Goal: Contribute content: Contribute content

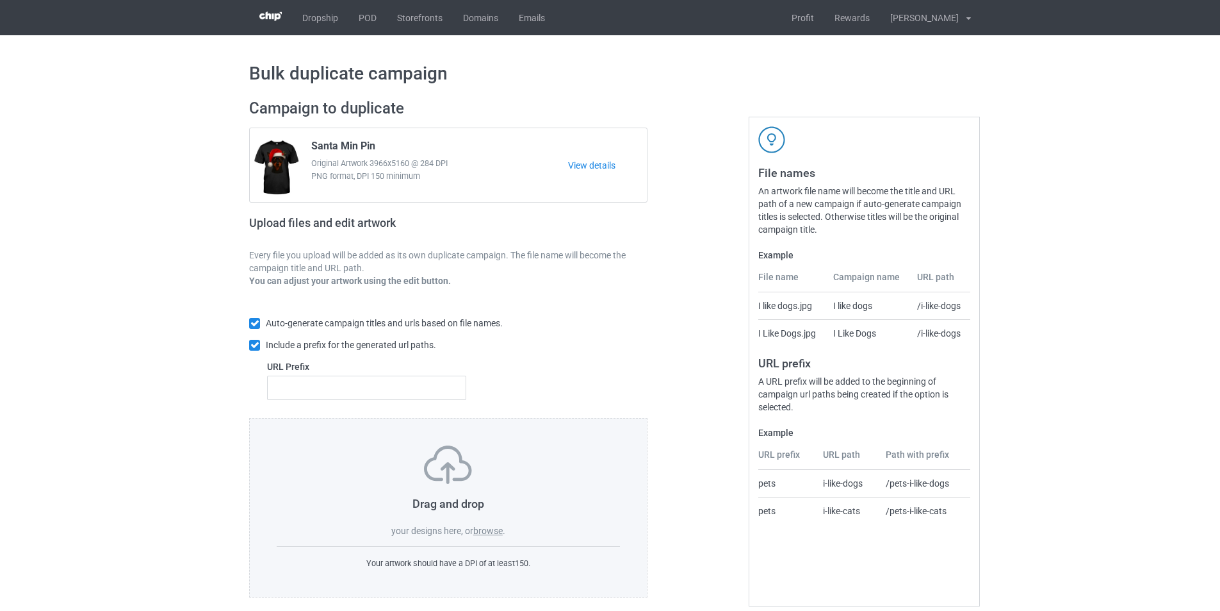
click at [493, 532] on label "browse" at bounding box center [487, 530] width 29 height 10
click at [0, 0] on input "browse" at bounding box center [0, 0] width 0 height 0
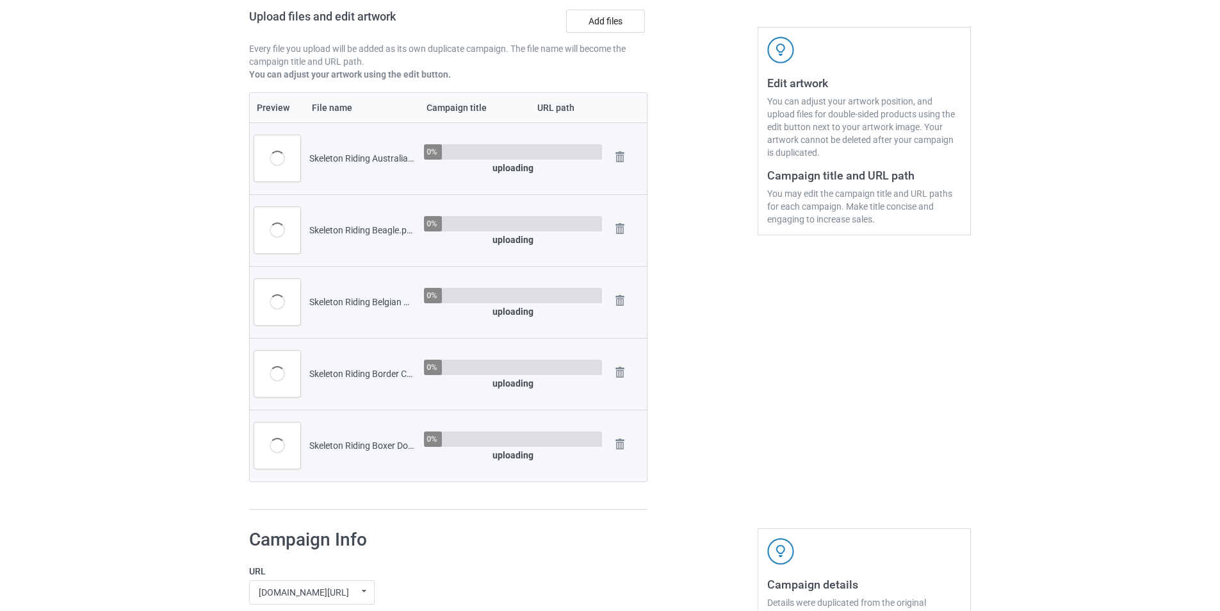
scroll to position [384, 0]
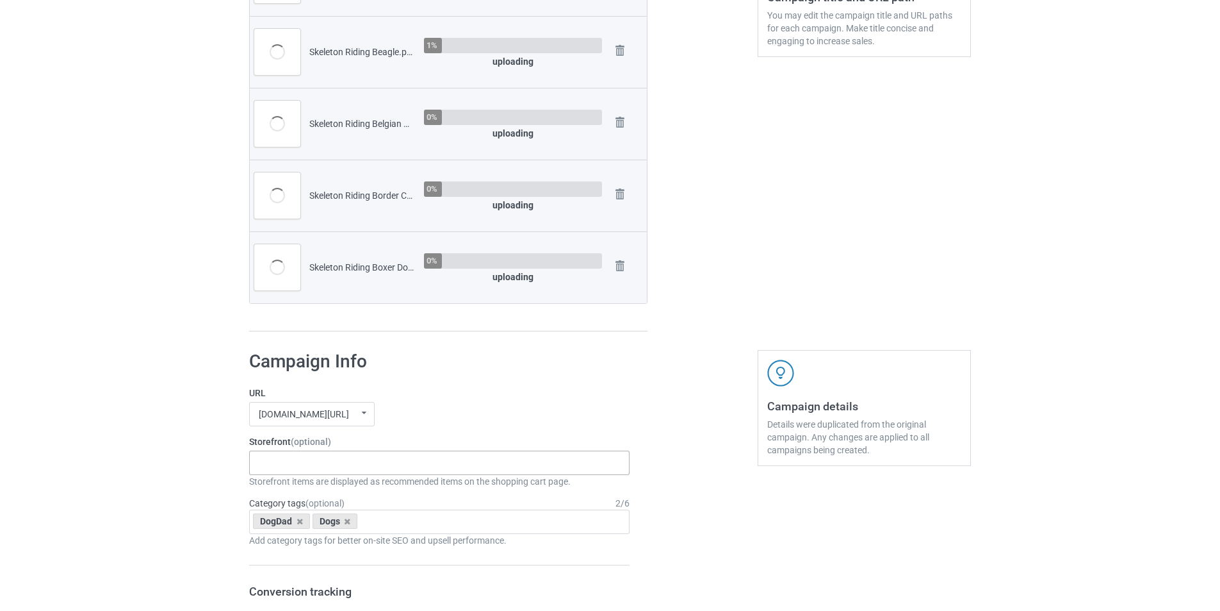
click at [369, 463] on div "Skeleton Riding Dogs Dachshund Store Daisy Sunshine Dogs A Bond That Can't Be B…" at bounding box center [439, 462] width 381 height 24
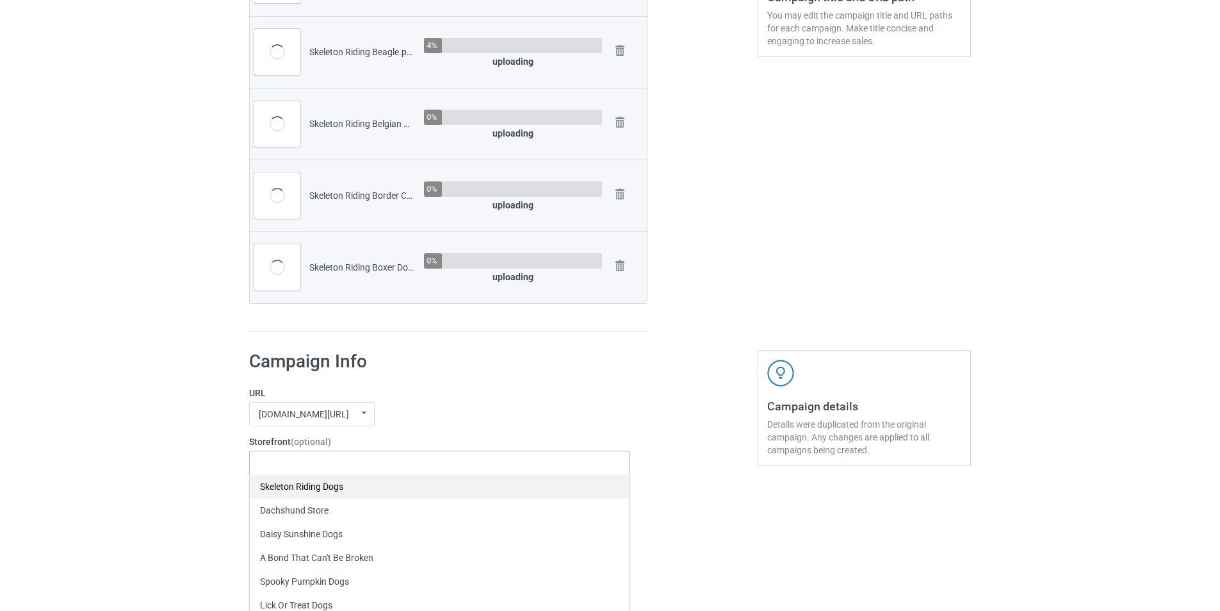
click at [377, 485] on div "Skeleton Riding Dogs" at bounding box center [439, 486] width 379 height 24
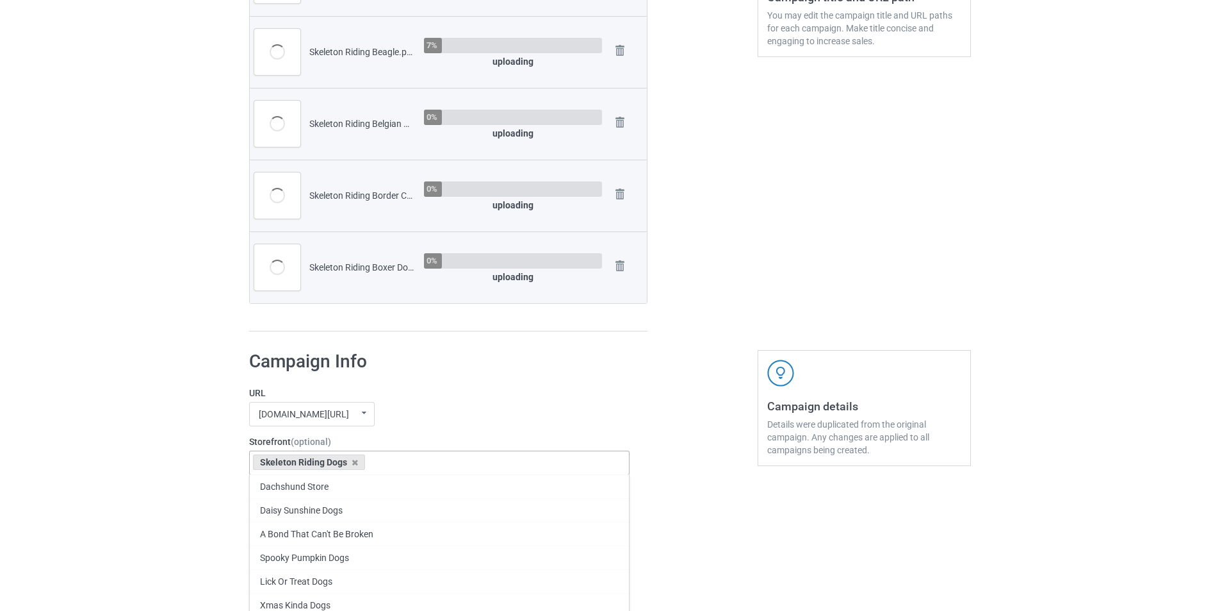
click at [510, 414] on div "[DOMAIN_NAME][URL] undefined/ [DOMAIN_NAME][URL] undefined/ [DOMAIN_NAME][URL] …" at bounding box center [439, 414] width 381 height 24
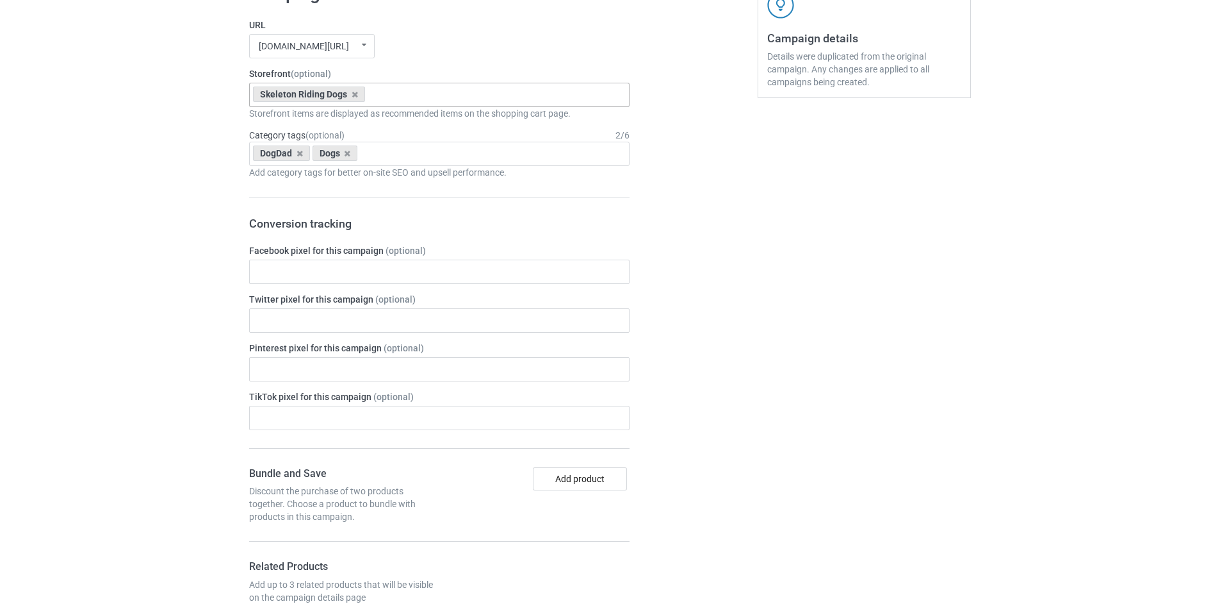
scroll to position [769, 0]
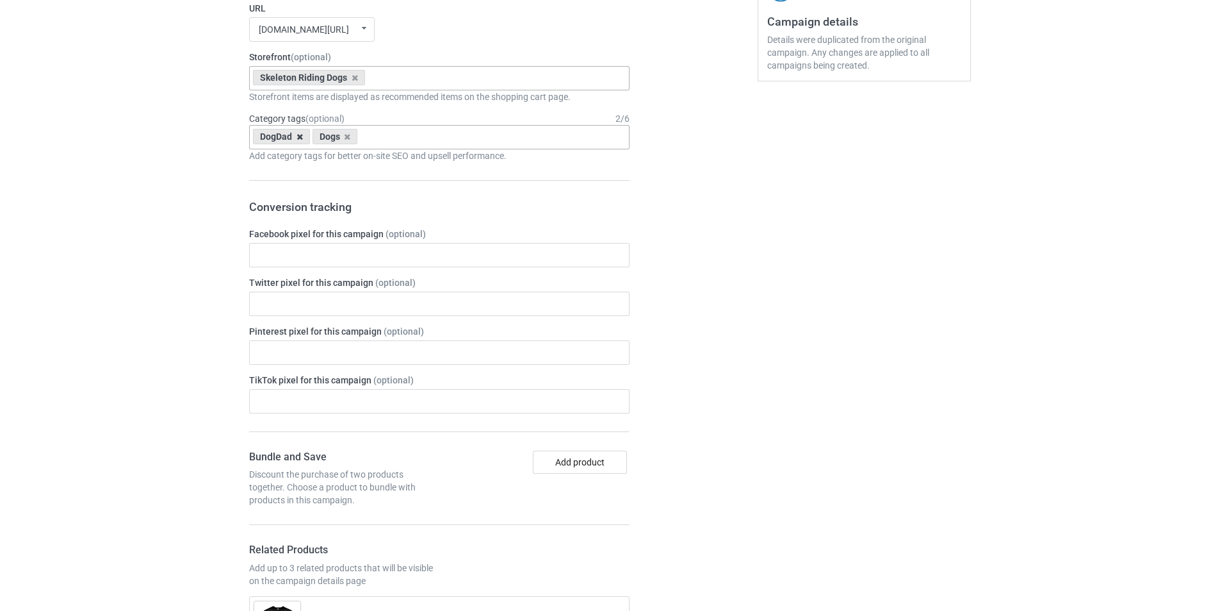
click at [299, 135] on icon at bounding box center [300, 137] width 6 height 8
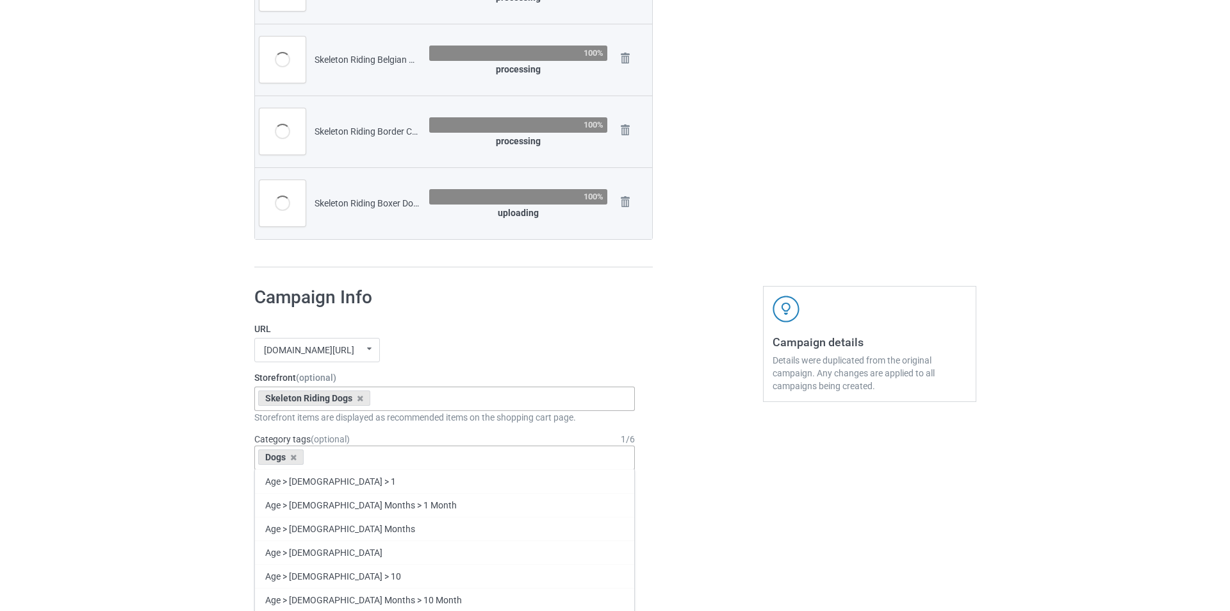
scroll to position [0, 0]
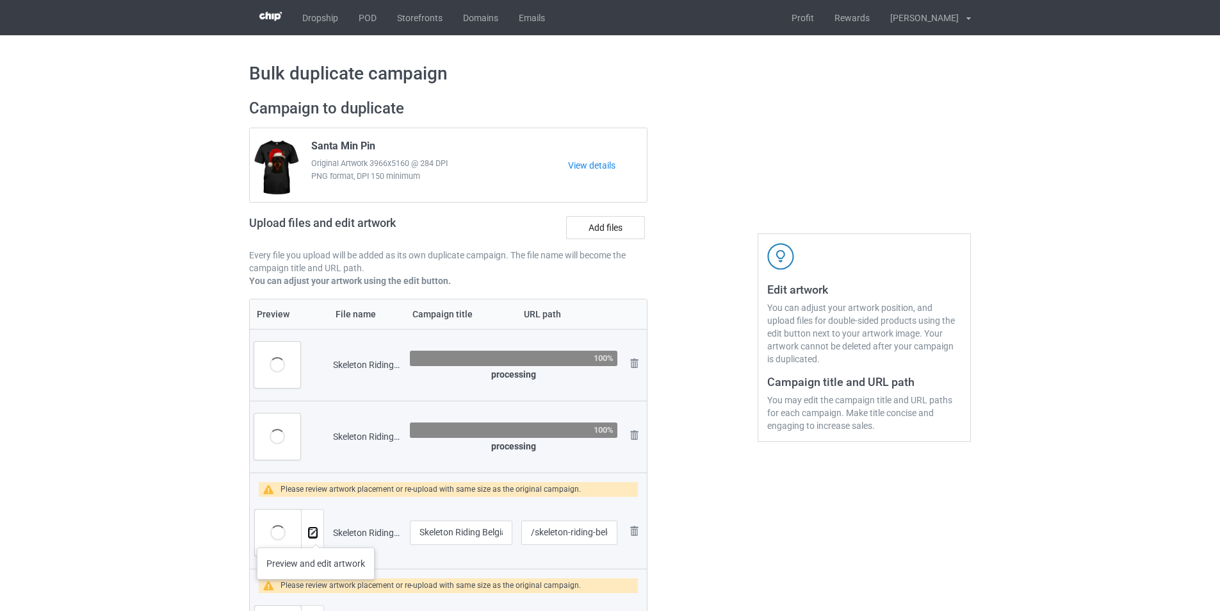
click at [316, 534] on img at bounding box center [313, 533] width 8 height 8
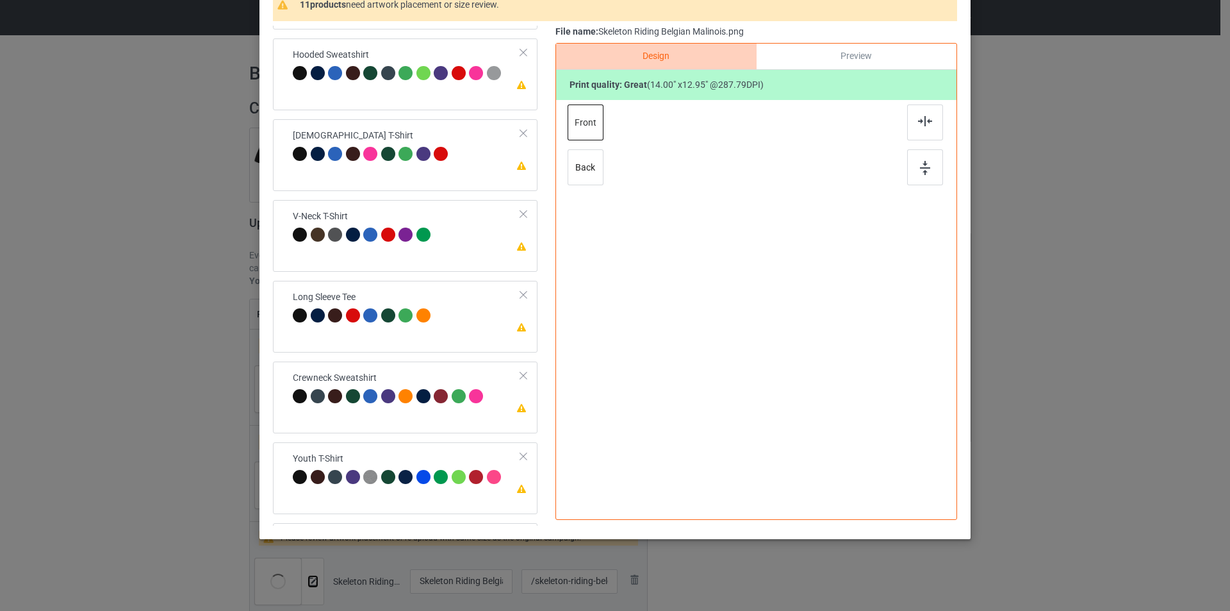
scroll to position [379, 0]
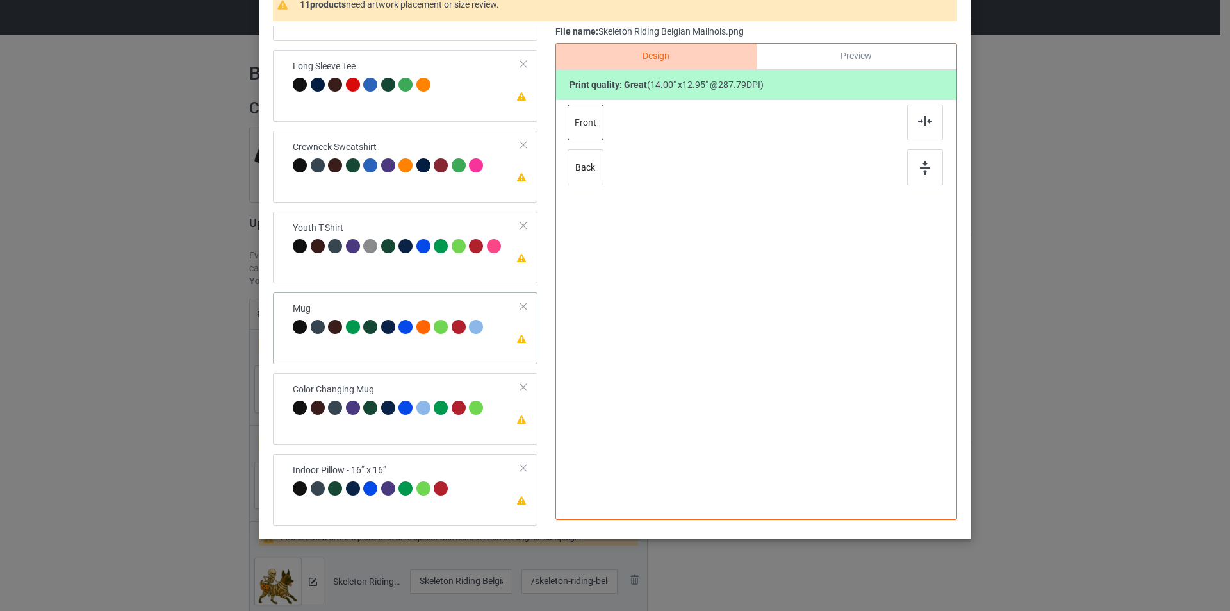
click at [381, 349] on div "Please review artwork placement Mug" at bounding box center [405, 328] width 265 height 72
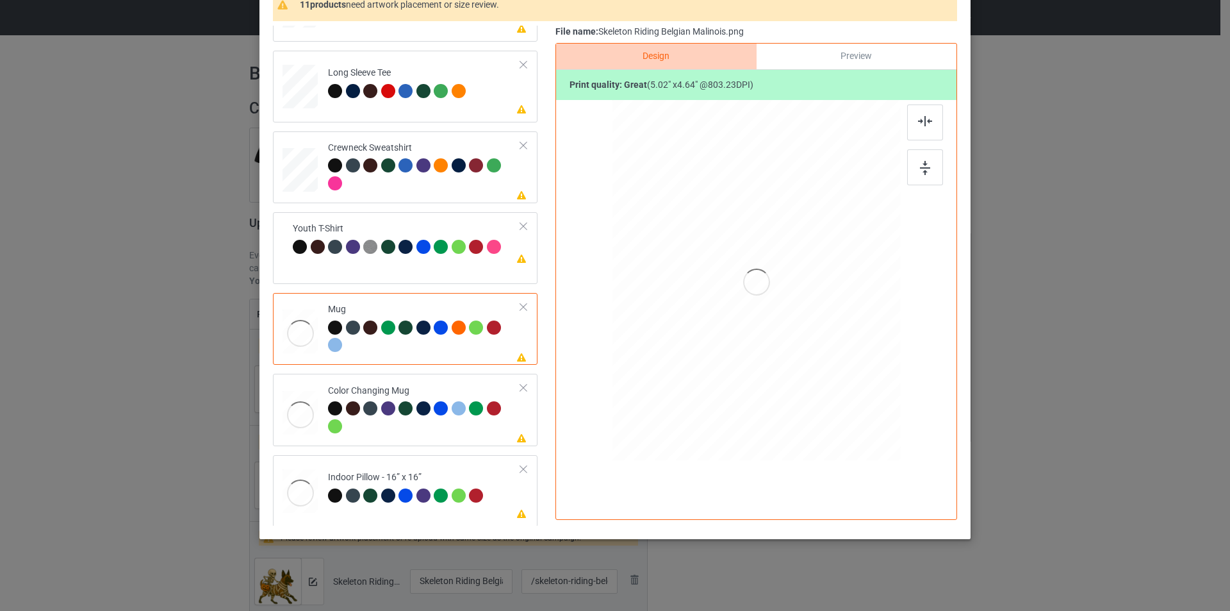
scroll to position [380, 0]
drag, startPoint x: 837, startPoint y: 362, endPoint x: 801, endPoint y: 301, distance: 71.0
click at [801, 301] on div at bounding box center [756, 280] width 288 height 120
drag, startPoint x: 831, startPoint y: 284, endPoint x: 819, endPoint y: 275, distance: 14.2
click at [819, 275] on div at bounding box center [835, 279] width 78 height 72
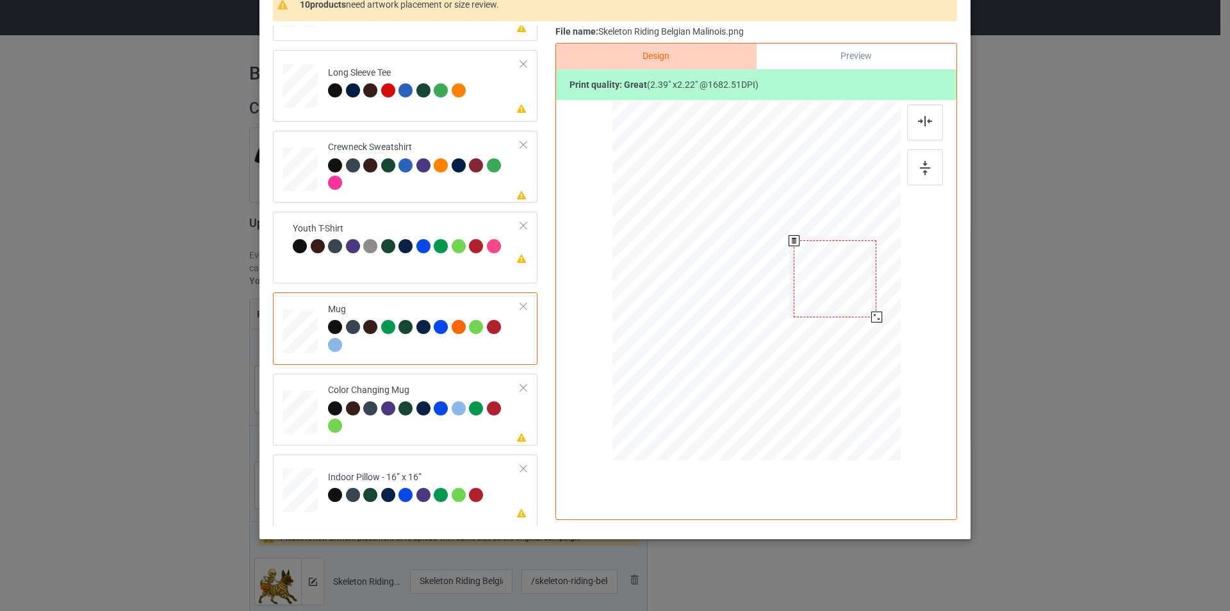
click at [871, 315] on div at bounding box center [876, 316] width 11 height 11
click at [429, 185] on div at bounding box center [424, 175] width 193 height 35
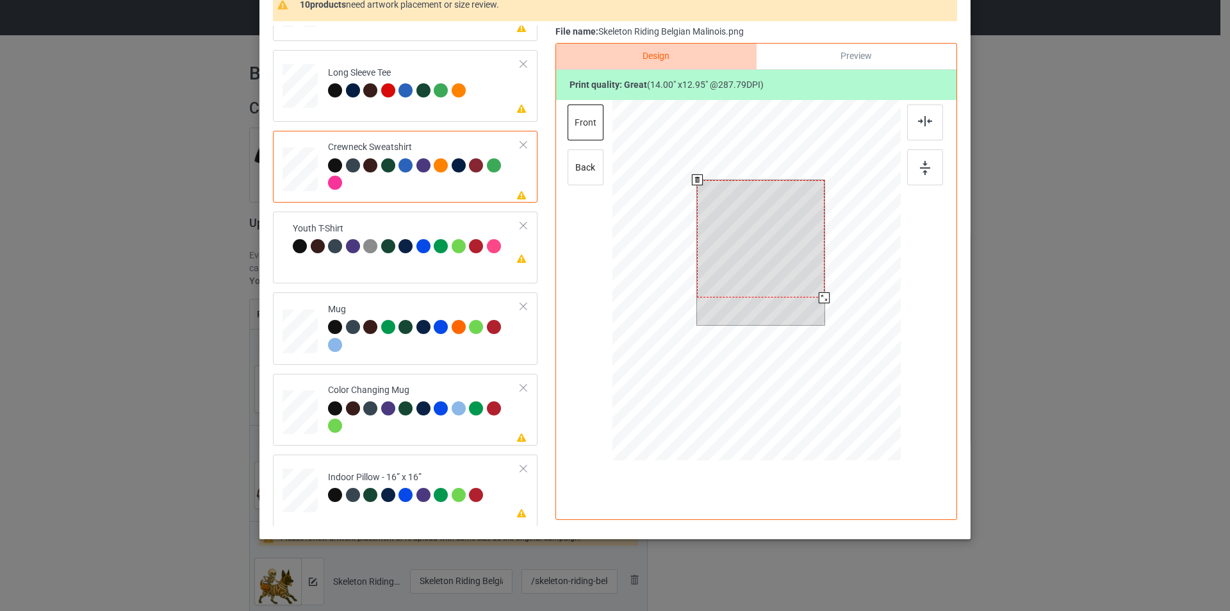
click at [830, 305] on div at bounding box center [756, 282] width 288 height 364
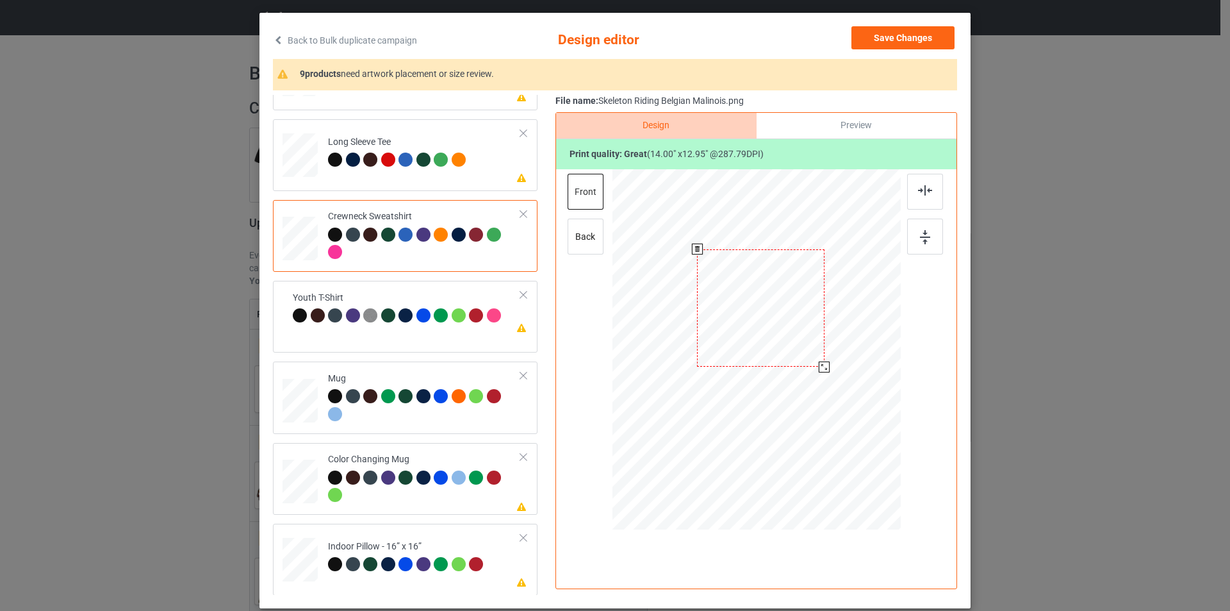
scroll to position [0, 0]
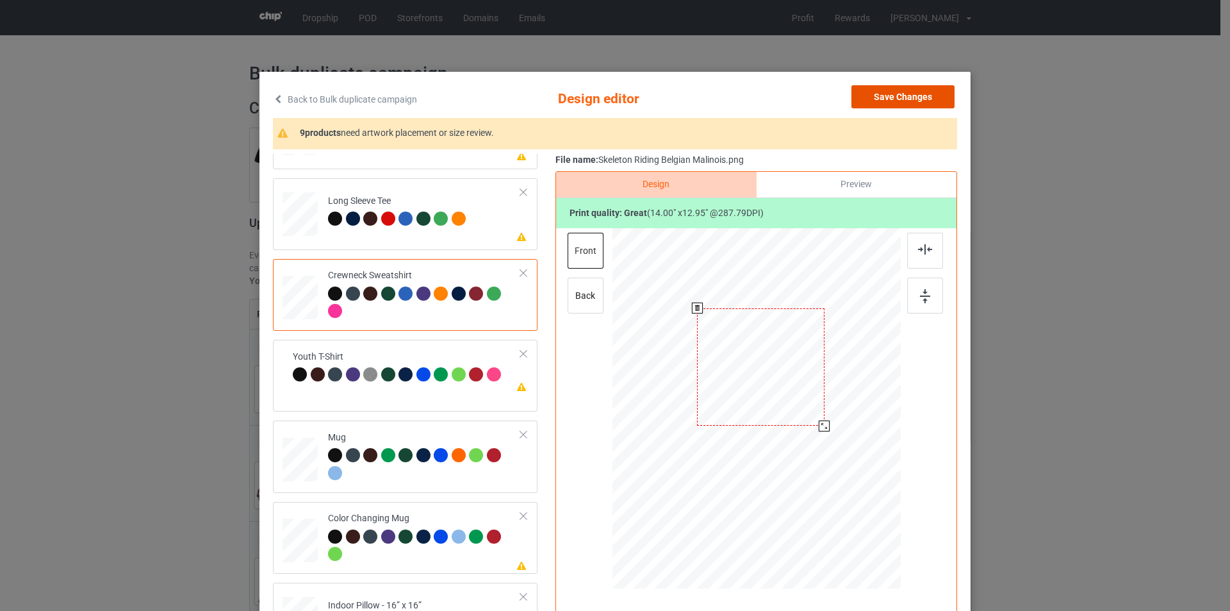
click at [911, 97] on button "Save Changes" at bounding box center [902, 96] width 103 height 23
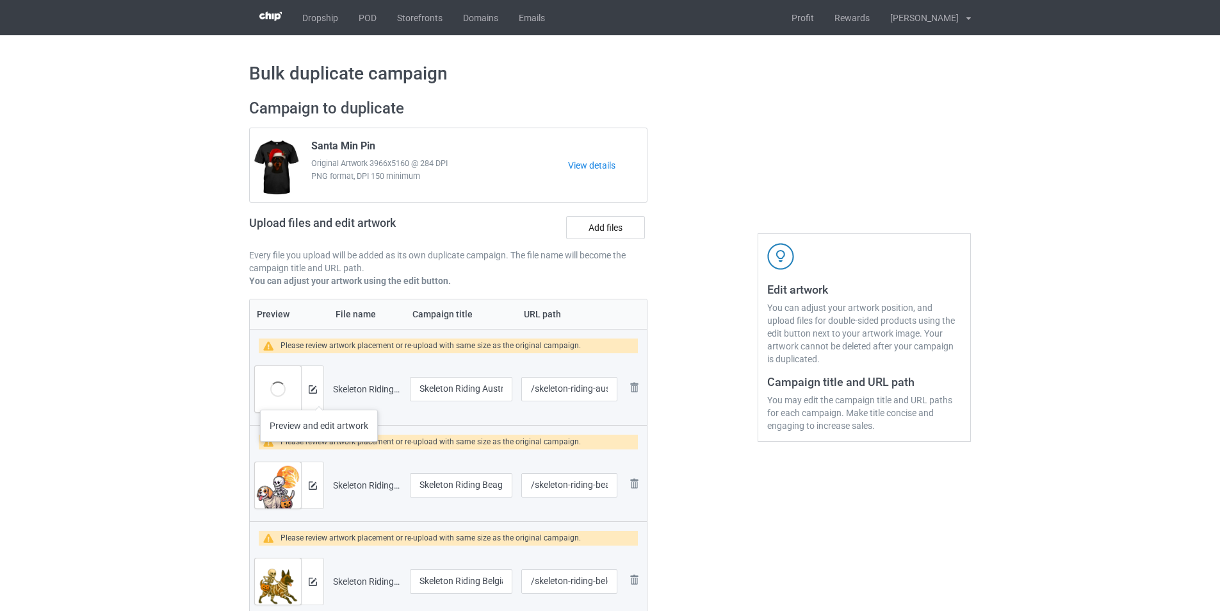
click at [318, 391] on div at bounding box center [312, 389] width 22 height 46
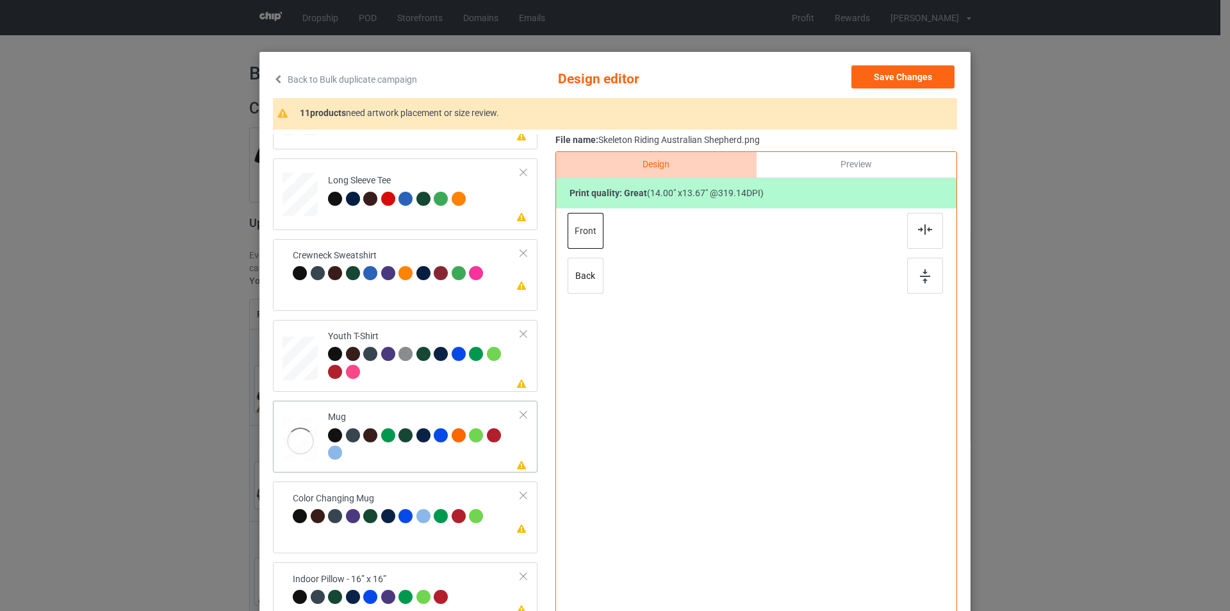
scroll to position [128, 0]
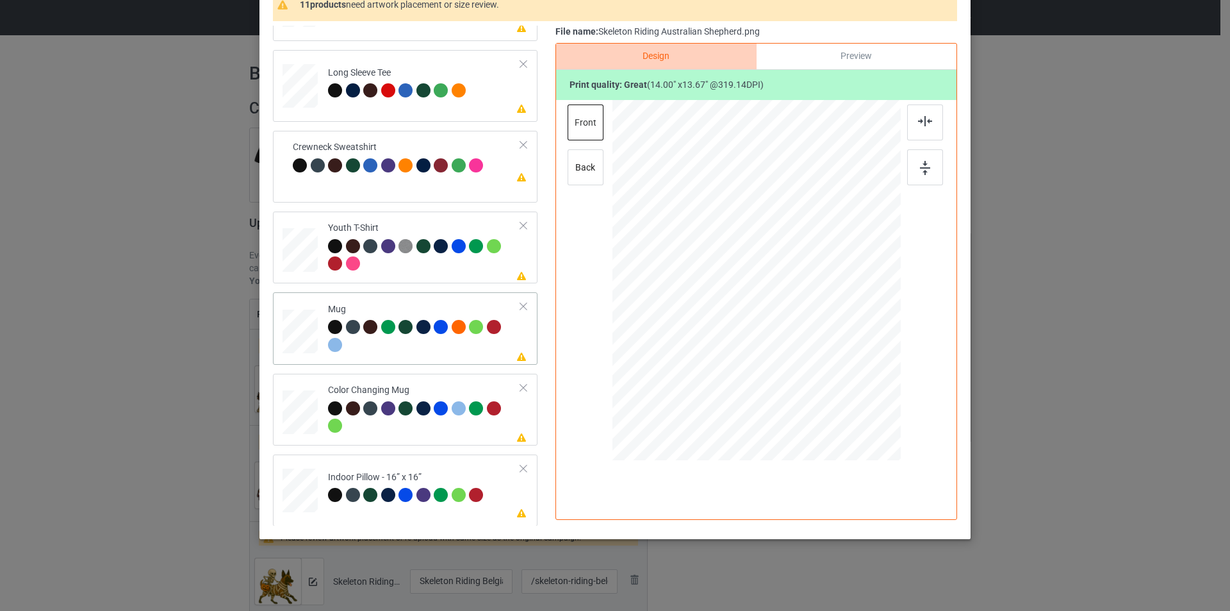
click at [444, 350] on div at bounding box center [424, 337] width 193 height 35
drag, startPoint x: 840, startPoint y: 365, endPoint x: 809, endPoint y: 291, distance: 79.8
click at [809, 291] on div at bounding box center [756, 280] width 288 height 120
drag, startPoint x: 803, startPoint y: 277, endPoint x: 816, endPoint y: 274, distance: 13.7
click at [816, 274] on div at bounding box center [836, 276] width 83 height 81
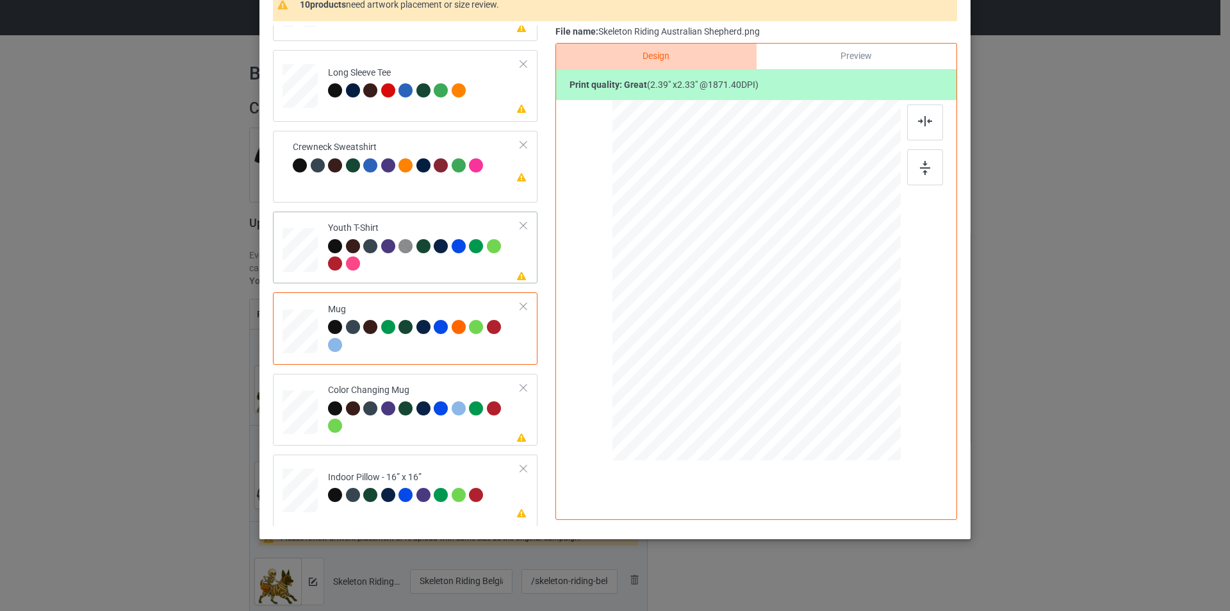
click at [448, 263] on div at bounding box center [424, 256] width 193 height 35
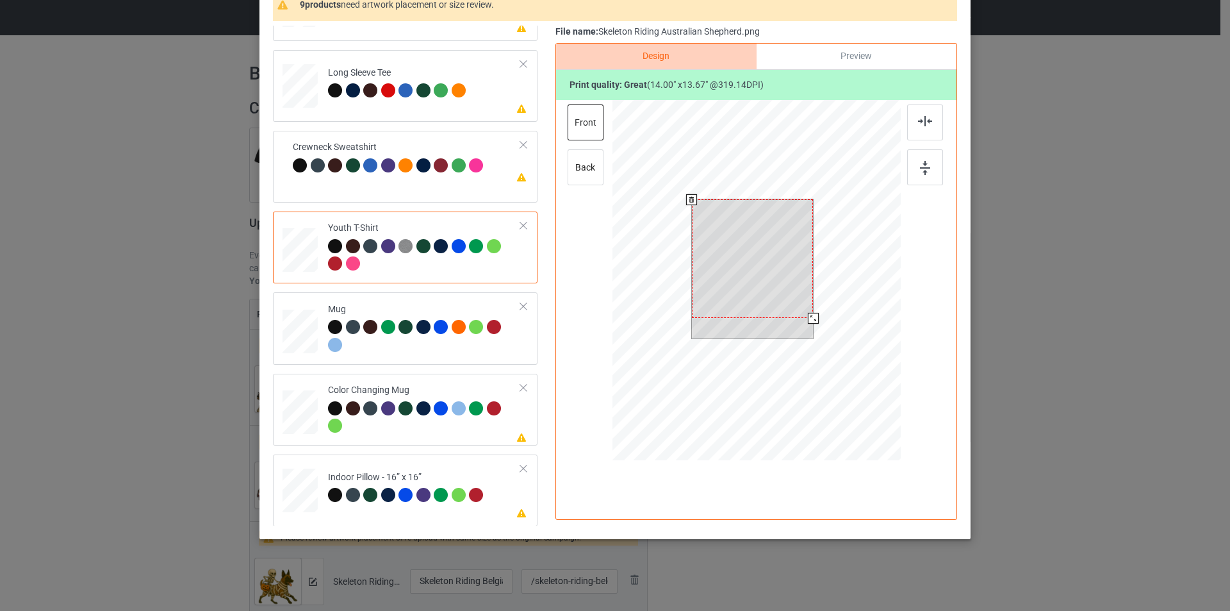
click at [820, 322] on div at bounding box center [756, 282] width 288 height 364
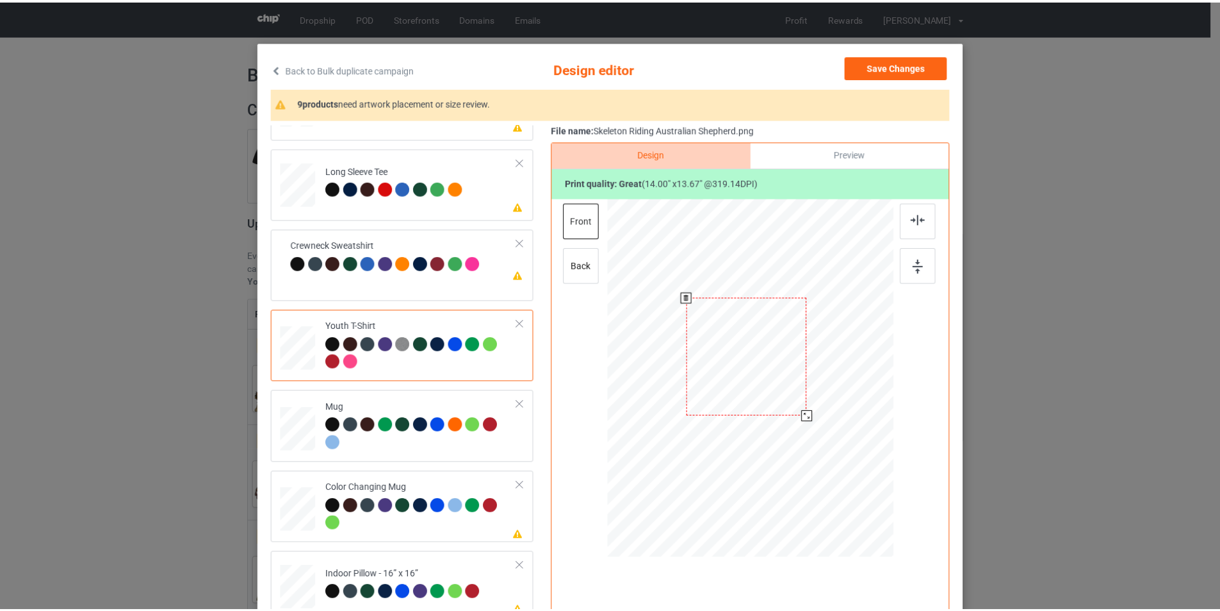
scroll to position [0, 0]
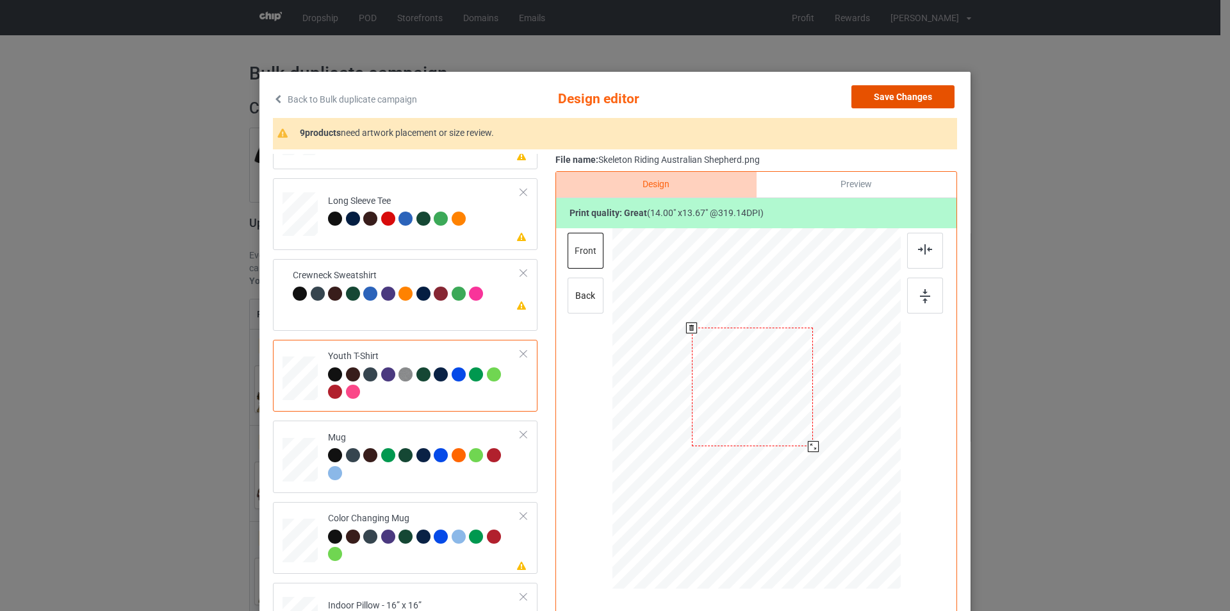
click at [924, 97] on button "Save Changes" at bounding box center [902, 96] width 103 height 23
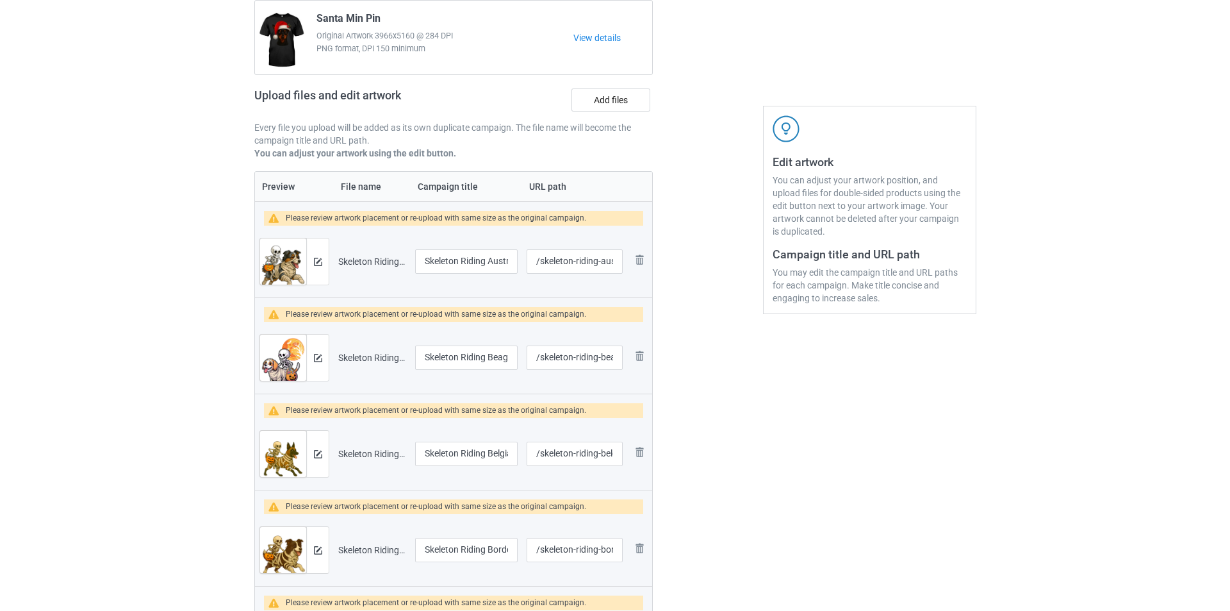
scroll to position [128, 0]
click at [473, 362] on input "Skeleton Riding Beagle" at bounding box center [461, 357] width 103 height 24
click at [311, 357] on img at bounding box center [313, 357] width 8 height 8
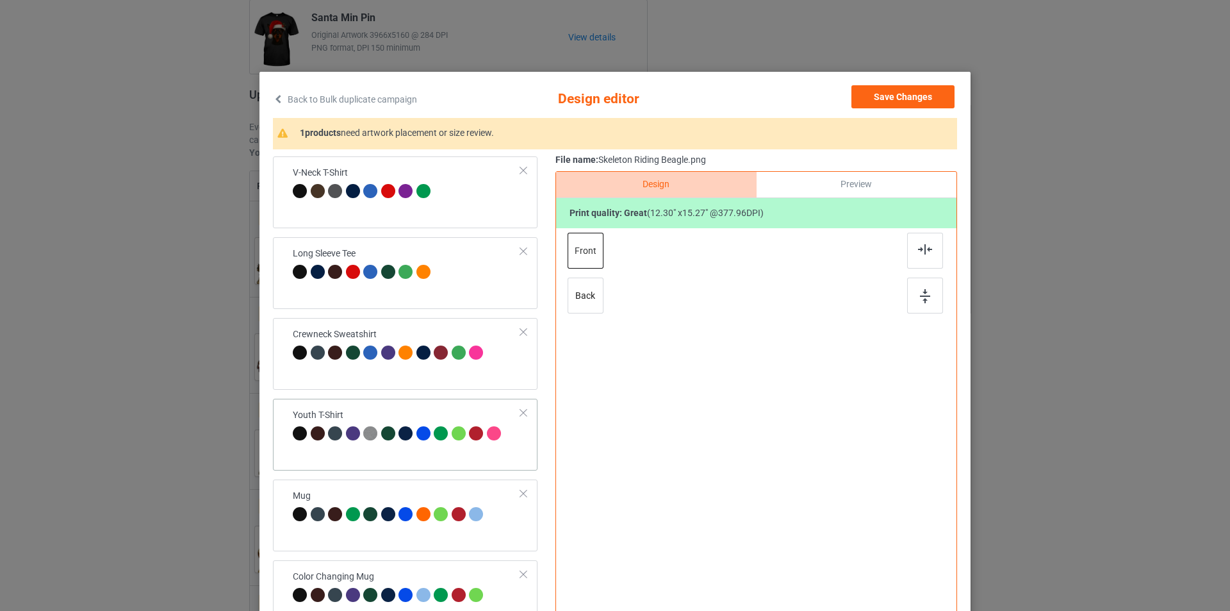
scroll to position [379, 0]
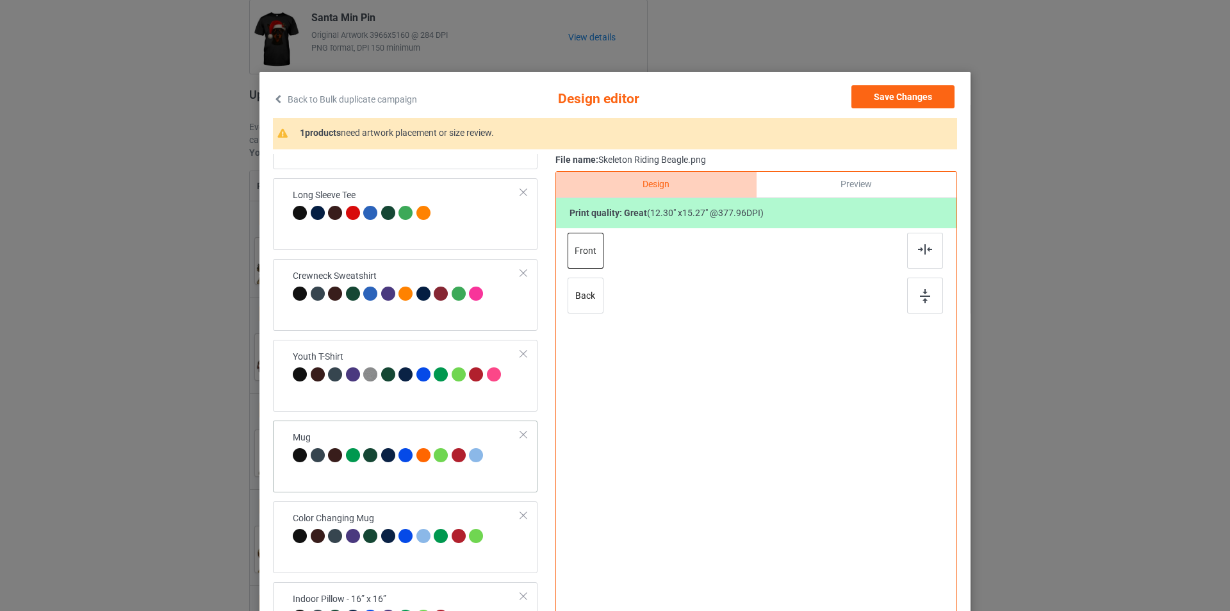
click at [409, 448] on div at bounding box center [407, 457] width 18 height 18
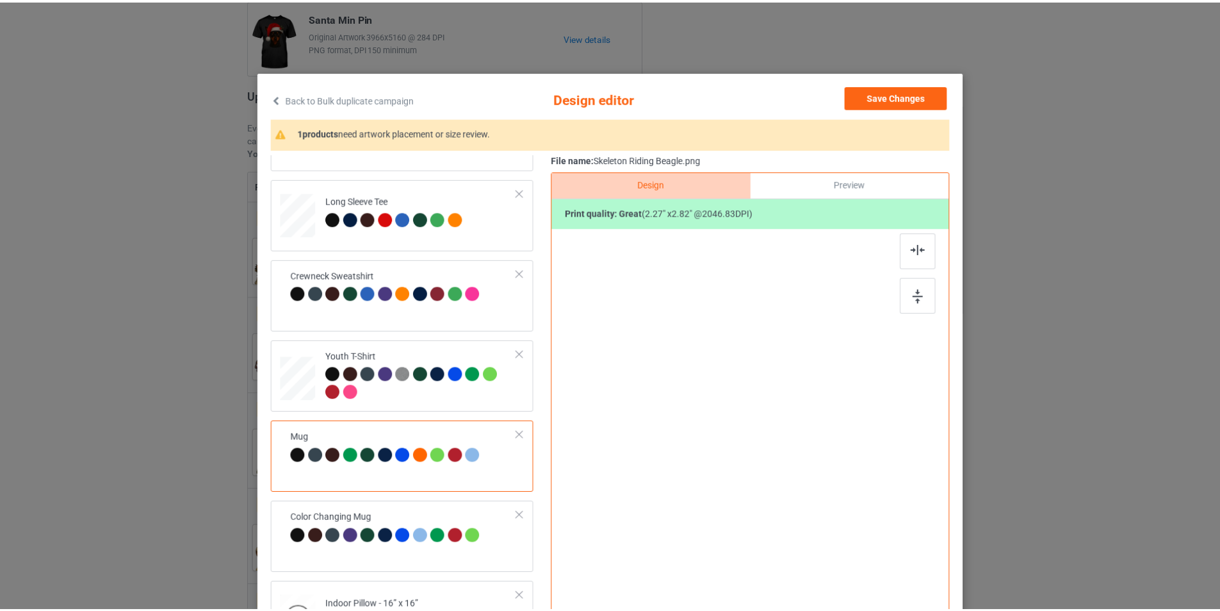
scroll to position [380, 0]
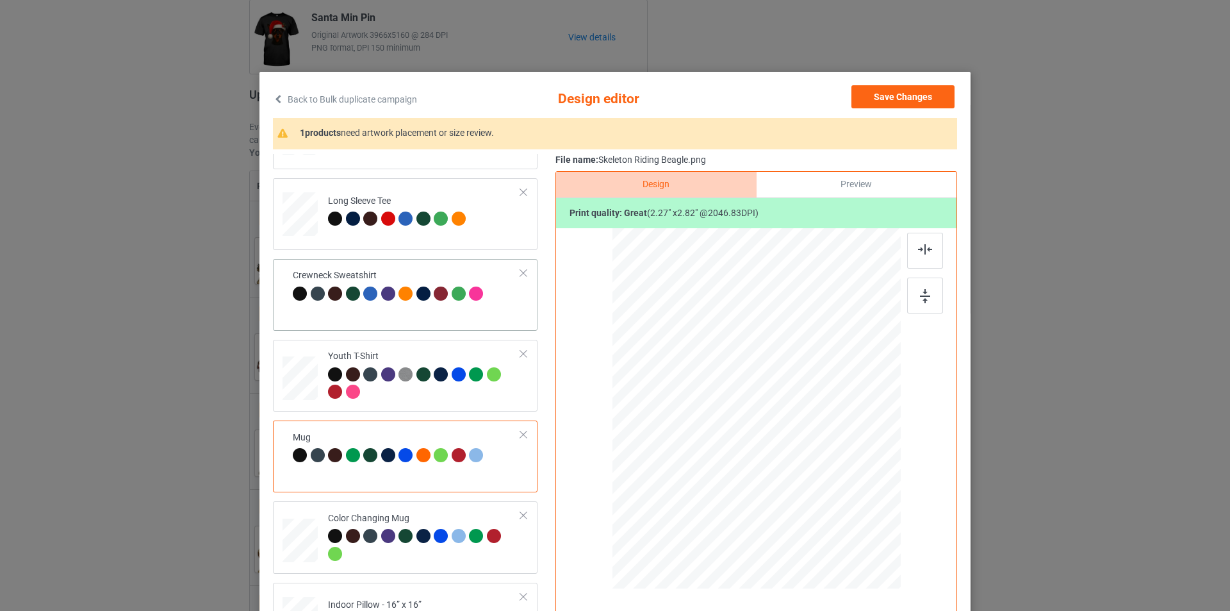
click at [459, 322] on div "Crewneck Sweatshirt" at bounding box center [405, 295] width 265 height 72
click at [480, 233] on td "Long Sleeve Tee" at bounding box center [424, 211] width 207 height 56
click at [817, 491] on div at bounding box center [756, 410] width 288 height 364
click at [889, 95] on button "Save Changes" at bounding box center [902, 96] width 103 height 23
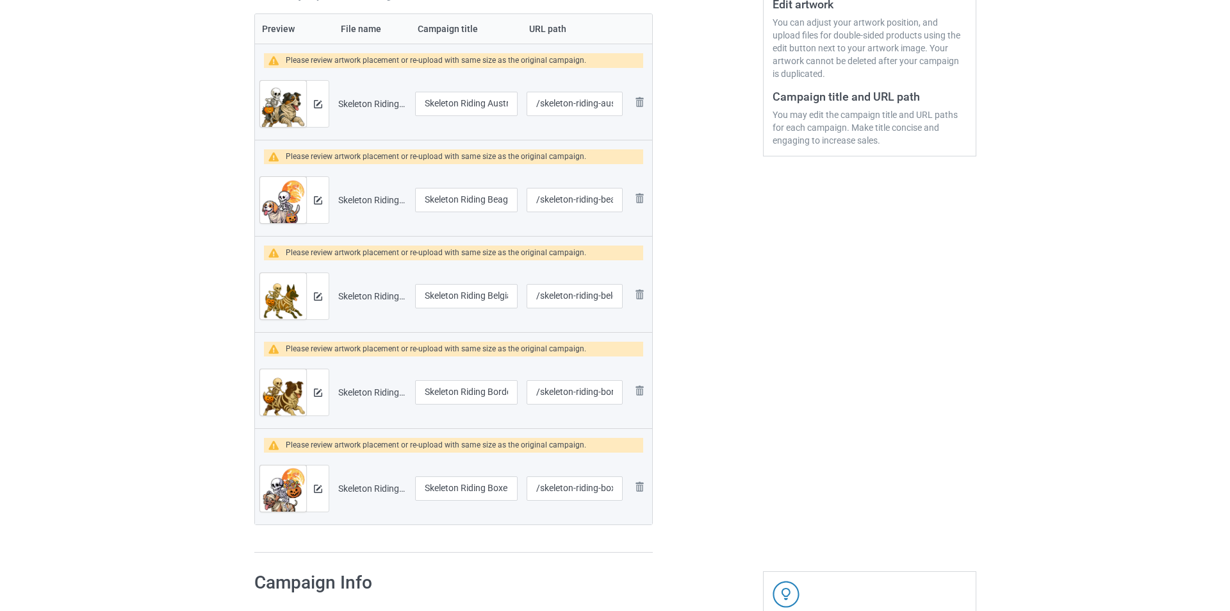
scroll to position [320, 0]
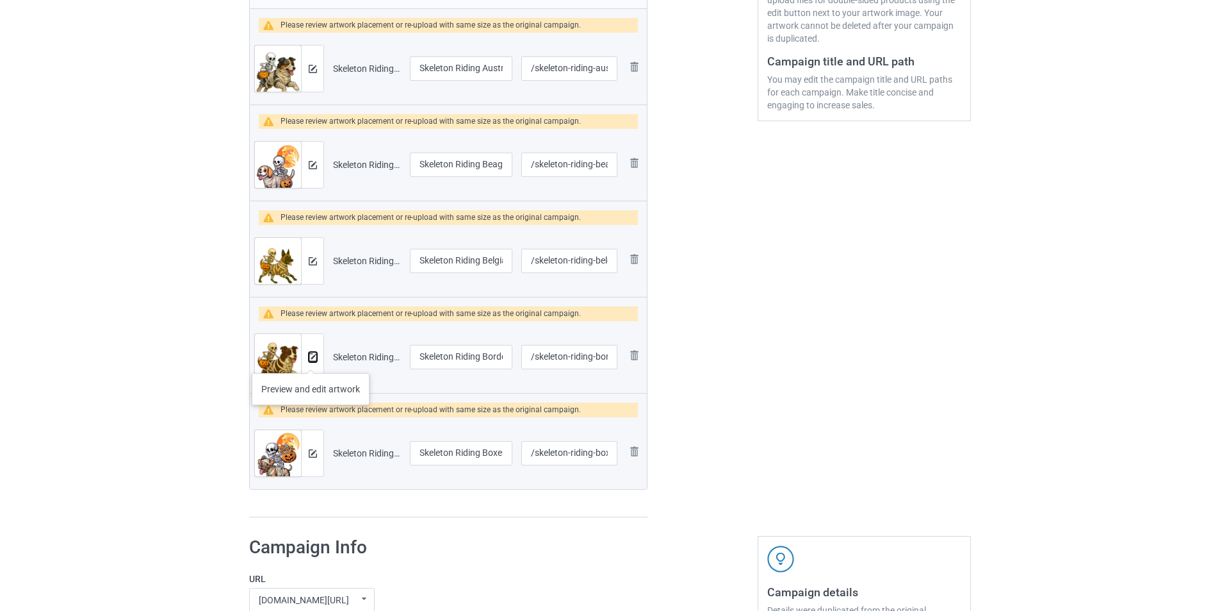
click at [311, 360] on img at bounding box center [313, 357] width 8 height 8
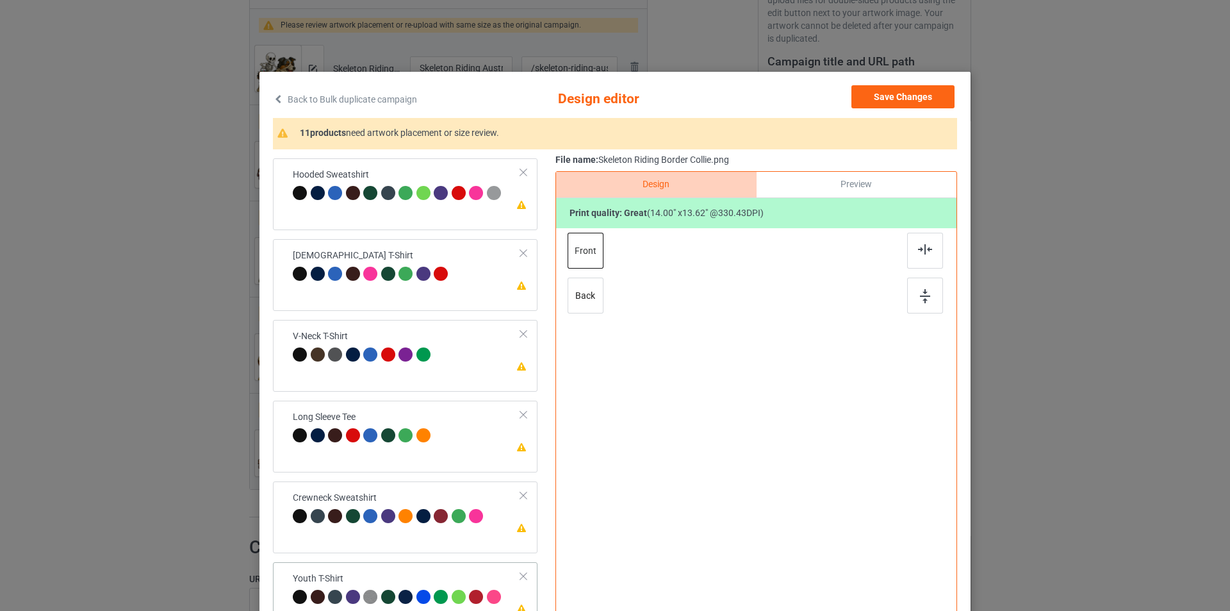
scroll to position [379, 0]
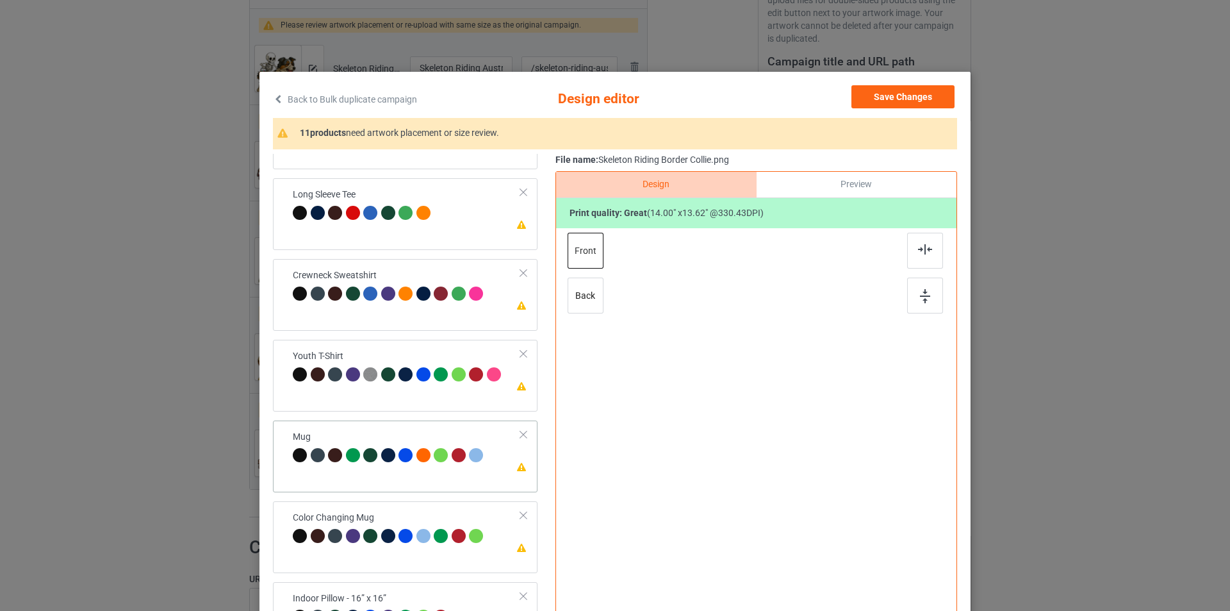
click at [421, 436] on div "Mug" at bounding box center [390, 446] width 194 height 30
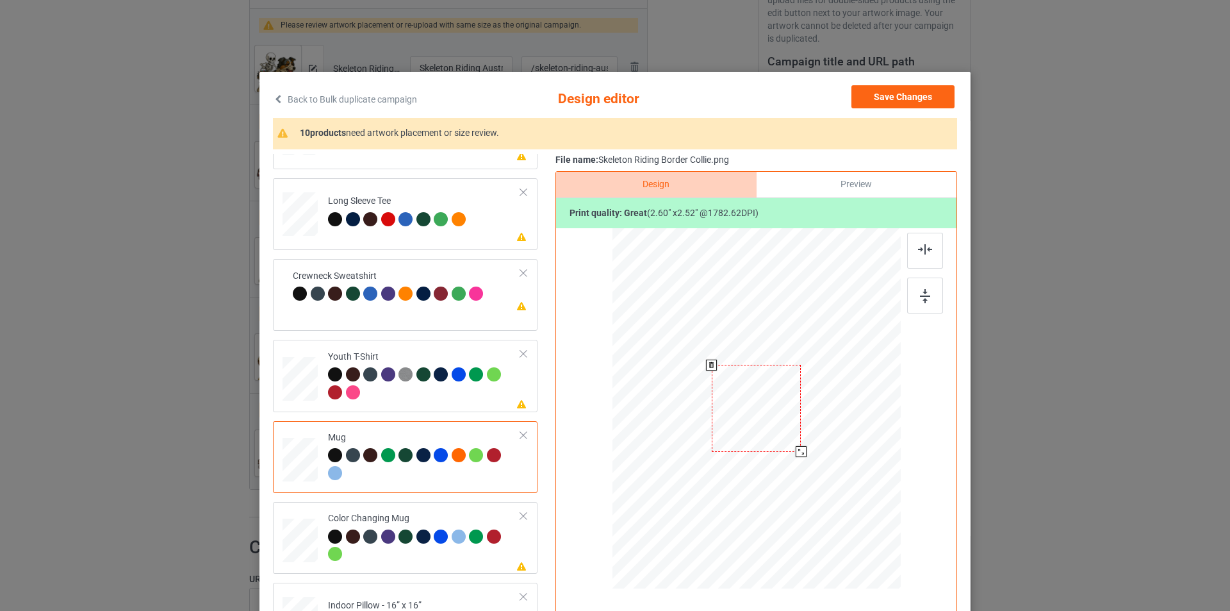
drag, startPoint x: 839, startPoint y: 493, endPoint x: 812, endPoint y: 427, distance: 71.9
click at [812, 427] on div at bounding box center [756, 408] width 288 height 120
drag, startPoint x: 758, startPoint y: 416, endPoint x: 837, endPoint y: 413, distance: 79.5
click at [837, 413] on div at bounding box center [836, 404] width 90 height 87
drag, startPoint x: 876, startPoint y: 451, endPoint x: 862, endPoint y: 423, distance: 30.9
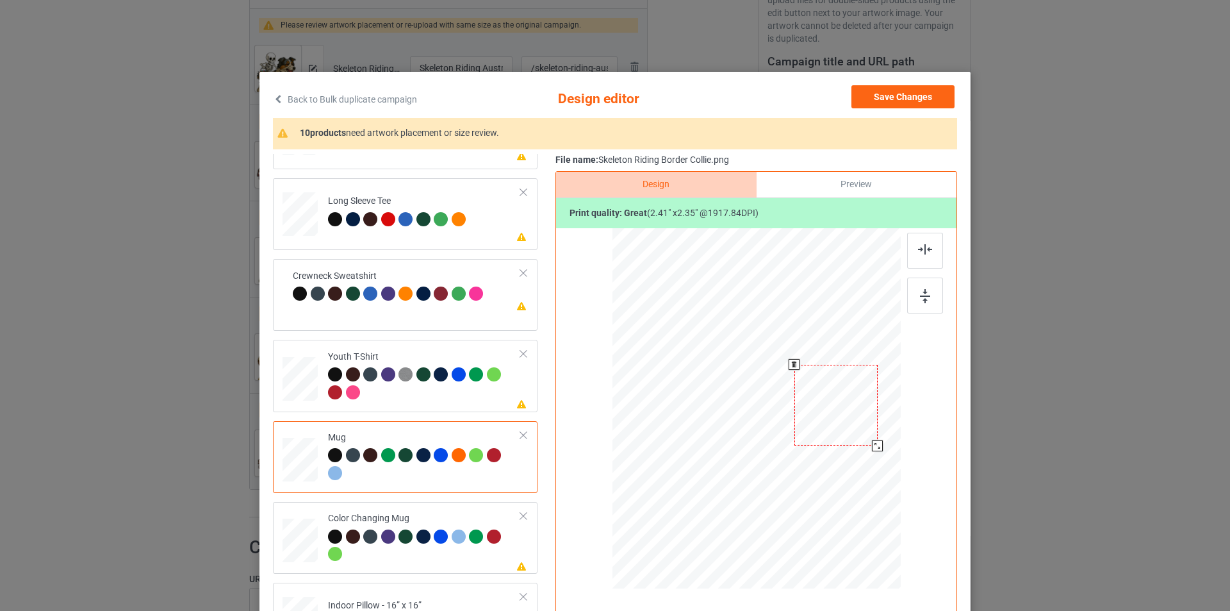
click at [874, 443] on div at bounding box center [877, 445] width 11 height 11
click at [860, 425] on div at bounding box center [835, 408] width 79 height 78
click at [462, 268] on td "Please review artwork placement Crewneck Sweatshirt" at bounding box center [407, 286] width 242 height 44
click at [457, 233] on td "Please review artwork placement Long Sleeve Tee" at bounding box center [424, 211] width 207 height 56
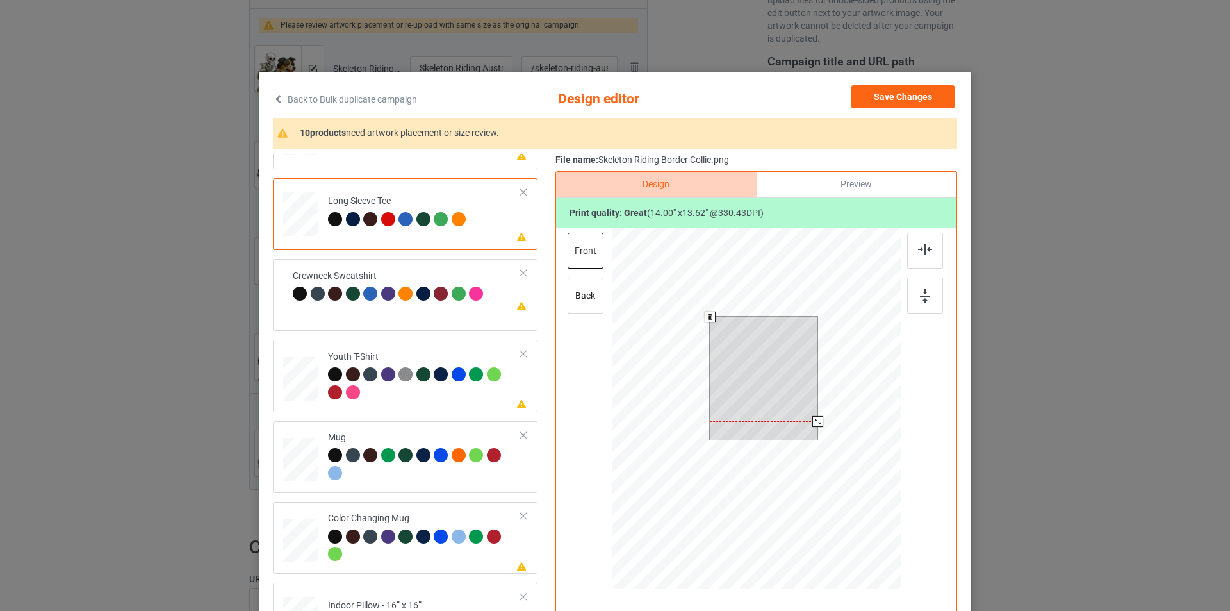
click at [817, 420] on div at bounding box center [817, 421] width 11 height 11
click at [914, 96] on button "Save Changes" at bounding box center [902, 96] width 103 height 23
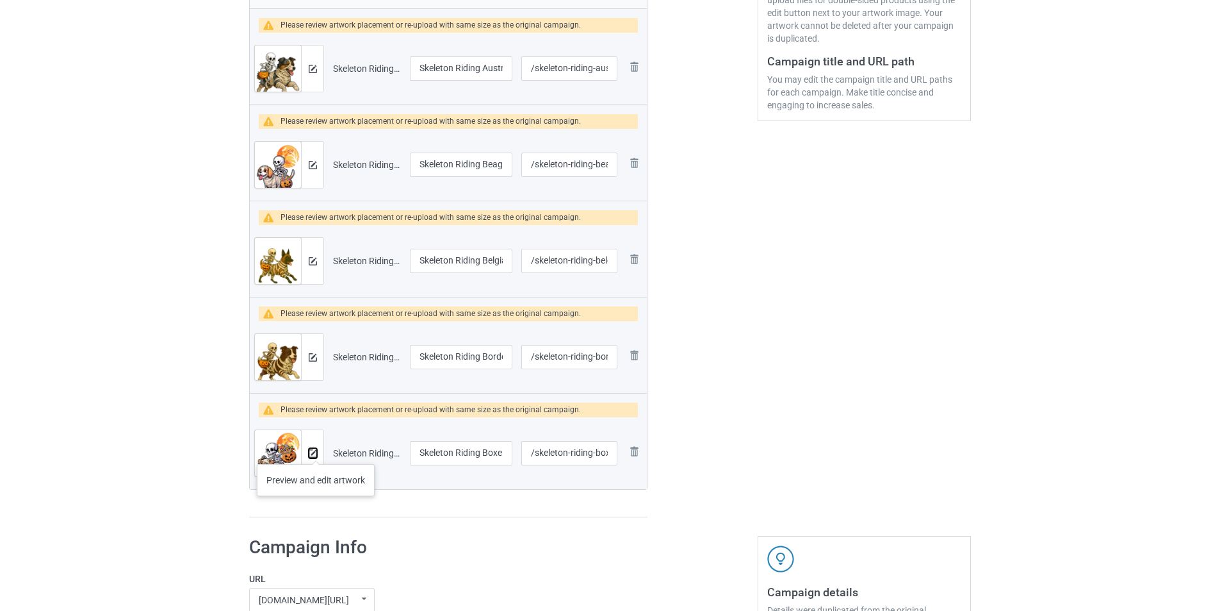
click at [316, 451] on img at bounding box center [313, 453] width 8 height 8
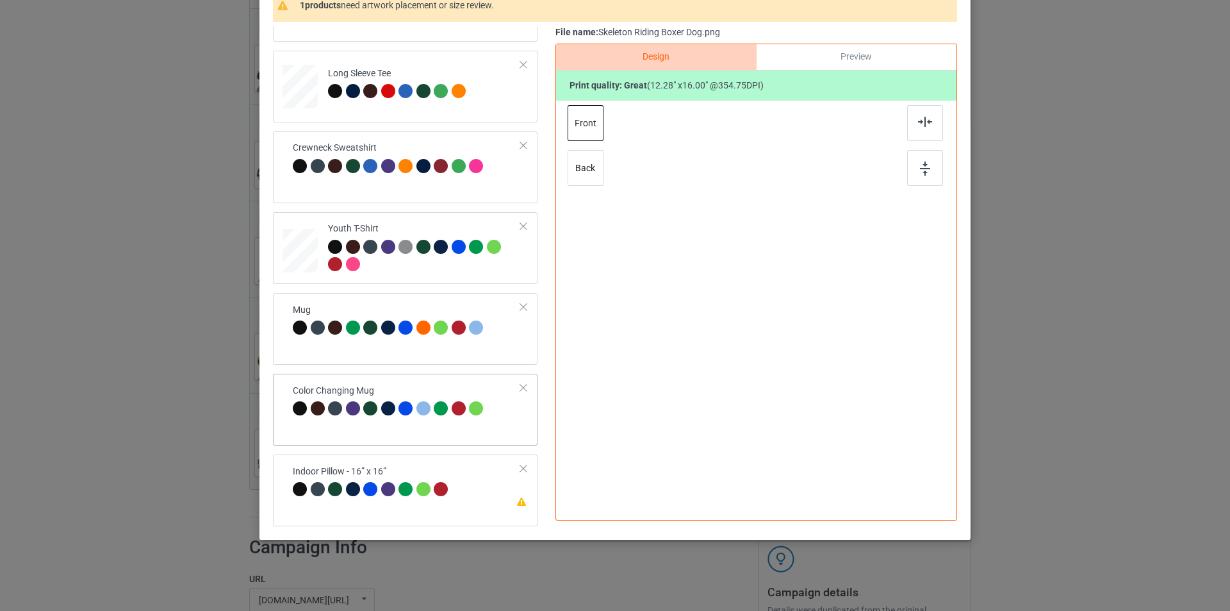
scroll to position [128, 0]
click at [441, 388] on div "Color Changing Mug" at bounding box center [390, 399] width 194 height 30
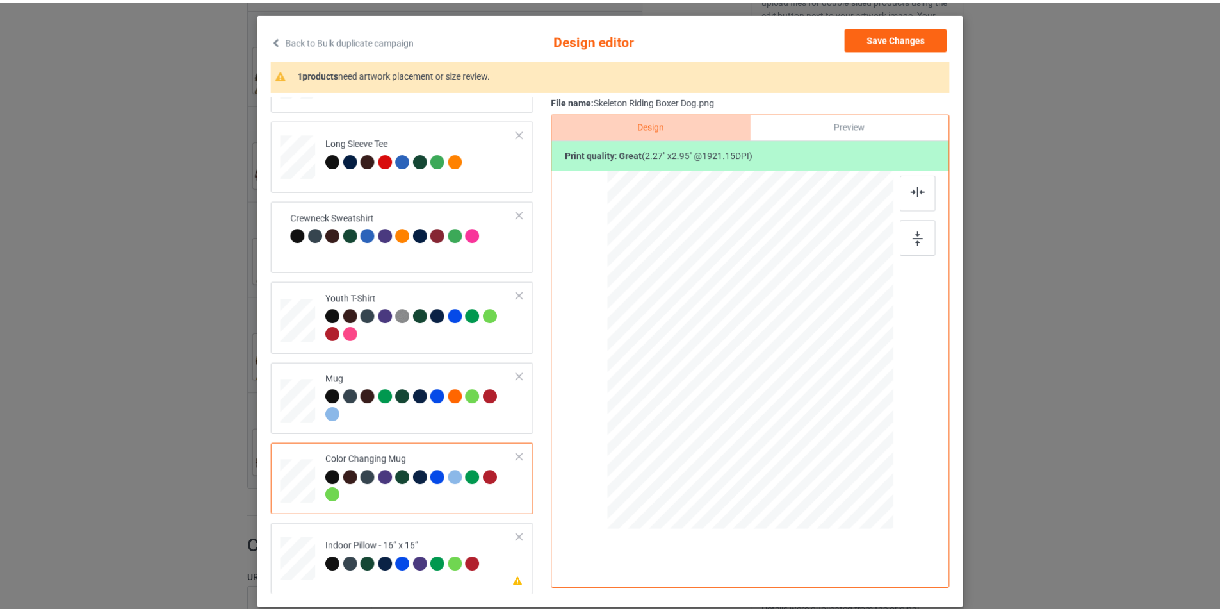
scroll to position [0, 0]
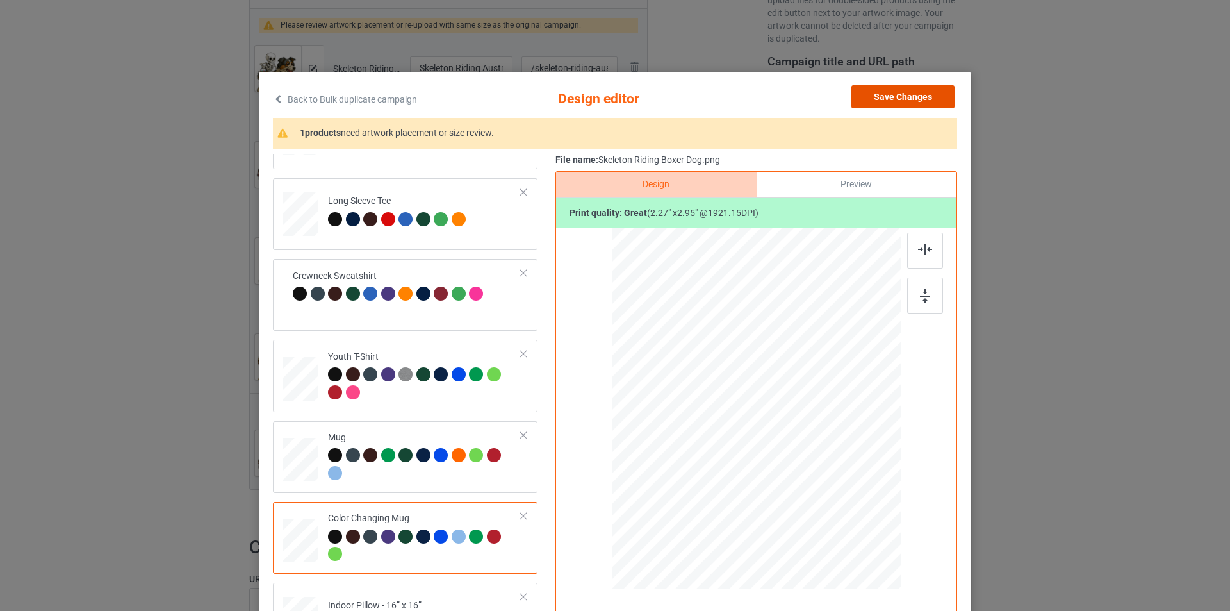
click at [921, 95] on button "Save Changes" at bounding box center [902, 96] width 103 height 23
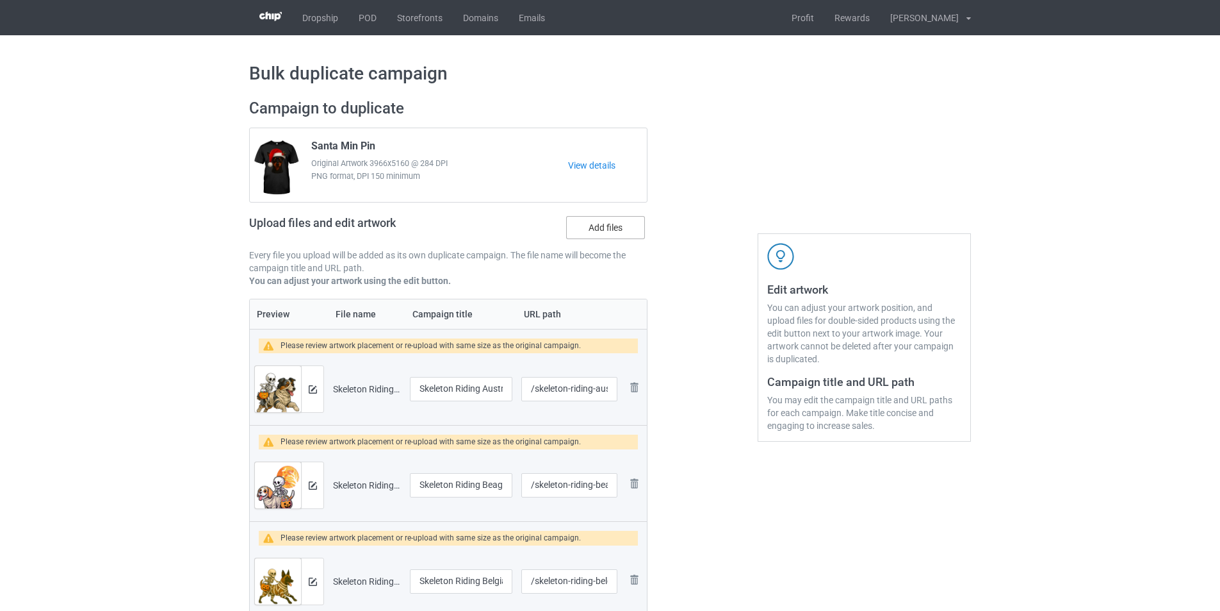
click at [604, 233] on label "Add files" at bounding box center [605, 227] width 79 height 23
click at [0, 0] on input "Add files" at bounding box center [0, 0] width 0 height 0
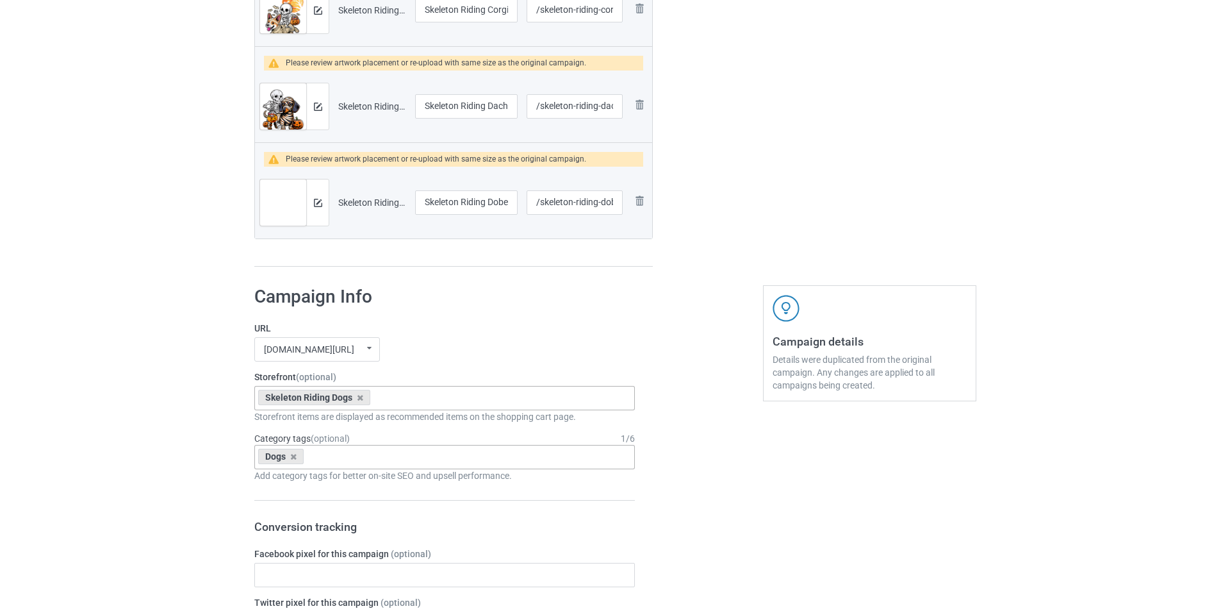
scroll to position [1153, 0]
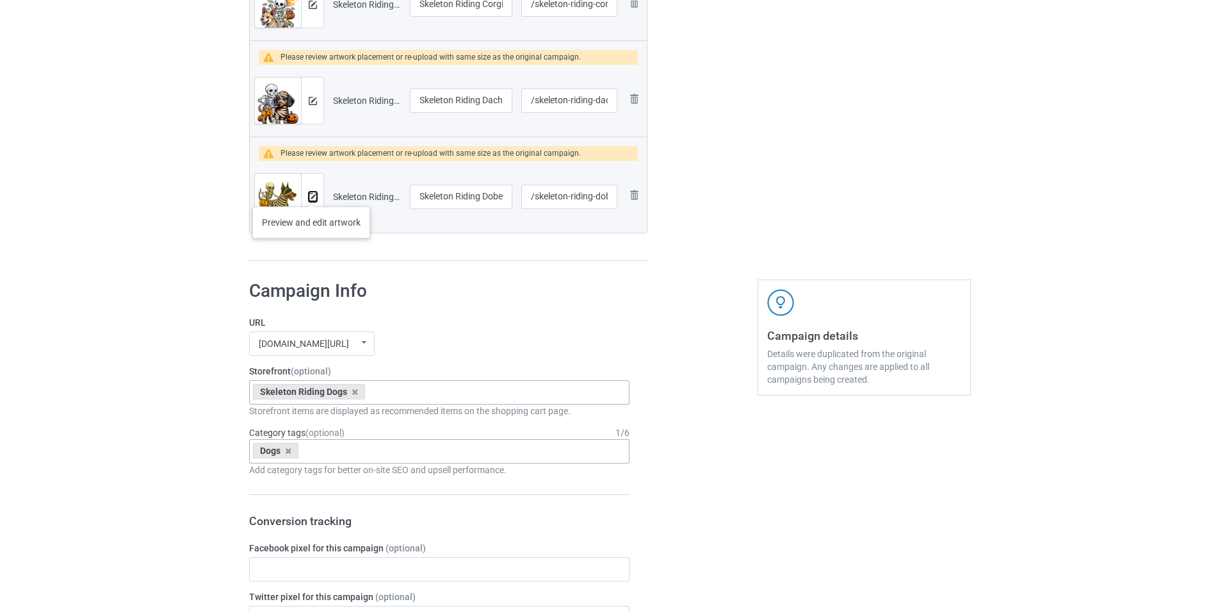
click at [311, 193] on img at bounding box center [313, 197] width 8 height 8
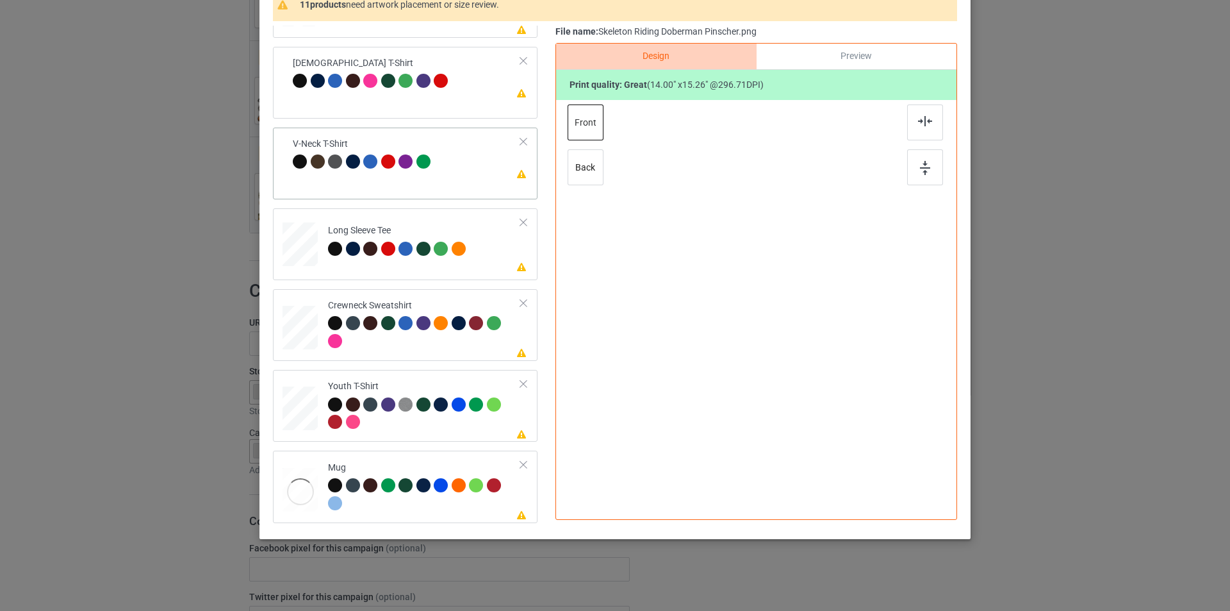
scroll to position [256, 0]
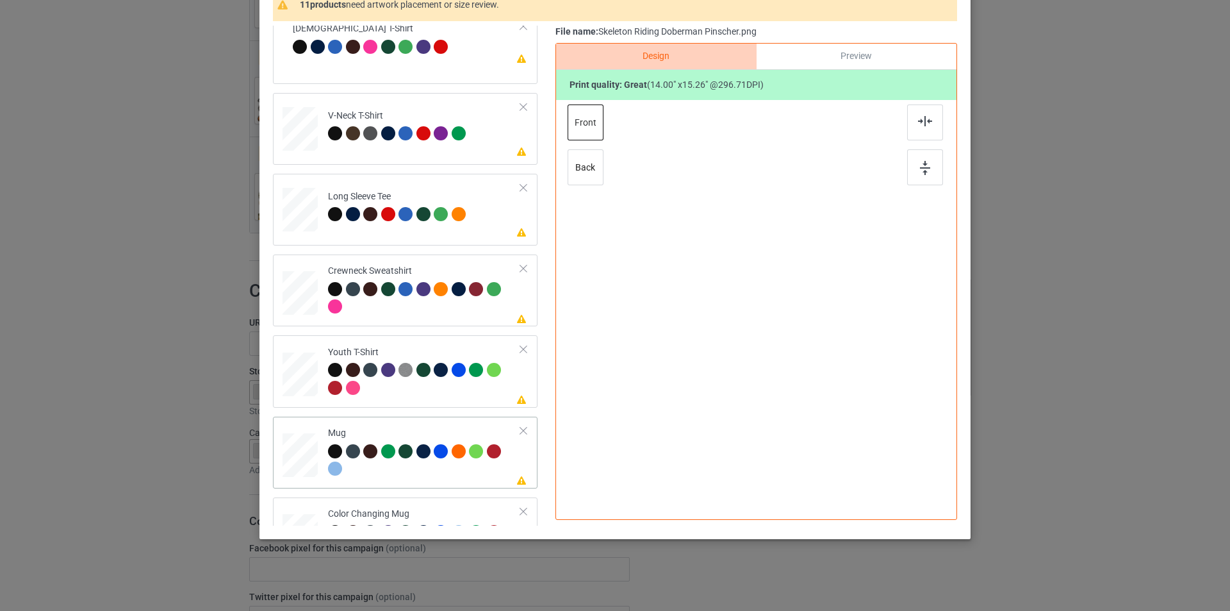
click at [431, 427] on div "Mug" at bounding box center [424, 451] width 193 height 48
drag, startPoint x: 837, startPoint y: 372, endPoint x: 803, endPoint y: 300, distance: 79.1
click at [803, 300] on div at bounding box center [756, 280] width 288 height 120
drag, startPoint x: 782, startPoint y: 288, endPoint x: 860, endPoint y: 284, distance: 77.6
click at [860, 284] on div at bounding box center [836, 274] width 76 height 83
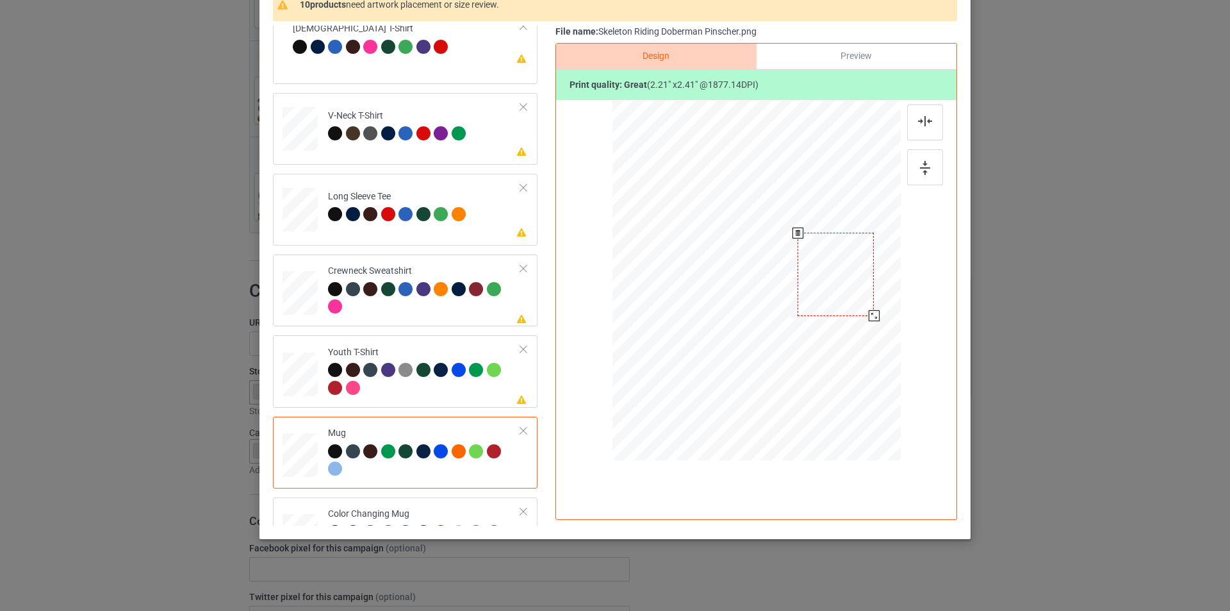
drag, startPoint x: 871, startPoint y: 308, endPoint x: 871, endPoint y: 320, distance: 12.2
click at [871, 320] on div at bounding box center [756, 280] width 288 height 120
click at [871, 319] on div at bounding box center [876, 318] width 11 height 11
click at [857, 306] on div at bounding box center [836, 277] width 80 height 87
click at [431, 347] on div "Youth T-Shirt" at bounding box center [424, 370] width 193 height 48
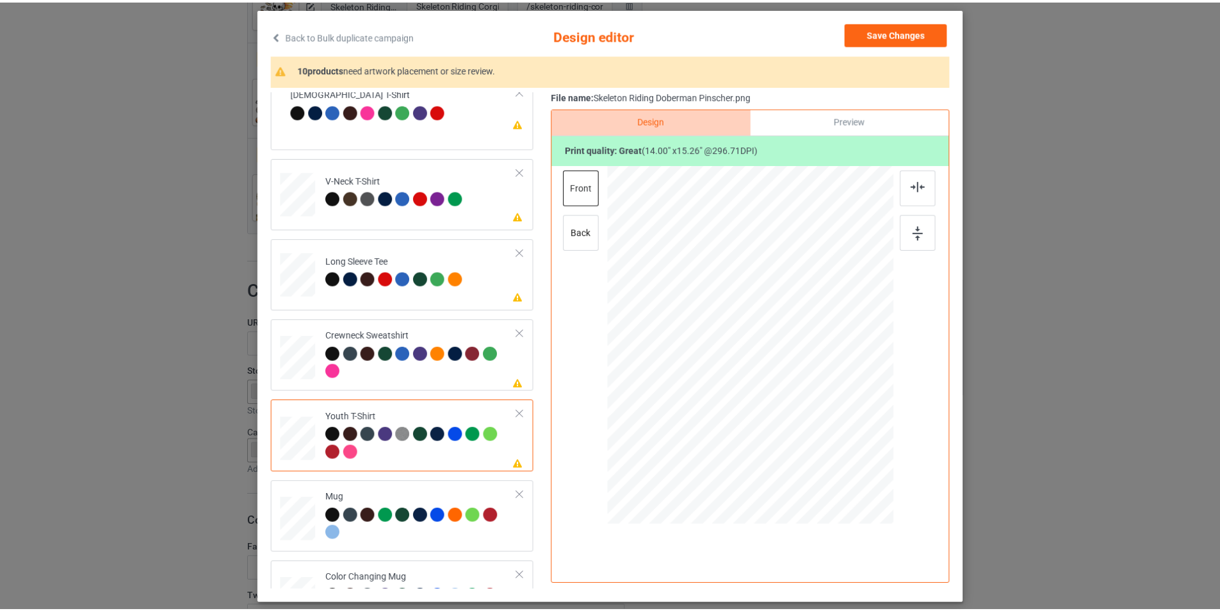
scroll to position [0, 0]
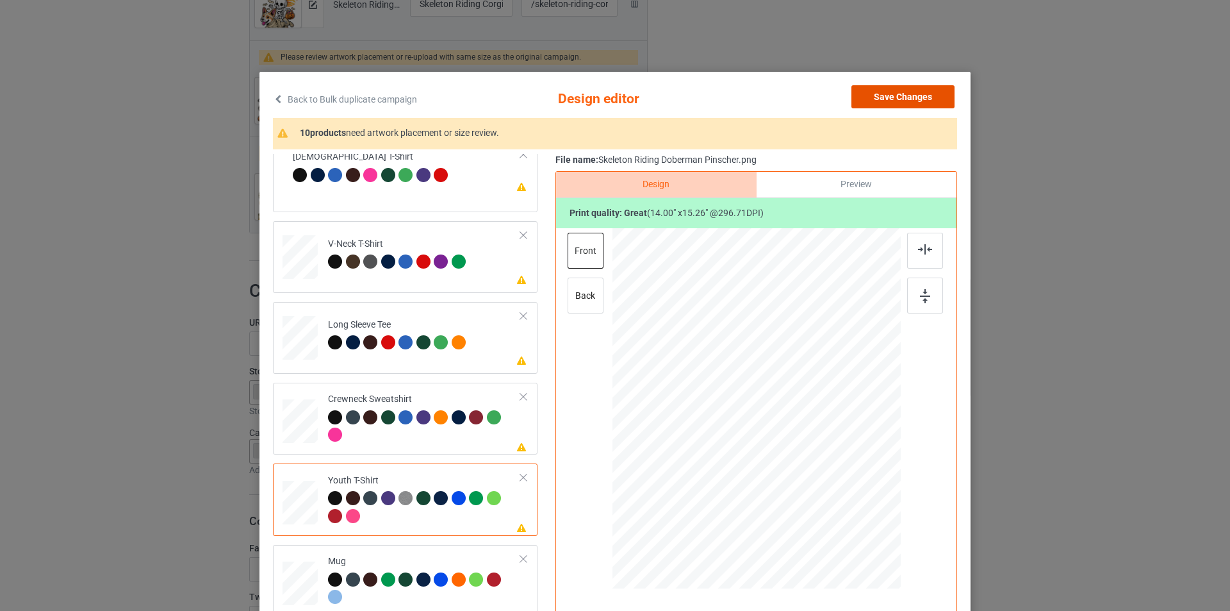
click at [938, 100] on button "Save Changes" at bounding box center [902, 96] width 103 height 23
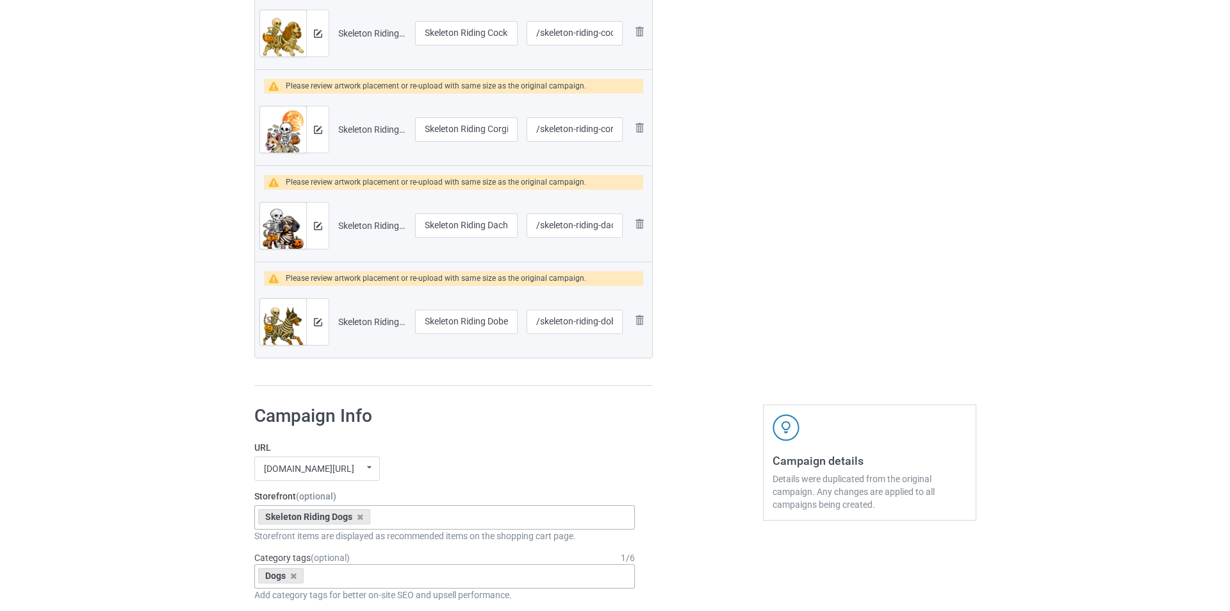
scroll to position [1025, 0]
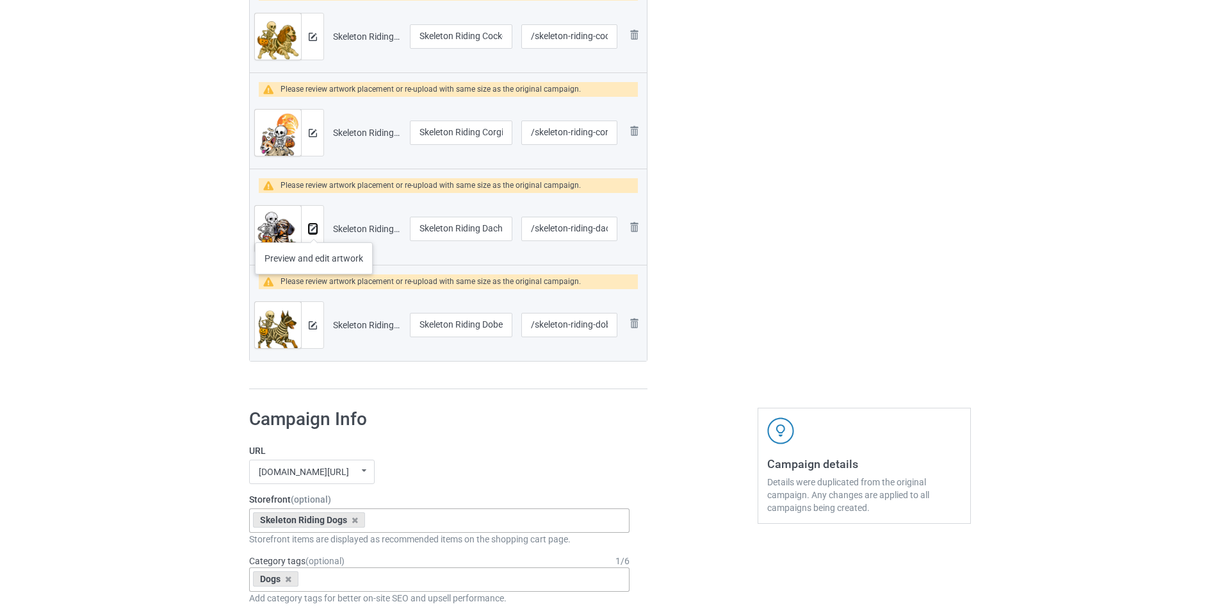
click at [313, 227] on img at bounding box center [313, 229] width 8 height 8
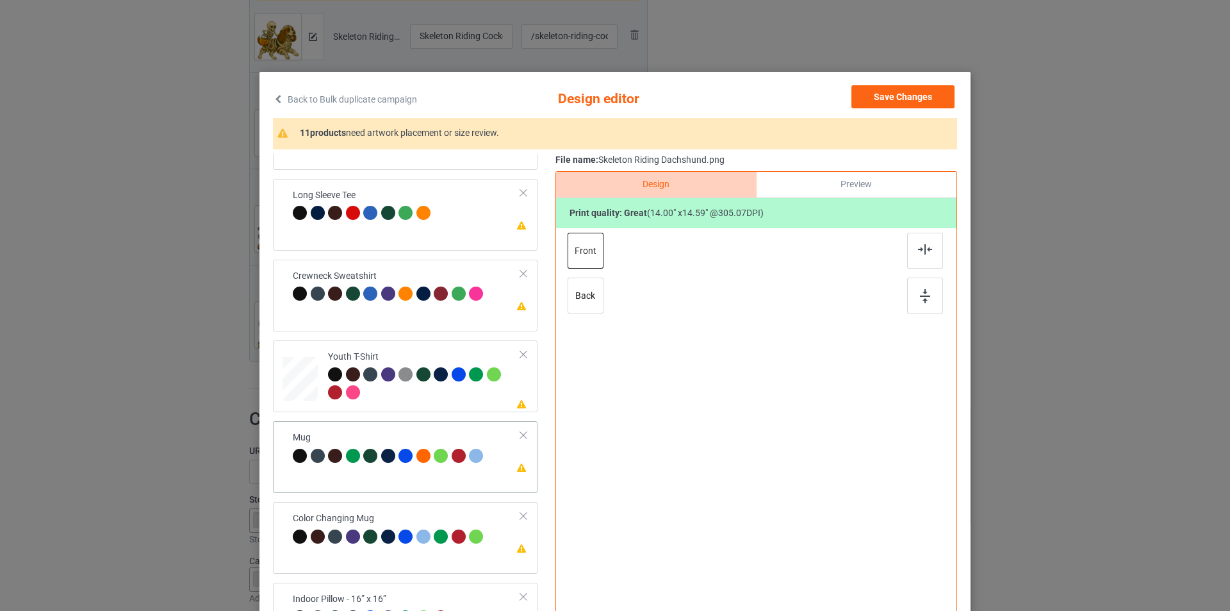
scroll to position [380, 0]
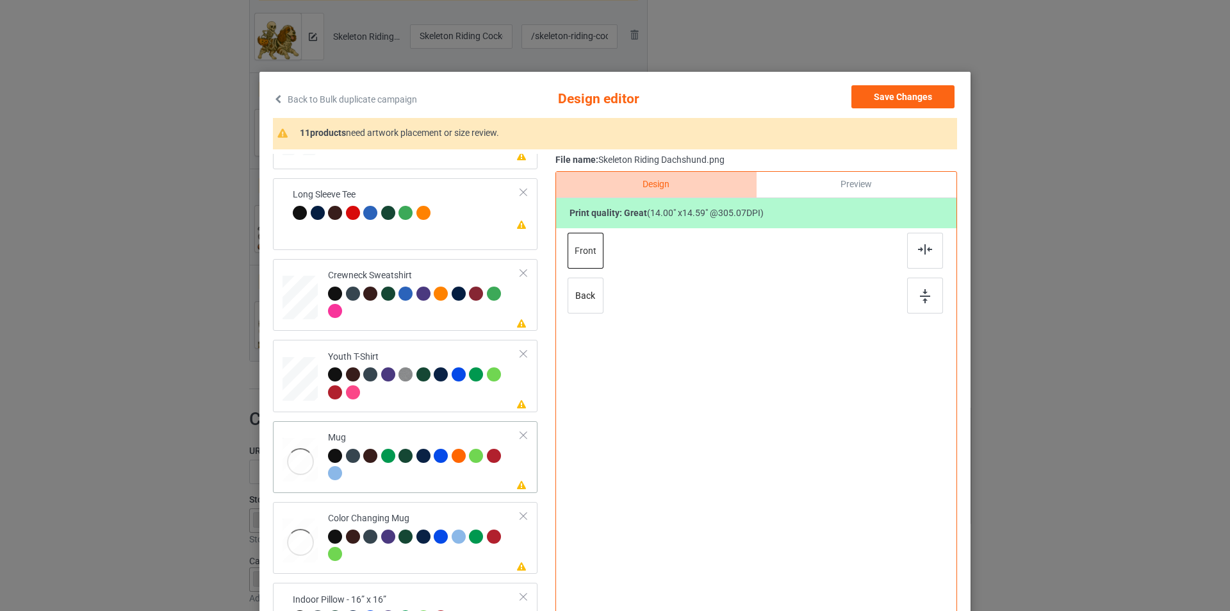
click at [432, 488] on td "Please review artwork placement Mug" at bounding box center [424, 457] width 207 height 62
drag, startPoint x: 843, startPoint y: 498, endPoint x: 807, endPoint y: 436, distance: 72.1
click at [807, 436] on div at bounding box center [756, 408] width 288 height 120
drag, startPoint x: 782, startPoint y: 417, endPoint x: 862, endPoint y: 416, distance: 80.1
click at [862, 416] on div at bounding box center [836, 407] width 83 height 86
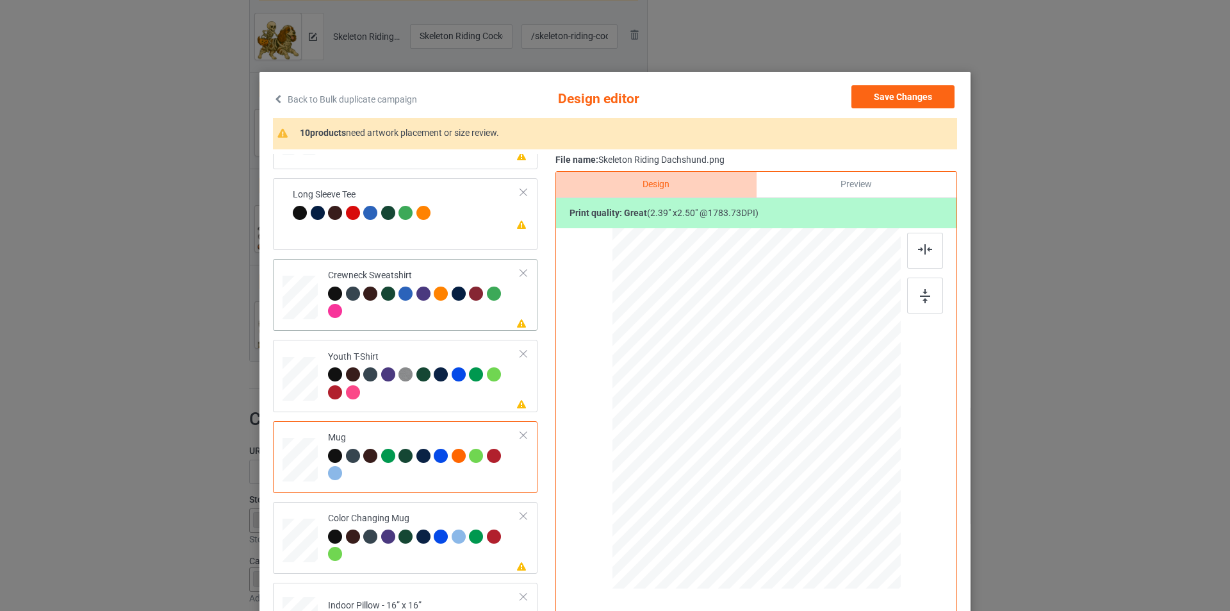
click at [435, 318] on div at bounding box center [424, 303] width 193 height 35
click at [928, 99] on button "Save Changes" at bounding box center [902, 96] width 103 height 23
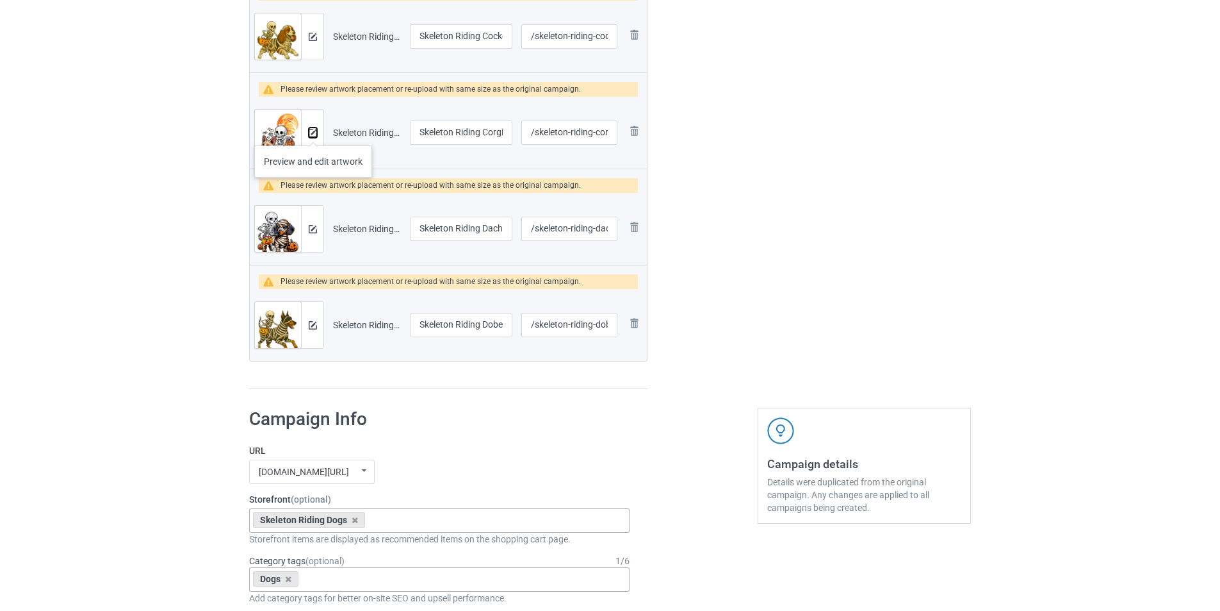
click at [313, 133] on img at bounding box center [313, 133] width 8 height 8
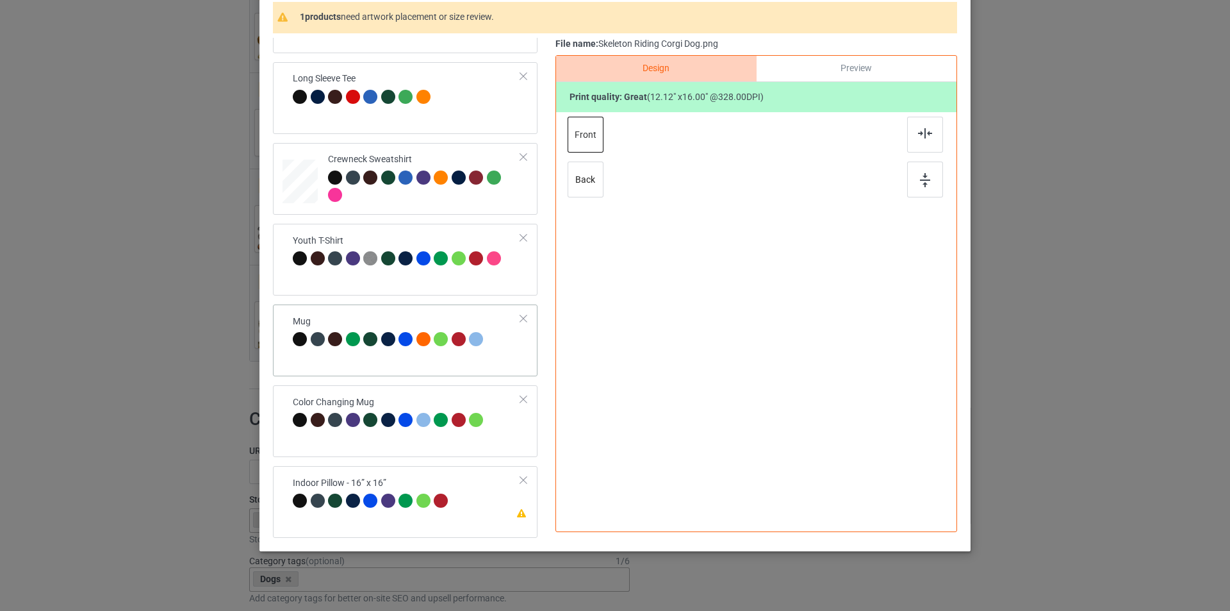
scroll to position [129, 0]
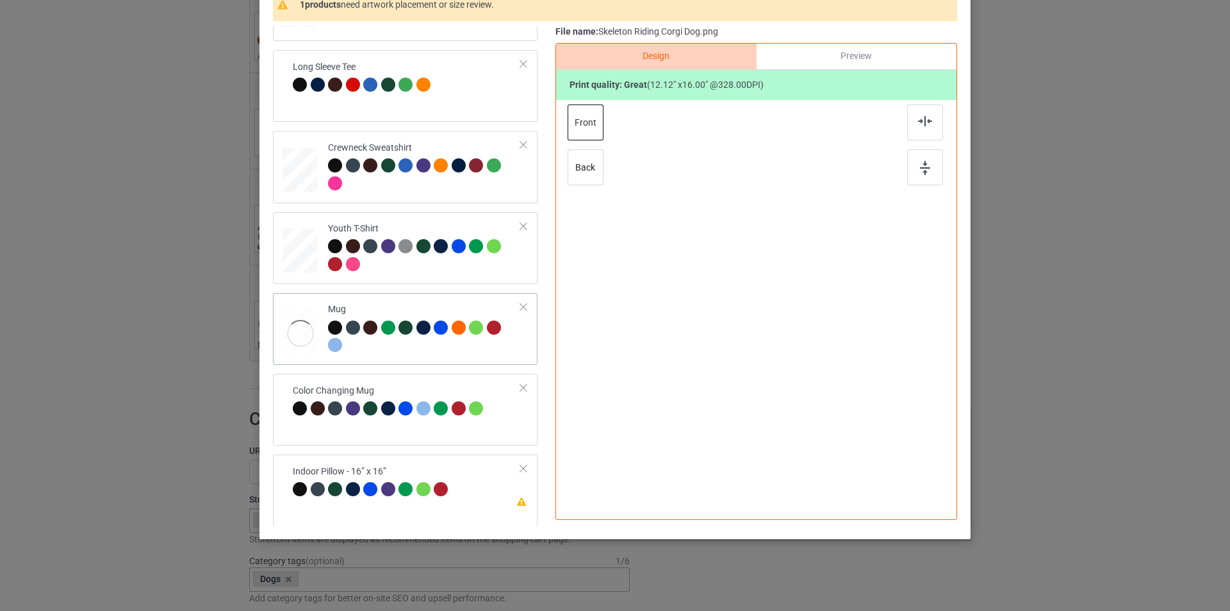
click at [470, 337] on div at bounding box center [478, 329] width 18 height 18
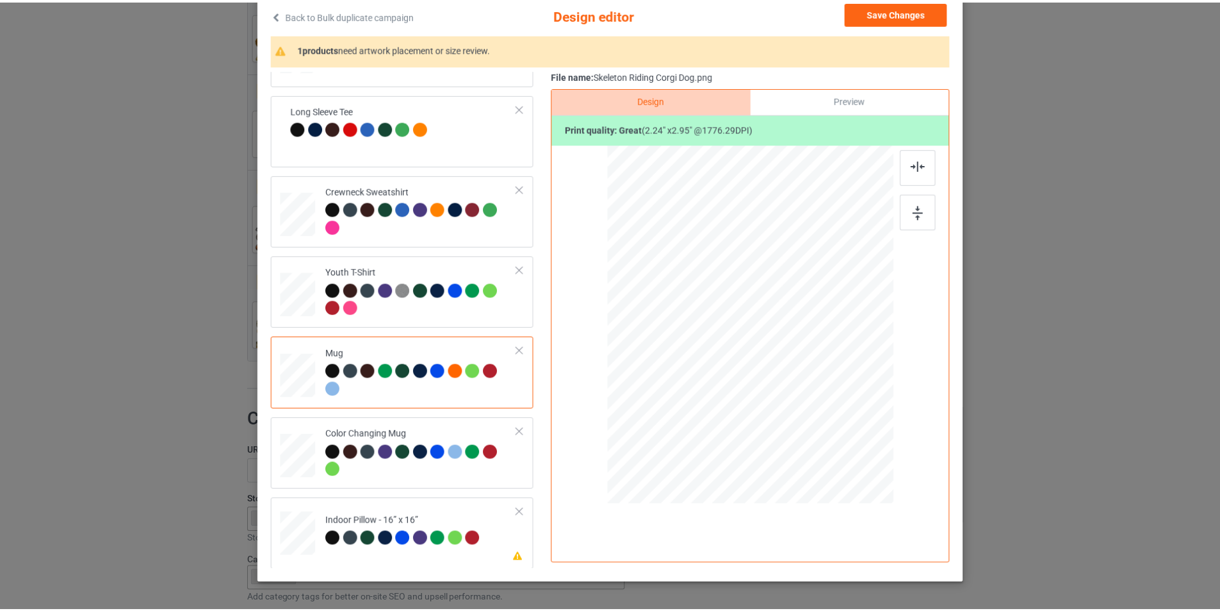
scroll to position [0, 0]
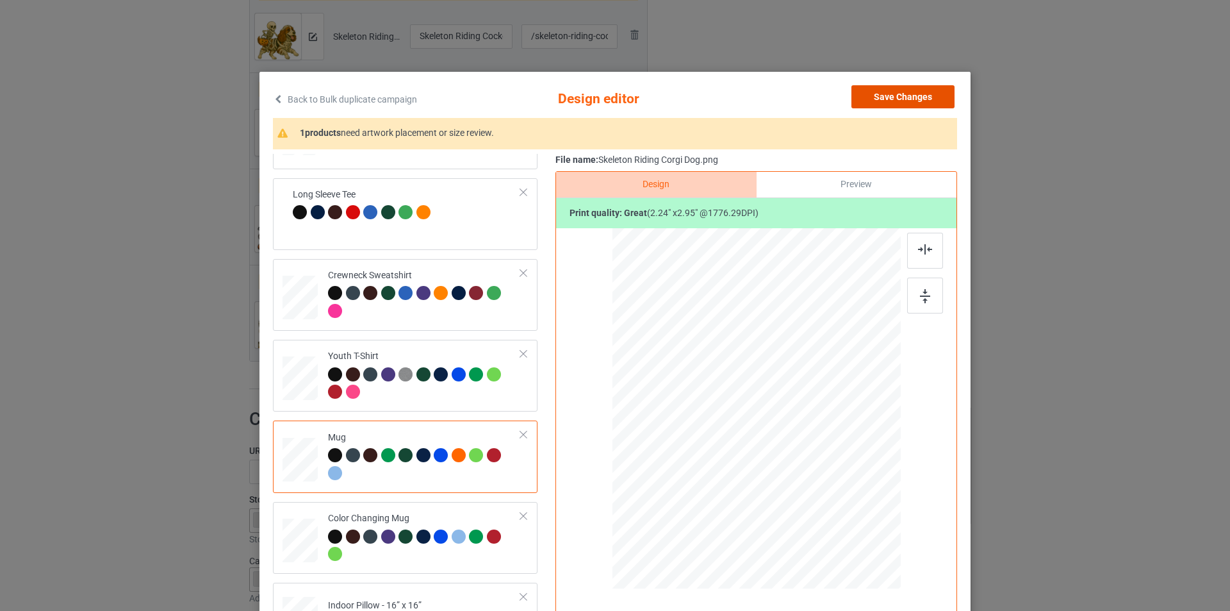
click at [924, 93] on button "Save Changes" at bounding box center [902, 96] width 103 height 23
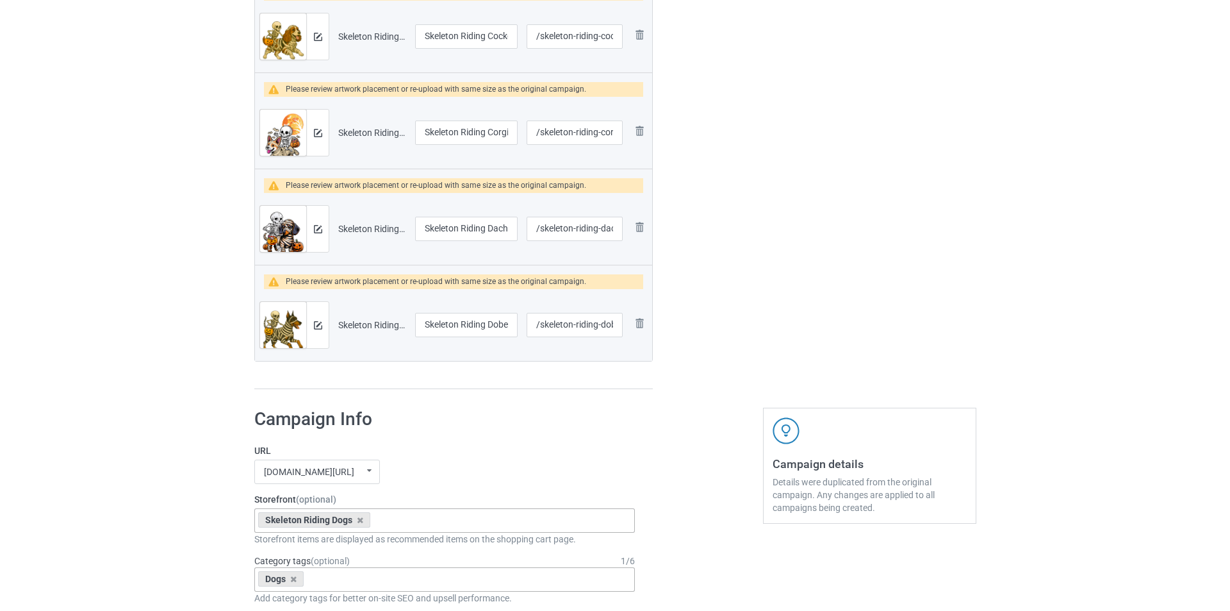
scroll to position [897, 0]
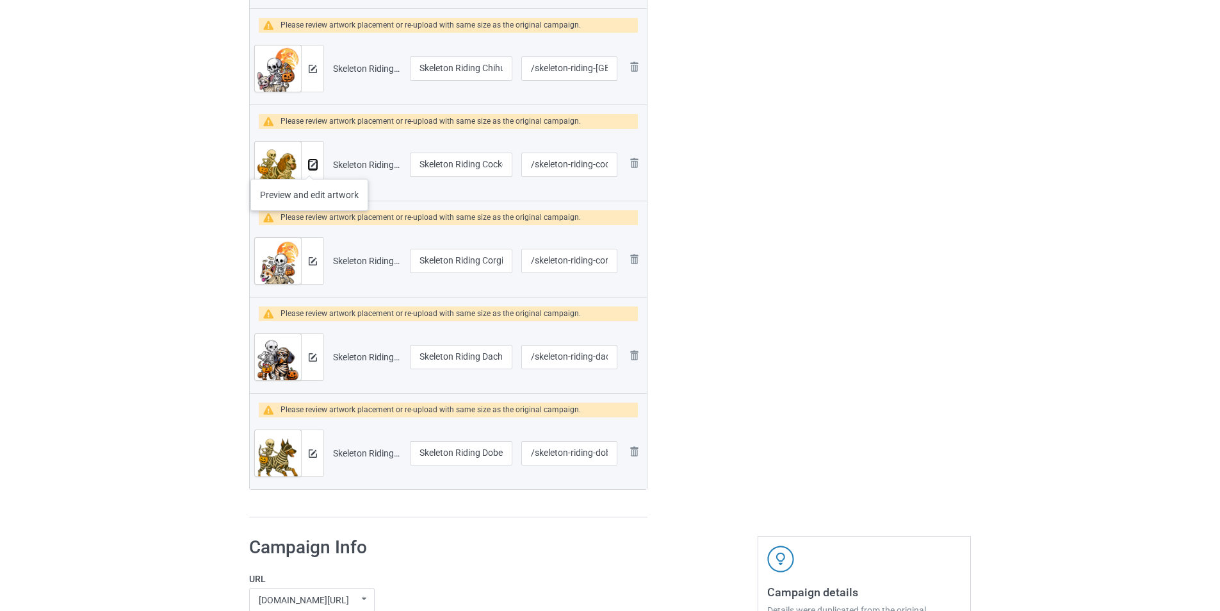
click at [309, 166] on img at bounding box center [313, 165] width 8 height 8
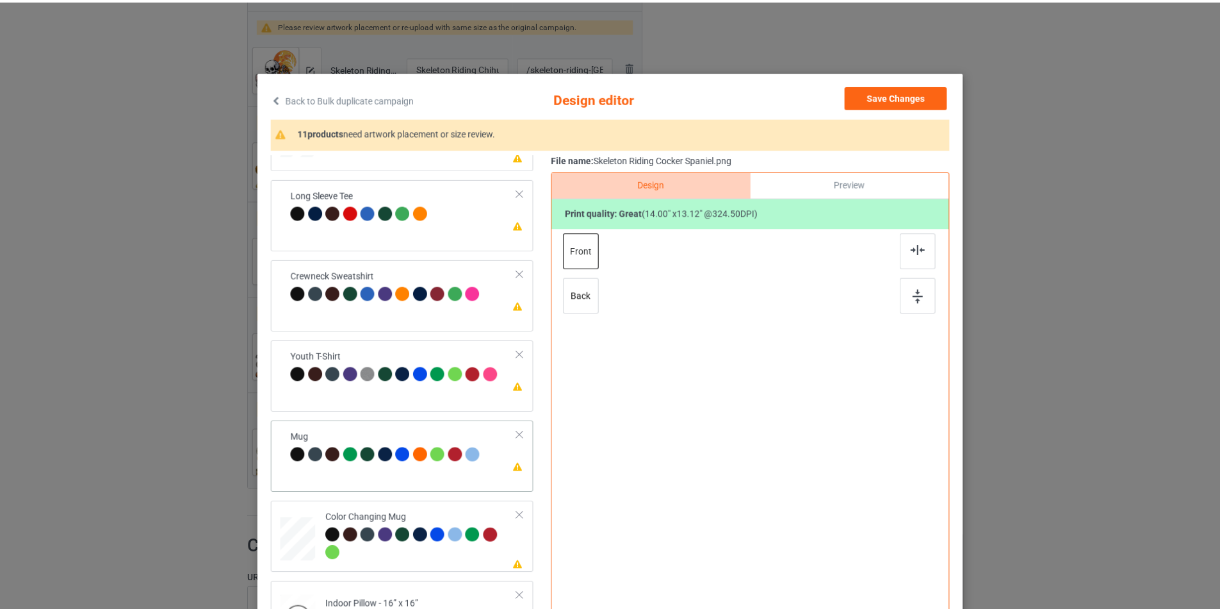
scroll to position [380, 0]
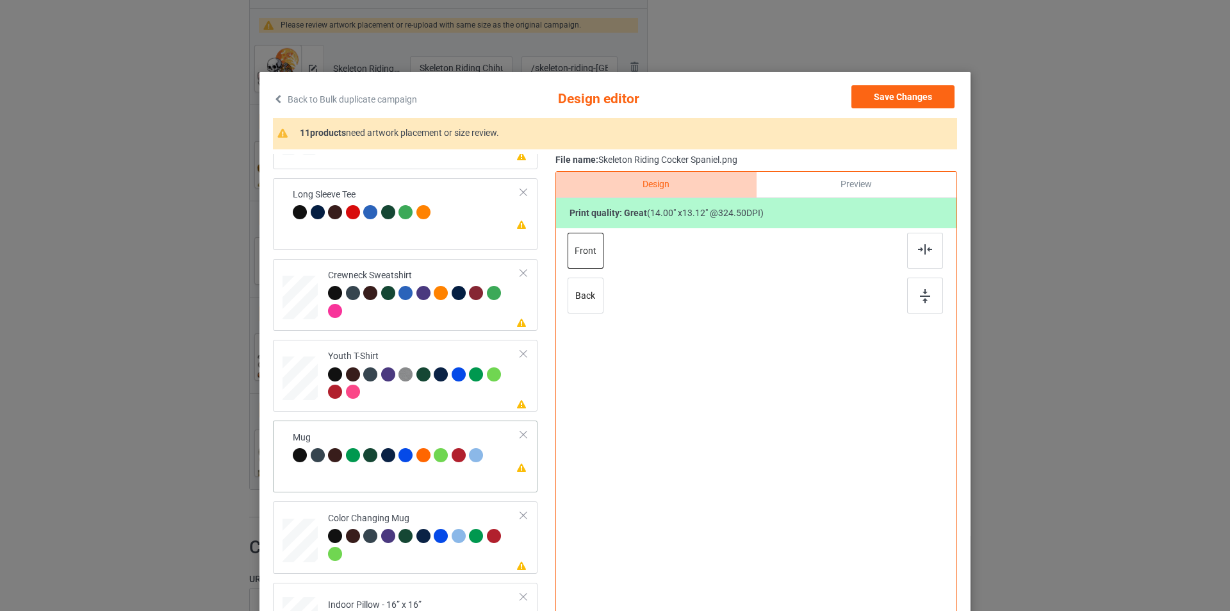
click at [417, 476] on div "Please review artwork placement Mug" at bounding box center [405, 456] width 265 height 72
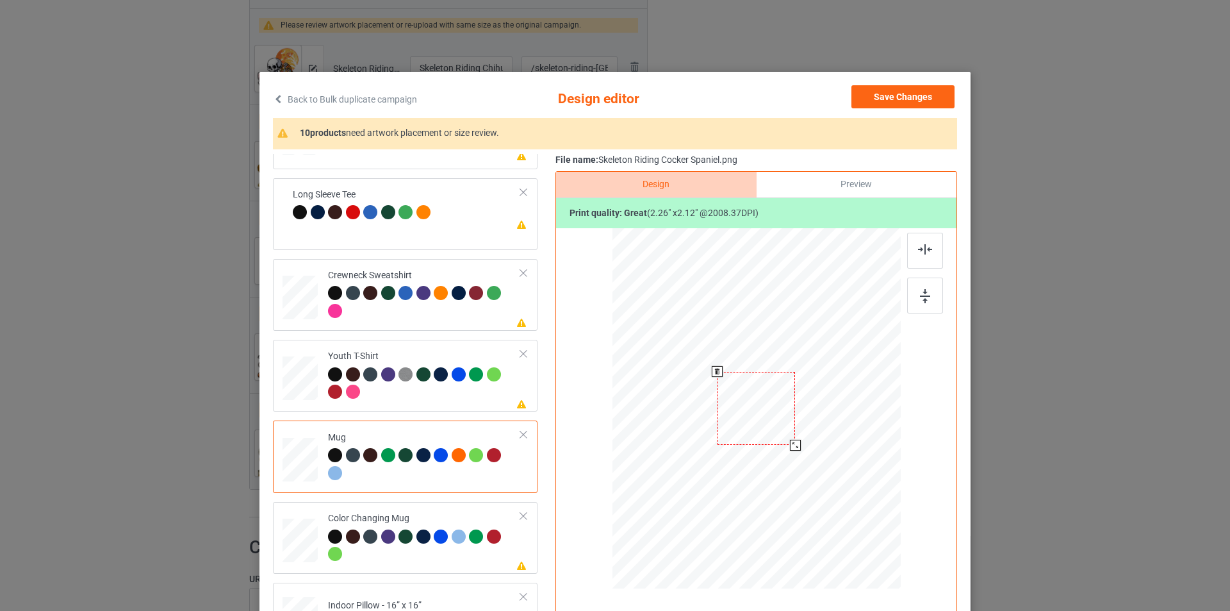
drag, startPoint x: 841, startPoint y: 491, endPoint x: 805, endPoint y: 423, distance: 76.8
click at [805, 423] on div at bounding box center [756, 408] width 288 height 120
drag, startPoint x: 785, startPoint y: 409, endPoint x: 863, endPoint y: 407, distance: 78.2
click at [863, 407] on div at bounding box center [835, 406] width 78 height 73
click at [873, 441] on div at bounding box center [876, 444] width 11 height 11
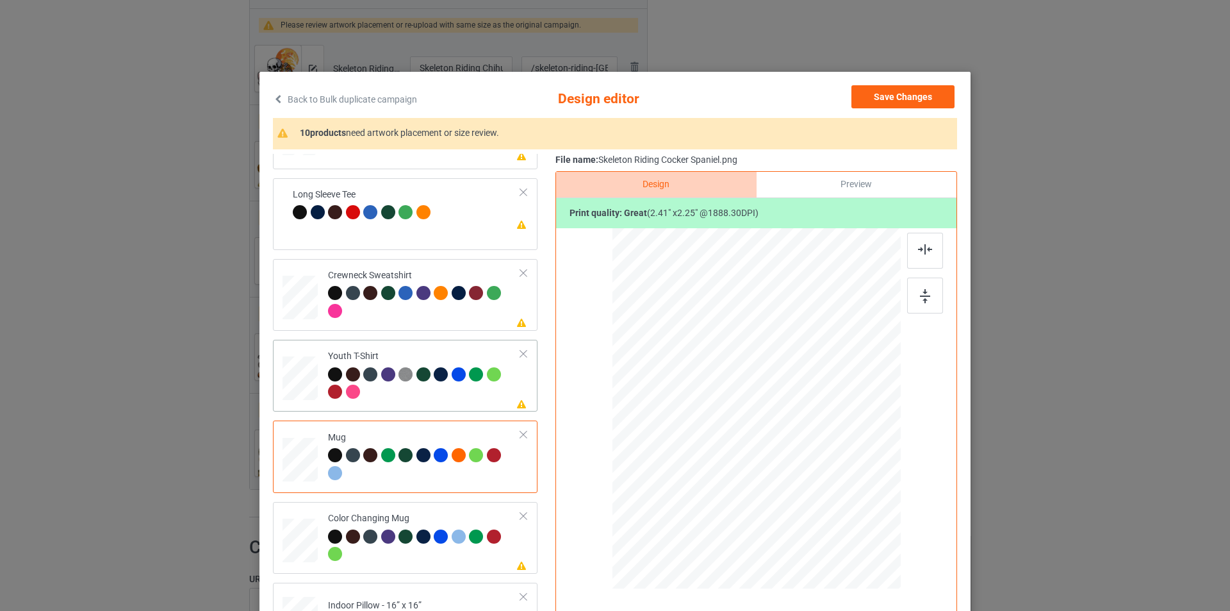
click at [438, 389] on div at bounding box center [424, 384] width 193 height 35
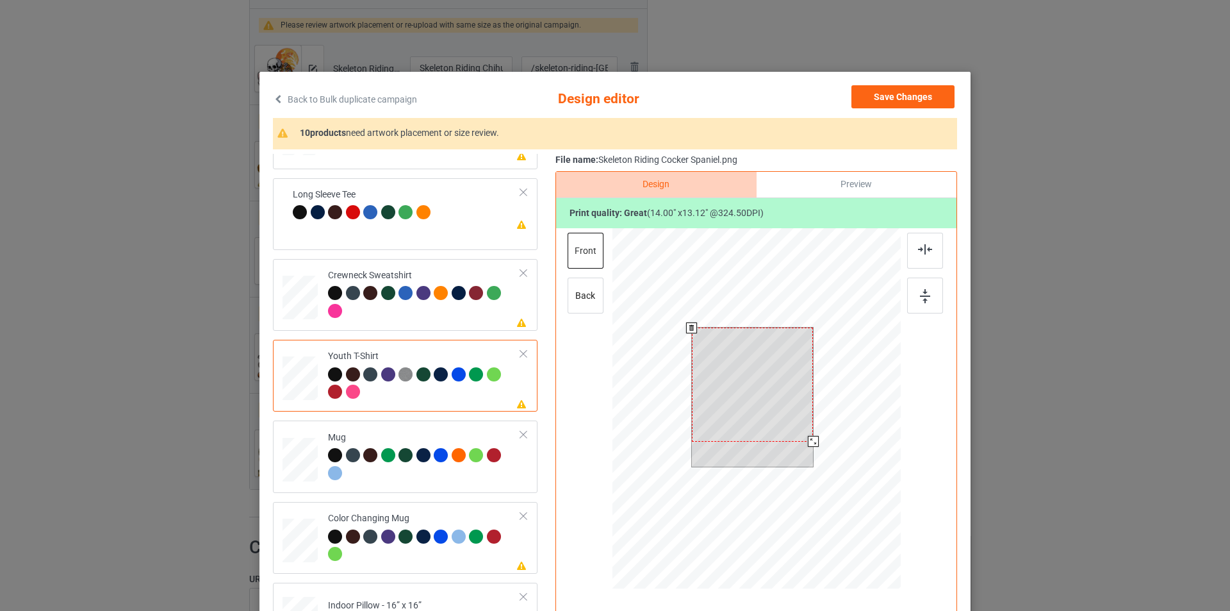
click at [814, 447] on div at bounding box center [756, 410] width 288 height 364
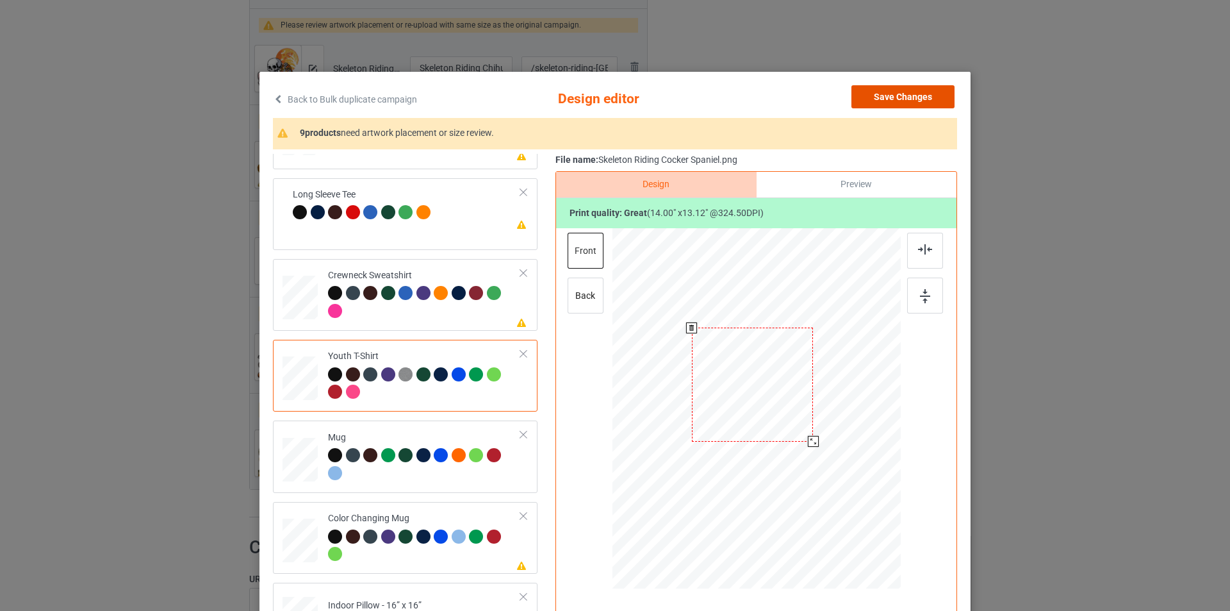
click at [908, 99] on button "Save Changes" at bounding box center [902, 96] width 103 height 23
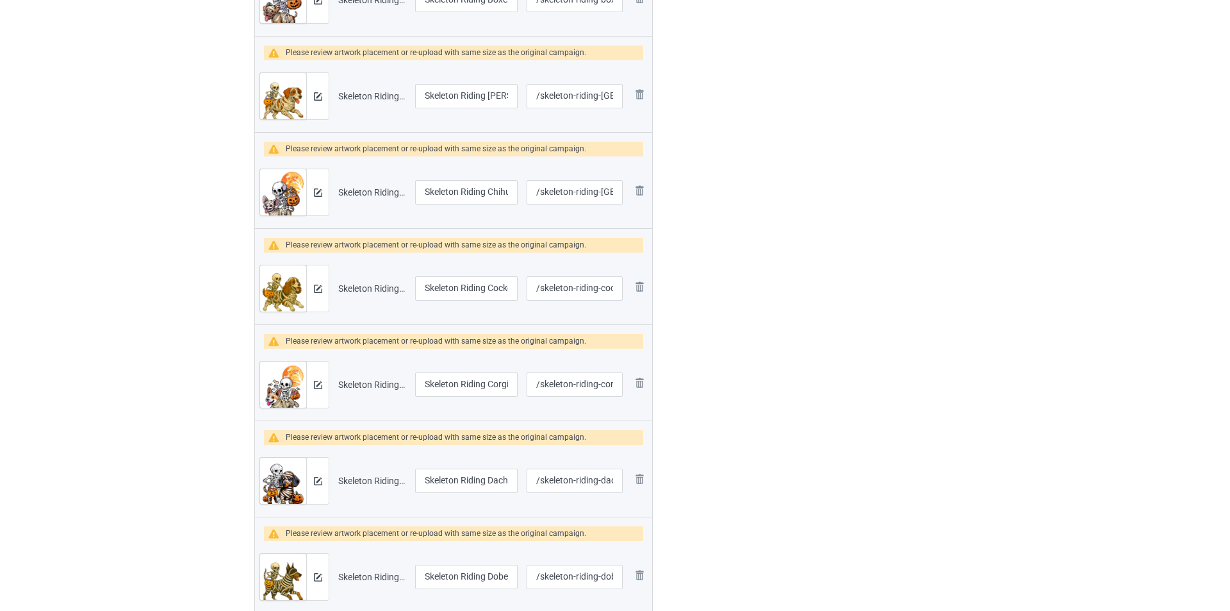
scroll to position [769, 0]
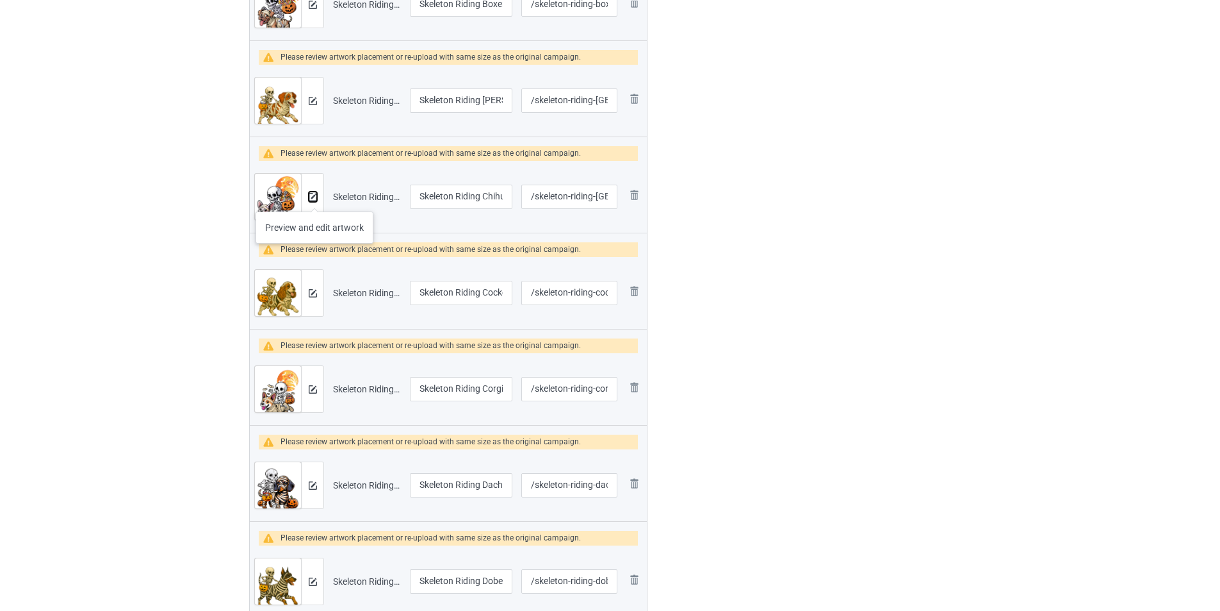
click at [315, 199] on img at bounding box center [313, 197] width 8 height 8
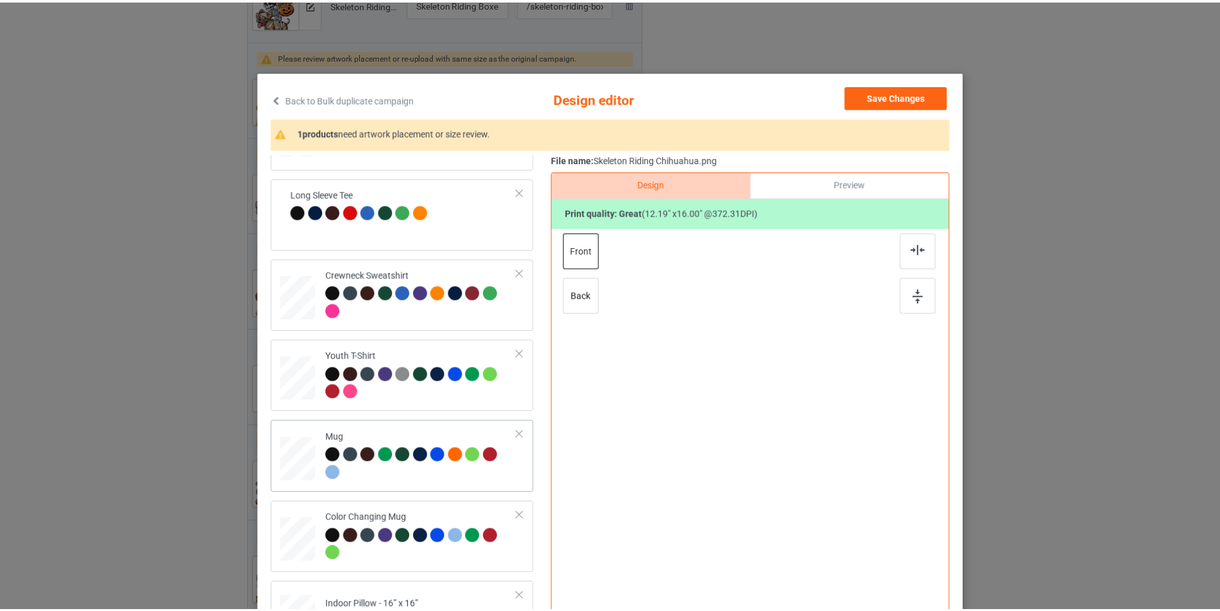
scroll to position [381, 0]
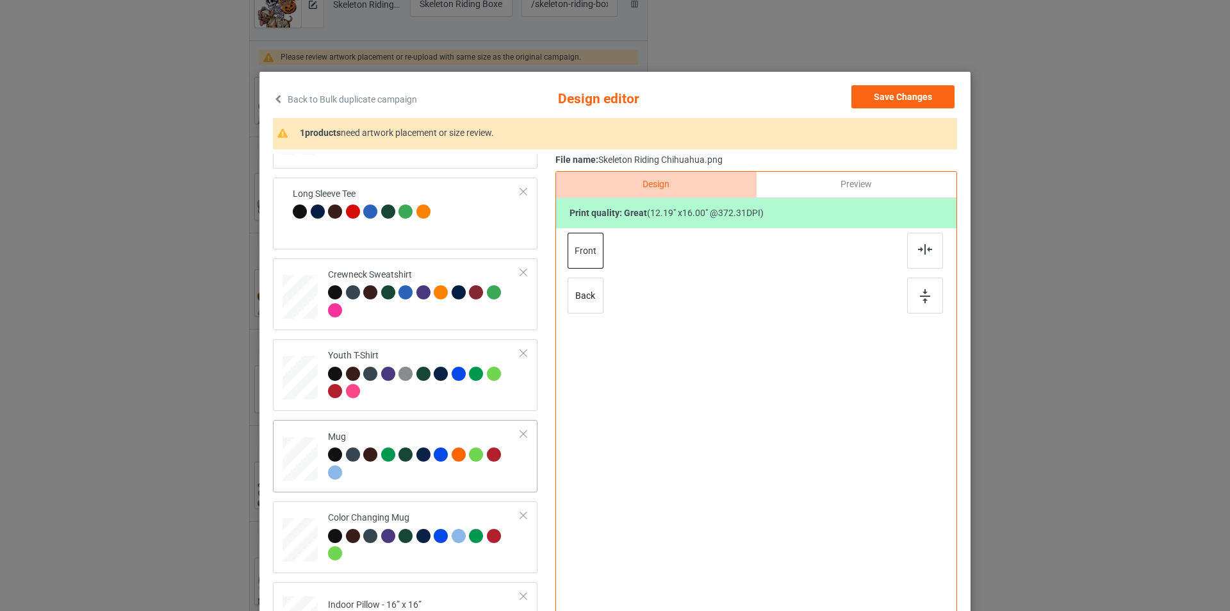
click at [456, 438] on div "Mug" at bounding box center [424, 455] width 193 height 48
click at [915, 100] on button "Save Changes" at bounding box center [902, 96] width 103 height 23
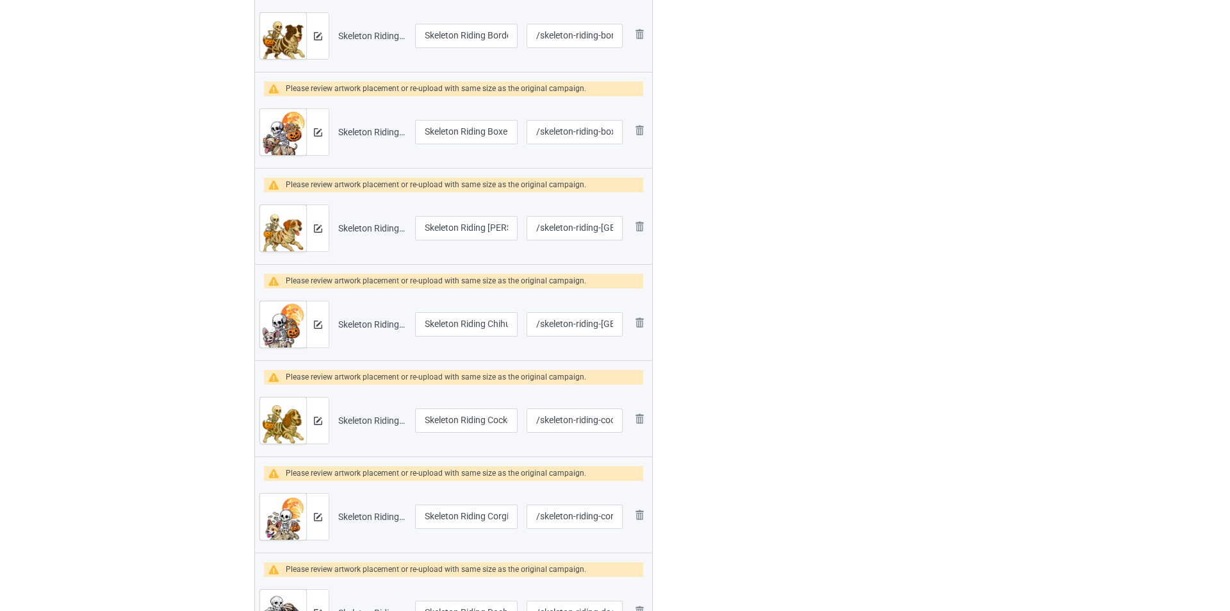
scroll to position [641, 0]
click at [315, 324] on img at bounding box center [313, 325] width 8 height 8
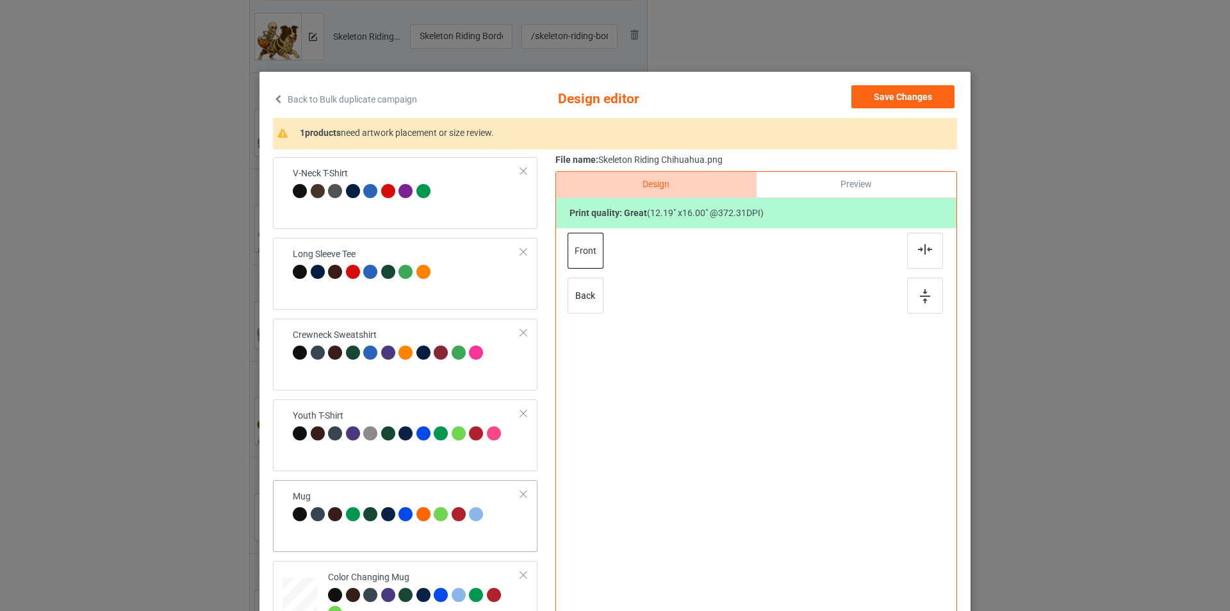
scroll to position [321, 0]
click at [411, 485] on td "Mug" at bounding box center [407, 506] width 242 height 44
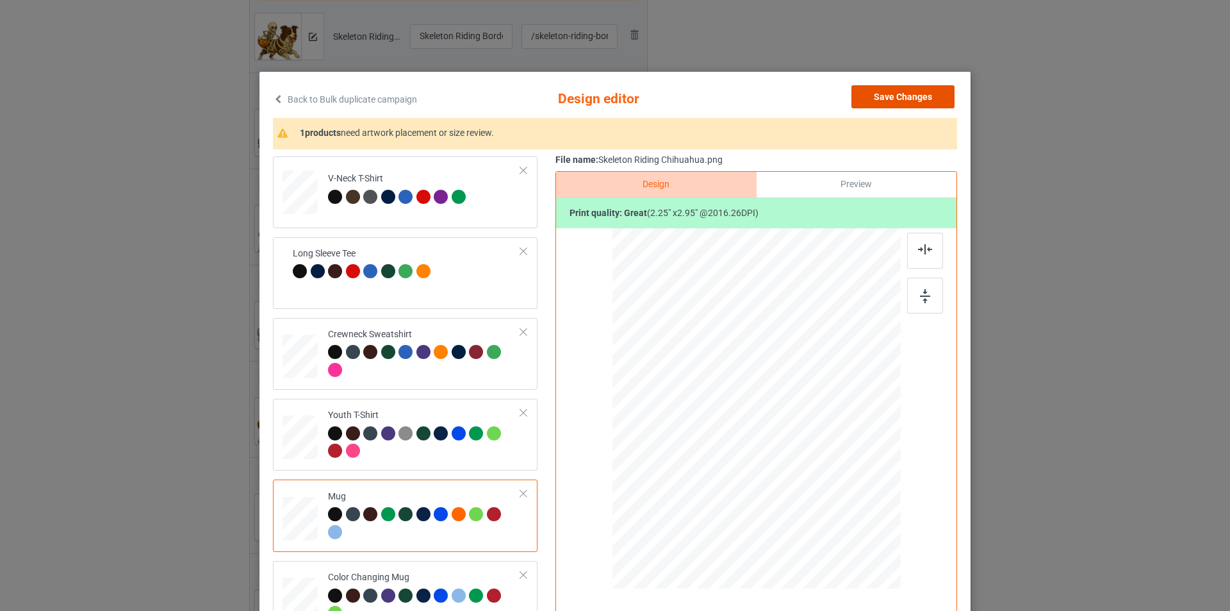
click at [915, 93] on button "Save Changes" at bounding box center [902, 96] width 103 height 23
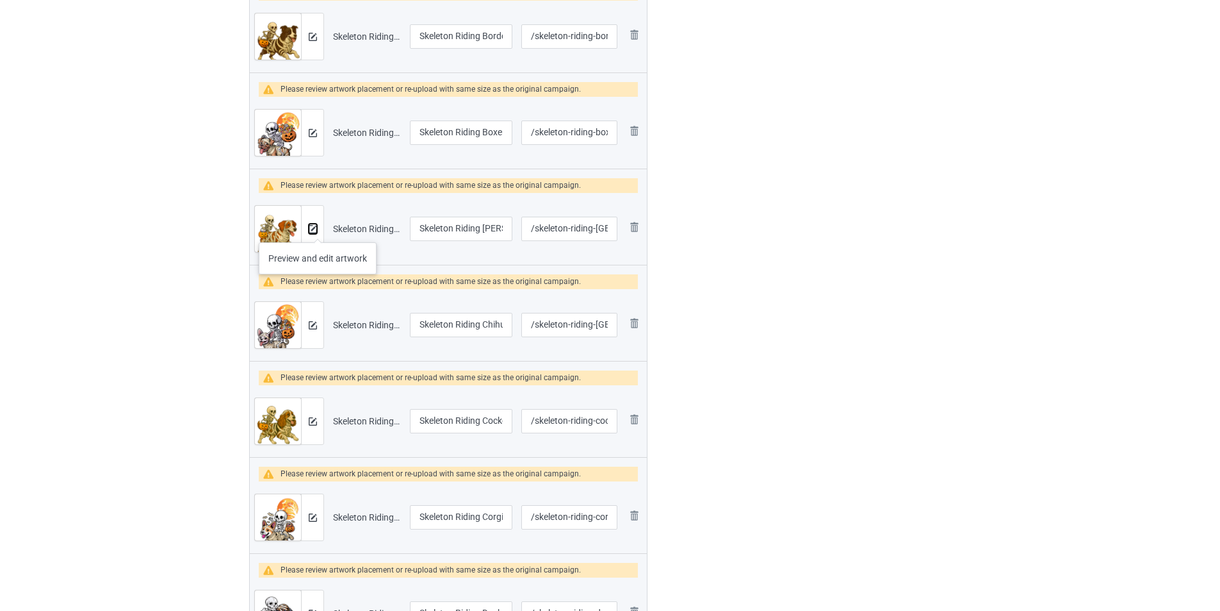
click at [309, 231] on img at bounding box center [313, 229] width 8 height 8
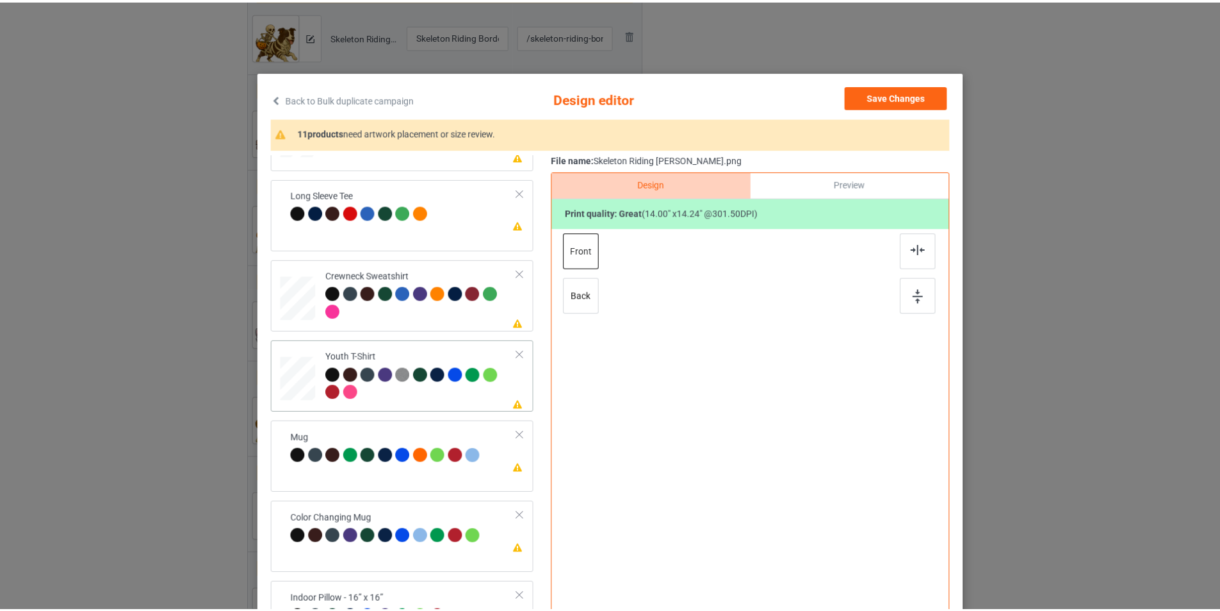
scroll to position [380, 0]
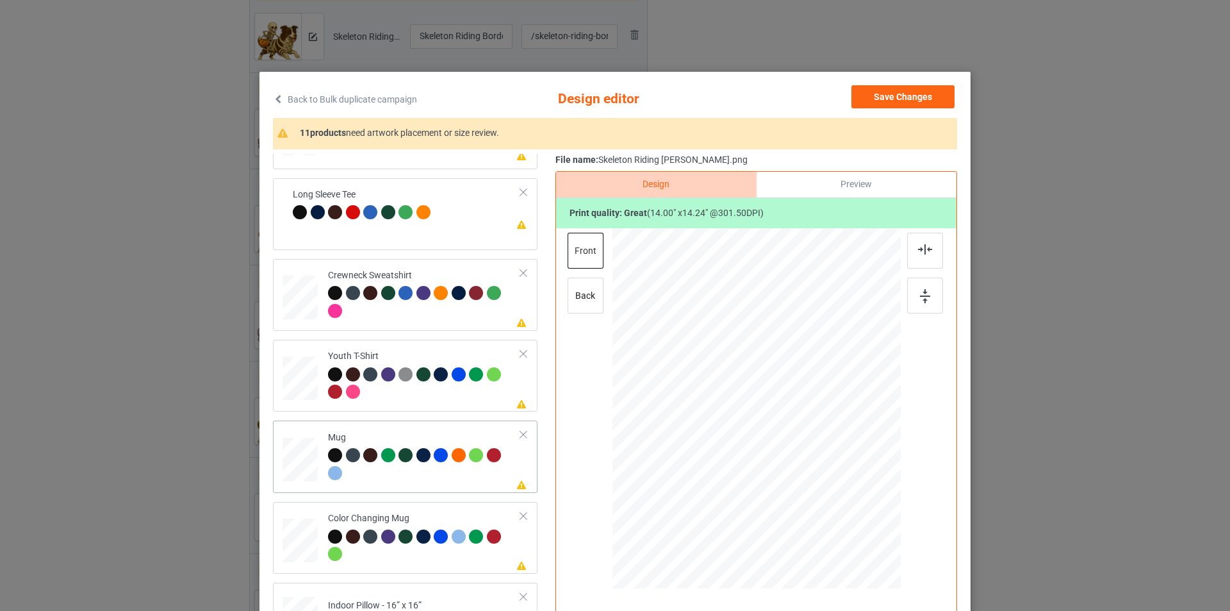
click at [448, 430] on td "Please review artwork placement Mug" at bounding box center [424, 456] width 207 height 62
drag, startPoint x: 834, startPoint y: 497, endPoint x: 808, endPoint y: 417, distance: 83.7
click at [808, 417] on div at bounding box center [756, 408] width 288 height 120
drag, startPoint x: 775, startPoint y: 407, endPoint x: 855, endPoint y: 407, distance: 80.1
click at [855, 407] on div at bounding box center [836, 407] width 81 height 83
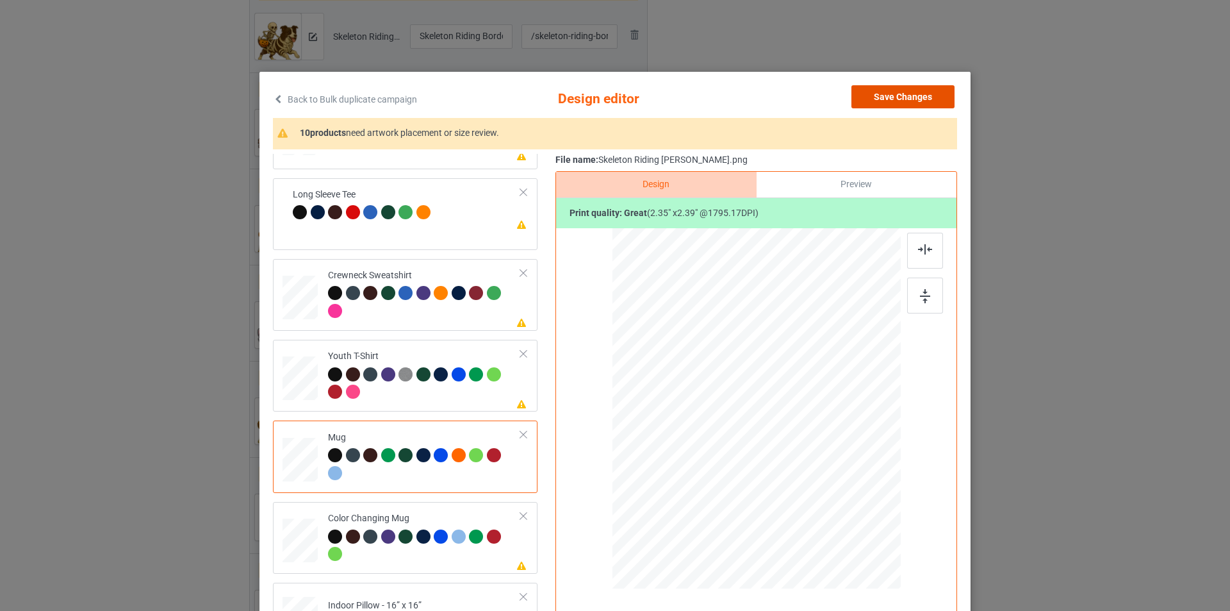
click at [904, 102] on button "Save Changes" at bounding box center [902, 96] width 103 height 23
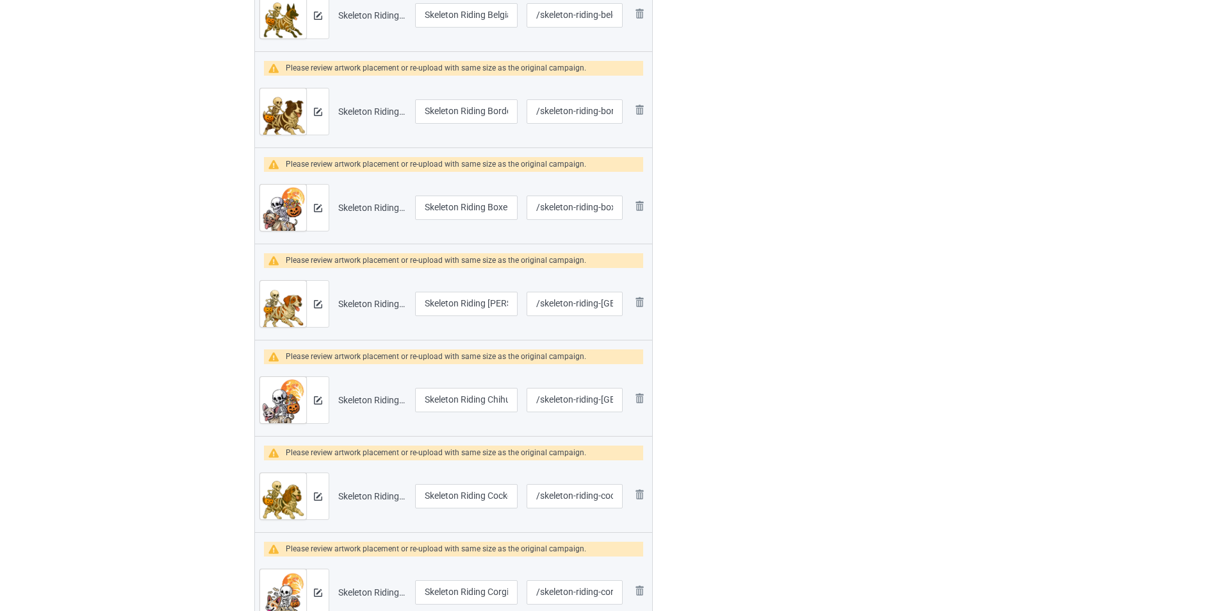
scroll to position [448, 0]
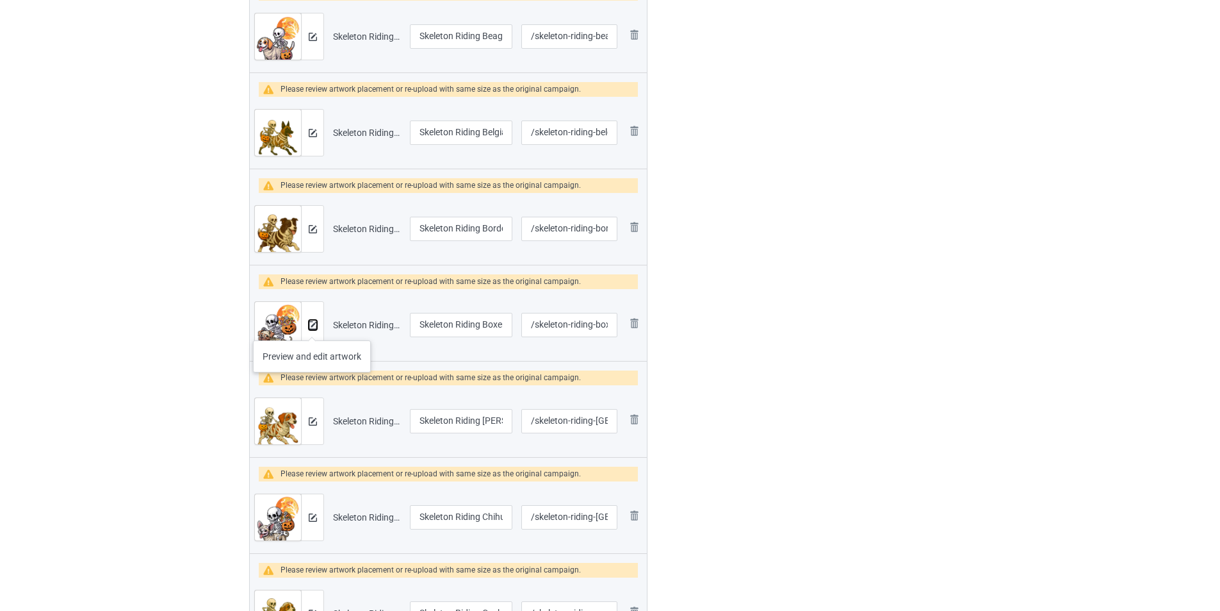
click at [312, 327] on img at bounding box center [313, 325] width 8 height 8
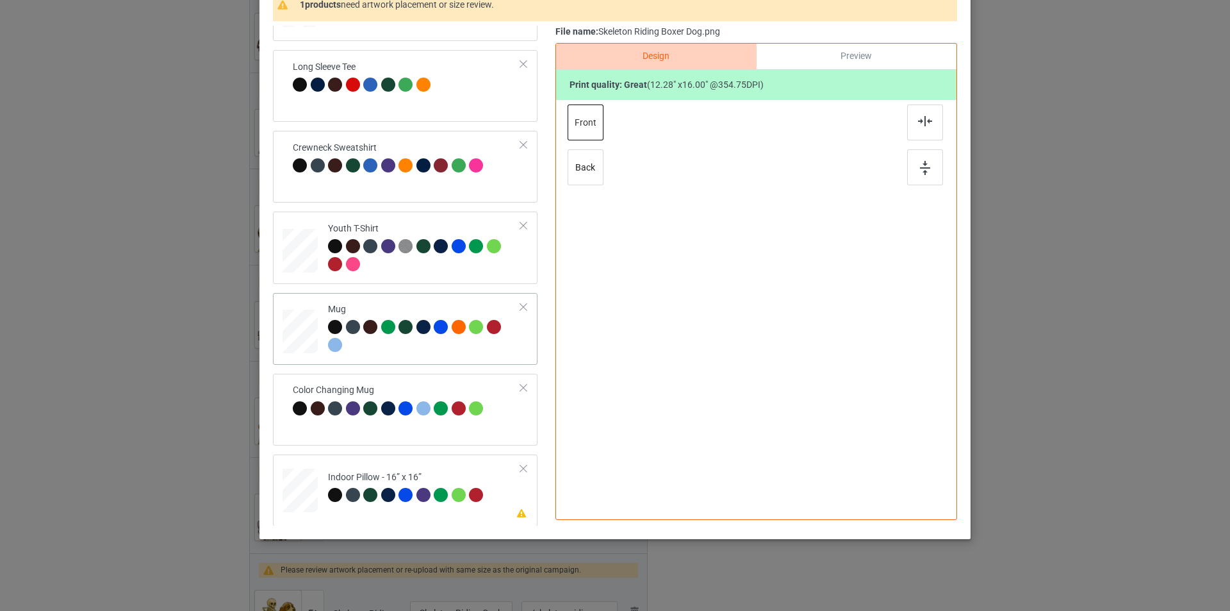
scroll to position [380, 0]
click at [461, 339] on div at bounding box center [424, 337] width 193 height 35
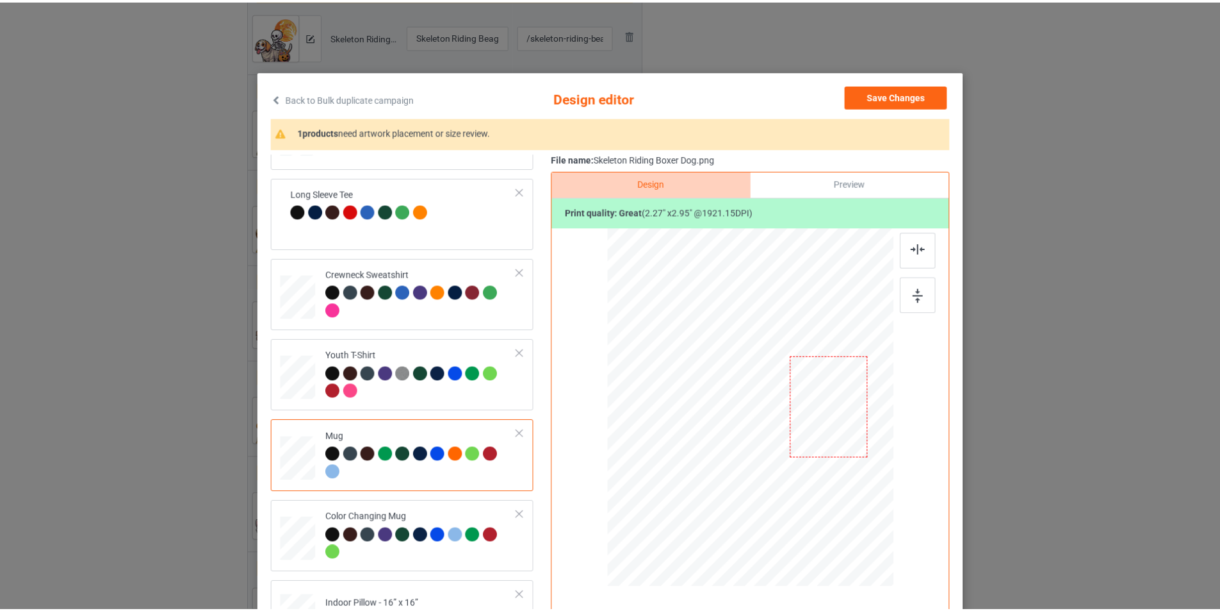
scroll to position [0, 0]
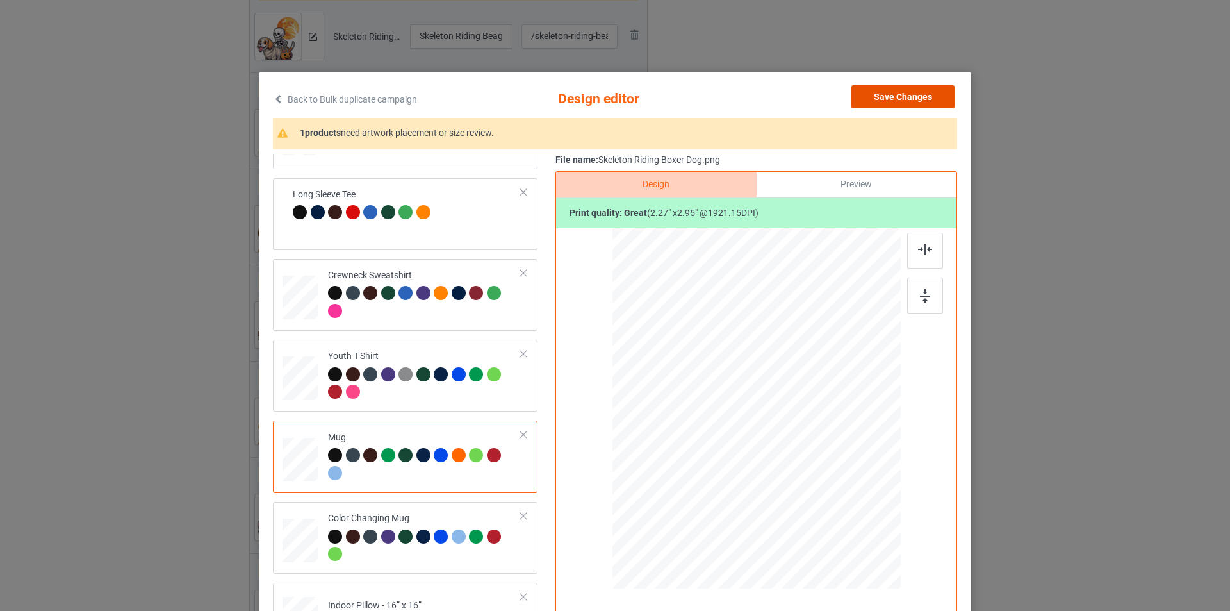
click at [914, 96] on button "Save Changes" at bounding box center [902, 96] width 103 height 23
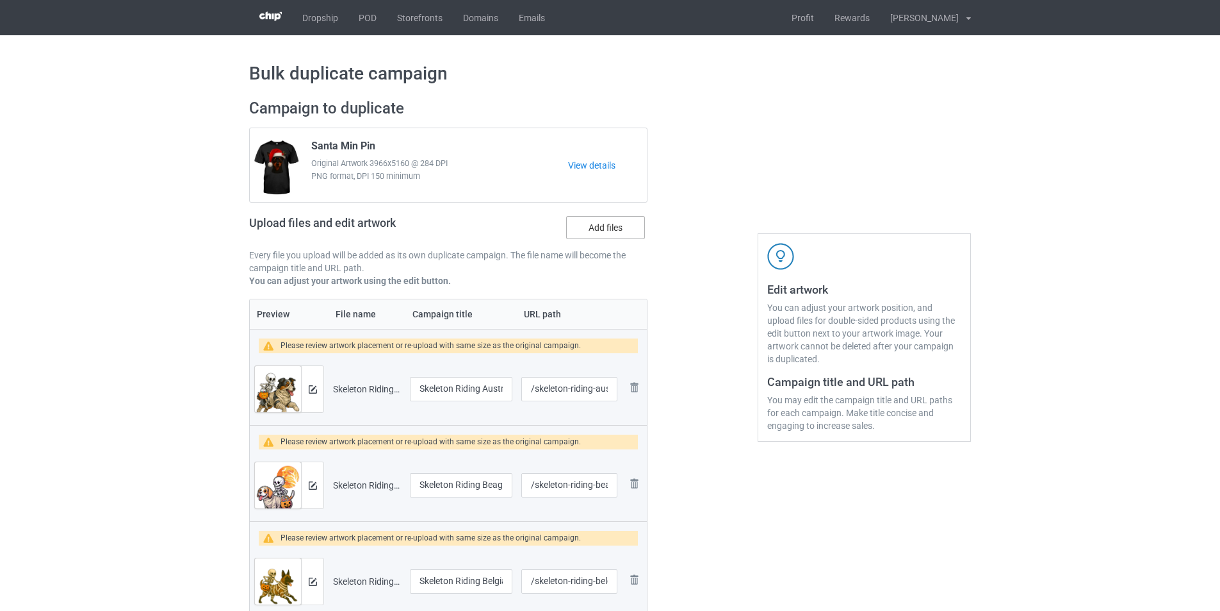
click at [620, 228] on label "Add files" at bounding box center [605, 227] width 79 height 23
click at [0, 0] on input "Add files" at bounding box center [0, 0] width 0 height 0
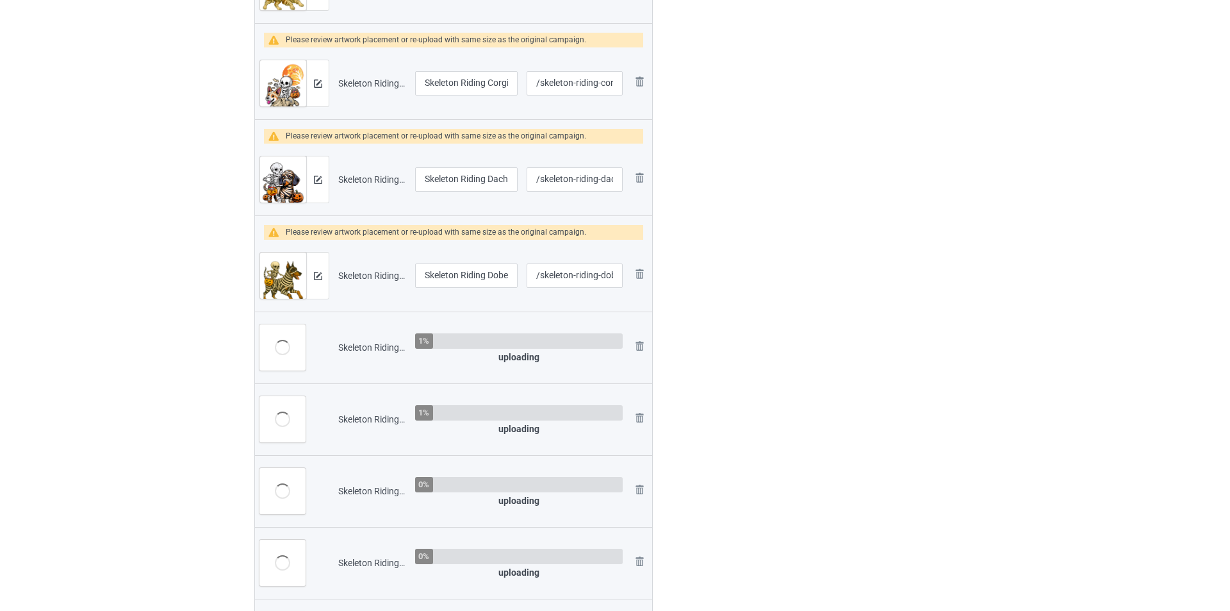
scroll to position [1345, 0]
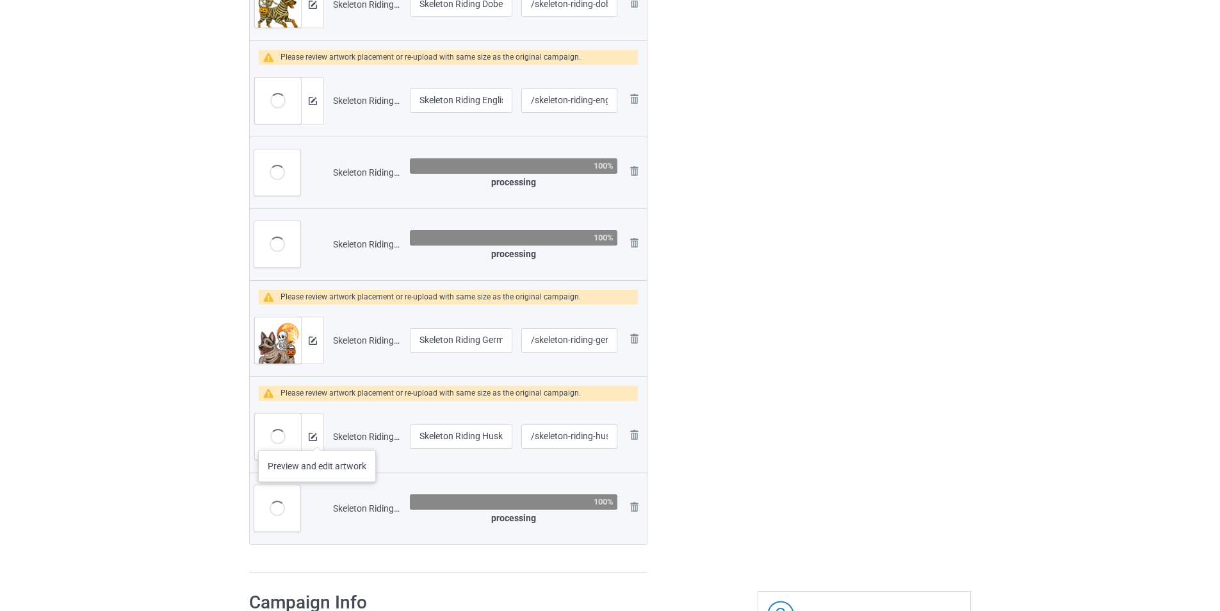
click at [317, 437] on div at bounding box center [312, 436] width 22 height 46
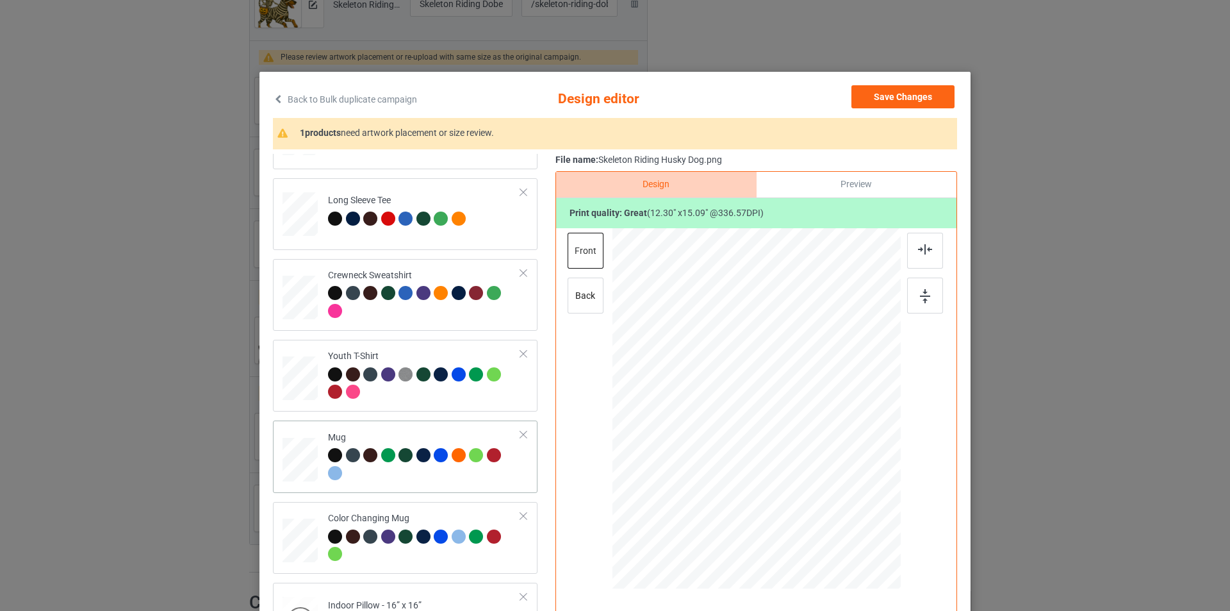
scroll to position [381, 0]
click at [391, 475] on div at bounding box center [424, 464] width 193 height 35
click at [914, 100] on button "Save Changes" at bounding box center [902, 96] width 103 height 23
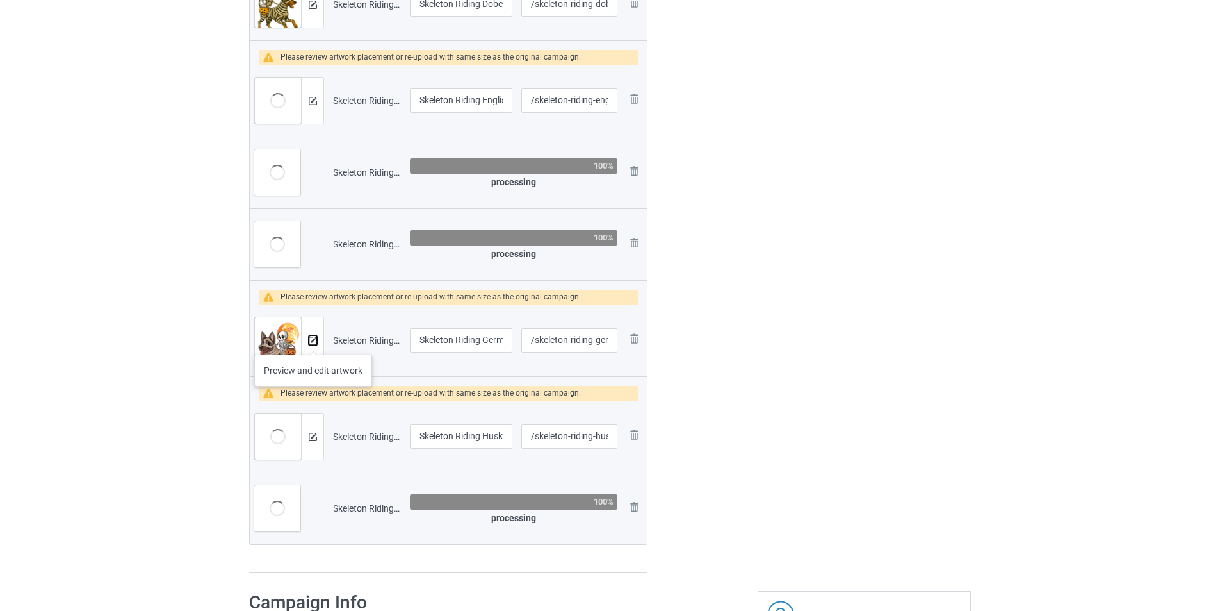
click at [313, 341] on img at bounding box center [313, 340] width 8 height 8
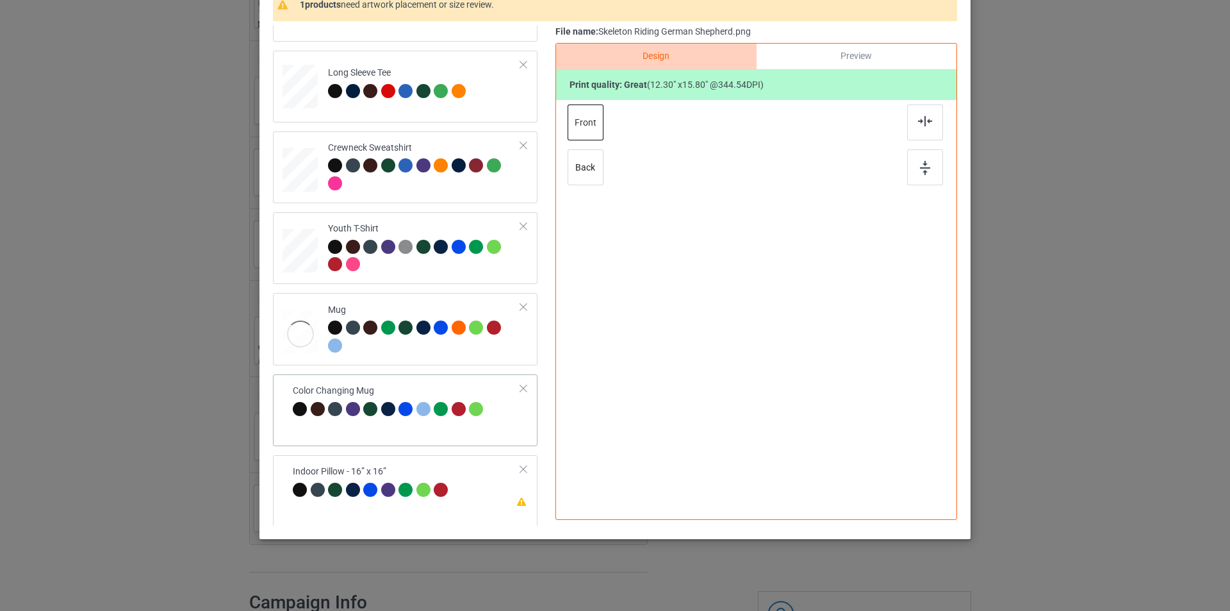
scroll to position [380, 0]
click at [441, 431] on div "Color Changing Mug" at bounding box center [405, 409] width 265 height 72
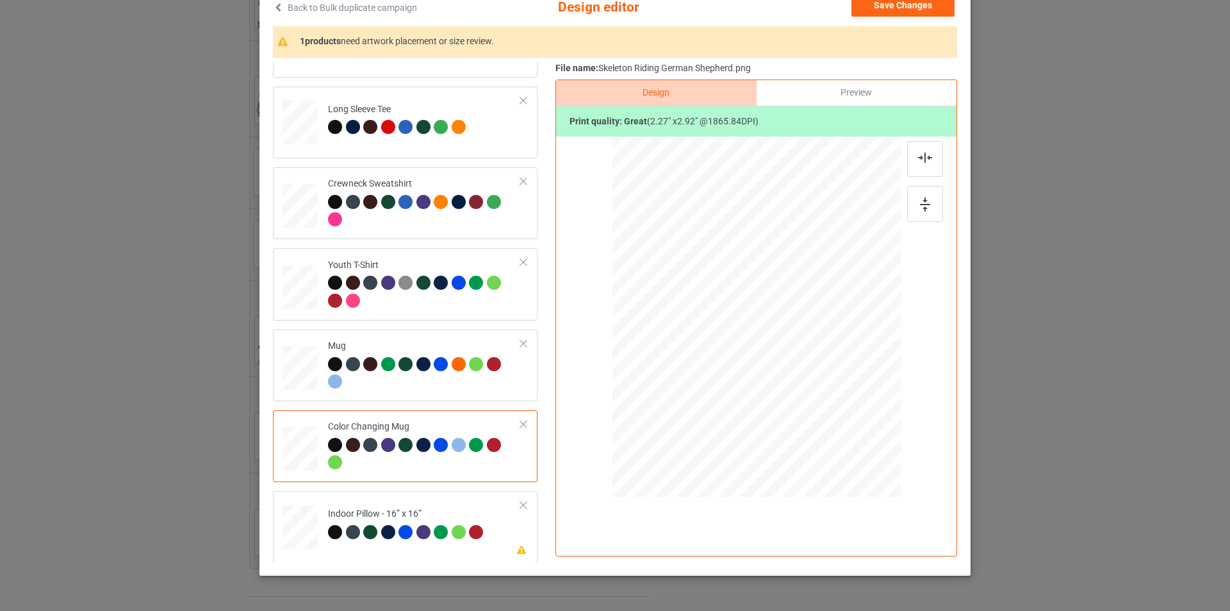
scroll to position [0, 0]
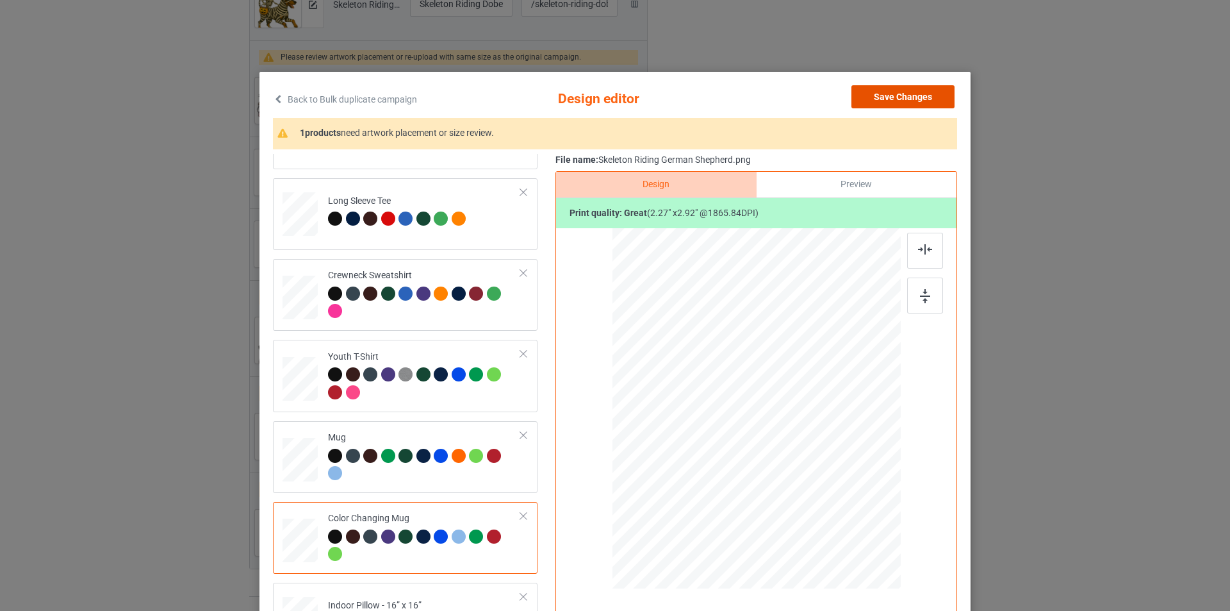
click at [900, 99] on button "Save Changes" at bounding box center [902, 96] width 103 height 23
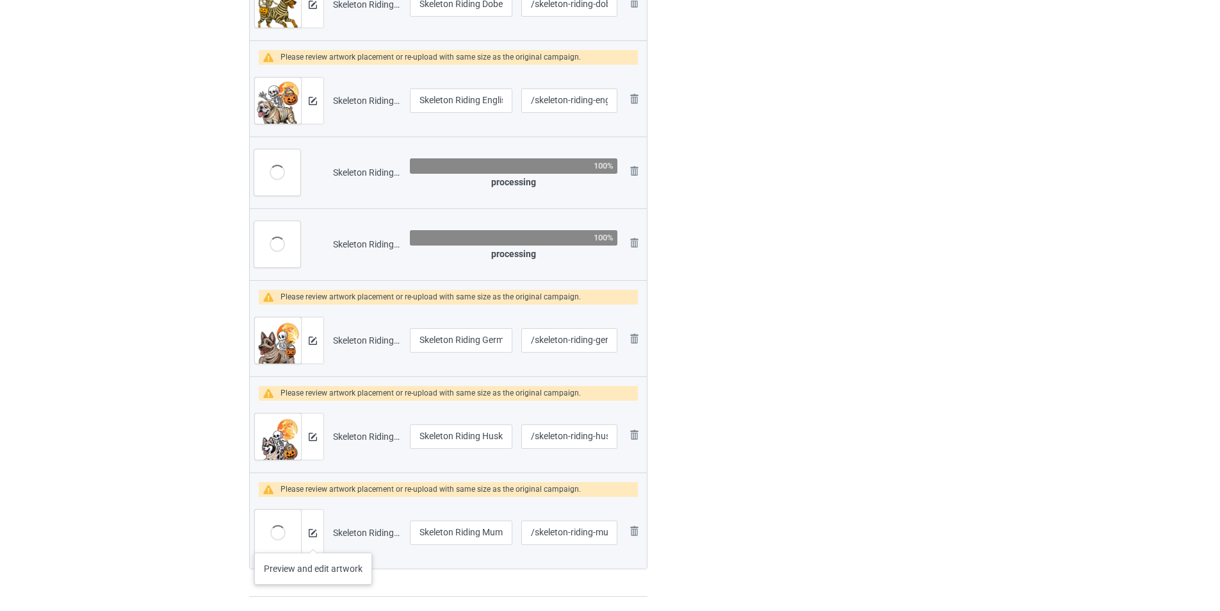
click at [313, 539] on div at bounding box center [312, 532] width 22 height 46
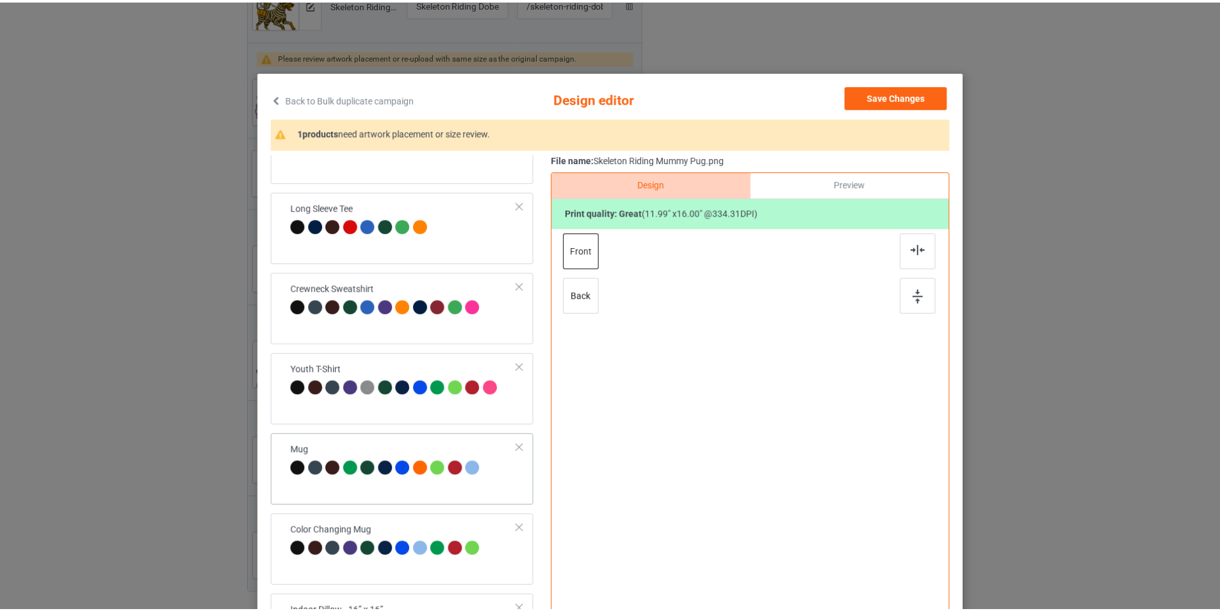
scroll to position [380, 0]
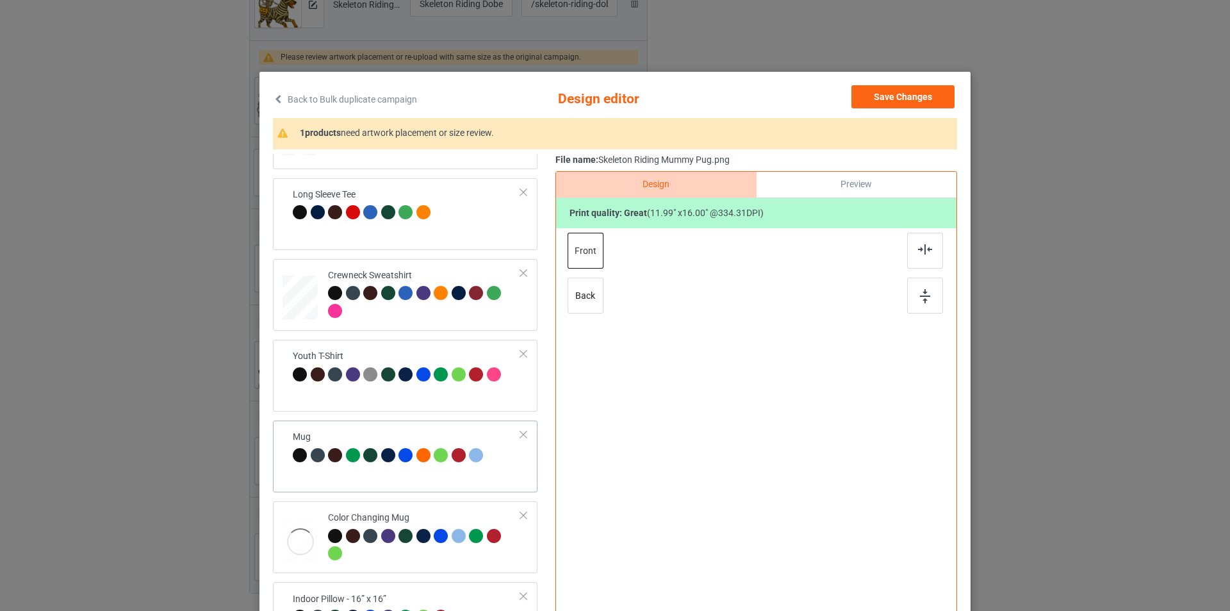
click at [431, 474] on div "Mug" at bounding box center [405, 456] width 265 height 72
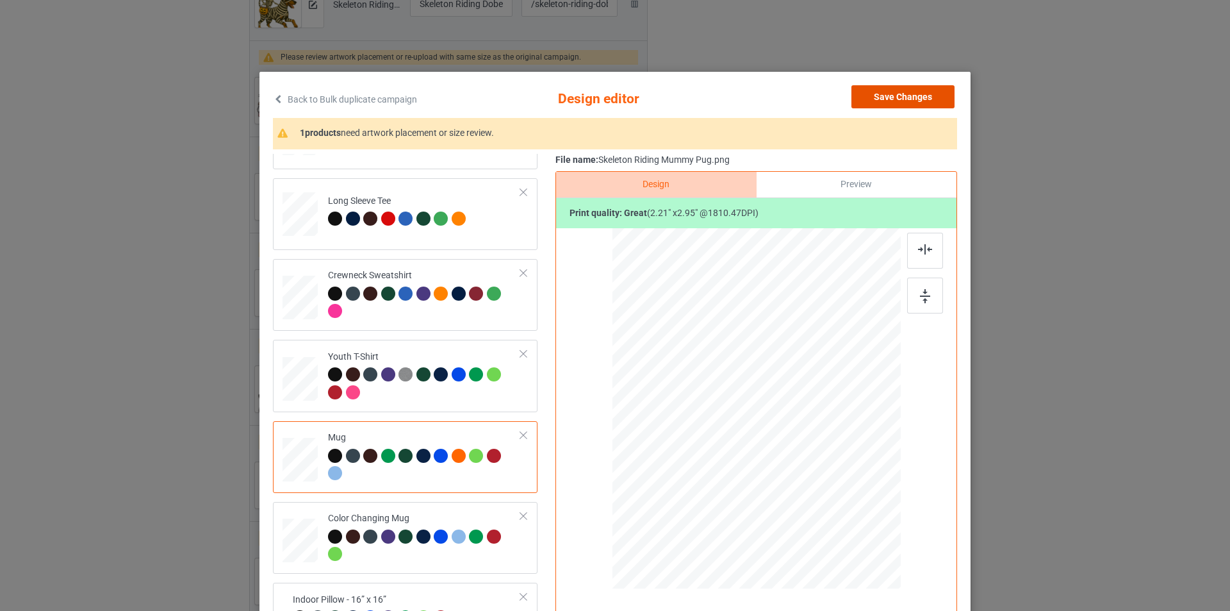
click at [907, 94] on button "Save Changes" at bounding box center [902, 96] width 103 height 23
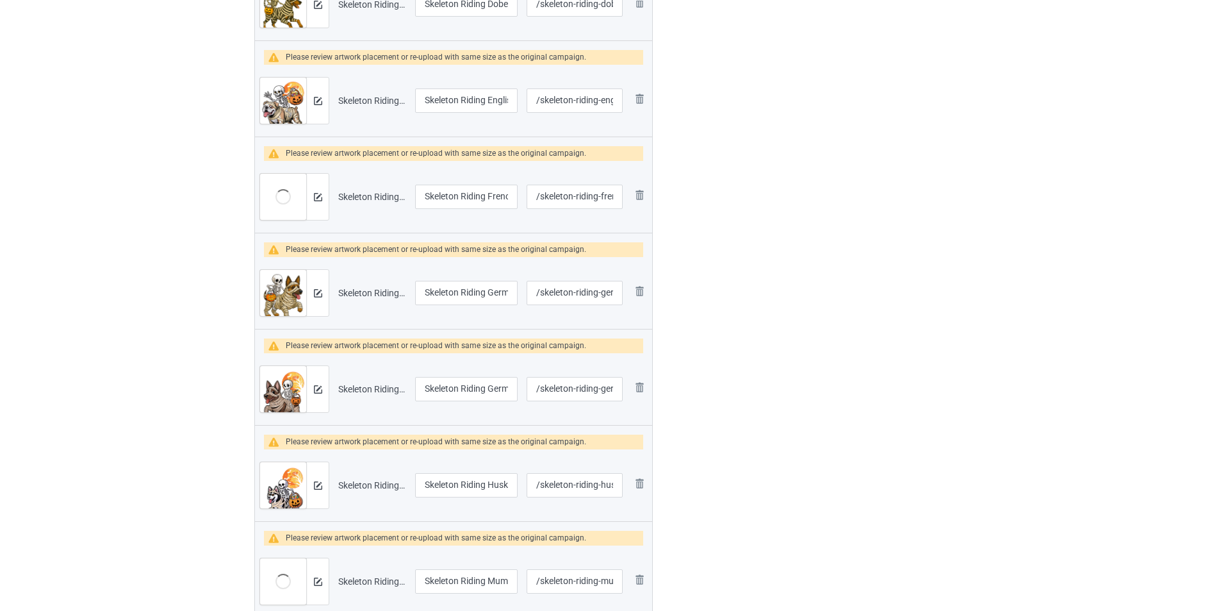
scroll to position [1473, 0]
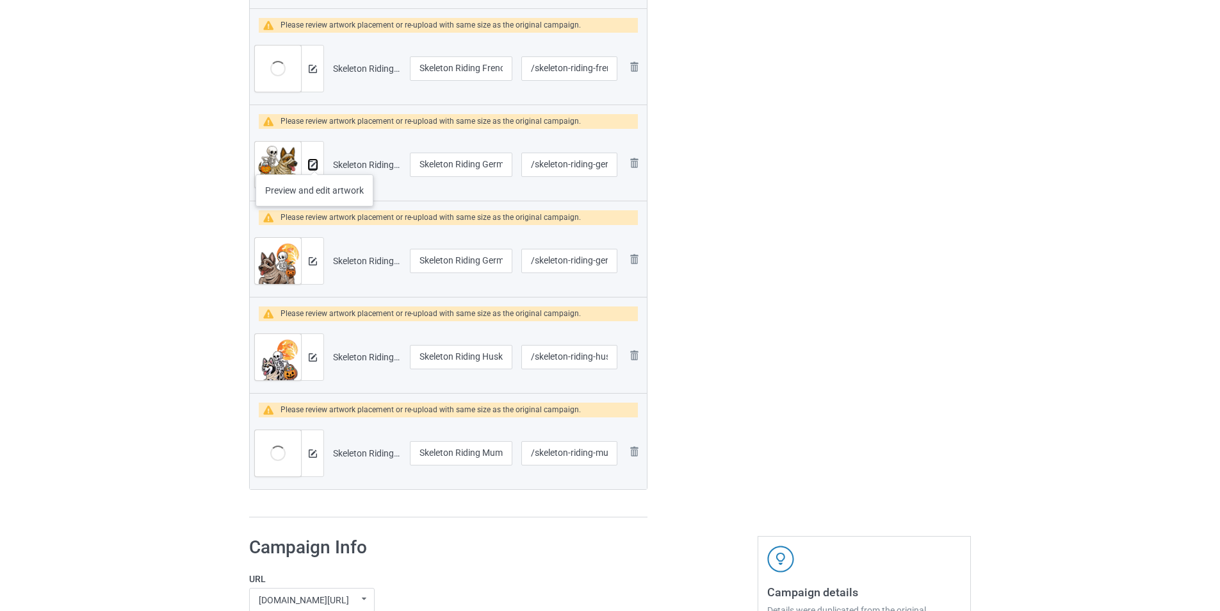
click at [315, 161] on img at bounding box center [313, 165] width 8 height 8
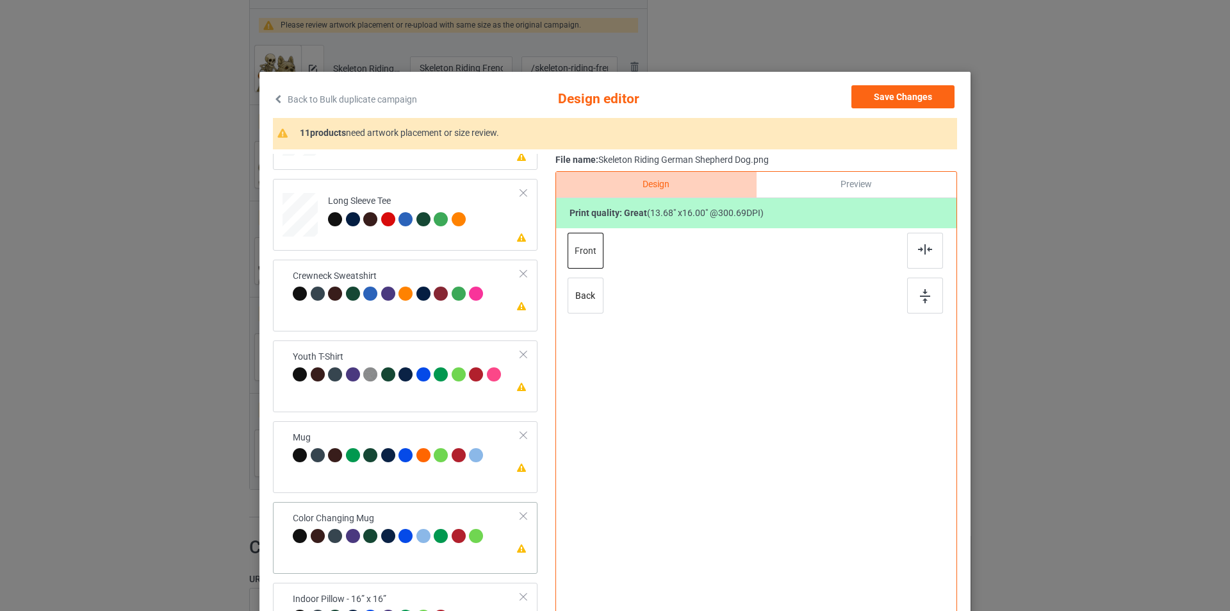
scroll to position [380, 0]
click at [407, 511] on td "Please review artwork placement Color Changing Mug" at bounding box center [407, 528] width 242 height 44
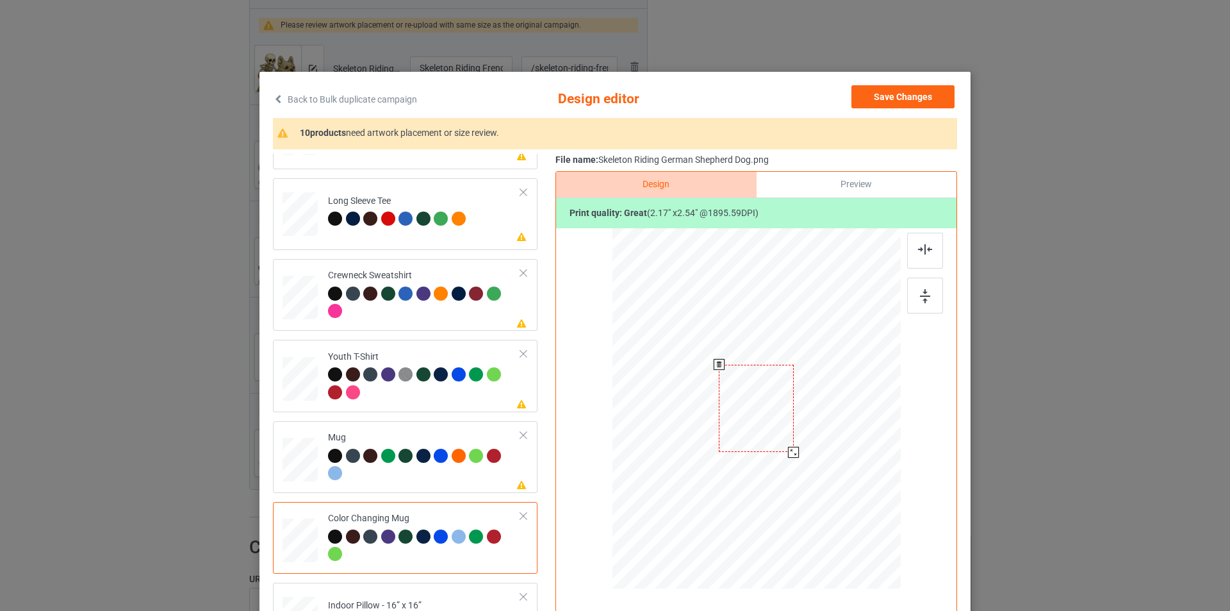
drag, startPoint x: 839, startPoint y: 508, endPoint x: 809, endPoint y: 413, distance: 99.5
click at [809, 413] on div at bounding box center [756, 408] width 288 height 120
drag, startPoint x: 816, startPoint y: 384, endPoint x: 828, endPoint y: 388, distance: 12.0
click at [828, 388] on div at bounding box center [836, 406] width 75 height 88
click at [870, 452] on div at bounding box center [875, 453] width 11 height 11
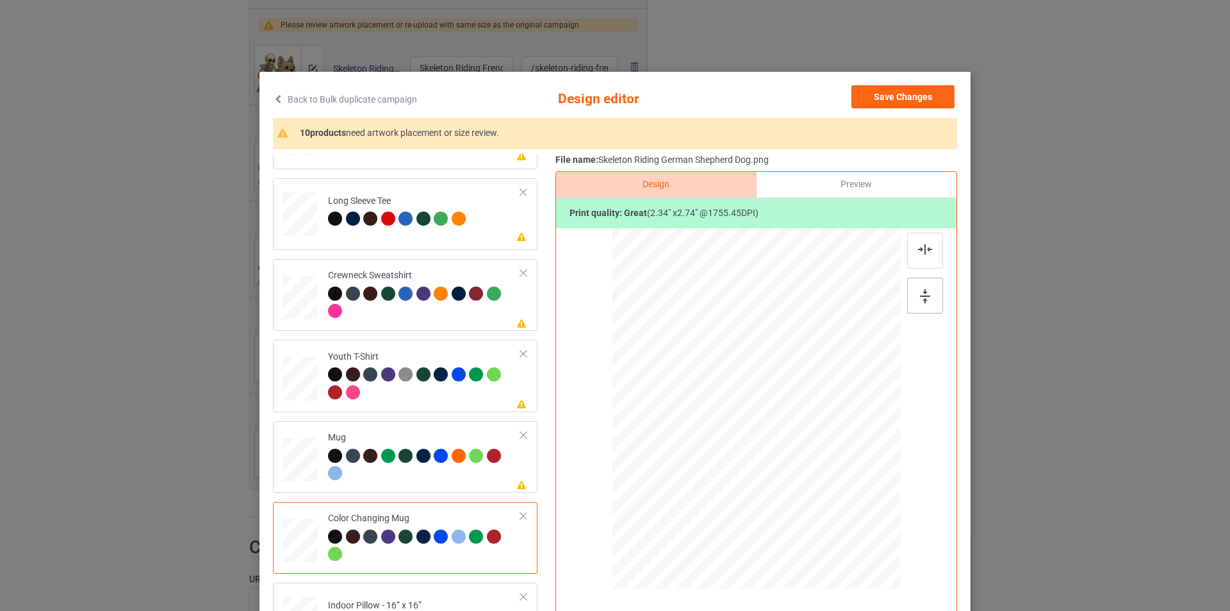
click at [914, 300] on div at bounding box center [925, 295] width 36 height 36
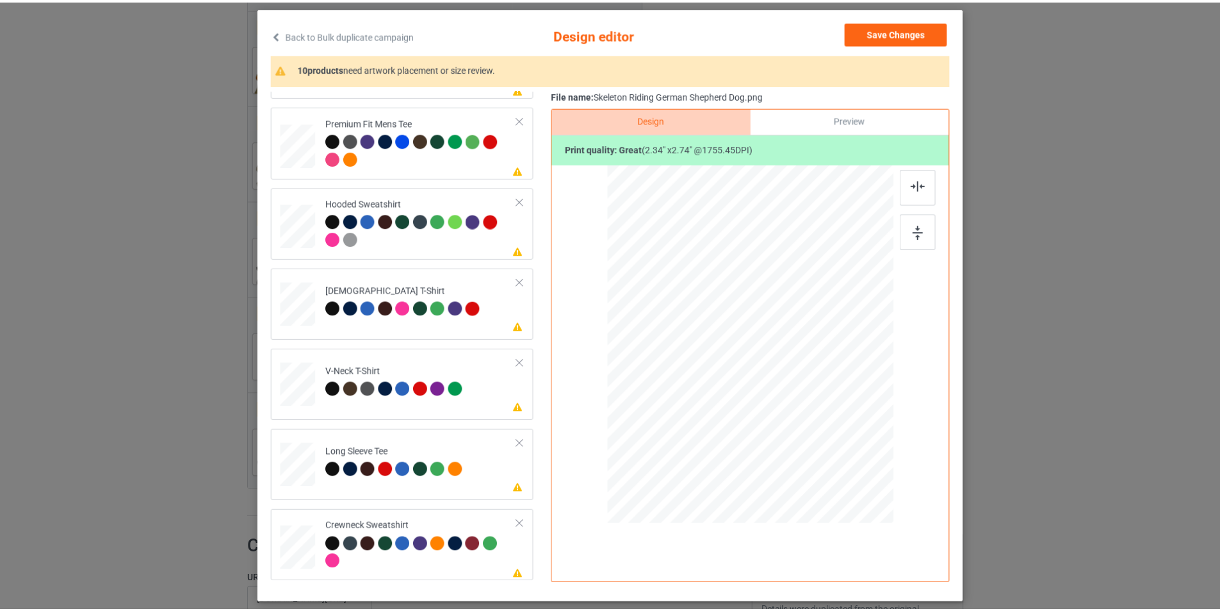
scroll to position [60, 0]
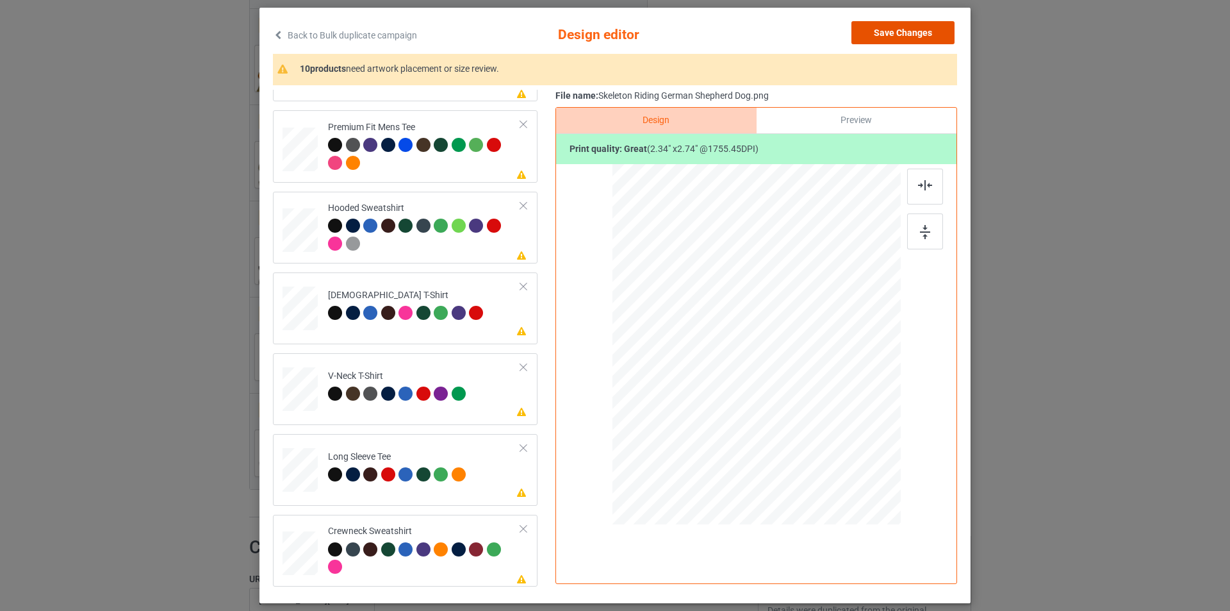
click at [892, 40] on button "Save Changes" at bounding box center [902, 32] width 103 height 23
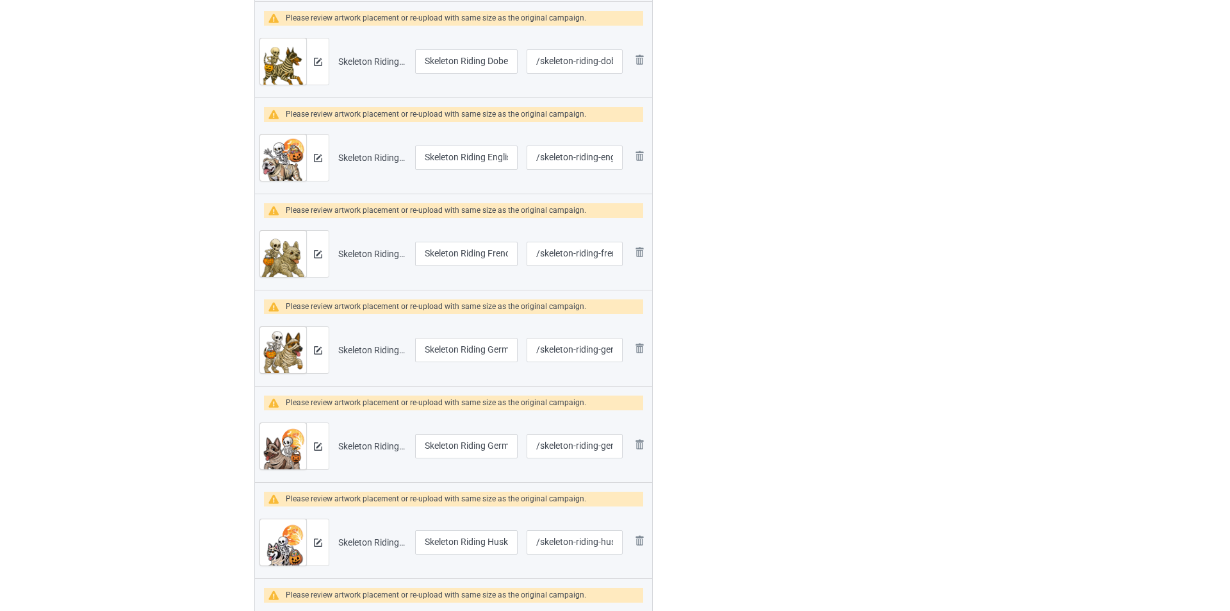
scroll to position [1281, 0]
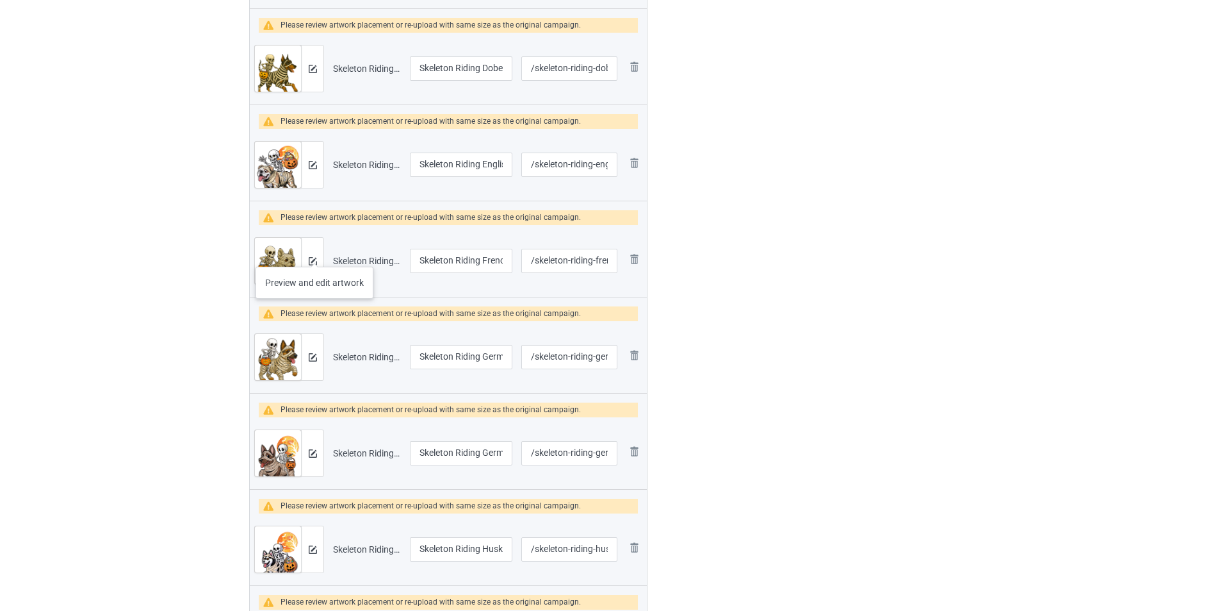
click at [315, 254] on div at bounding box center [312, 261] width 22 height 46
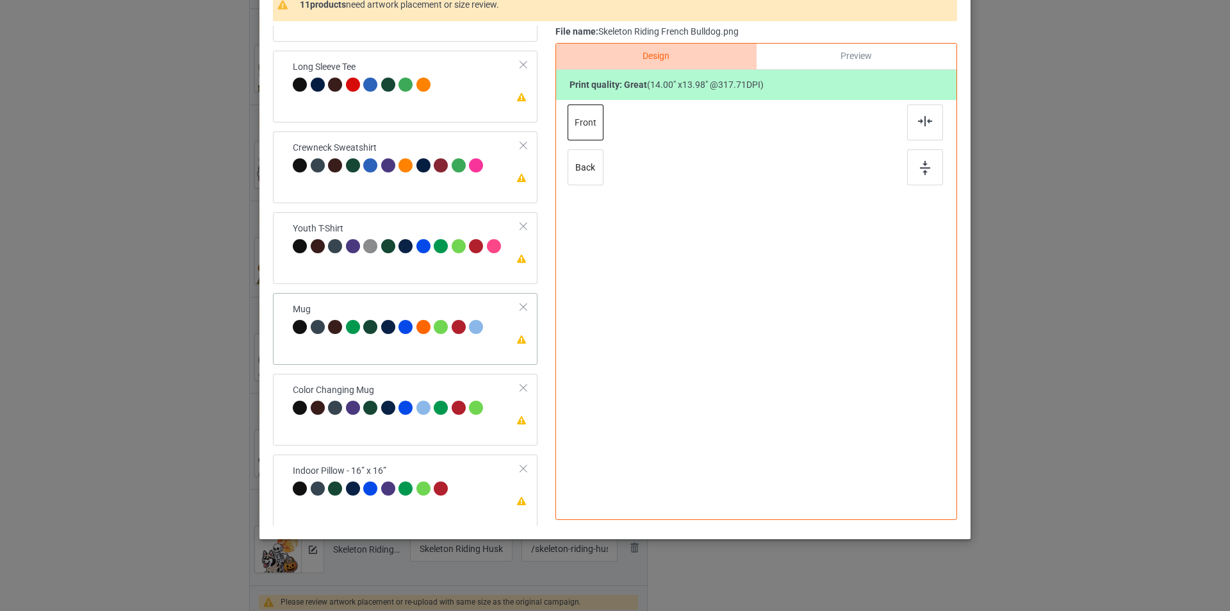
scroll to position [380, 0]
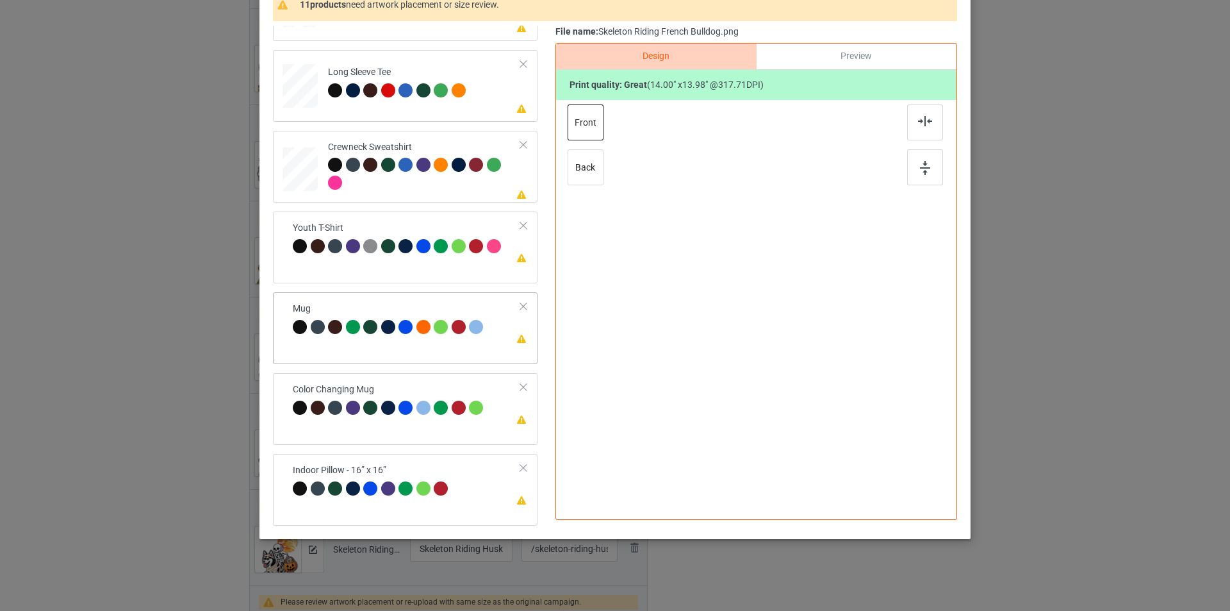
click at [420, 352] on div "Please review artwork placement Mug" at bounding box center [405, 328] width 265 height 72
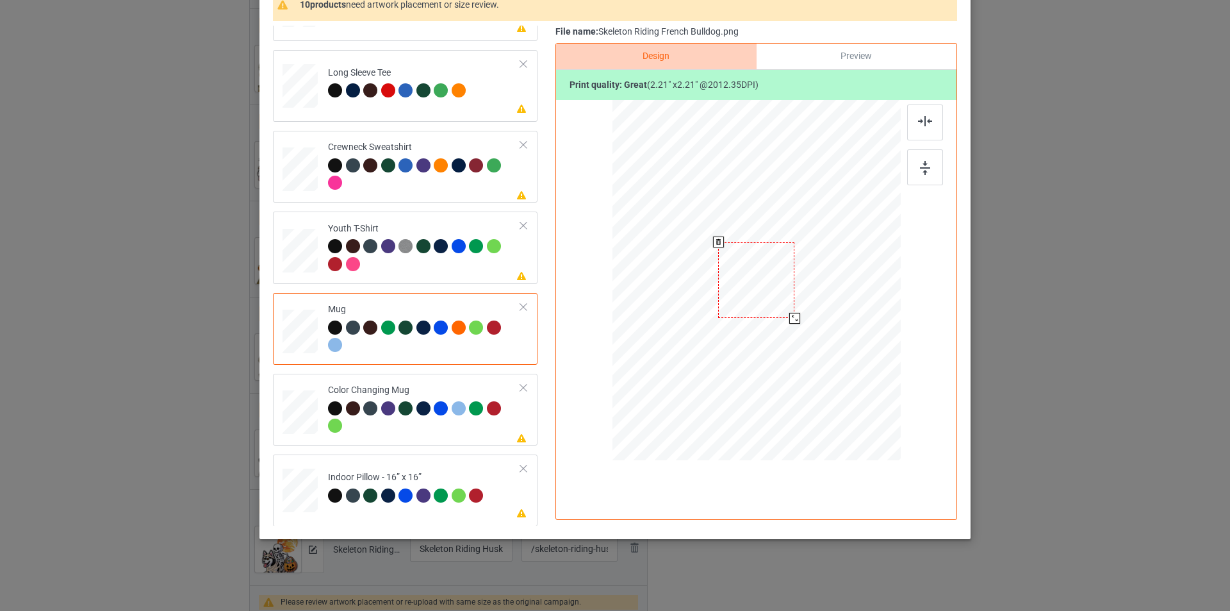
drag, startPoint x: 837, startPoint y: 366, endPoint x: 805, endPoint y: 281, distance: 90.8
click at [805, 281] on div at bounding box center [756, 280] width 288 height 120
drag, startPoint x: 775, startPoint y: 266, endPoint x: 854, endPoint y: 265, distance: 78.8
click at [854, 265] on div at bounding box center [835, 279] width 76 height 76
click at [871, 315] on div at bounding box center [876, 319] width 11 height 11
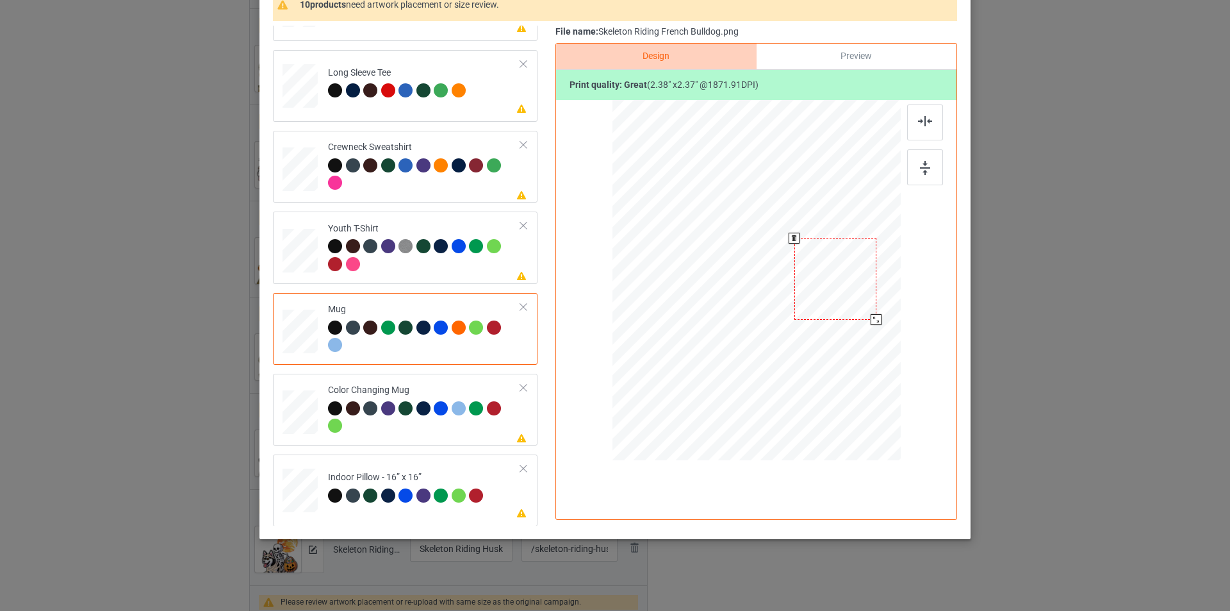
scroll to position [0, 0]
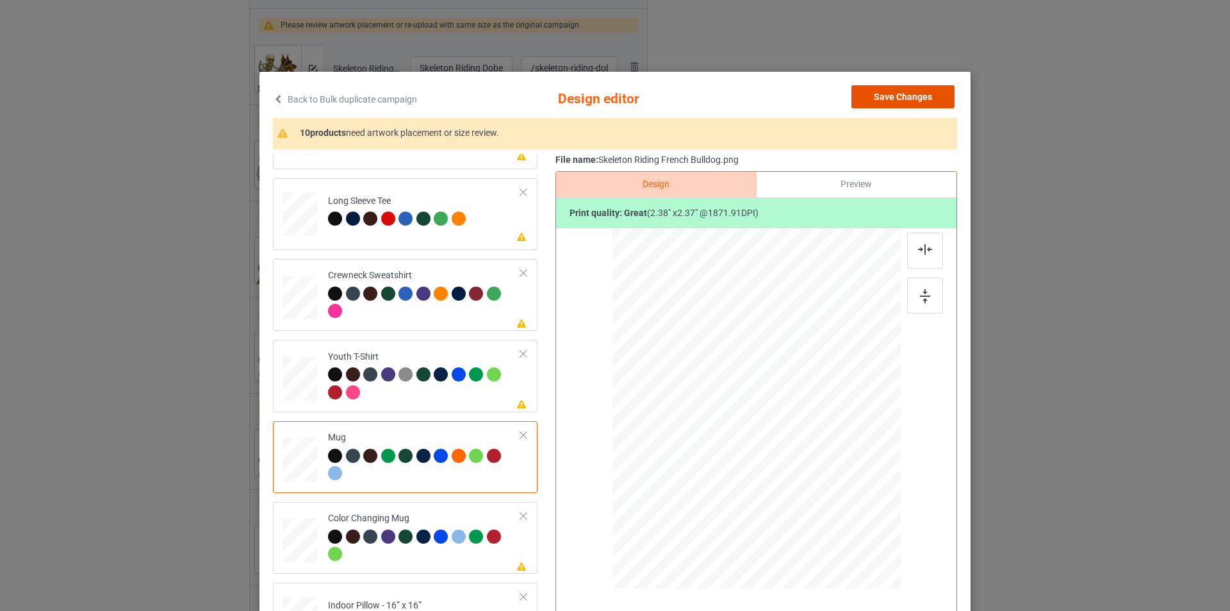
click at [899, 94] on button "Save Changes" at bounding box center [902, 96] width 103 height 23
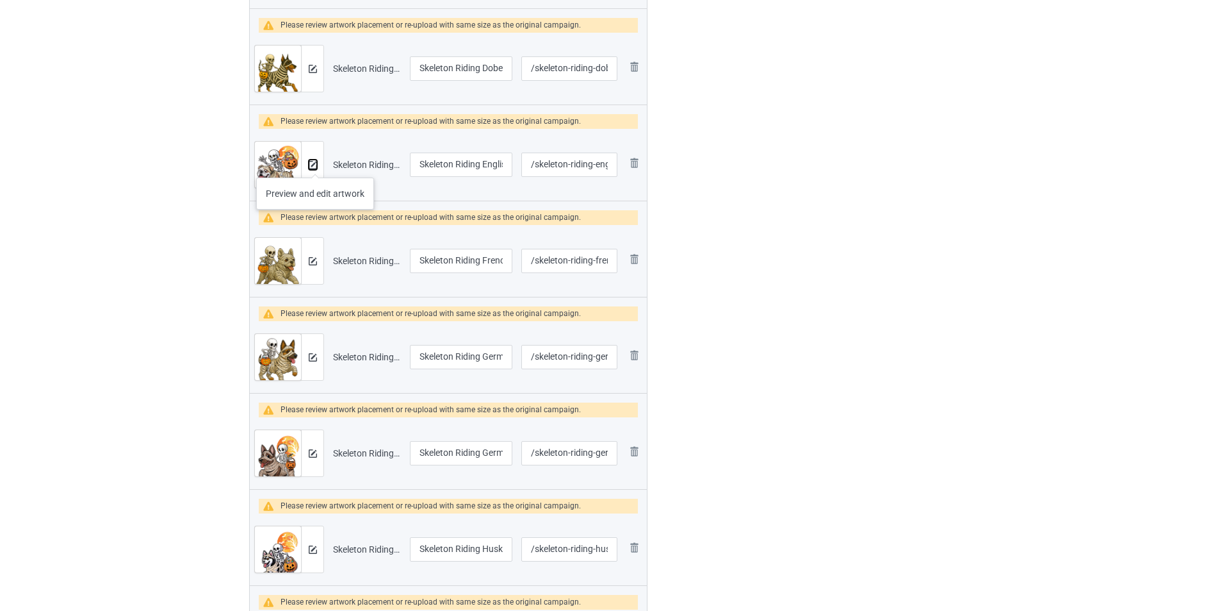
click at [315, 165] on img at bounding box center [313, 165] width 8 height 8
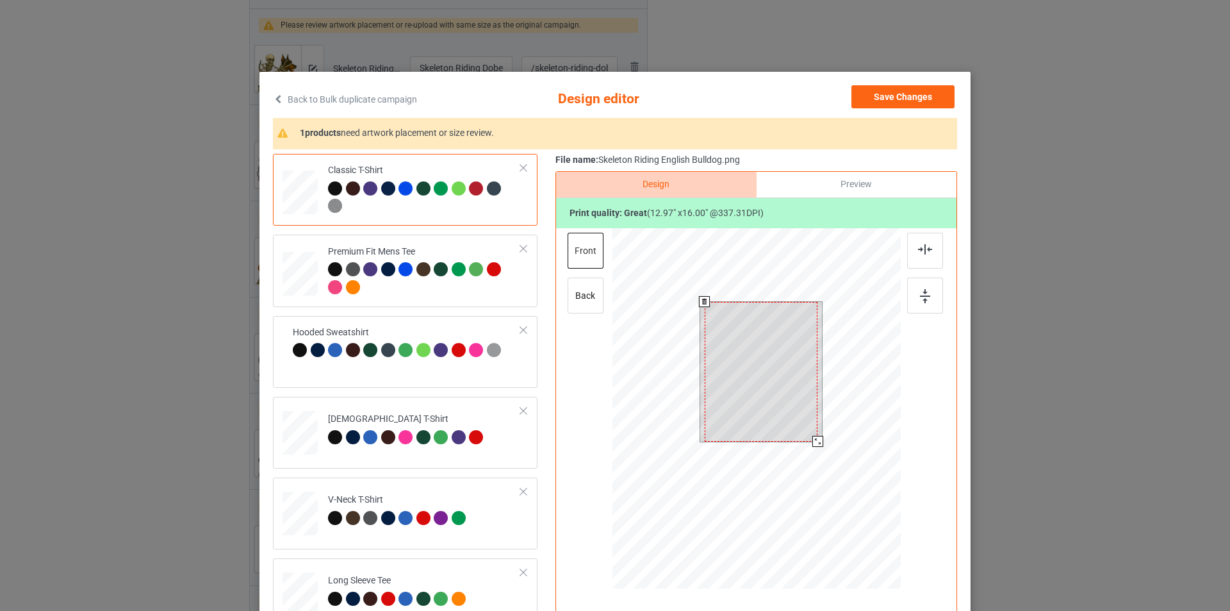
click at [812, 462] on div at bounding box center [756, 410] width 288 height 364
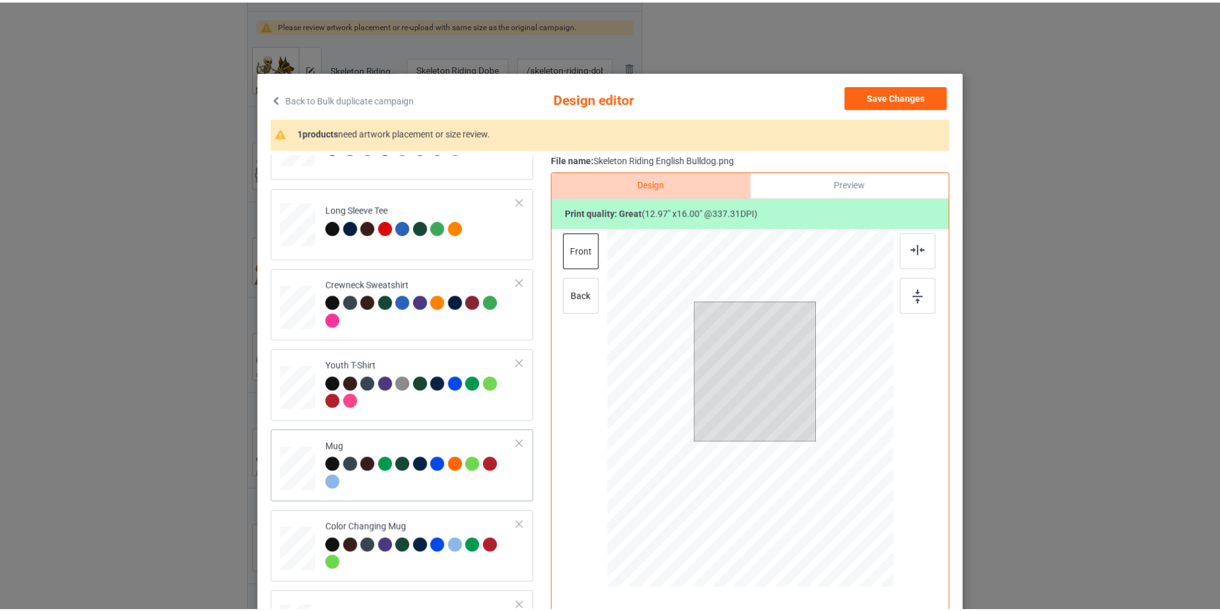
scroll to position [381, 0]
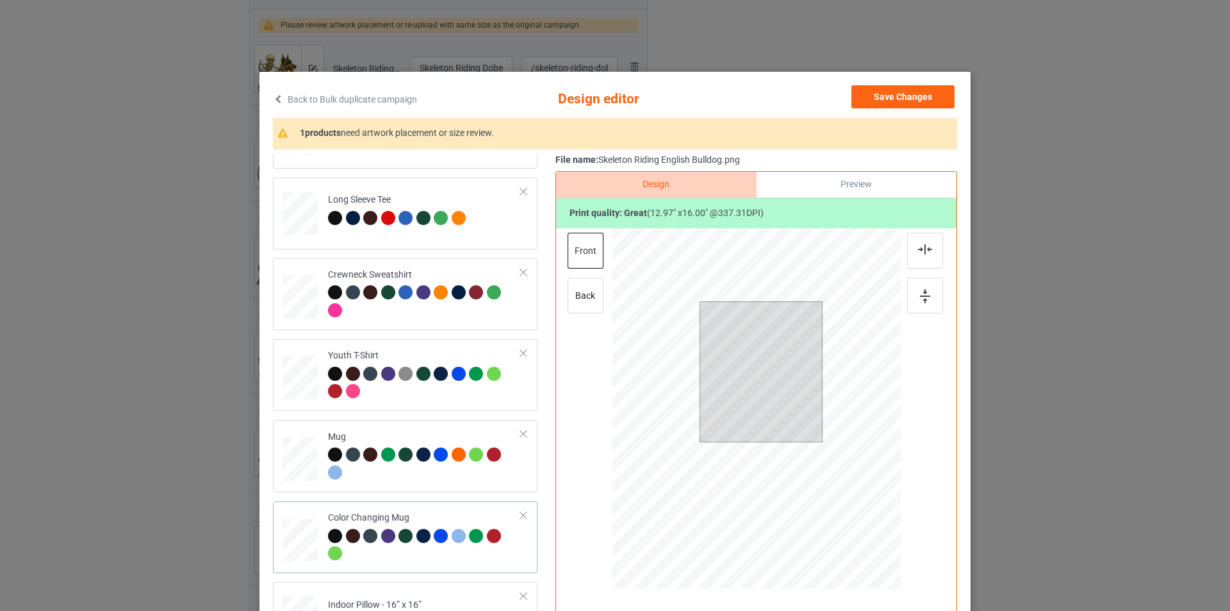
click at [391, 509] on td "Color Changing Mug" at bounding box center [424, 537] width 207 height 62
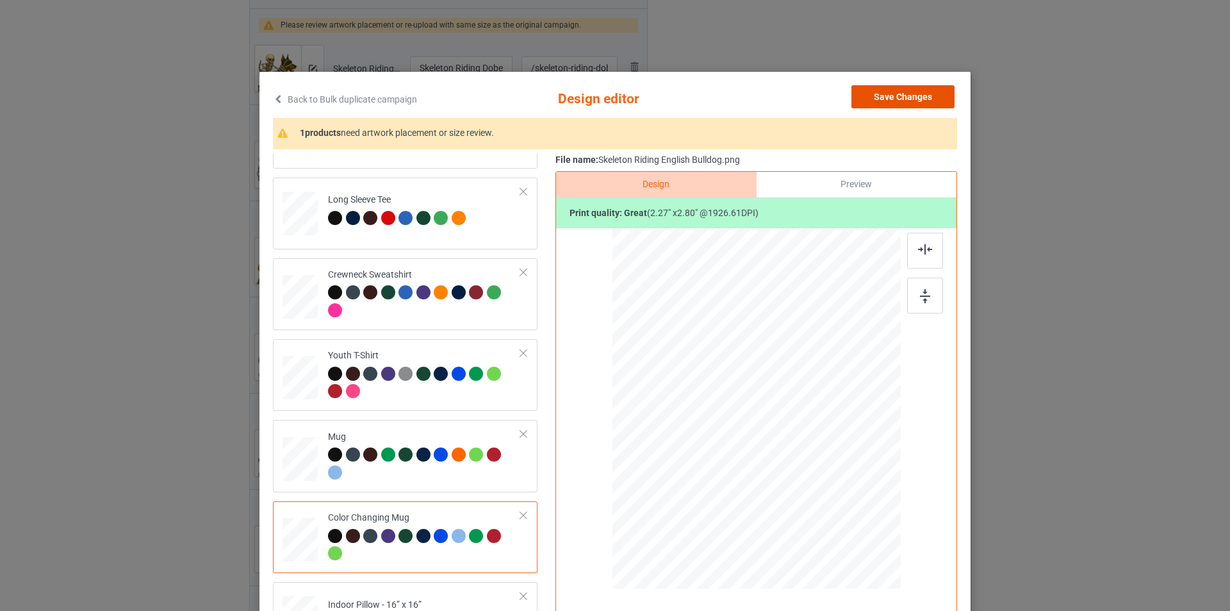
click at [905, 103] on button "Save Changes" at bounding box center [902, 96] width 103 height 23
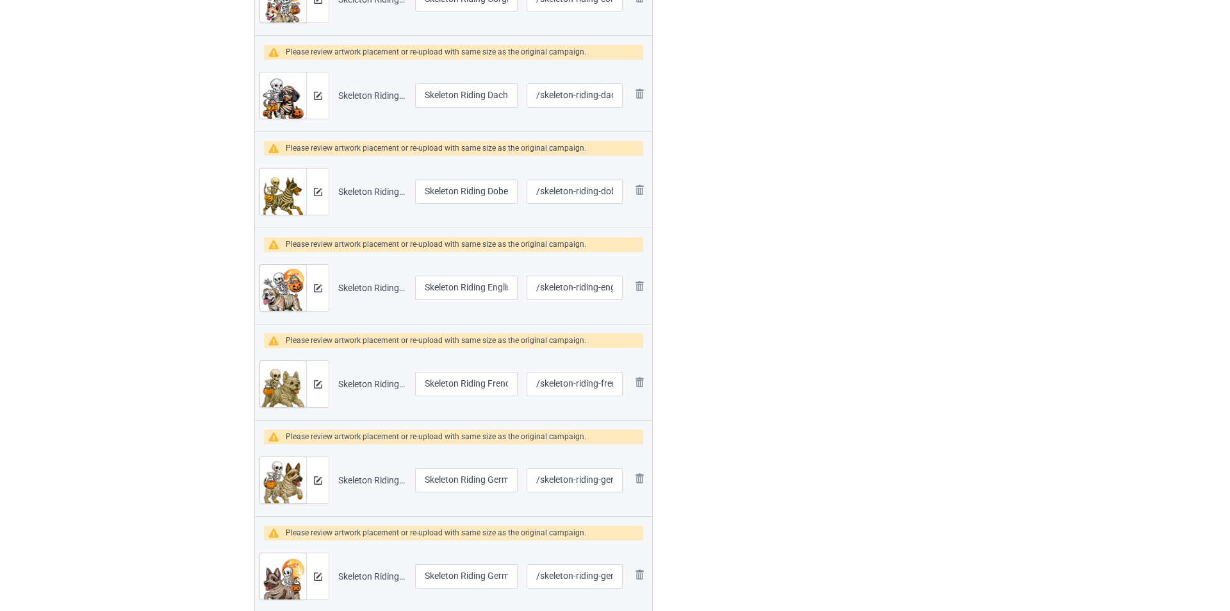
scroll to position [1153, 0]
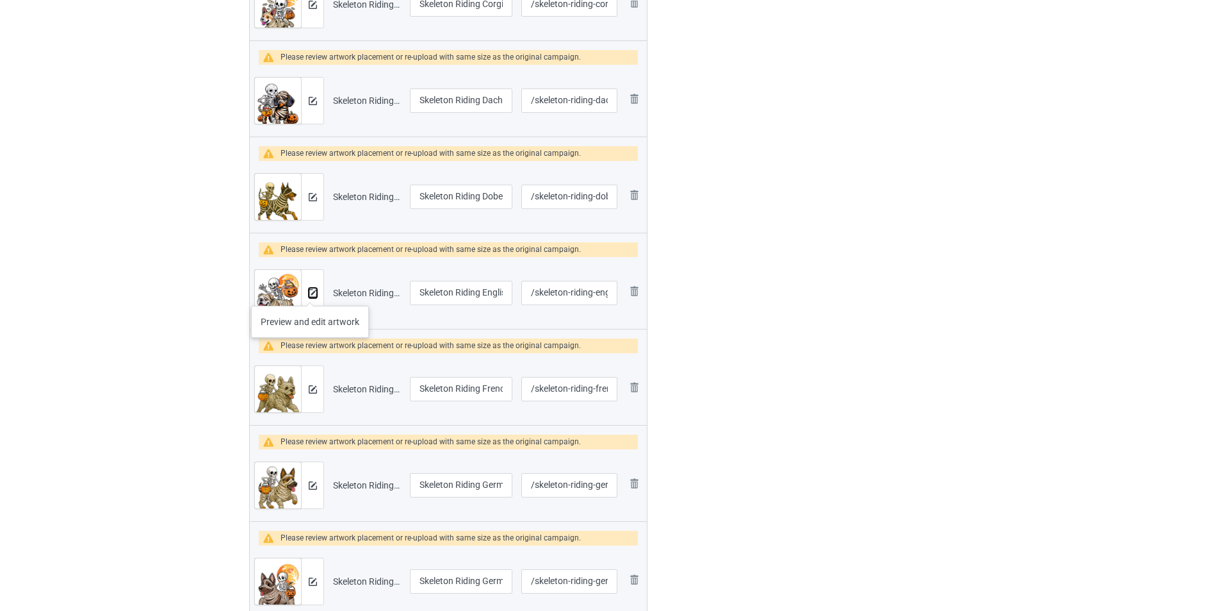
click at [309, 293] on img at bounding box center [313, 293] width 8 height 8
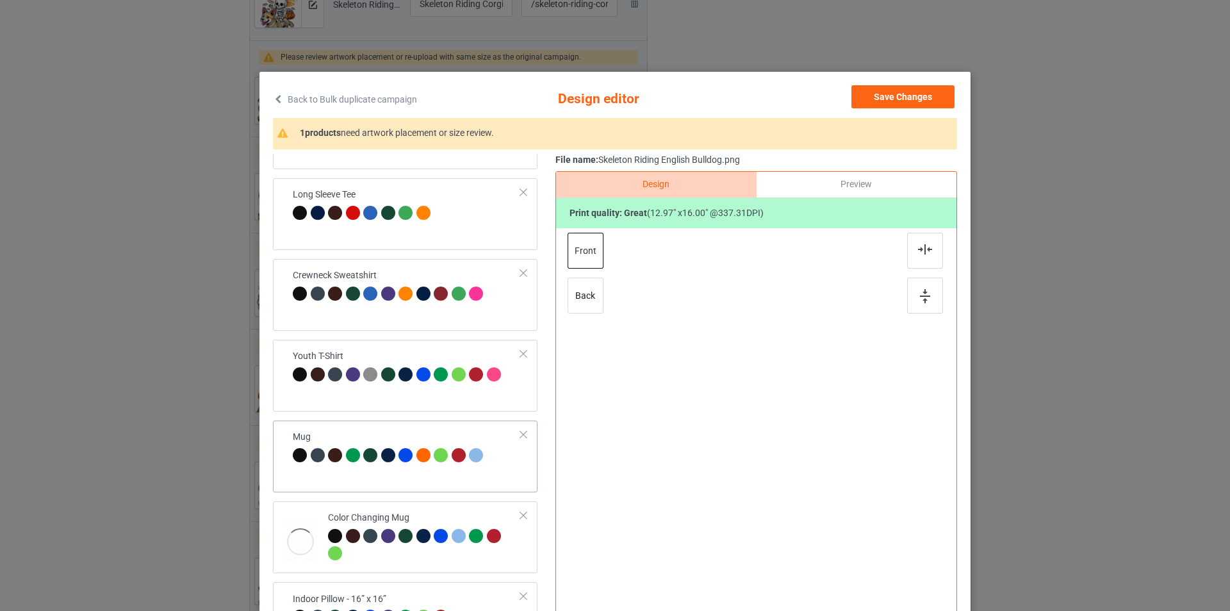
click at [413, 434] on div "Mug" at bounding box center [390, 446] width 194 height 30
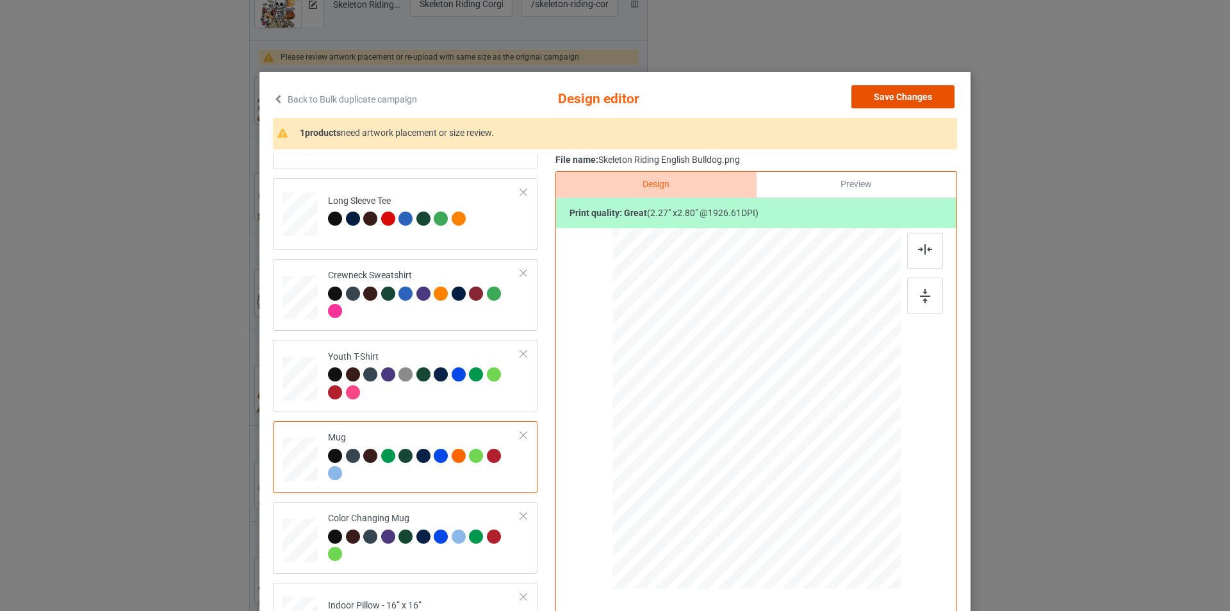
click at [909, 96] on button "Save Changes" at bounding box center [902, 96] width 103 height 23
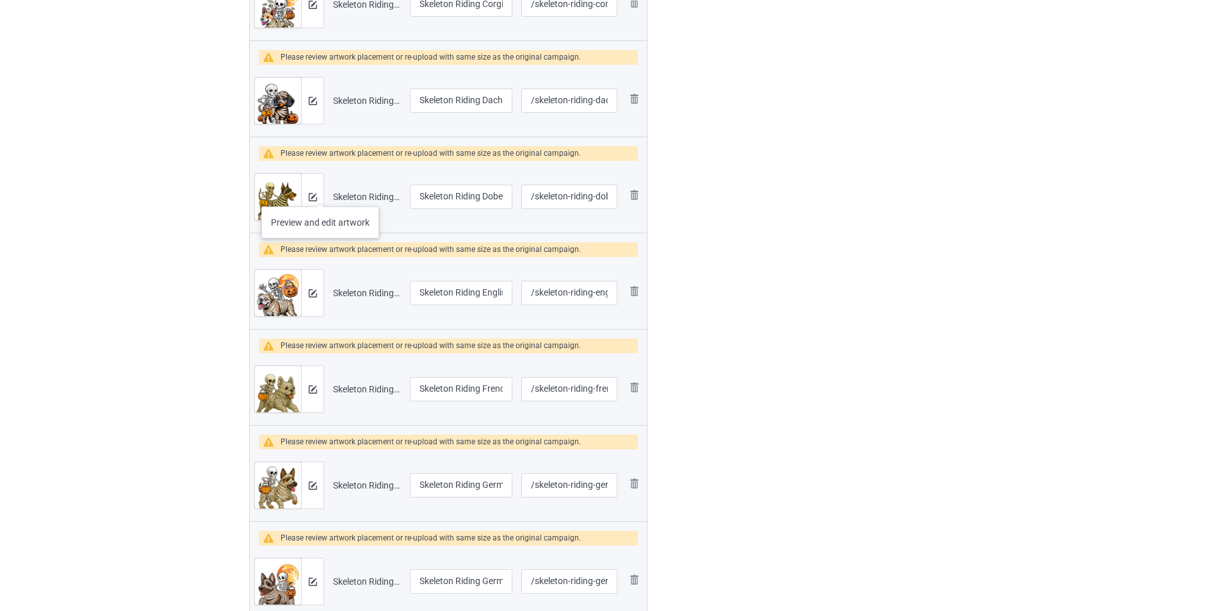
click at [320, 193] on div at bounding box center [312, 197] width 22 height 46
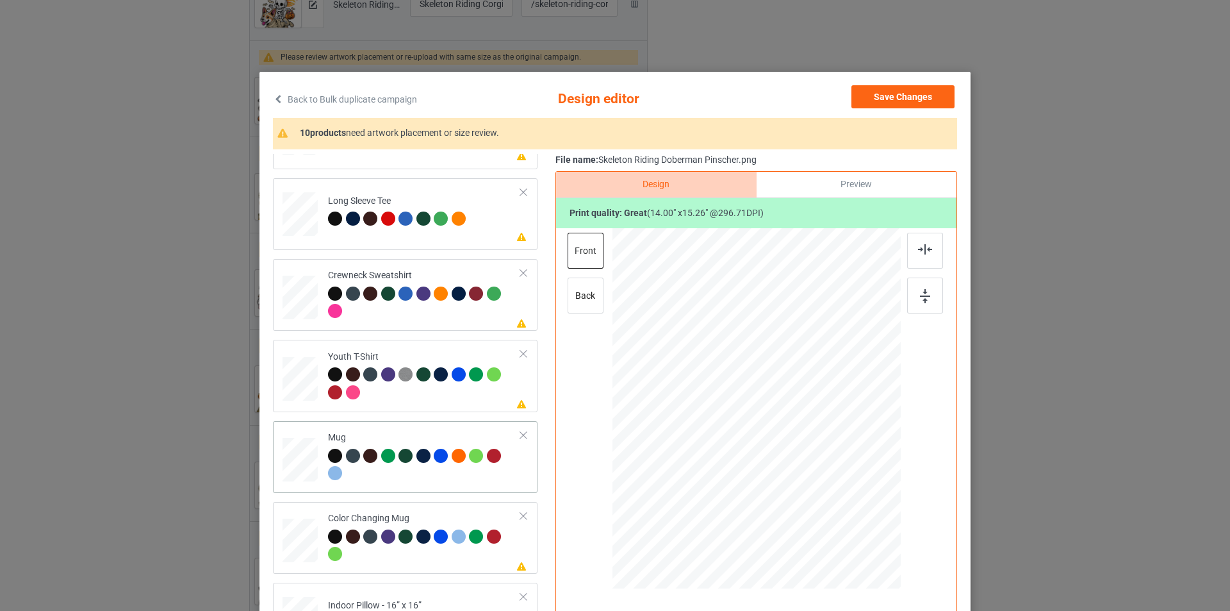
click at [434, 435] on div "Mug" at bounding box center [424, 455] width 193 height 48
click at [920, 99] on button "Save Changes" at bounding box center [902, 96] width 103 height 23
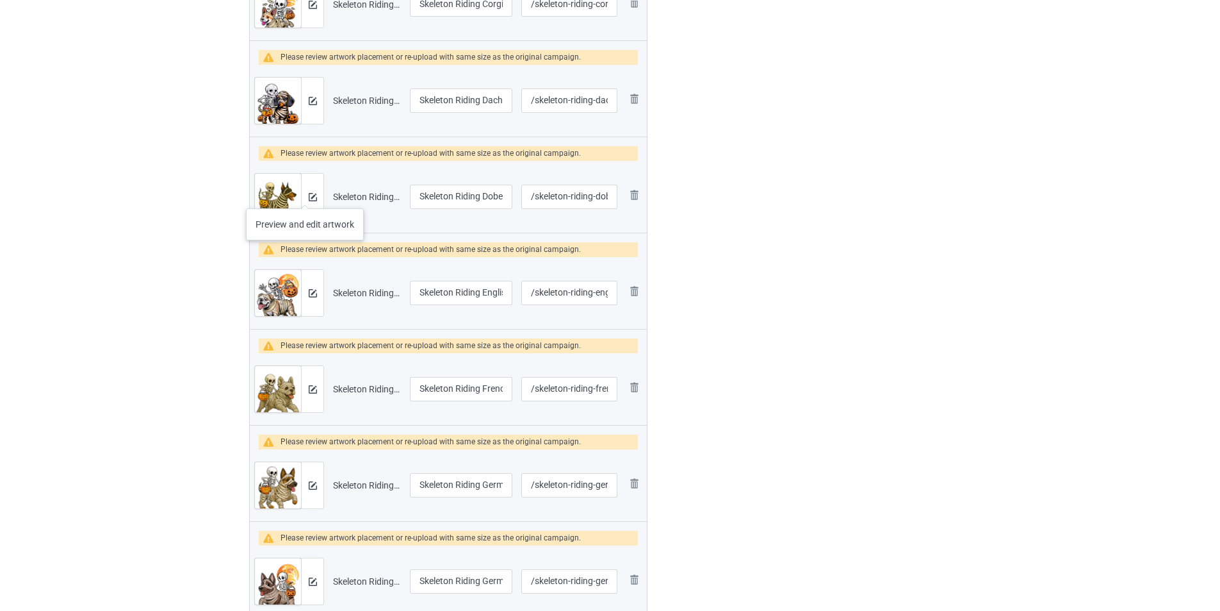
click at [305, 195] on div at bounding box center [312, 197] width 22 height 46
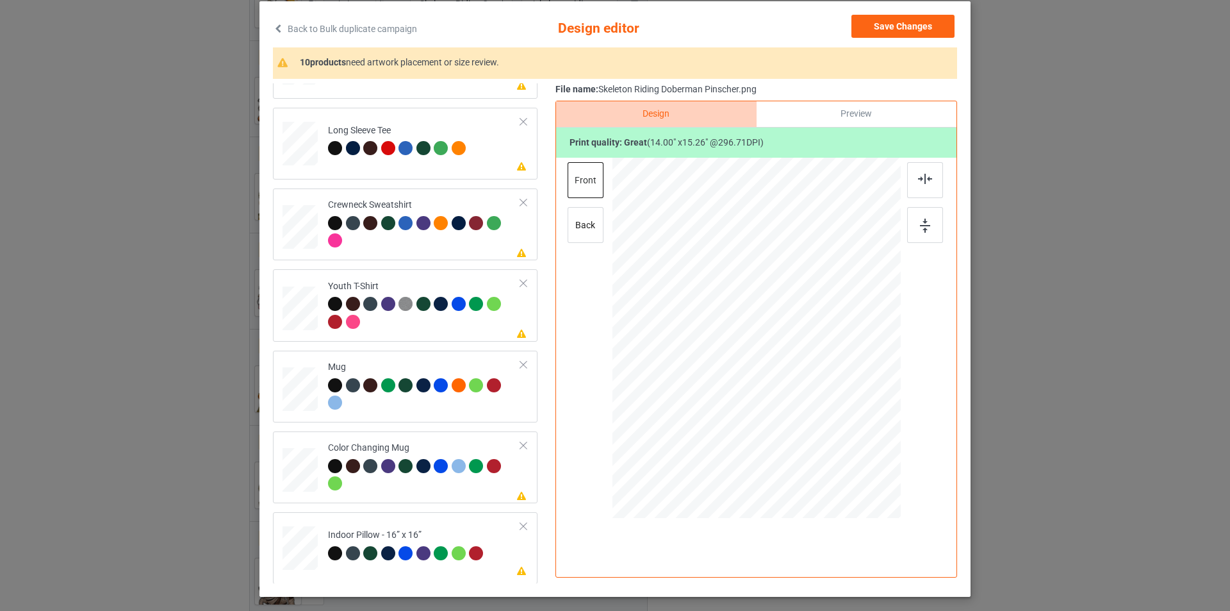
scroll to position [0, 0]
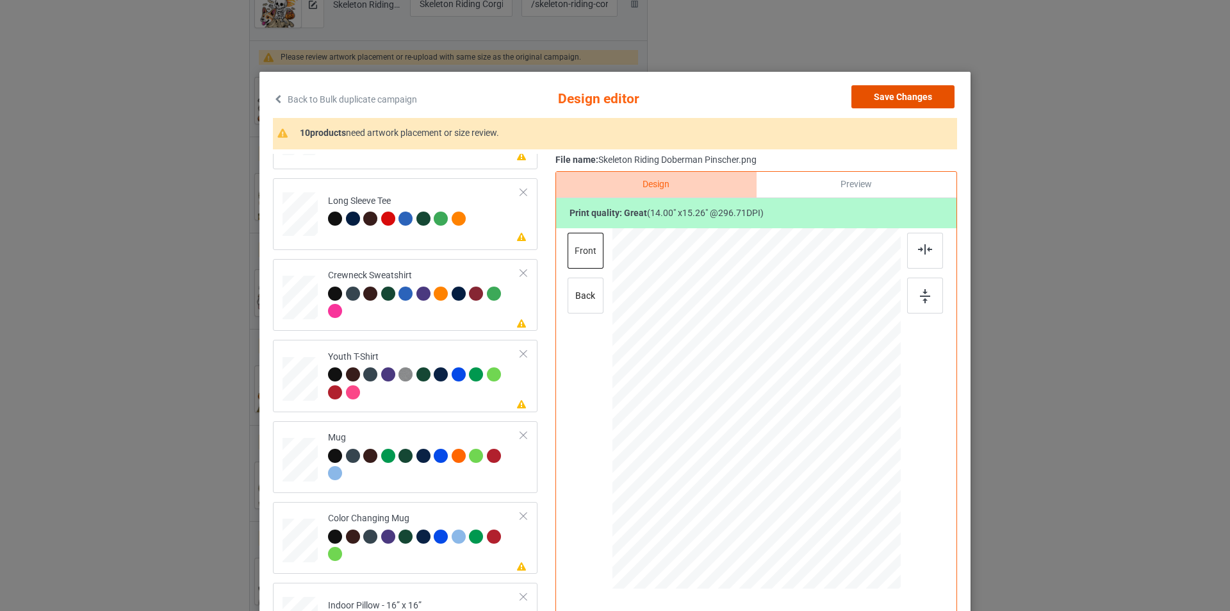
click at [924, 100] on button "Save Changes" at bounding box center [902, 96] width 103 height 23
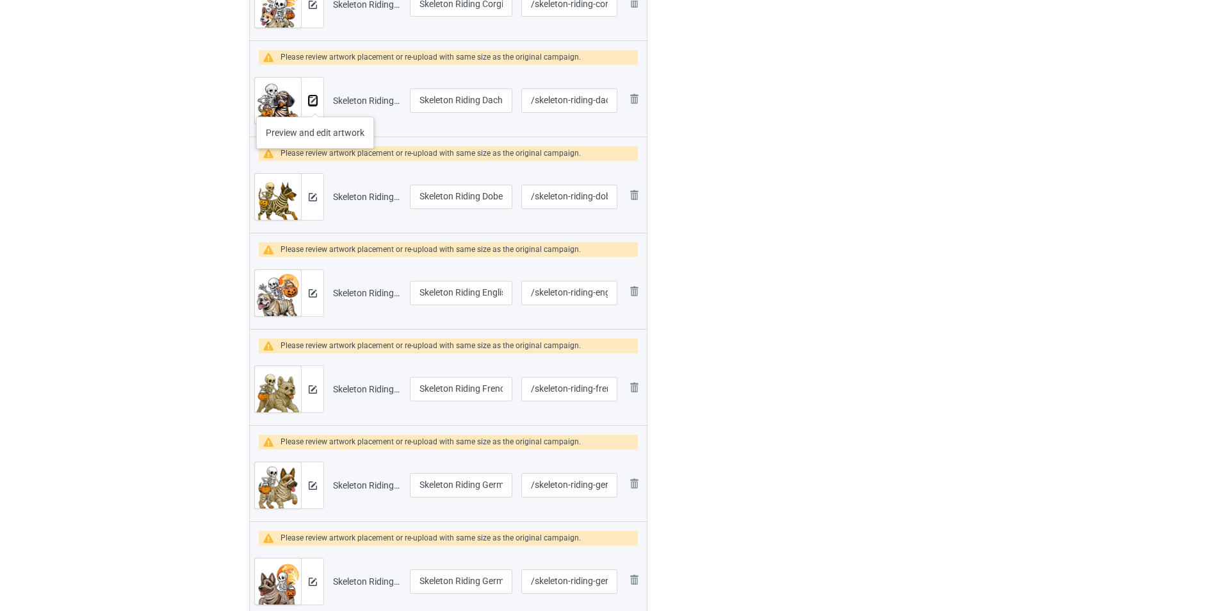
click at [315, 99] on img at bounding box center [313, 101] width 8 height 8
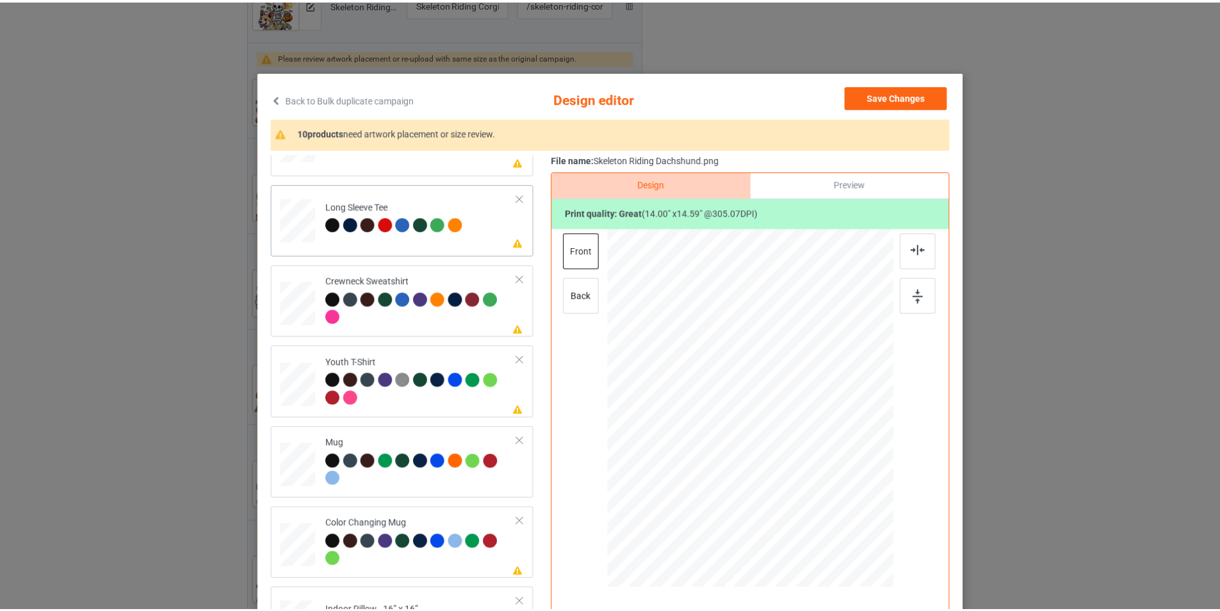
scroll to position [381, 0]
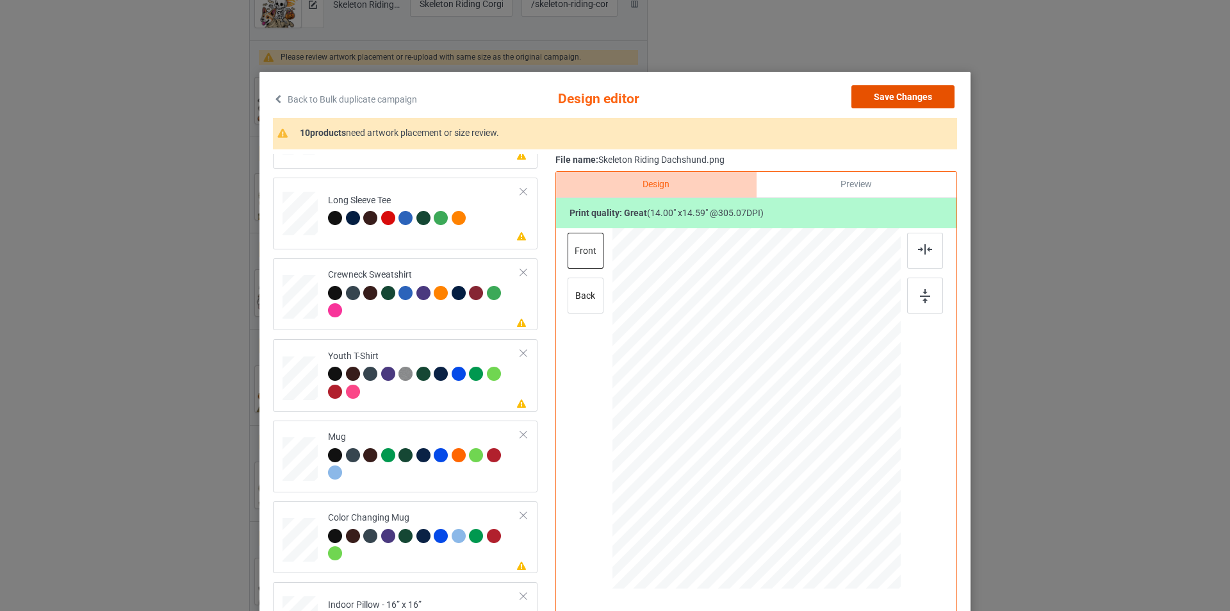
click at [889, 100] on button "Save Changes" at bounding box center [902, 96] width 103 height 23
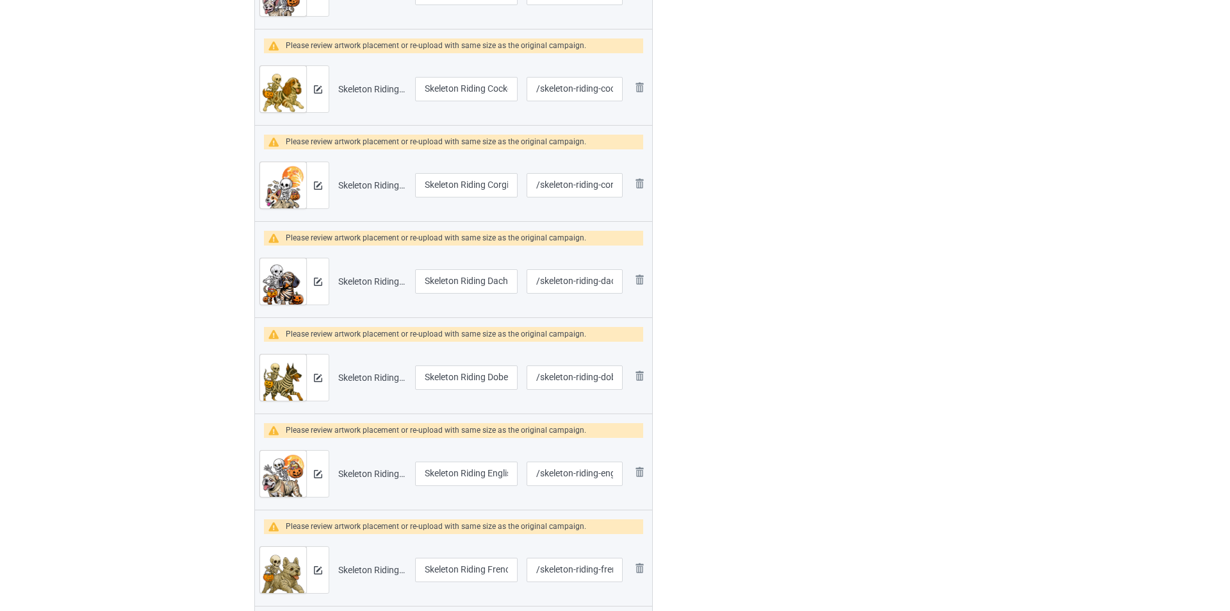
scroll to position [961, 0]
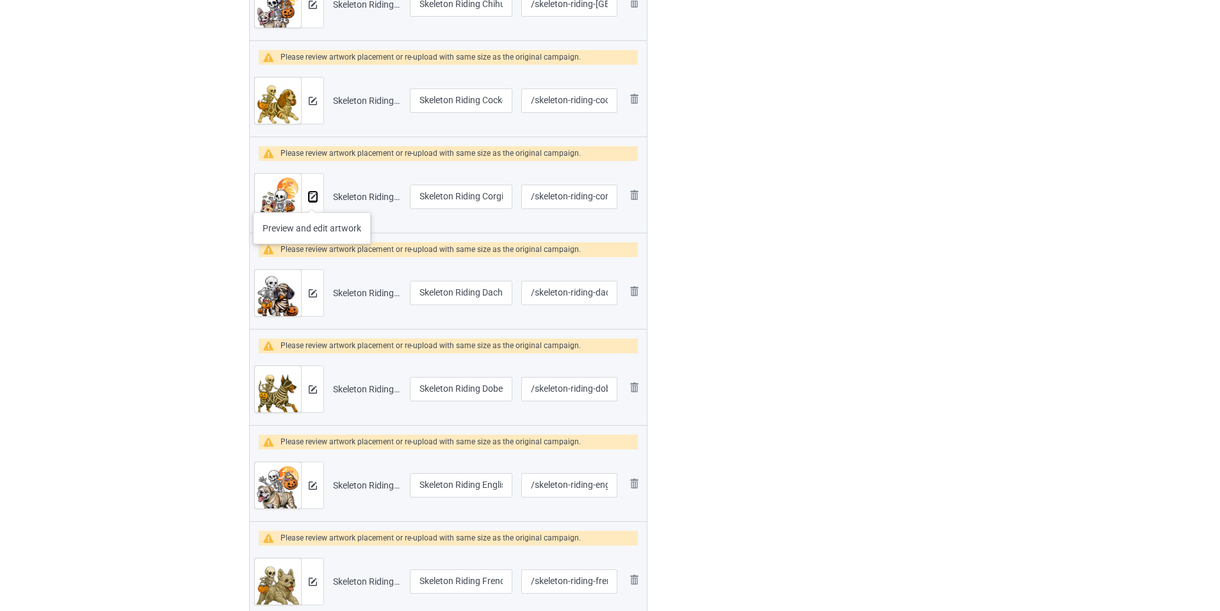
click at [312, 199] on img at bounding box center [313, 197] width 8 height 8
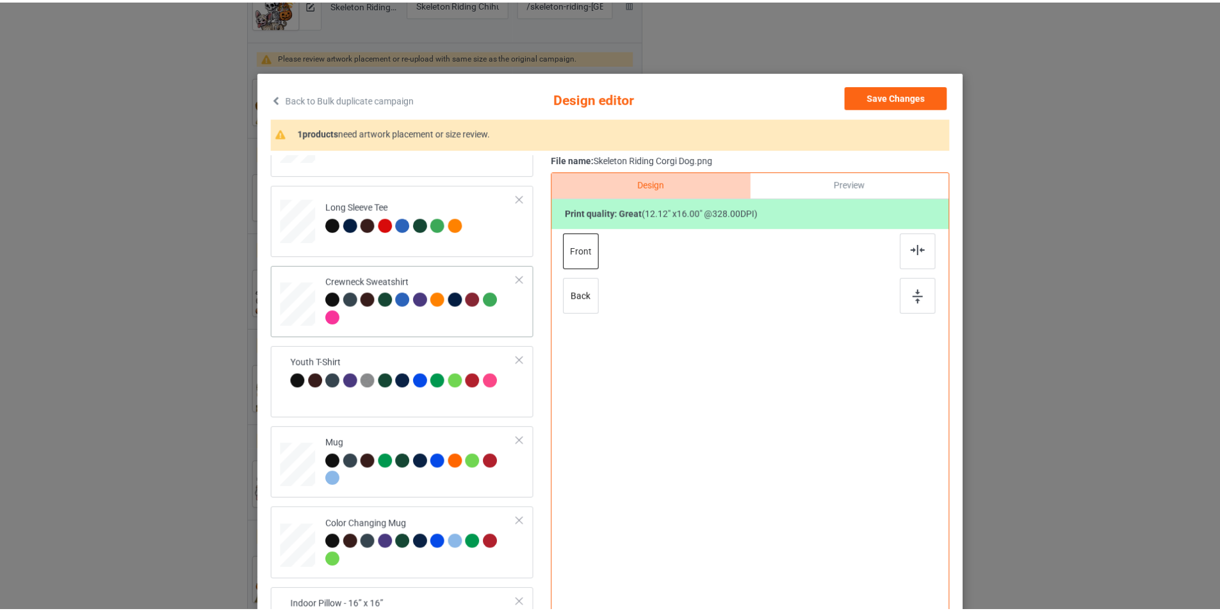
scroll to position [380, 0]
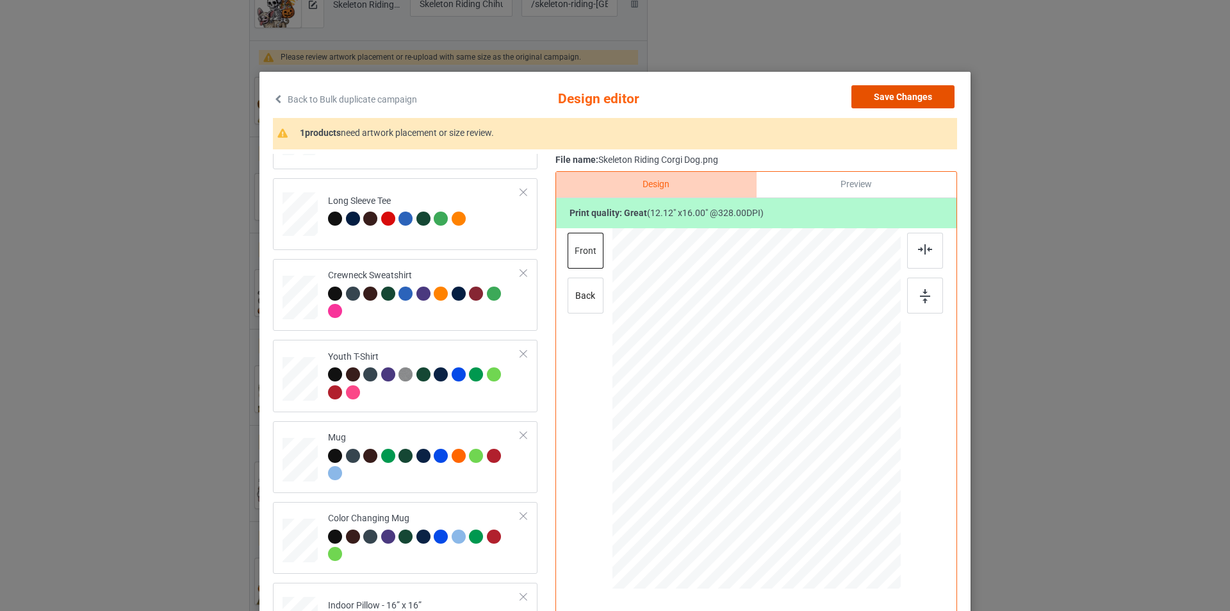
click at [919, 96] on button "Save Changes" at bounding box center [902, 96] width 103 height 23
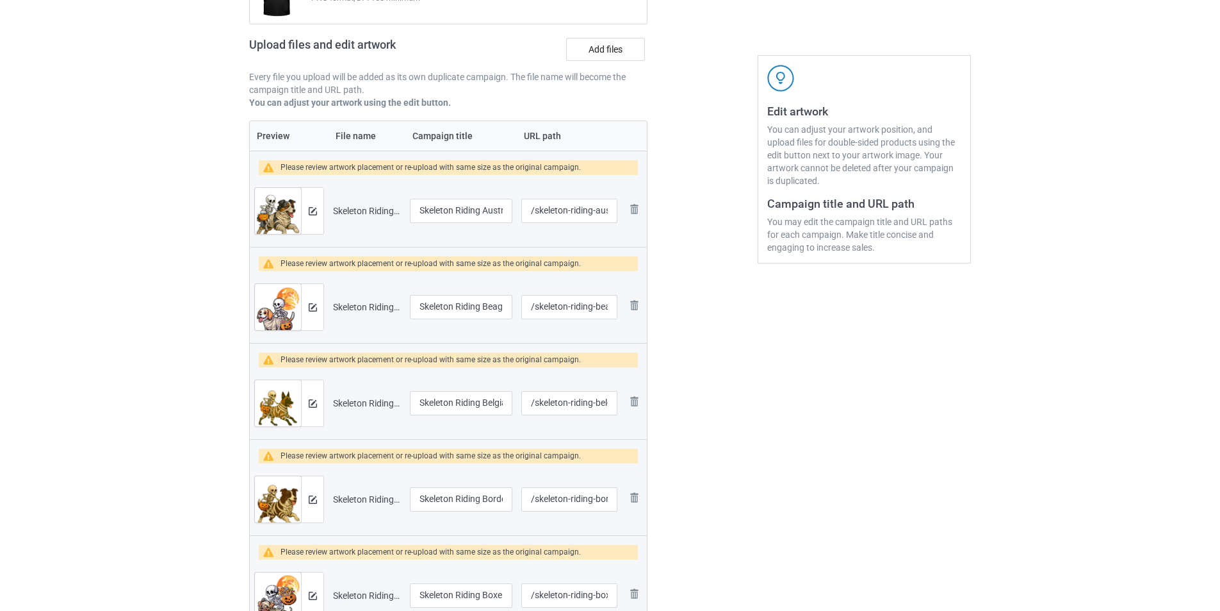
scroll to position [64, 0]
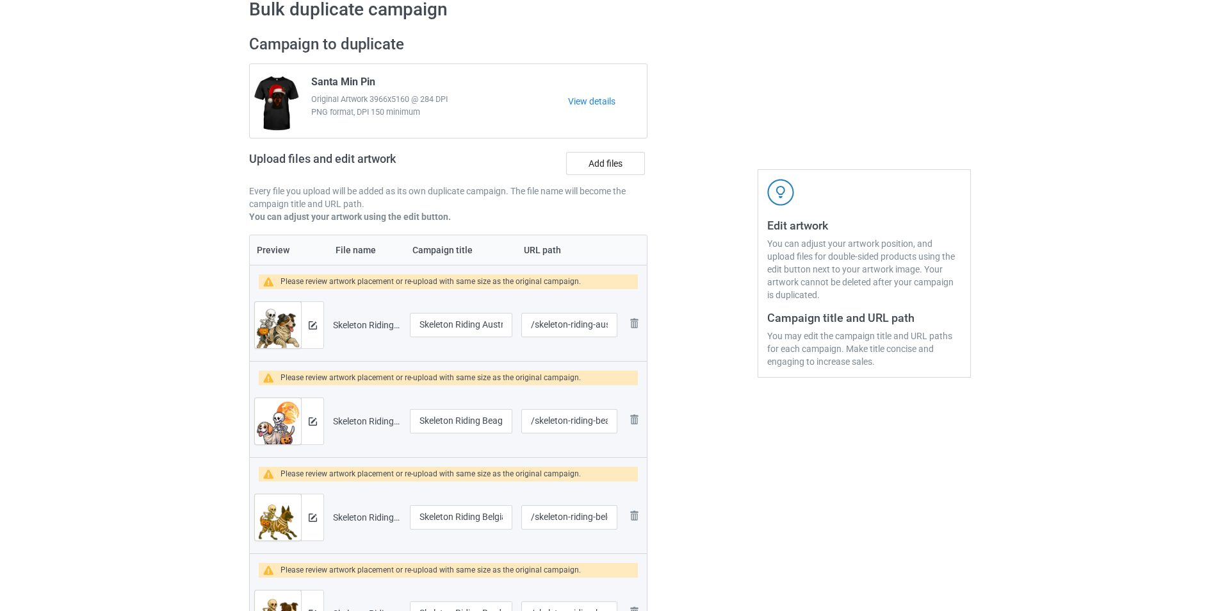
click at [609, 150] on div "Upload files and edit artwork Add files" at bounding box center [448, 165] width 398 height 37
click at [615, 160] on label "Add files" at bounding box center [605, 163] width 79 height 23
click at [0, 0] on input "Add files" at bounding box center [0, 0] width 0 height 0
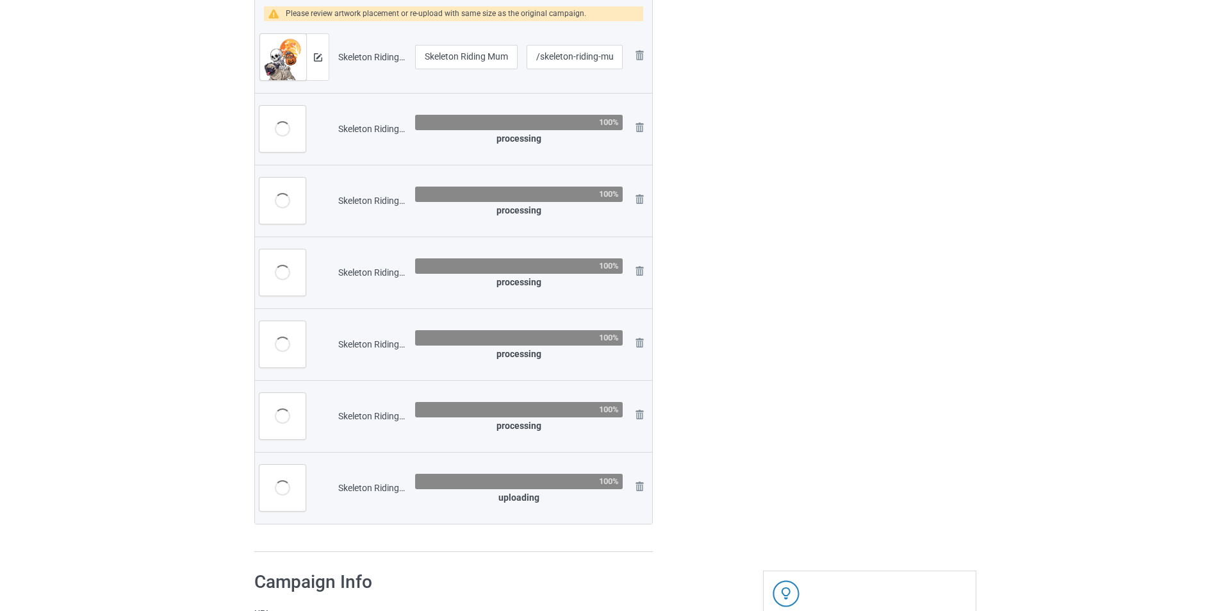
scroll to position [1922, 0]
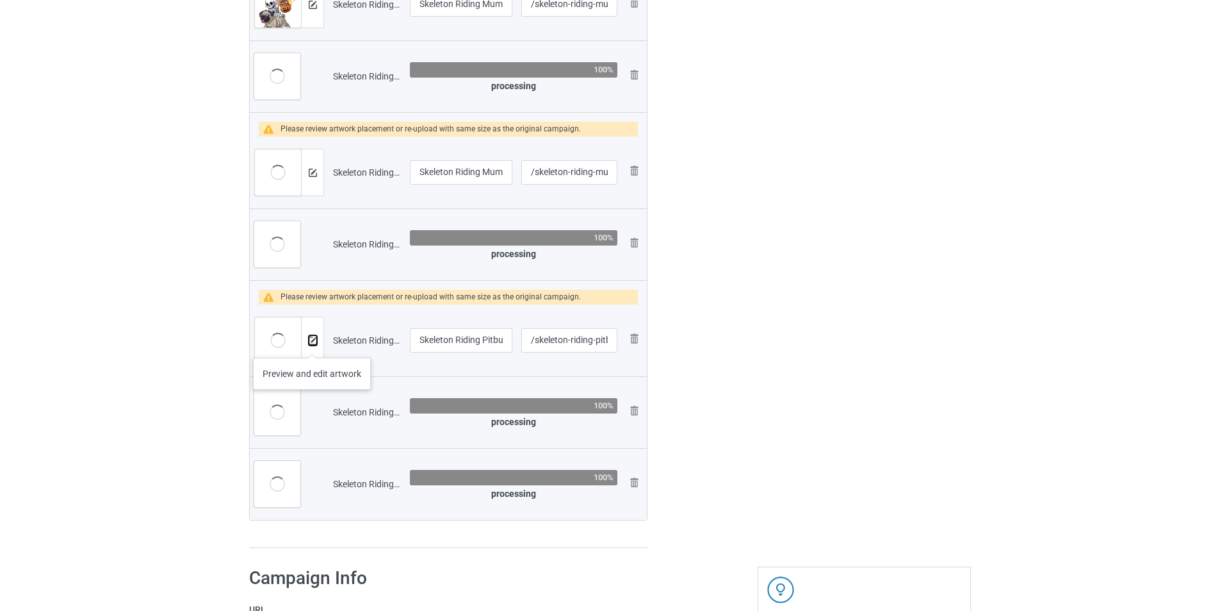
click at [312, 345] on button at bounding box center [313, 340] width 8 height 10
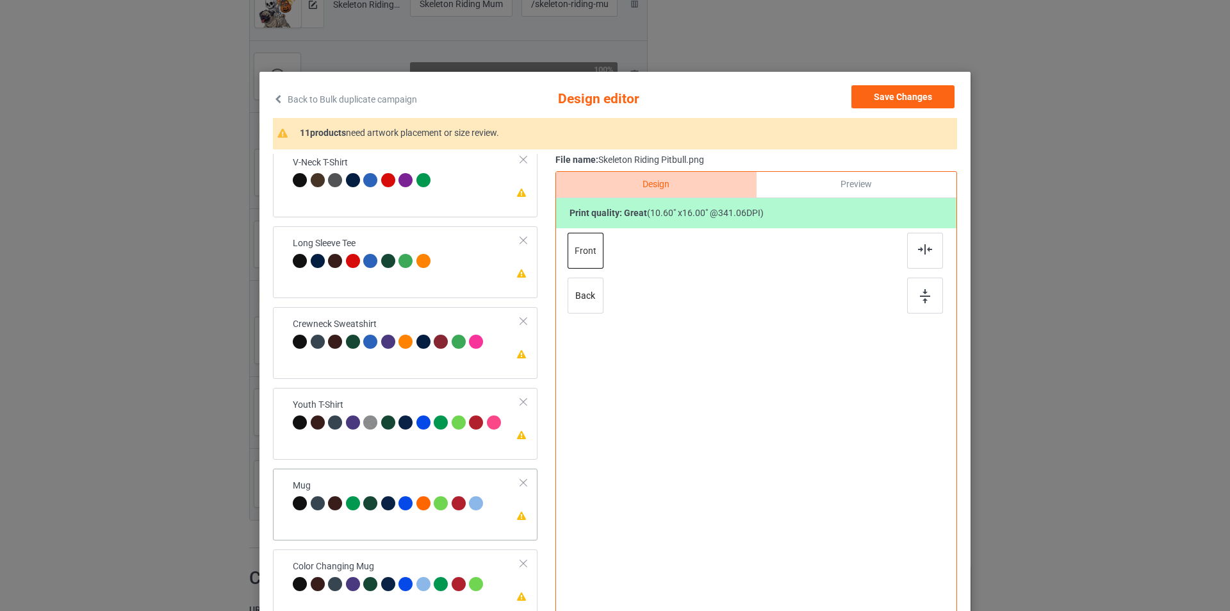
scroll to position [380, 0]
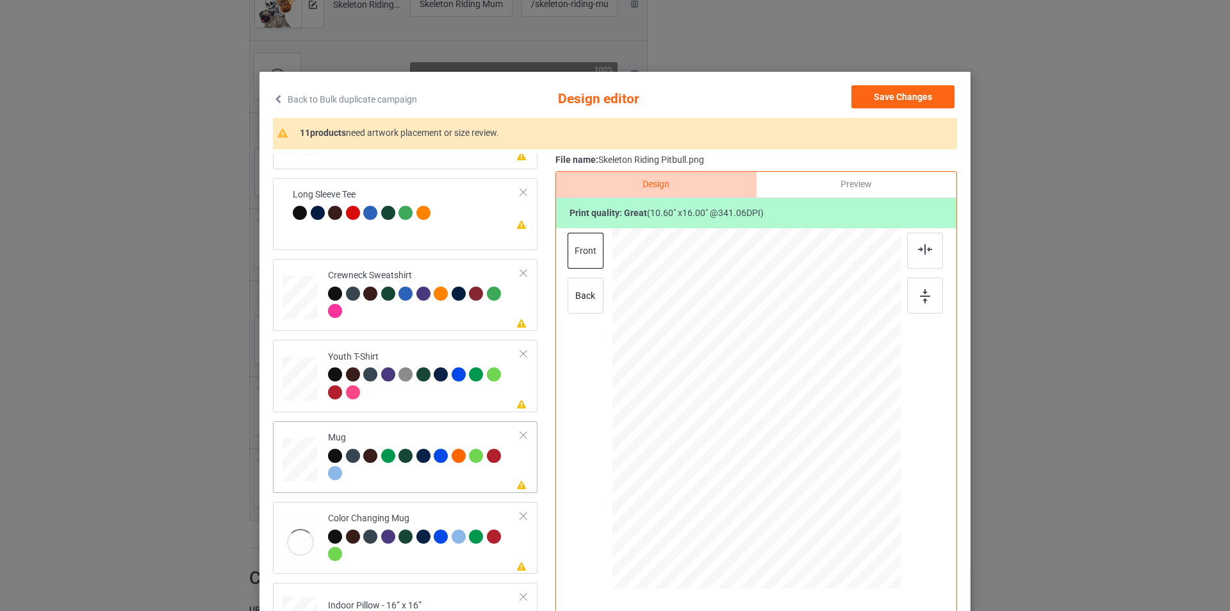
click at [398, 437] on div "Mug" at bounding box center [424, 455] width 193 height 48
drag, startPoint x: 836, startPoint y: 538, endPoint x: 810, endPoint y: 428, distance: 112.7
click at [810, 428] on div at bounding box center [756, 408] width 288 height 120
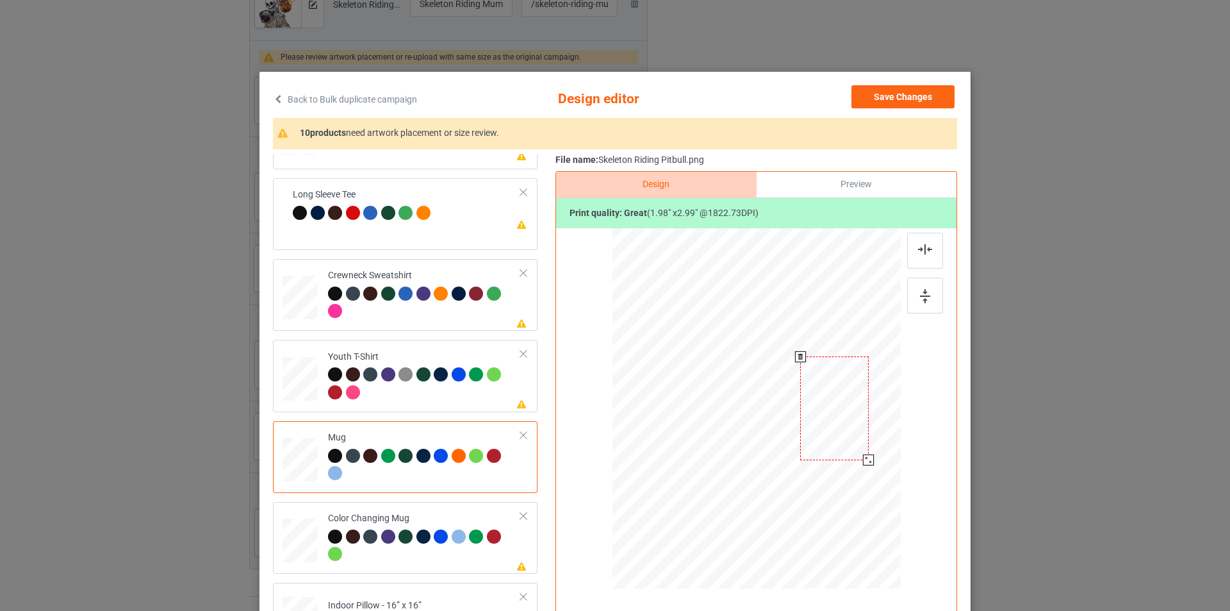
drag, startPoint x: 830, startPoint y: 424, endPoint x: 843, endPoint y: 423, distance: 13.5
click at [843, 423] on div at bounding box center [834, 407] width 69 height 103
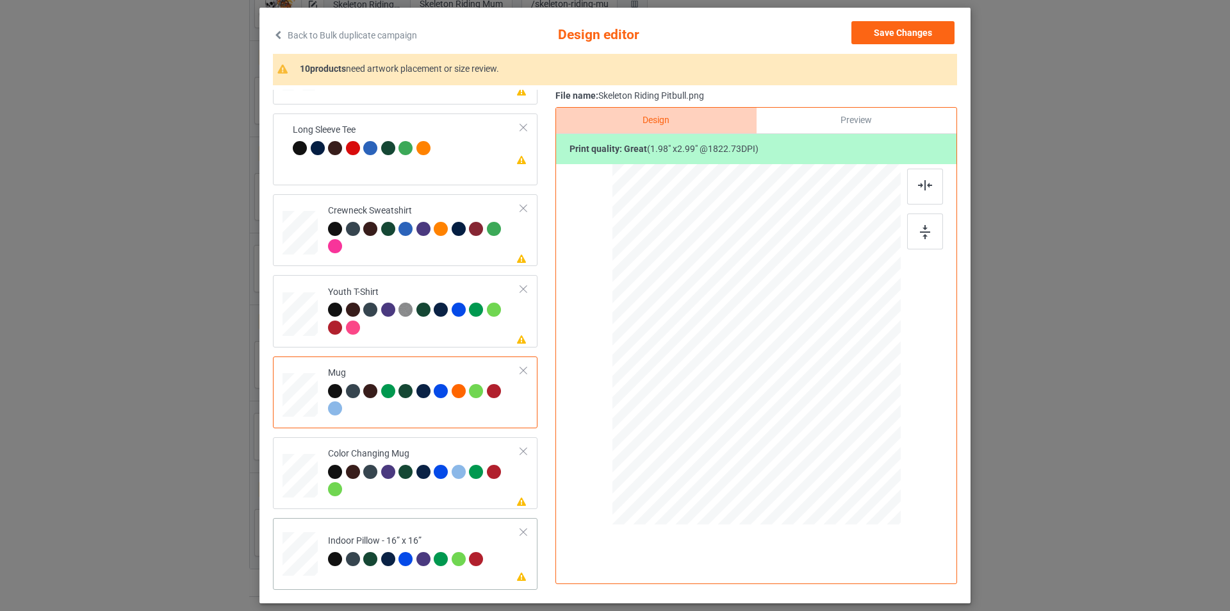
click at [447, 532] on td "Please review artwork placement Indoor Pillow - 16” x 16”" at bounding box center [424, 551] width 207 height 56
drag, startPoint x: 834, startPoint y: 473, endPoint x: 816, endPoint y: 447, distance: 31.8
click at [819, 447] on div at bounding box center [824, 447] width 11 height 11
click at [452, 252] on div at bounding box center [424, 239] width 193 height 35
click at [905, 28] on button "Save Changes" at bounding box center [902, 32] width 103 height 23
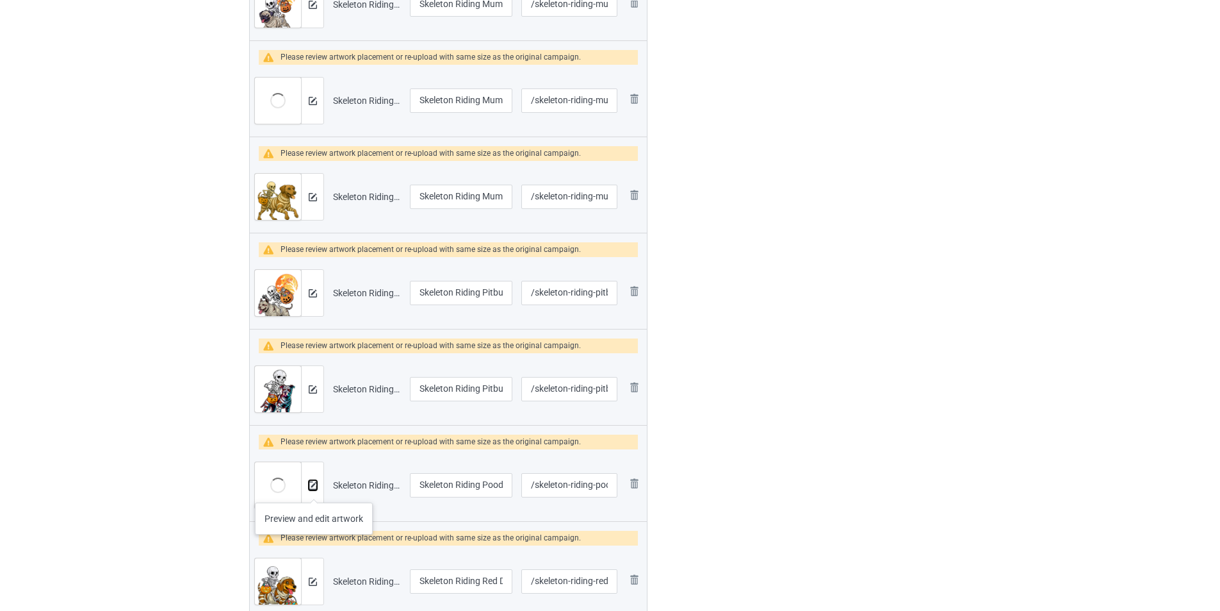
click at [314, 489] on button at bounding box center [313, 485] width 8 height 10
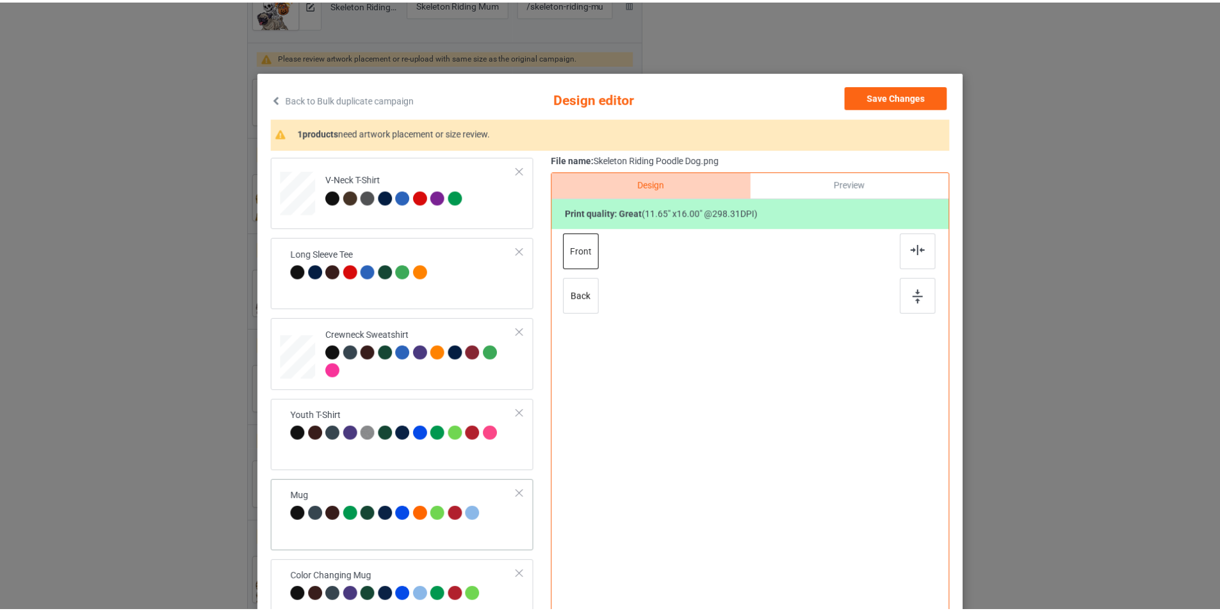
scroll to position [380, 0]
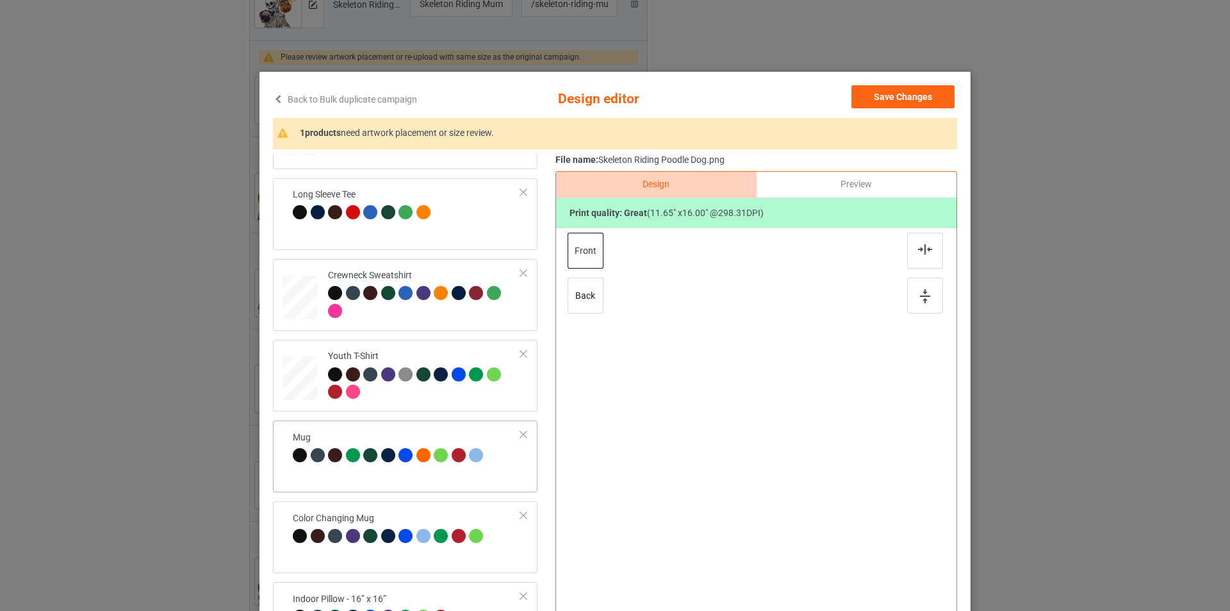
click at [389, 441] on div "Mug" at bounding box center [390, 446] width 194 height 30
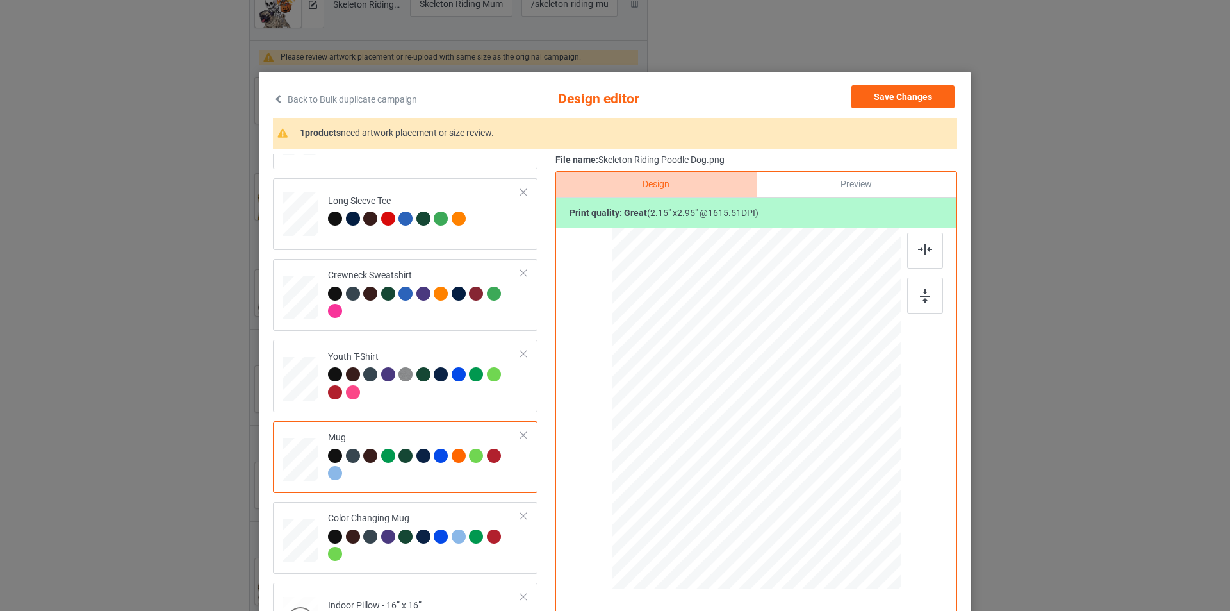
click at [411, 432] on div "Mug" at bounding box center [424, 455] width 193 height 48
click at [924, 92] on button "Save Changes" at bounding box center [902, 96] width 103 height 23
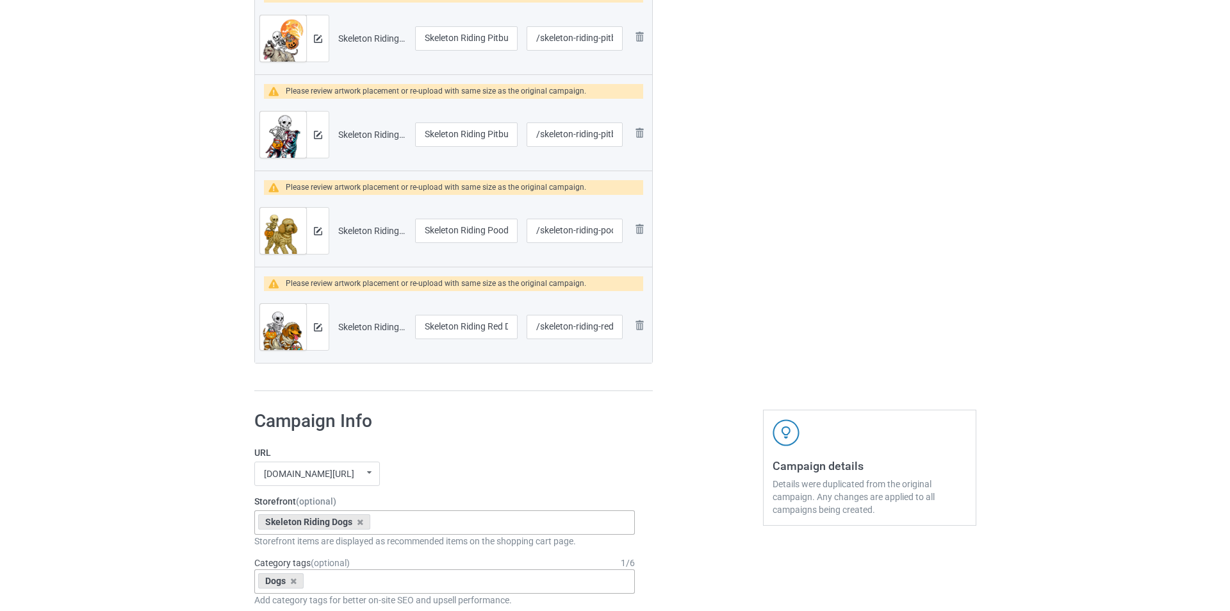
scroll to position [2178, 0]
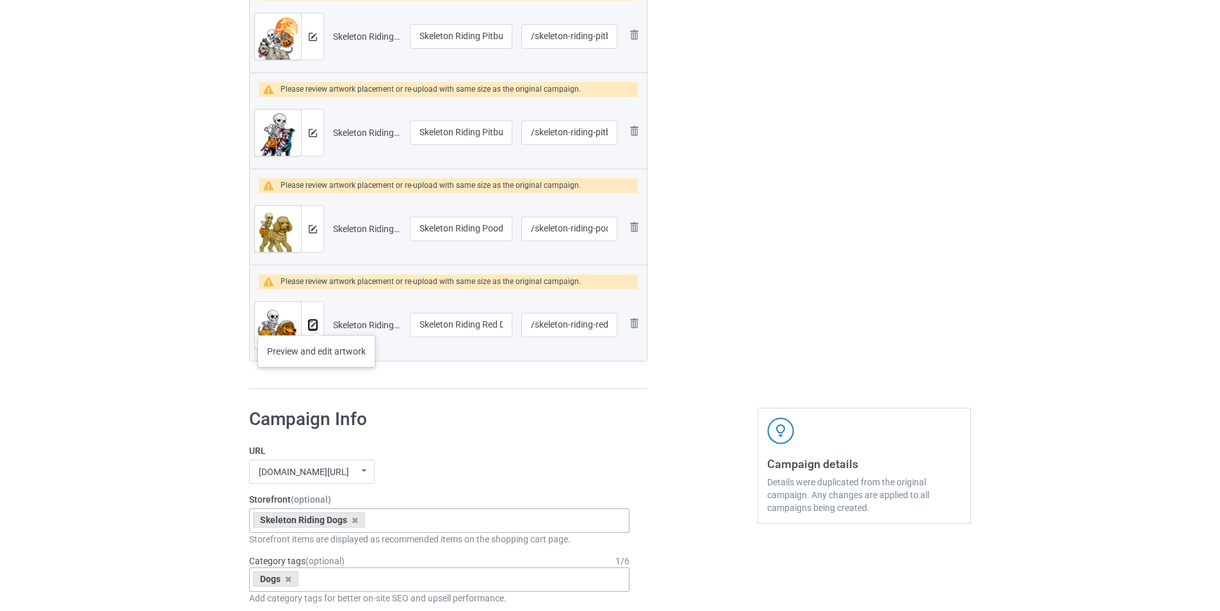
click at [315, 323] on img at bounding box center [313, 325] width 8 height 8
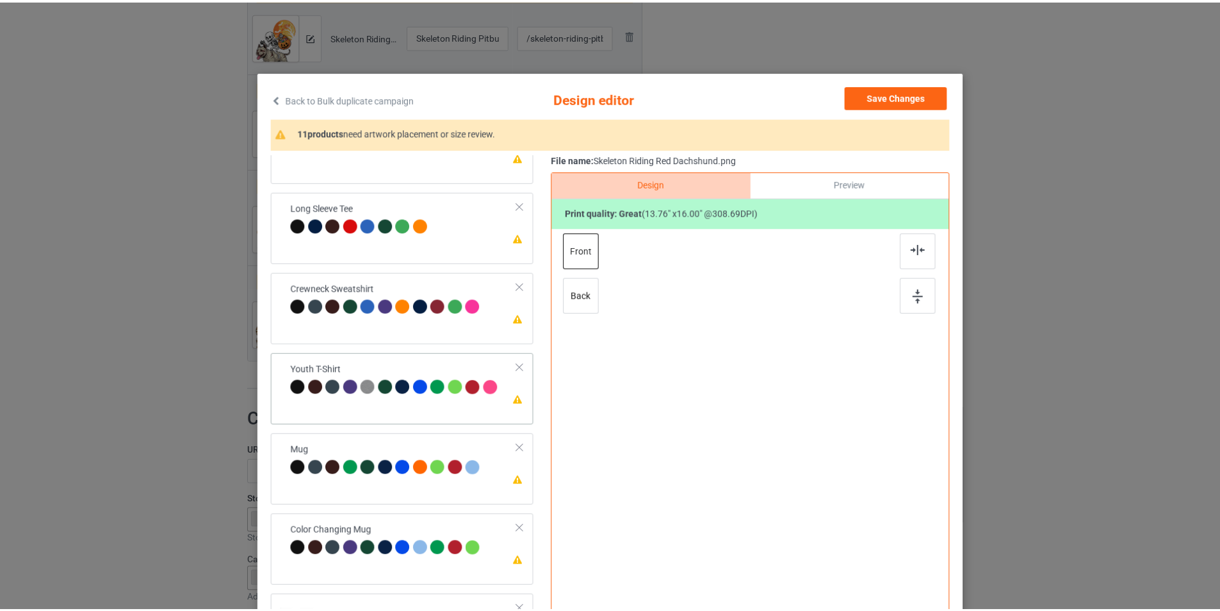
scroll to position [379, 0]
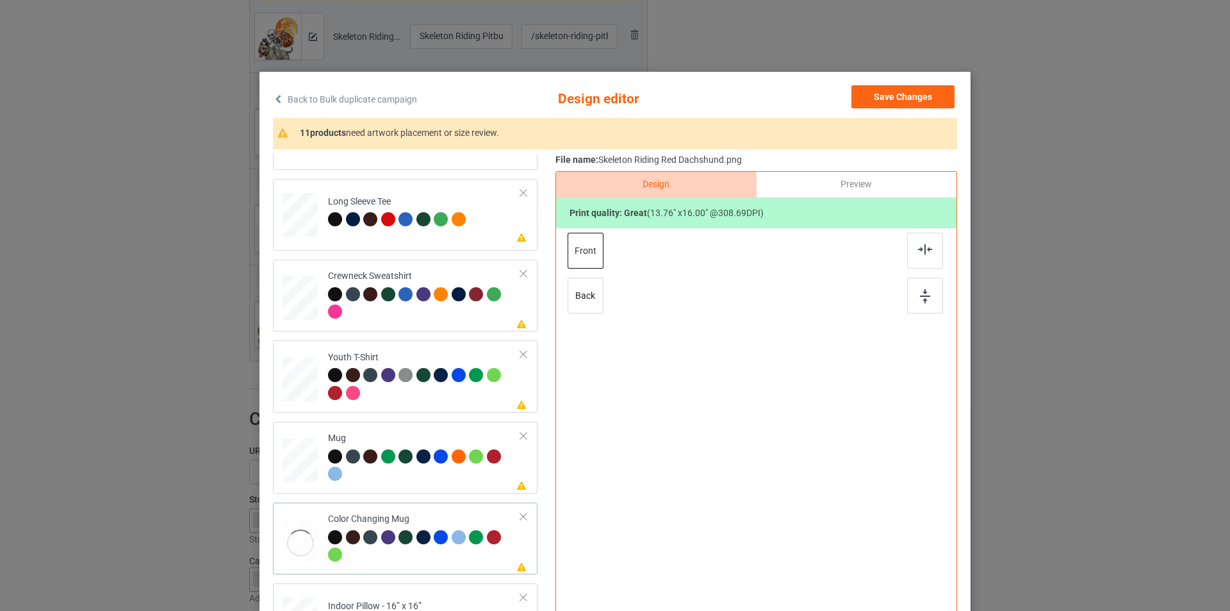
click at [413, 518] on div "Color Changing Mug" at bounding box center [424, 537] width 193 height 48
drag, startPoint x: 837, startPoint y: 507, endPoint x: 803, endPoint y: 437, distance: 77.9
click at [803, 437] on div at bounding box center [756, 408] width 288 height 120
drag, startPoint x: 773, startPoint y: 423, endPoint x: 853, endPoint y: 425, distance: 79.5
click at [853, 425] on div at bounding box center [836, 410] width 78 height 90
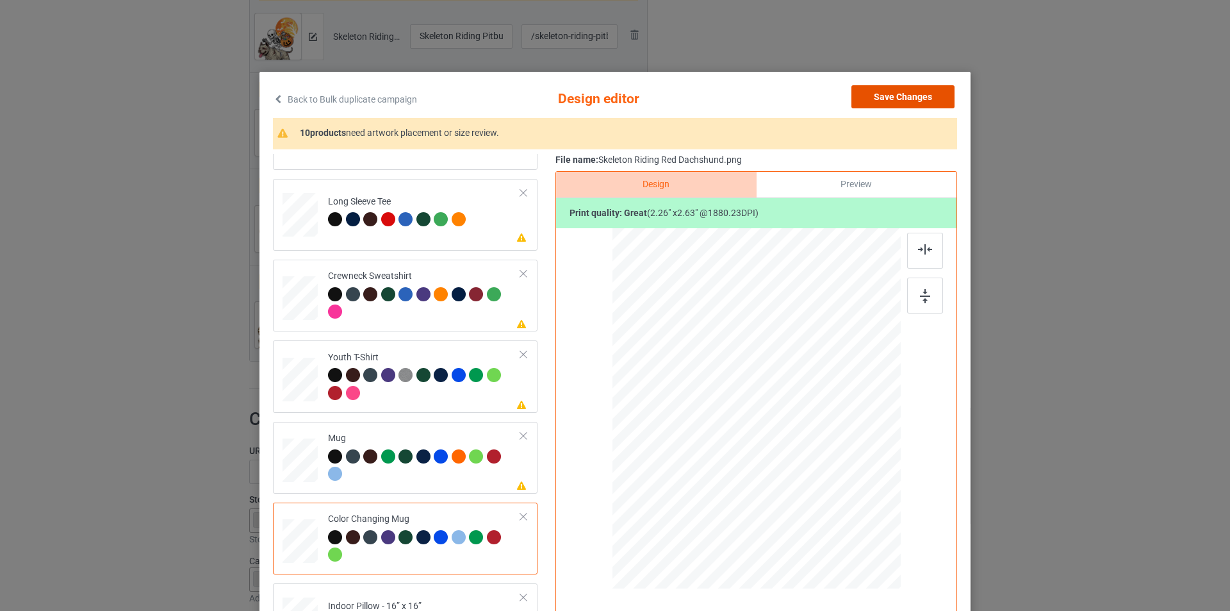
click at [885, 100] on button "Save Changes" at bounding box center [902, 96] width 103 height 23
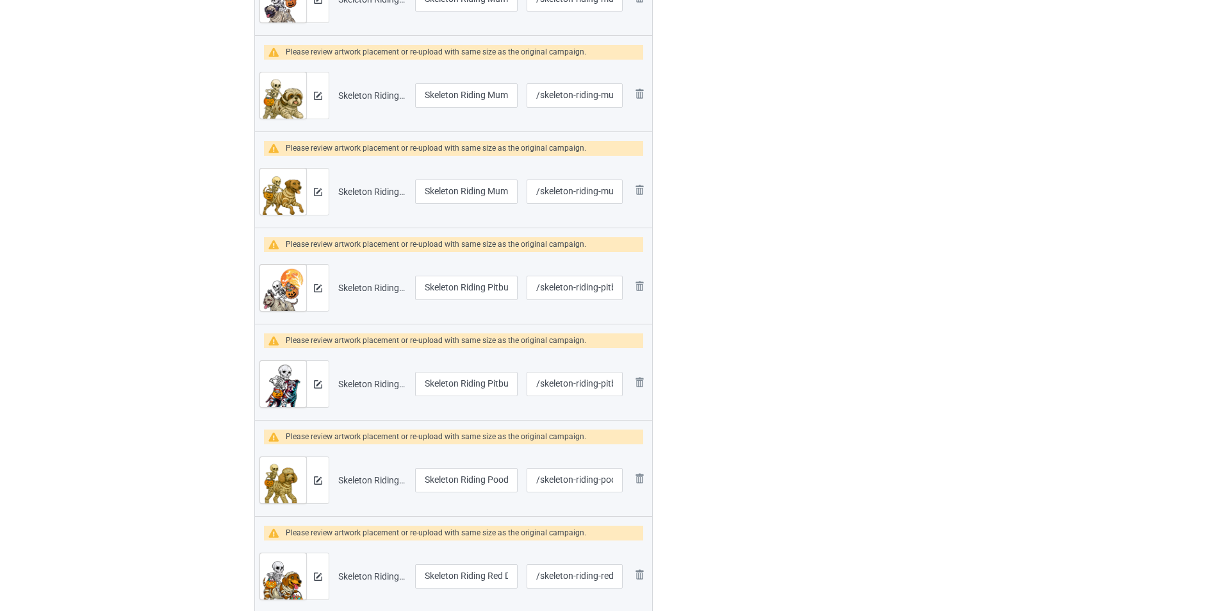
scroll to position [1922, 0]
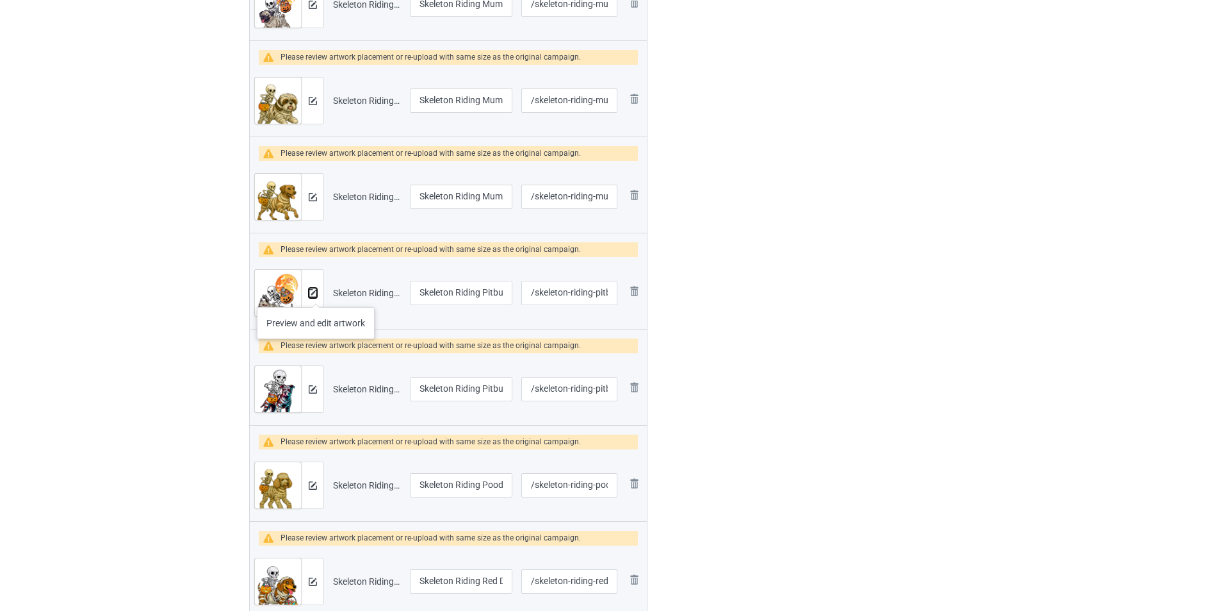
click at [316, 294] on img at bounding box center [313, 293] width 8 height 8
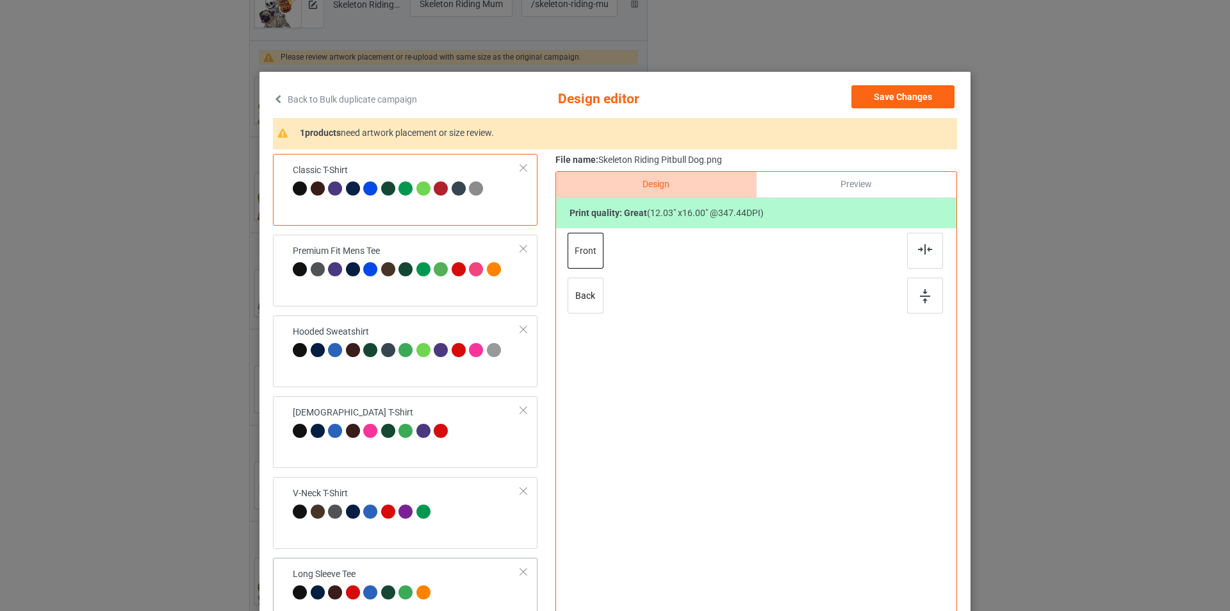
scroll to position [379, 0]
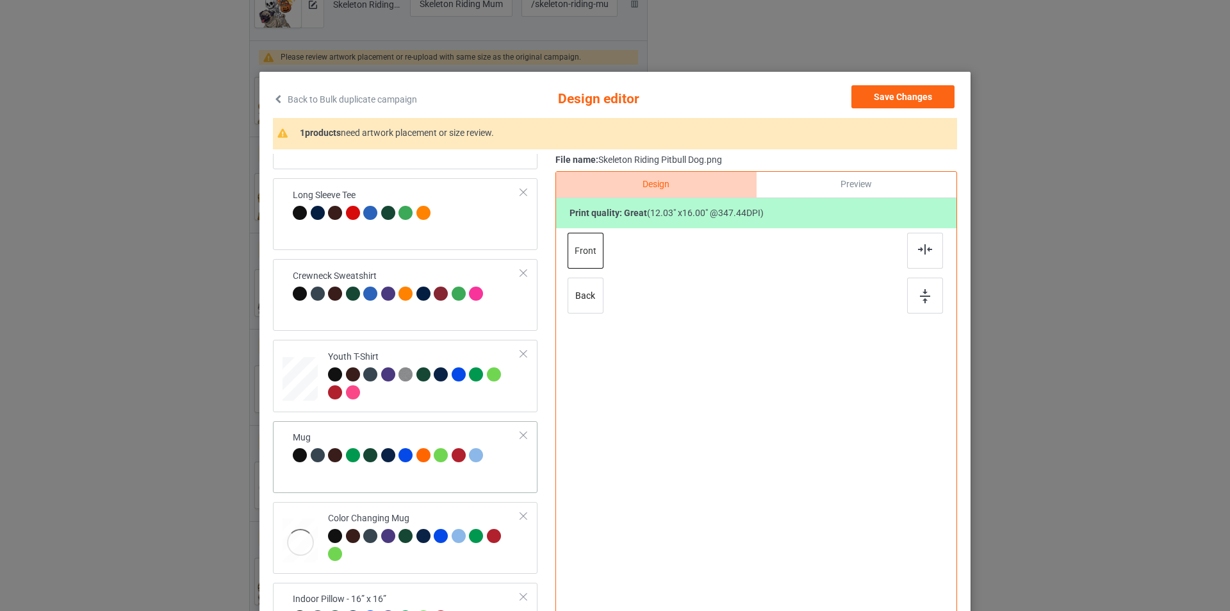
click at [382, 434] on div "Mug" at bounding box center [390, 446] width 194 height 30
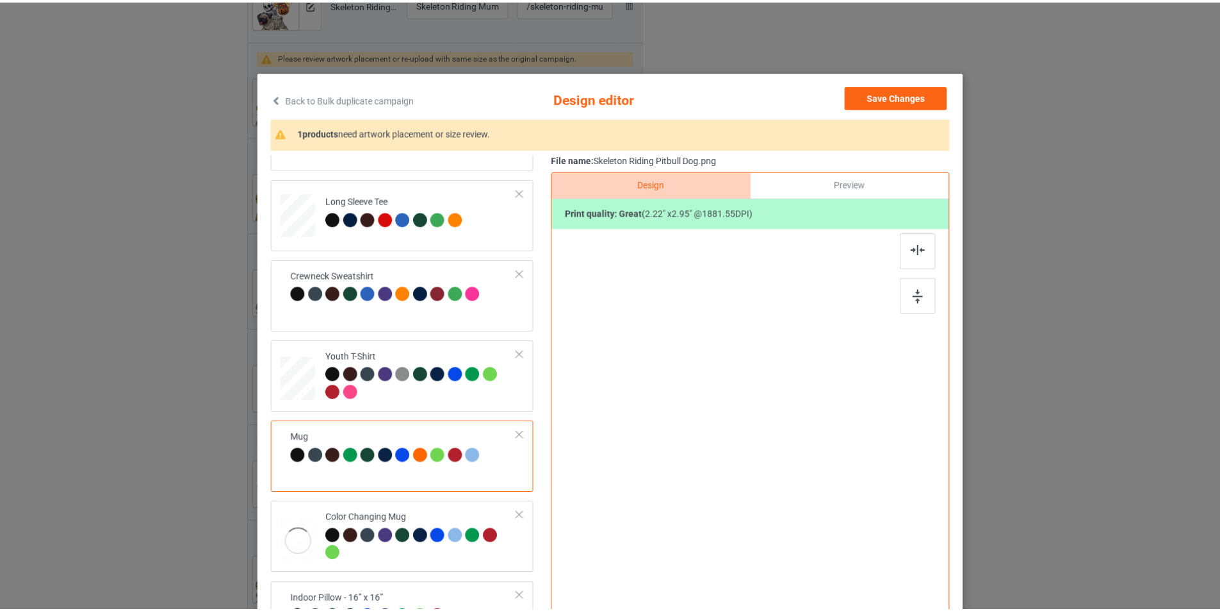
scroll to position [380, 0]
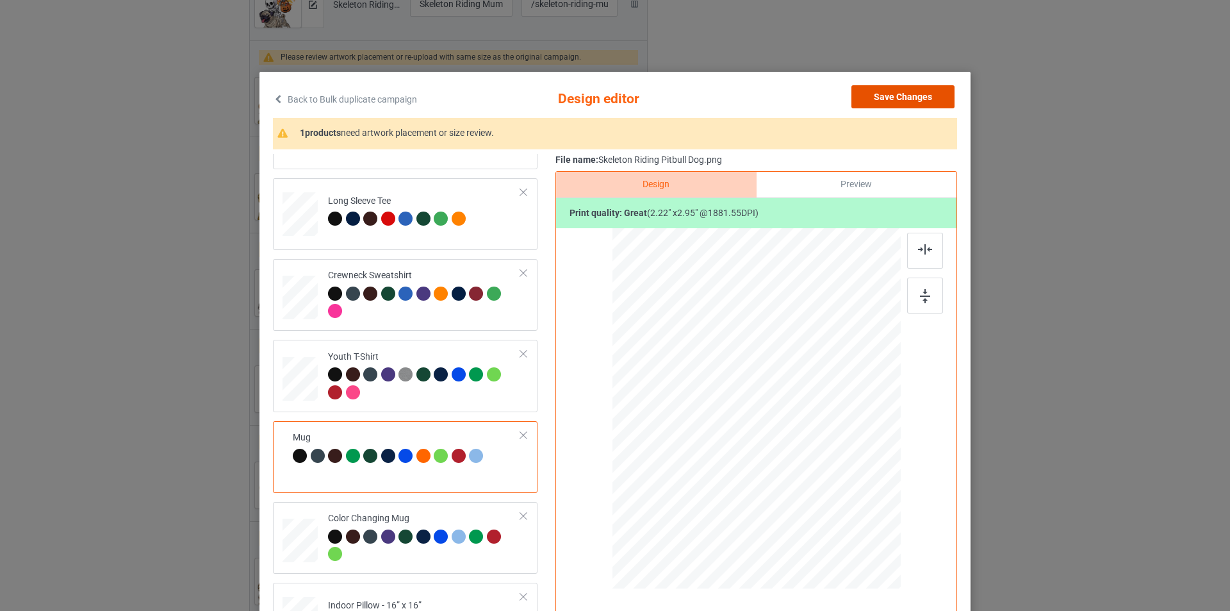
click at [910, 96] on button "Save Changes" at bounding box center [902, 96] width 103 height 23
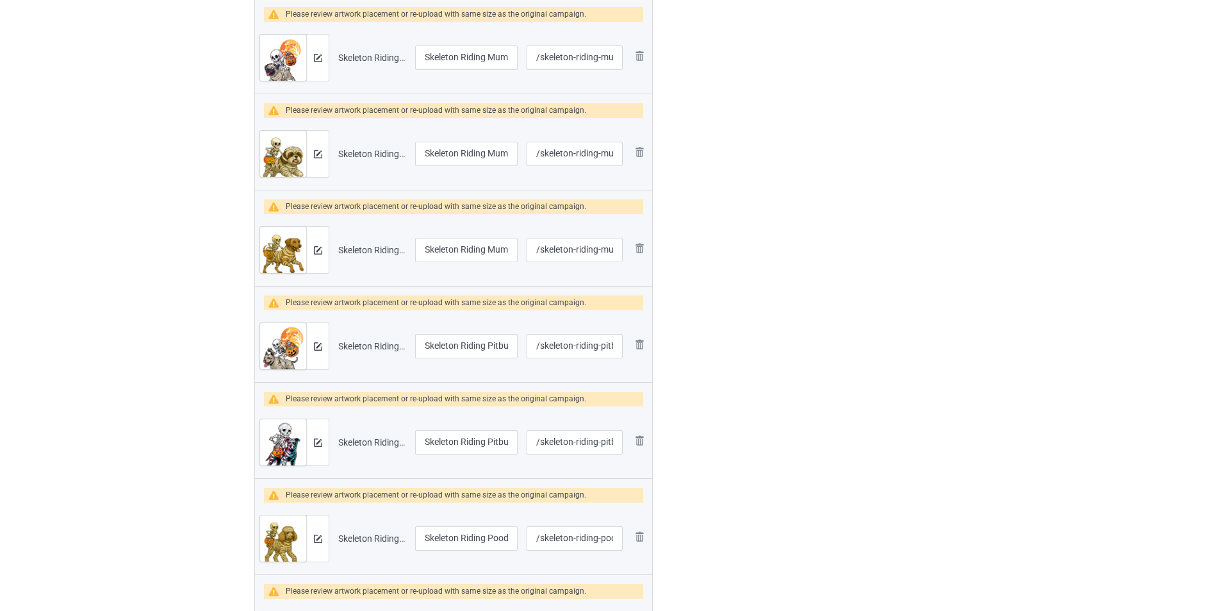
scroll to position [1858, 0]
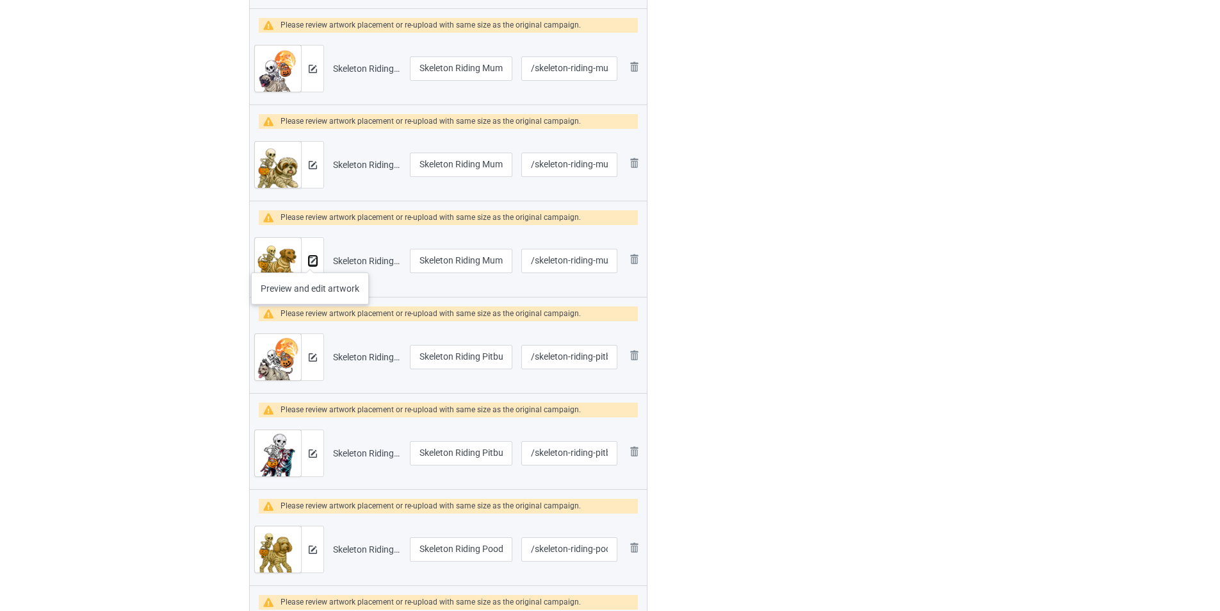
click at [311, 260] on img at bounding box center [313, 261] width 8 height 8
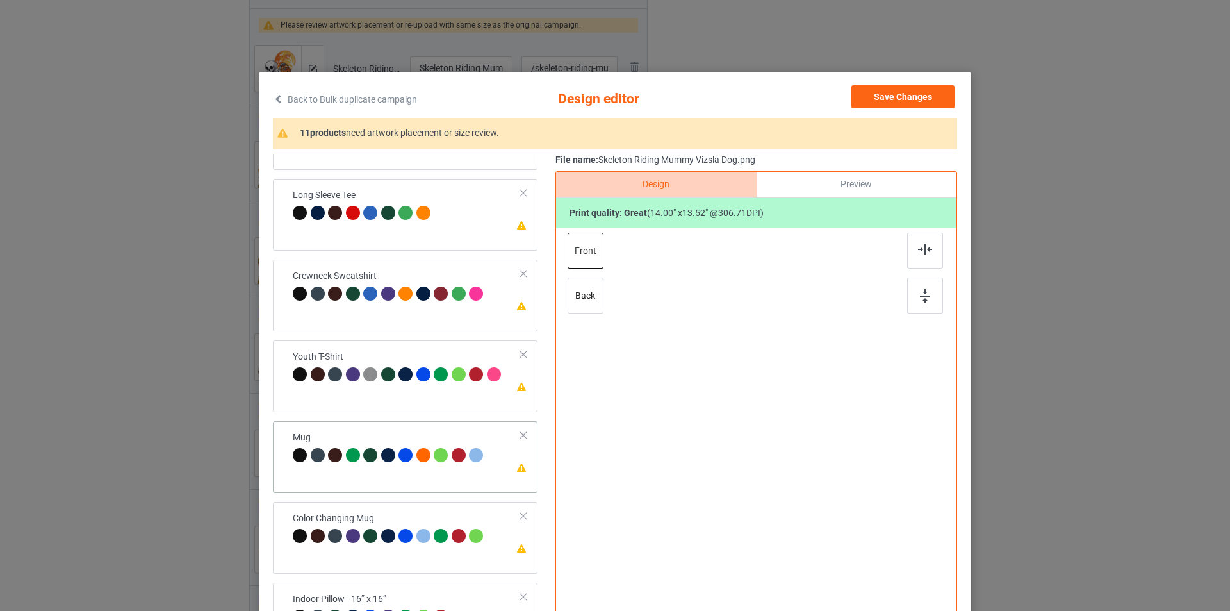
scroll to position [380, 0]
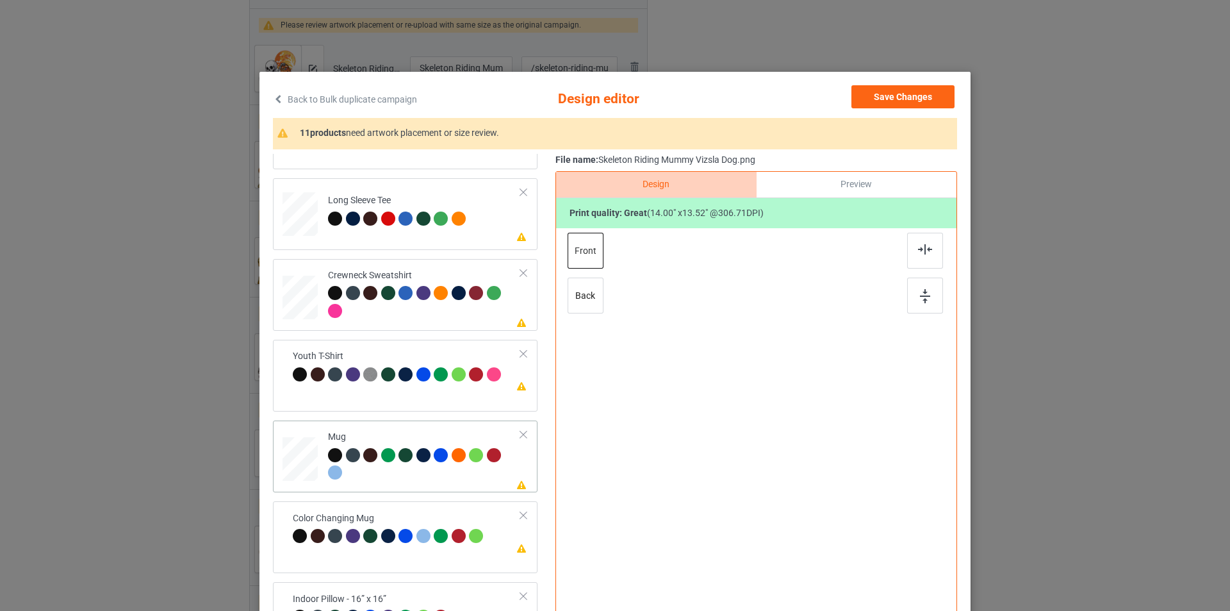
click at [393, 435] on div "Mug" at bounding box center [424, 455] width 193 height 48
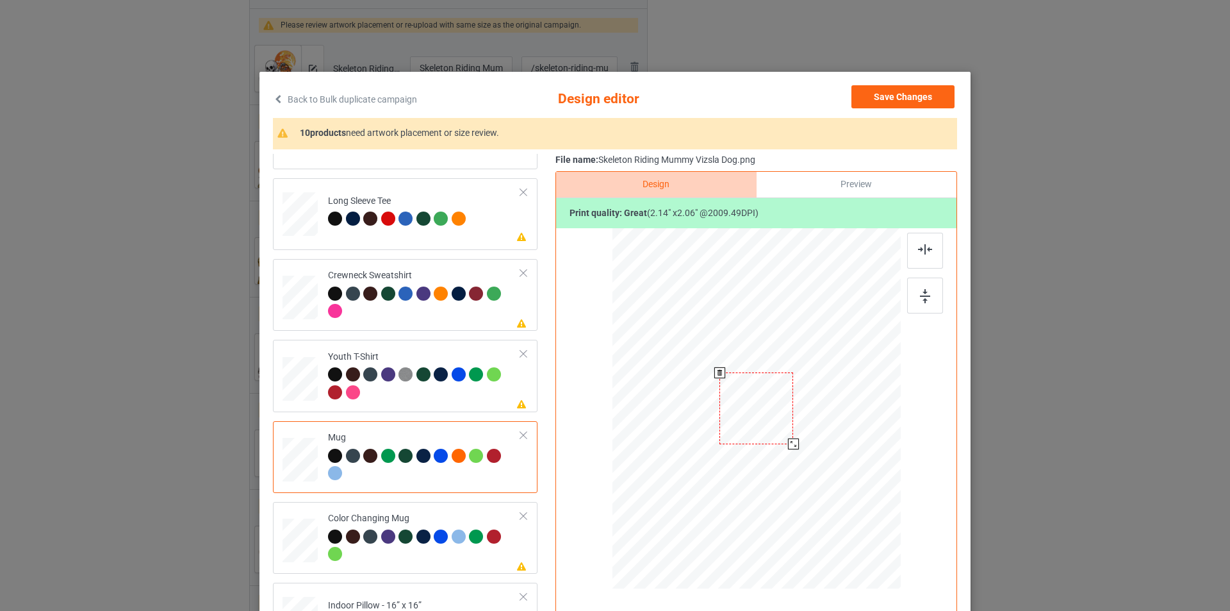
drag, startPoint x: 839, startPoint y: 495, endPoint x: 802, endPoint y: 423, distance: 80.5
click at [802, 423] on div at bounding box center [756, 408] width 288 height 120
drag, startPoint x: 754, startPoint y: 410, endPoint x: 832, endPoint y: 404, distance: 77.8
click at [832, 404] on div at bounding box center [834, 401] width 74 height 71
click at [871, 440] on div at bounding box center [876, 443] width 11 height 11
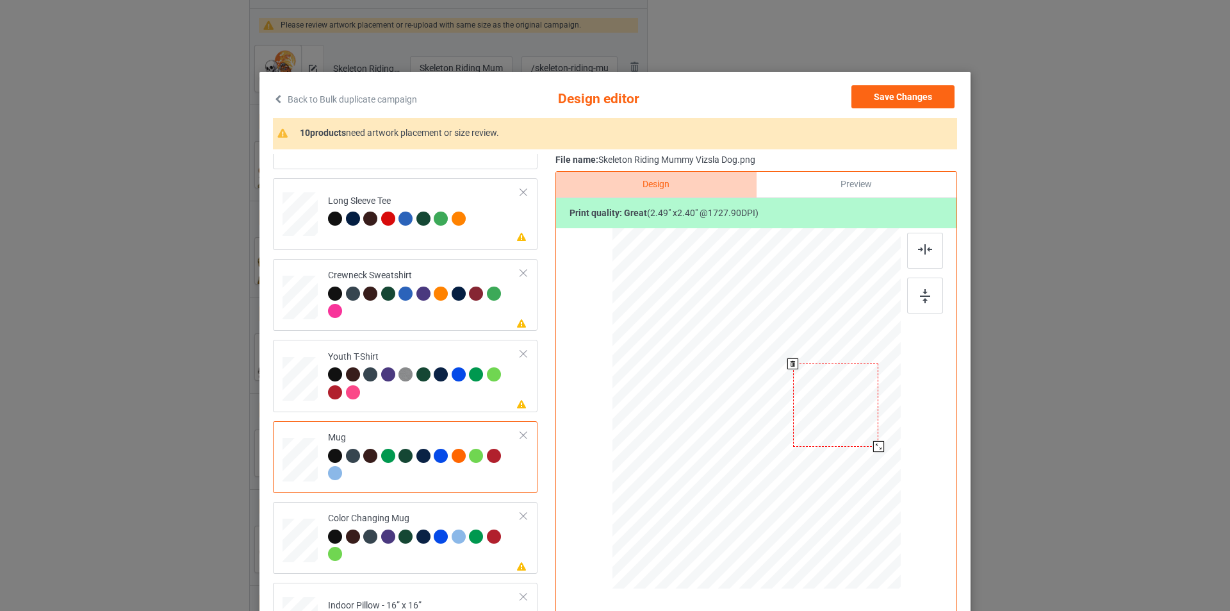
click at [846, 404] on div at bounding box center [836, 404] width 86 height 83
drag, startPoint x: 876, startPoint y: 445, endPoint x: 832, endPoint y: 439, distance: 44.7
click at [873, 443] on div at bounding box center [877, 444] width 11 height 11
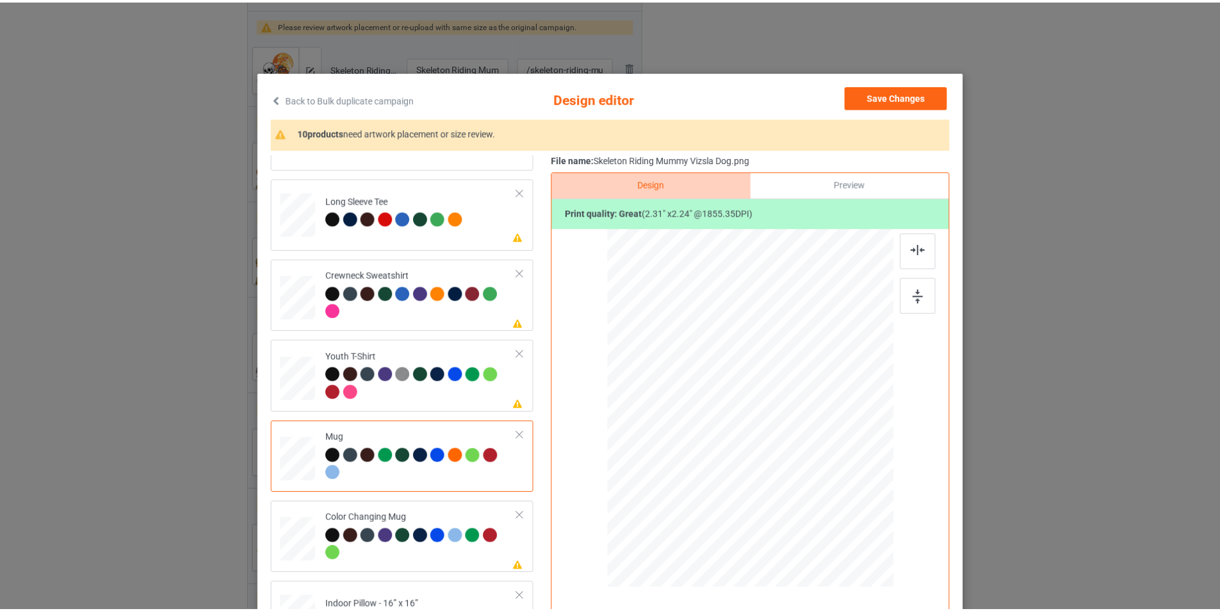
scroll to position [381, 0]
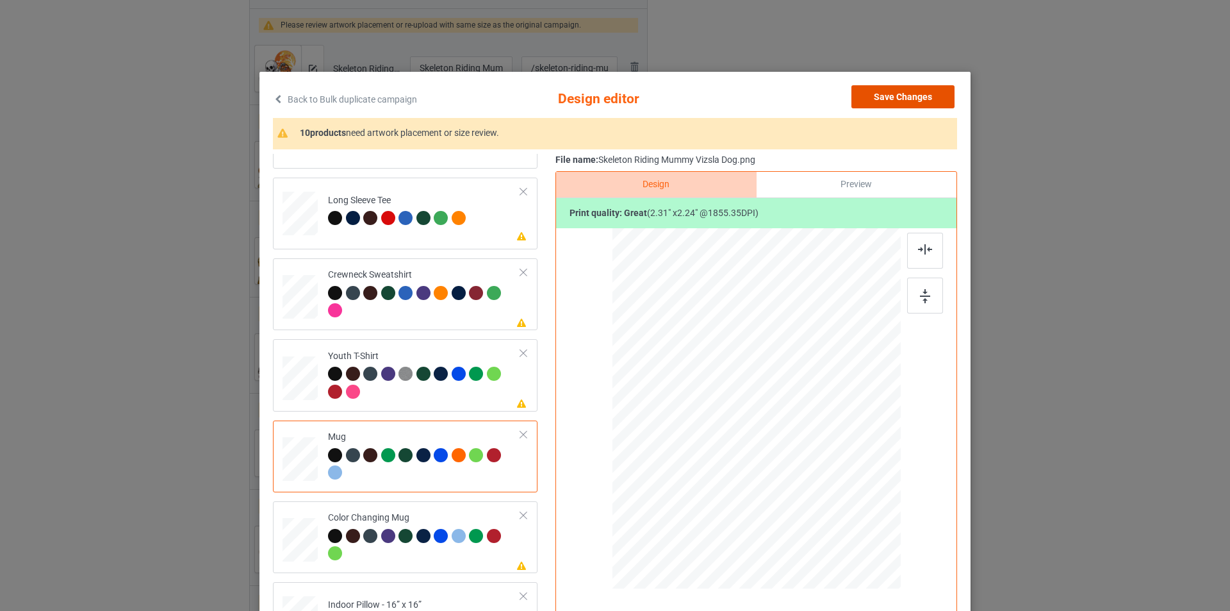
click at [910, 99] on button "Save Changes" at bounding box center [902, 96] width 103 height 23
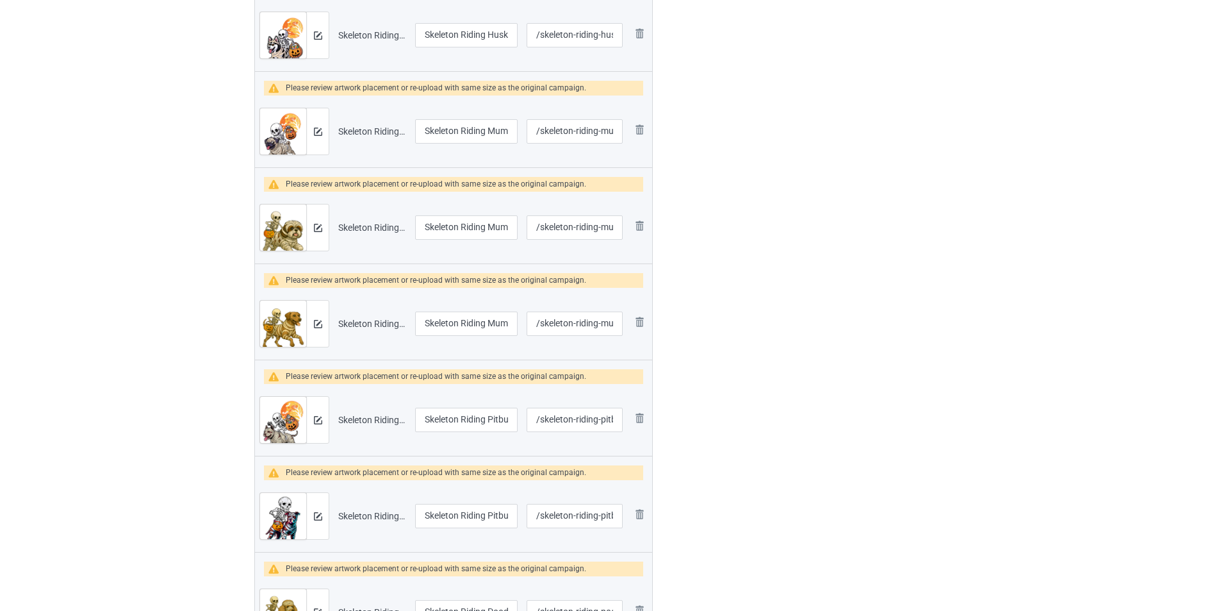
scroll to position [1666, 0]
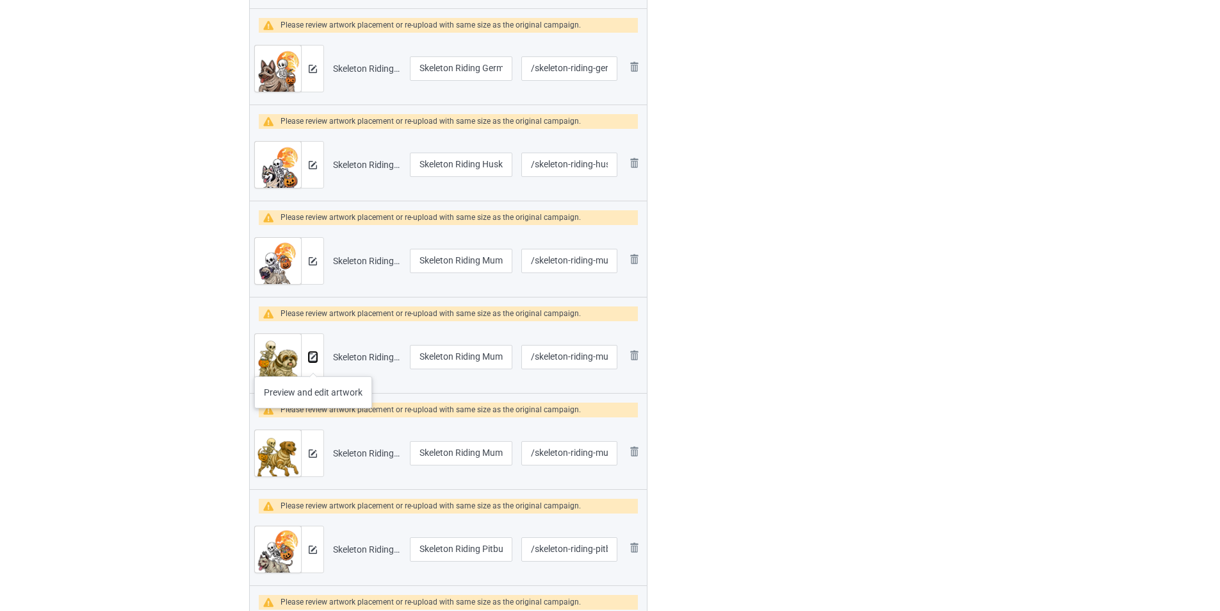
click at [313, 357] on img at bounding box center [313, 357] width 8 height 8
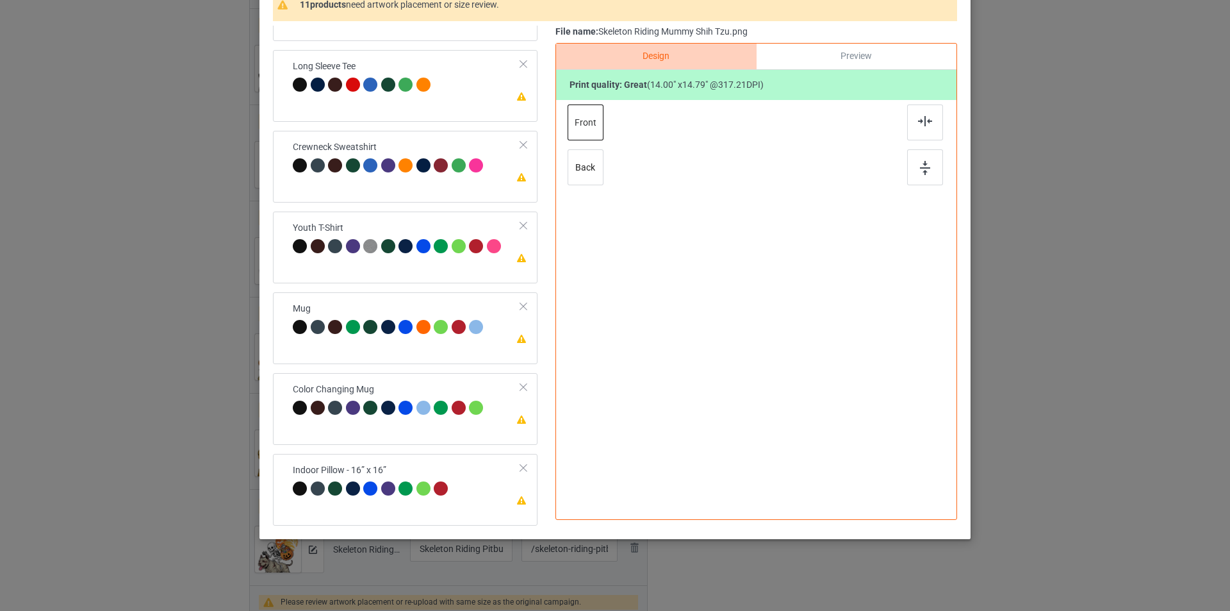
scroll to position [129, 0]
click at [413, 345] on div "Please review artwork placement Mug" at bounding box center [405, 328] width 265 height 72
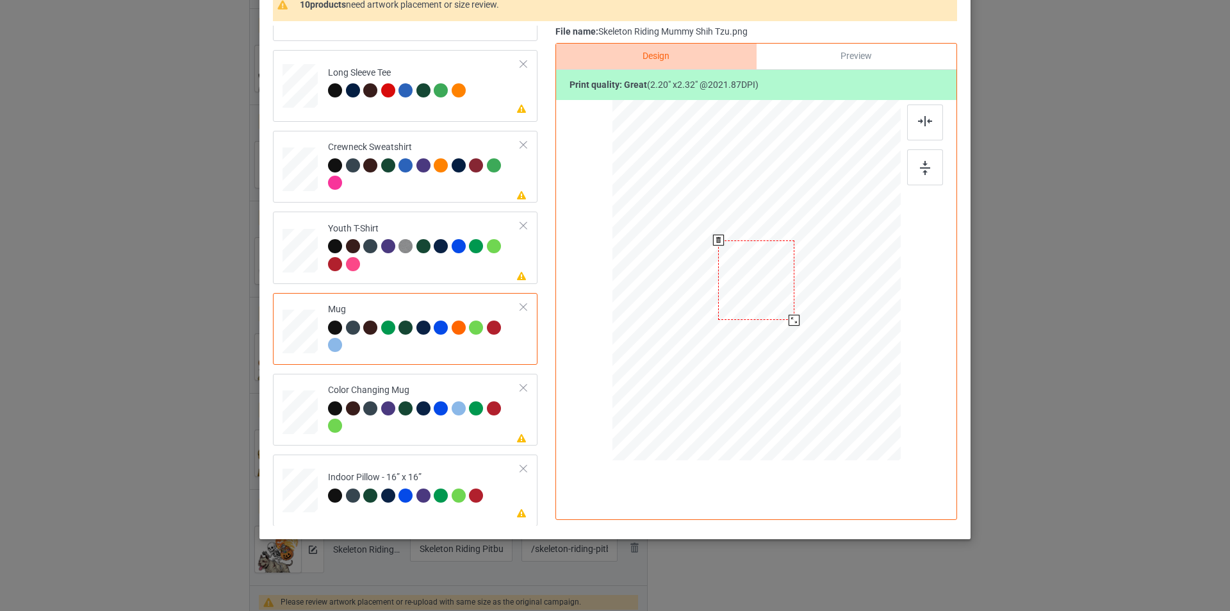
drag, startPoint x: 837, startPoint y: 370, endPoint x: 805, endPoint y: 294, distance: 82.9
click at [805, 294] on div at bounding box center [756, 280] width 288 height 120
drag, startPoint x: 751, startPoint y: 286, endPoint x: 831, endPoint y: 285, distance: 80.1
click at [831, 285] on div at bounding box center [836, 279] width 76 height 80
click at [463, 471] on div "Indoor Pillow - 16” x 16”" at bounding box center [407, 486] width 159 height 30
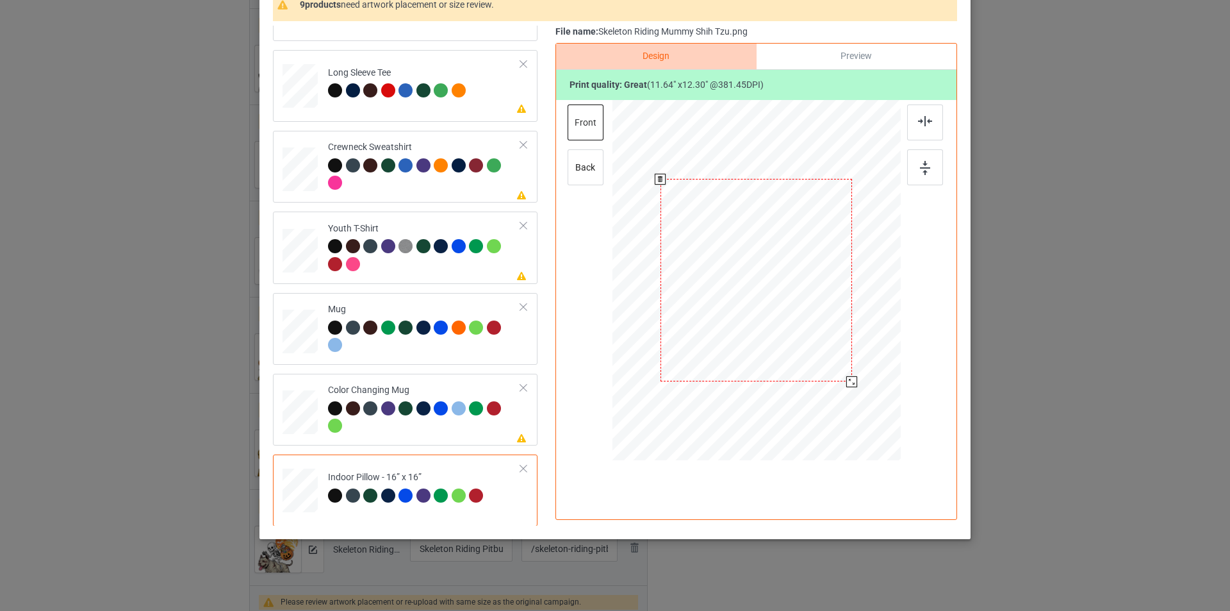
drag, startPoint x: 841, startPoint y: 368, endPoint x: 848, endPoint y: 381, distance: 14.3
click at [848, 381] on div at bounding box center [851, 381] width 11 height 11
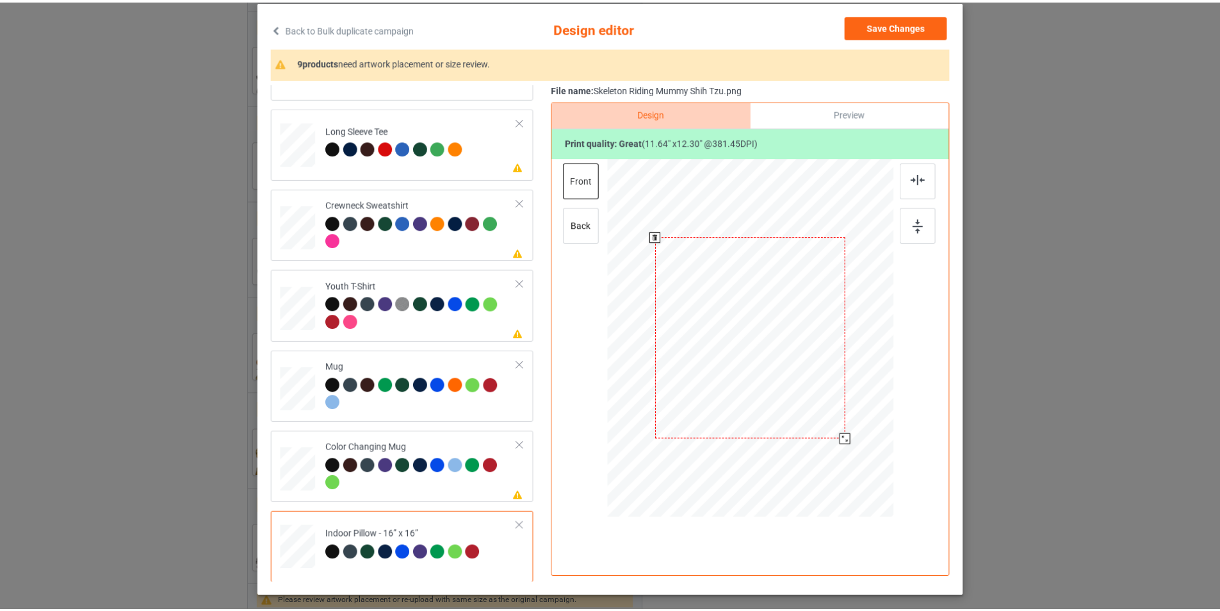
scroll to position [0, 0]
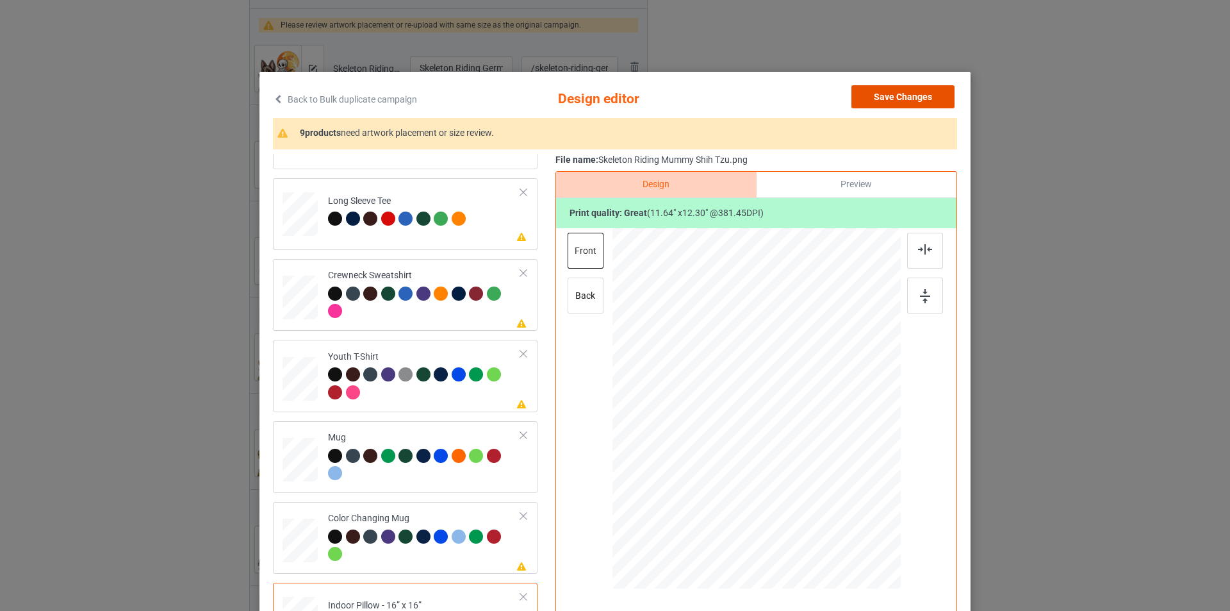
click at [894, 97] on button "Save Changes" at bounding box center [902, 96] width 103 height 23
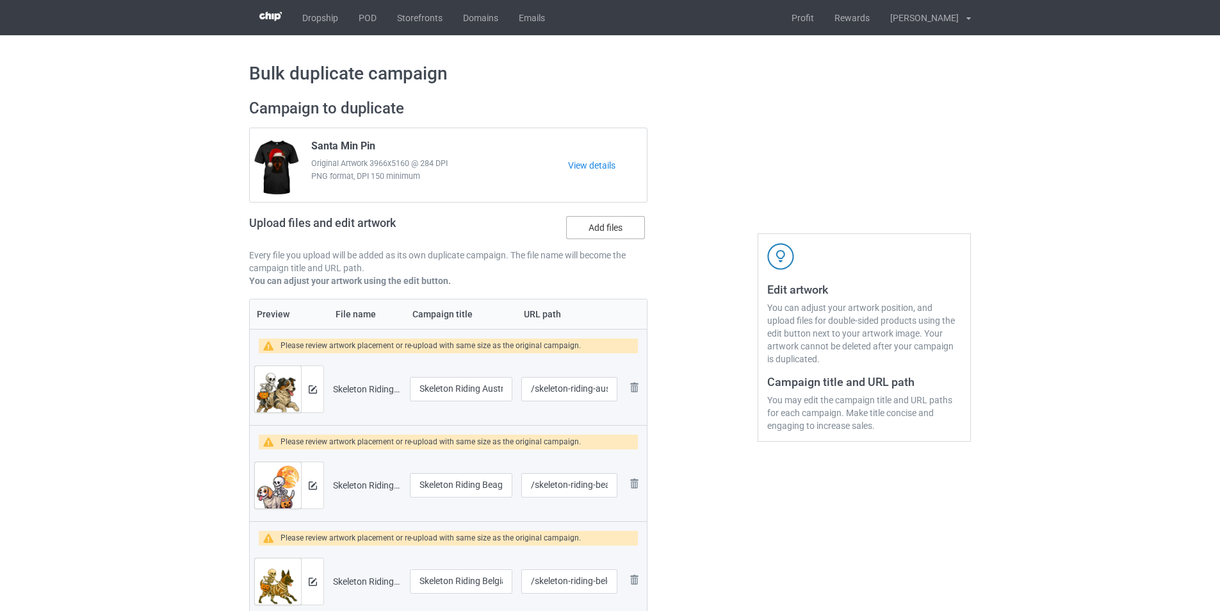
click at [609, 226] on label "Add files" at bounding box center [605, 227] width 79 height 23
click at [0, 0] on input "Add files" at bounding box center [0, 0] width 0 height 0
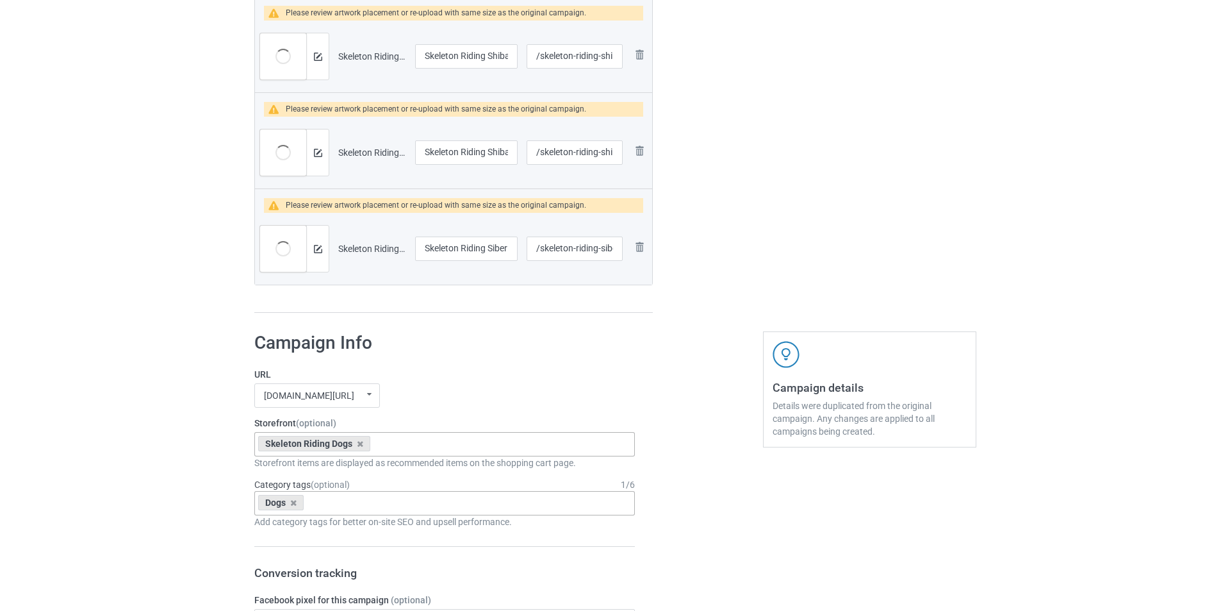
scroll to position [2627, 0]
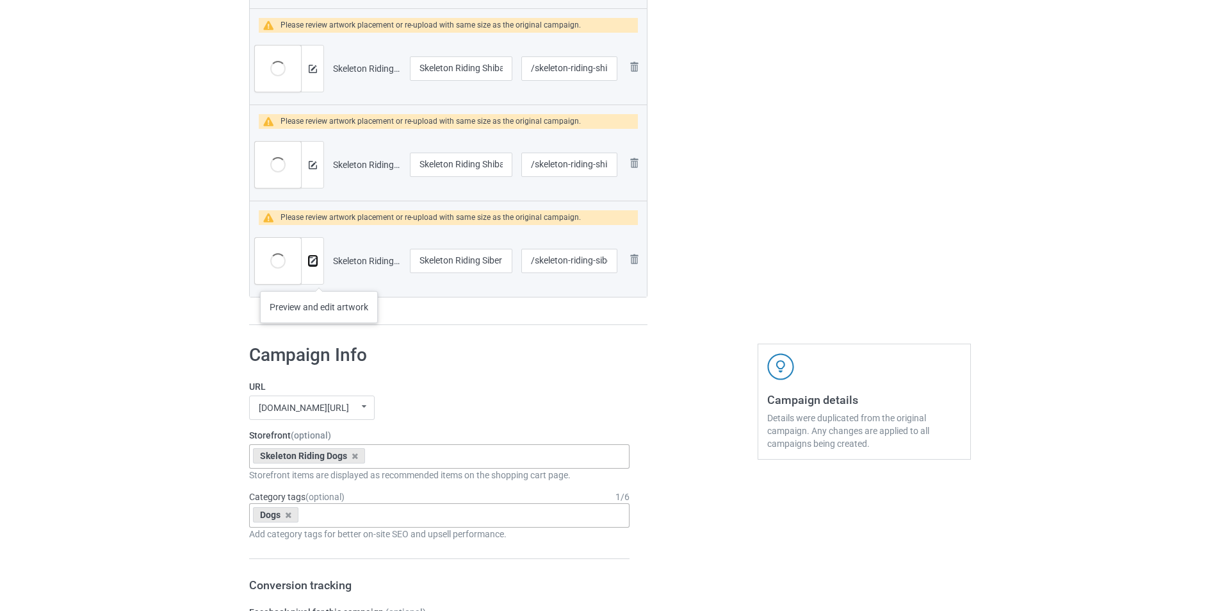
click at [310, 261] on img at bounding box center [313, 261] width 8 height 8
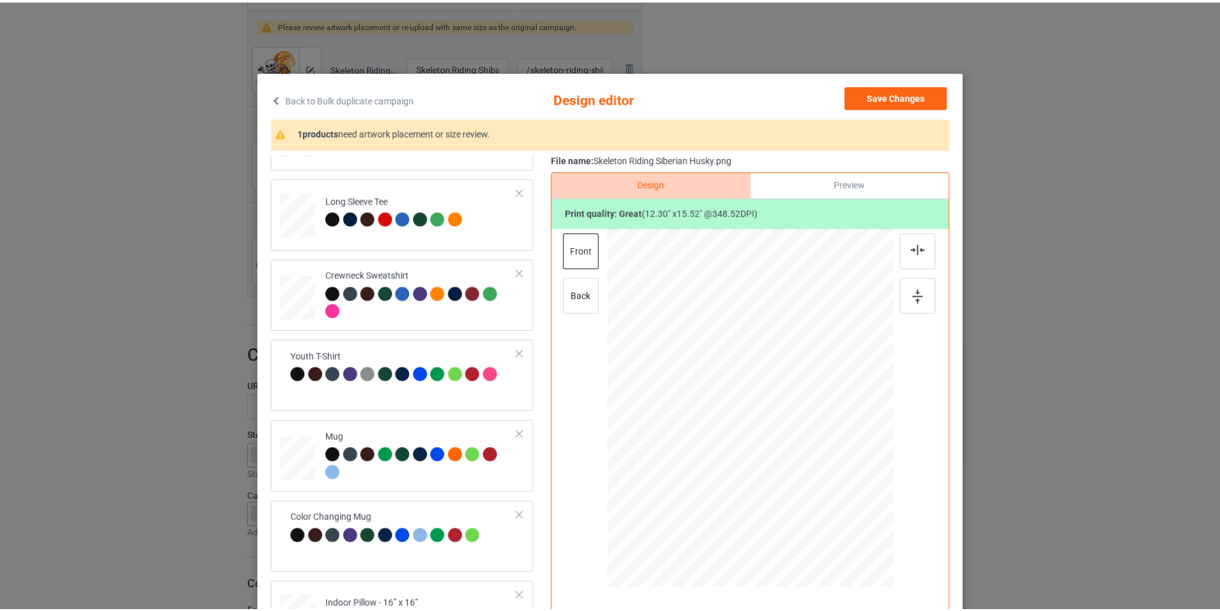
scroll to position [381, 0]
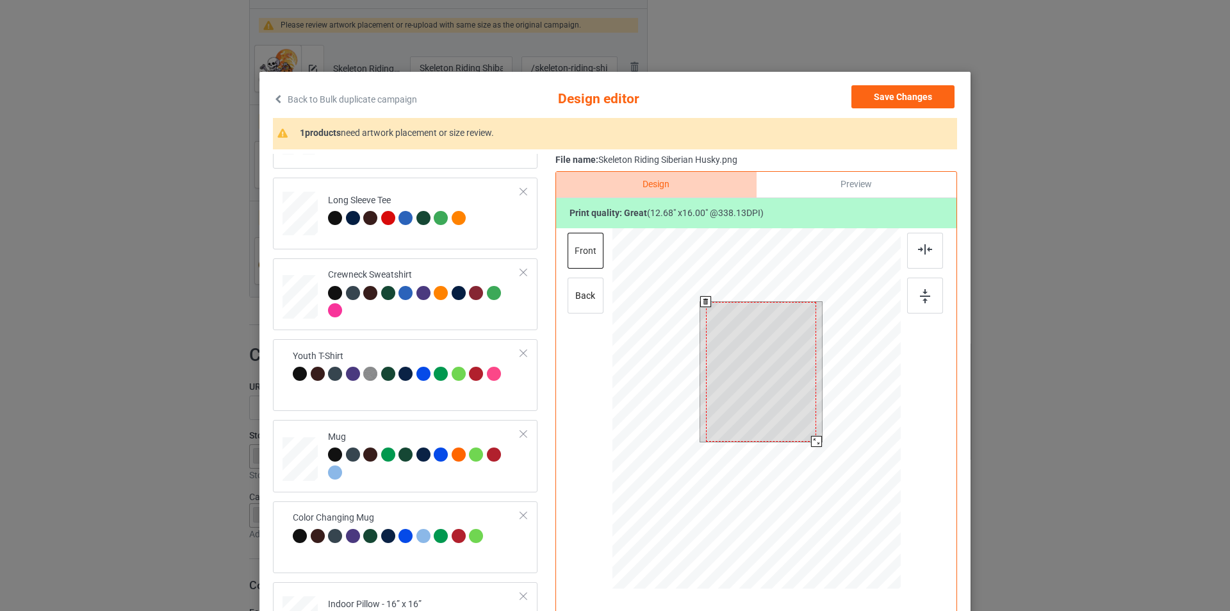
click at [808, 461] on div at bounding box center [756, 410] width 288 height 364
drag, startPoint x: 743, startPoint y: 349, endPoint x: 737, endPoint y: 350, distance: 6.5
click at [737, 350] on div at bounding box center [755, 372] width 110 height 140
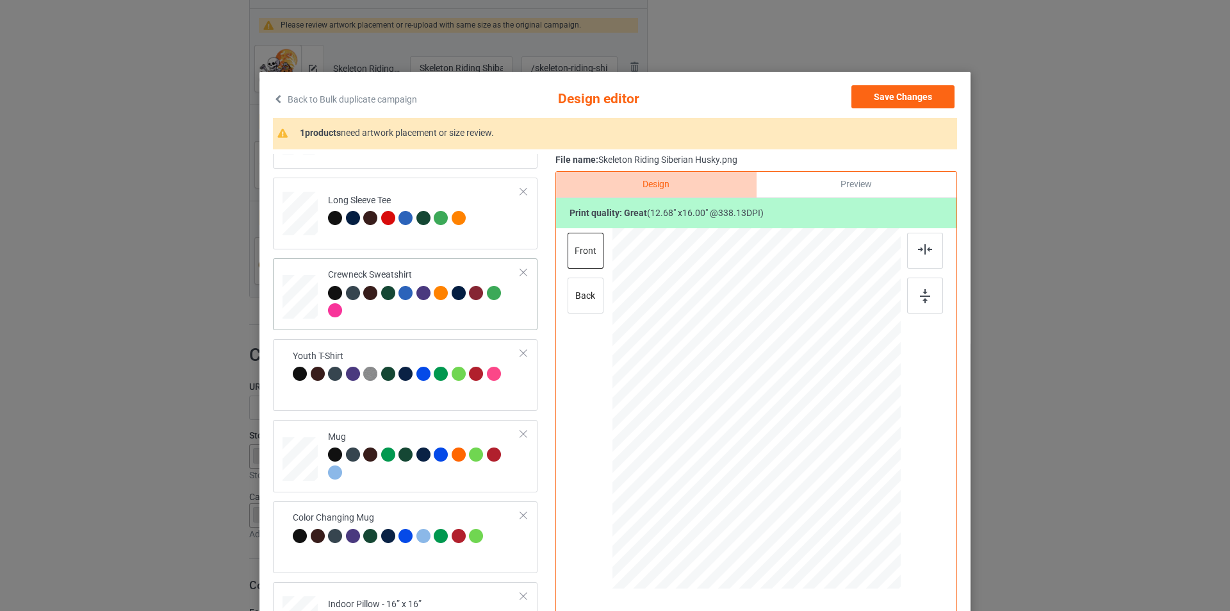
click at [328, 308] on div at bounding box center [335, 310] width 14 height 14
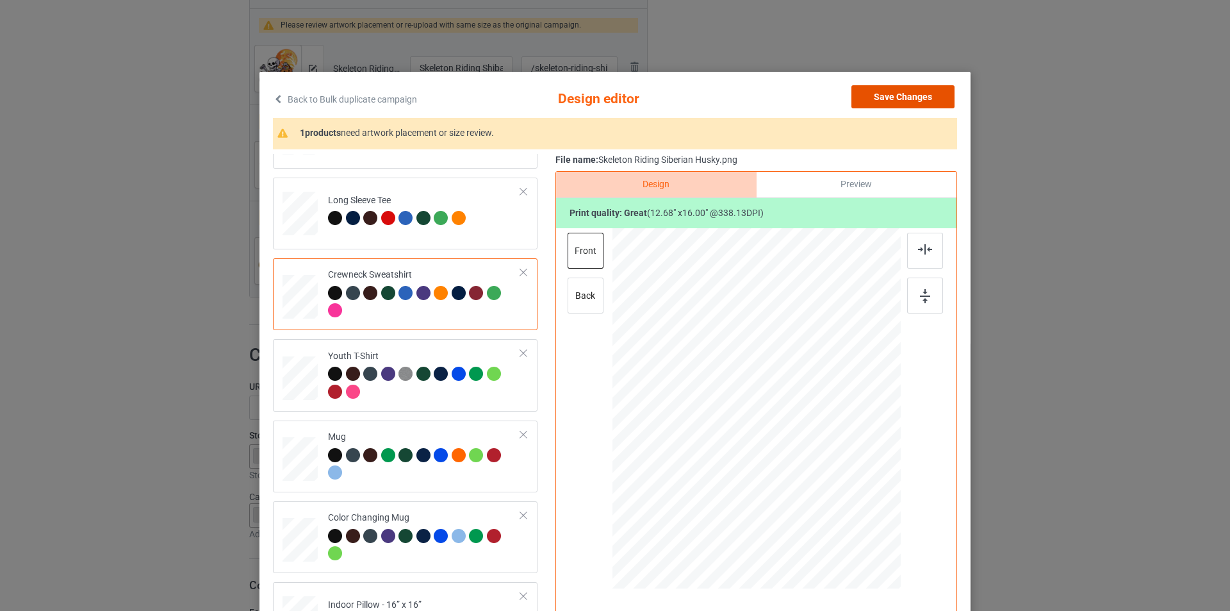
click at [896, 88] on button "Save Changes" at bounding box center [902, 96] width 103 height 23
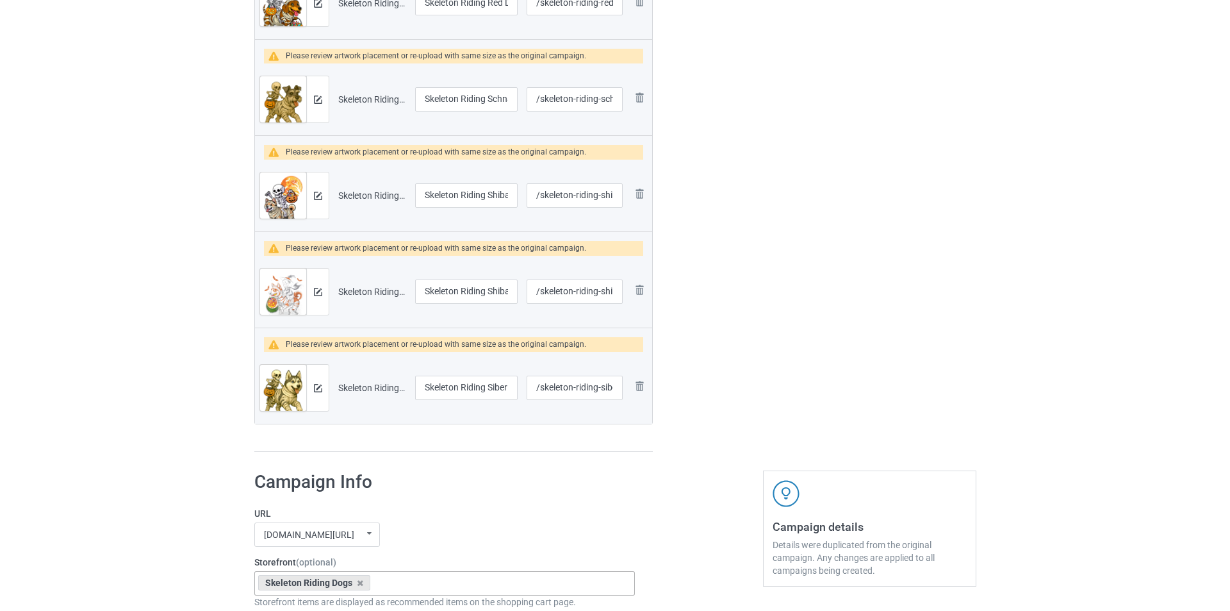
scroll to position [2499, 0]
click at [311, 294] on img at bounding box center [313, 293] width 8 height 8
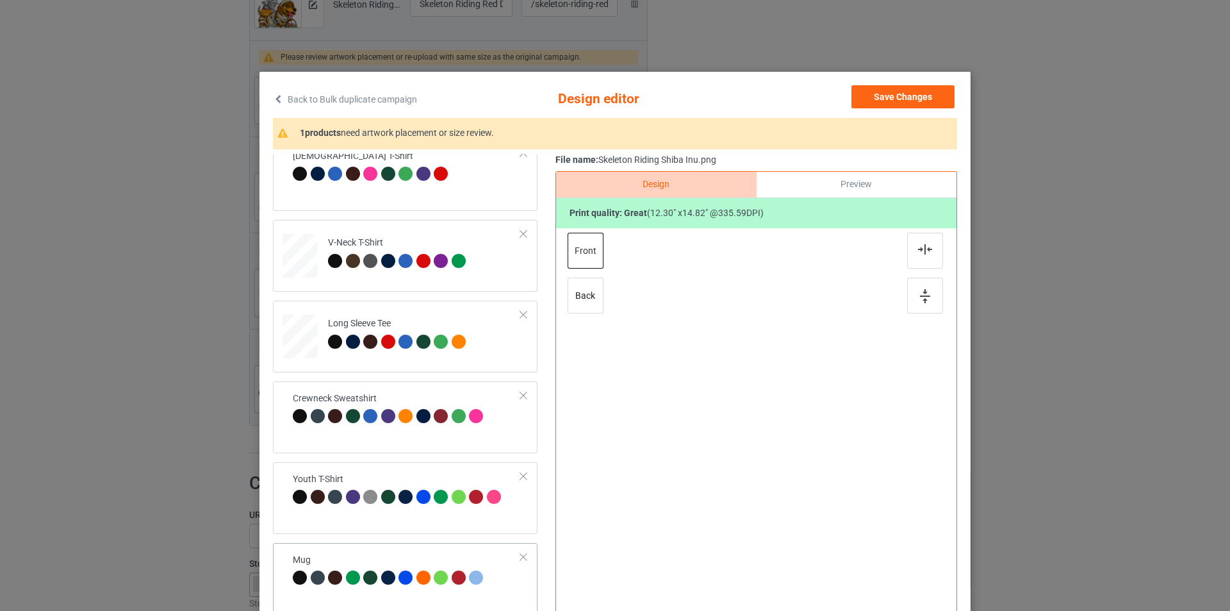
scroll to position [380, 0]
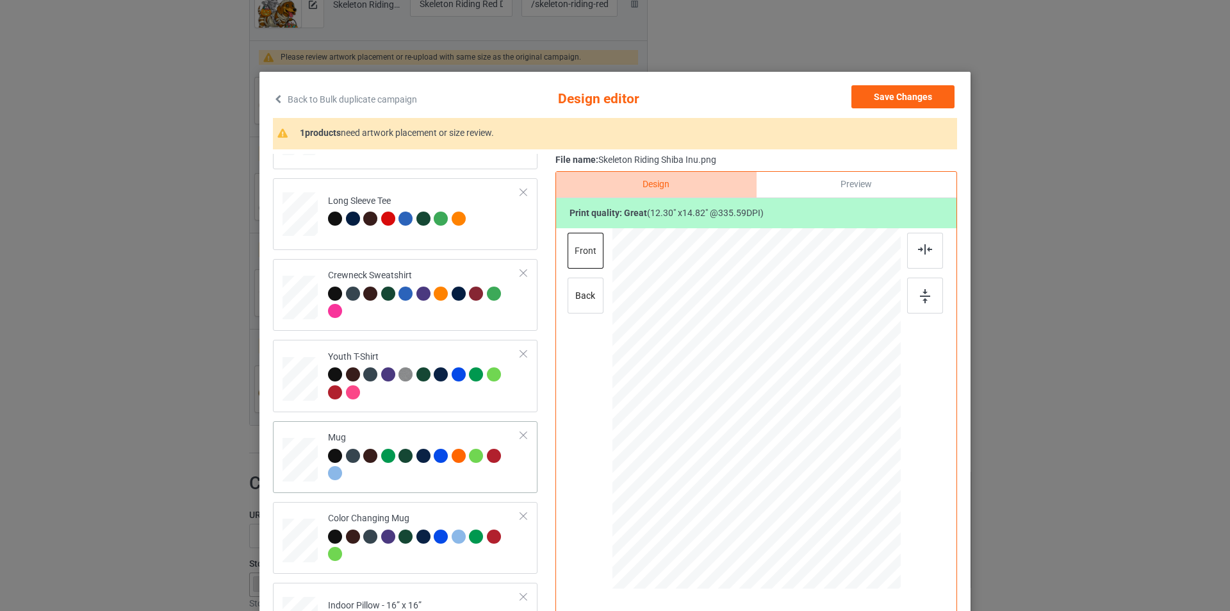
click at [456, 487] on td "Mug" at bounding box center [424, 457] width 207 height 62
click at [916, 98] on button "Save Changes" at bounding box center [902, 96] width 103 height 23
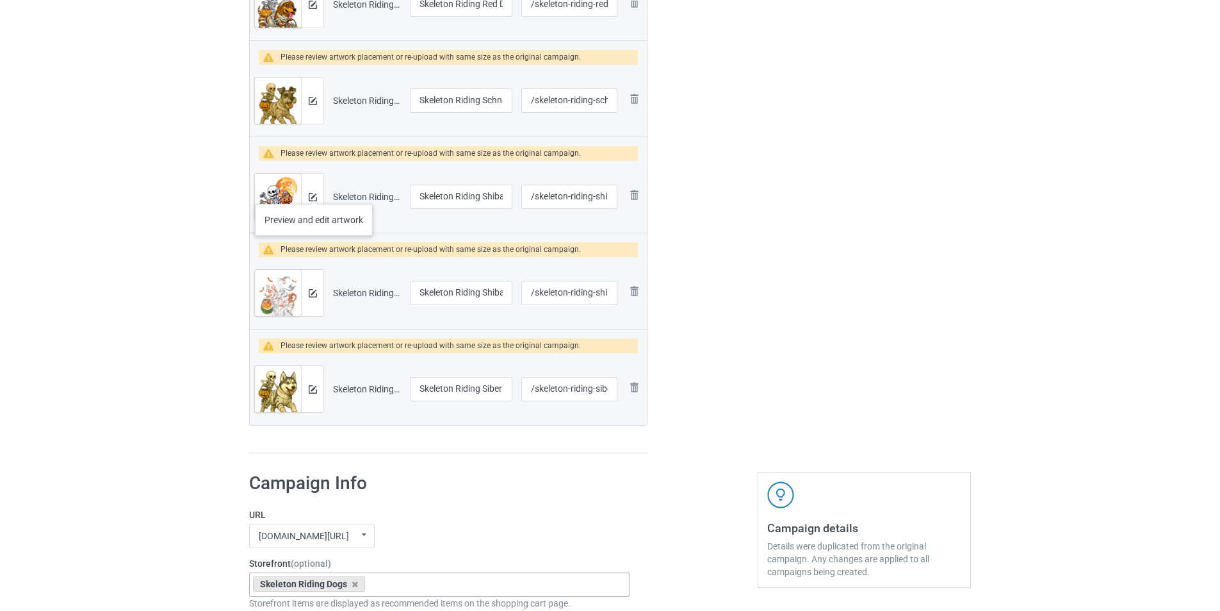
click at [314, 191] on div at bounding box center [312, 197] width 22 height 46
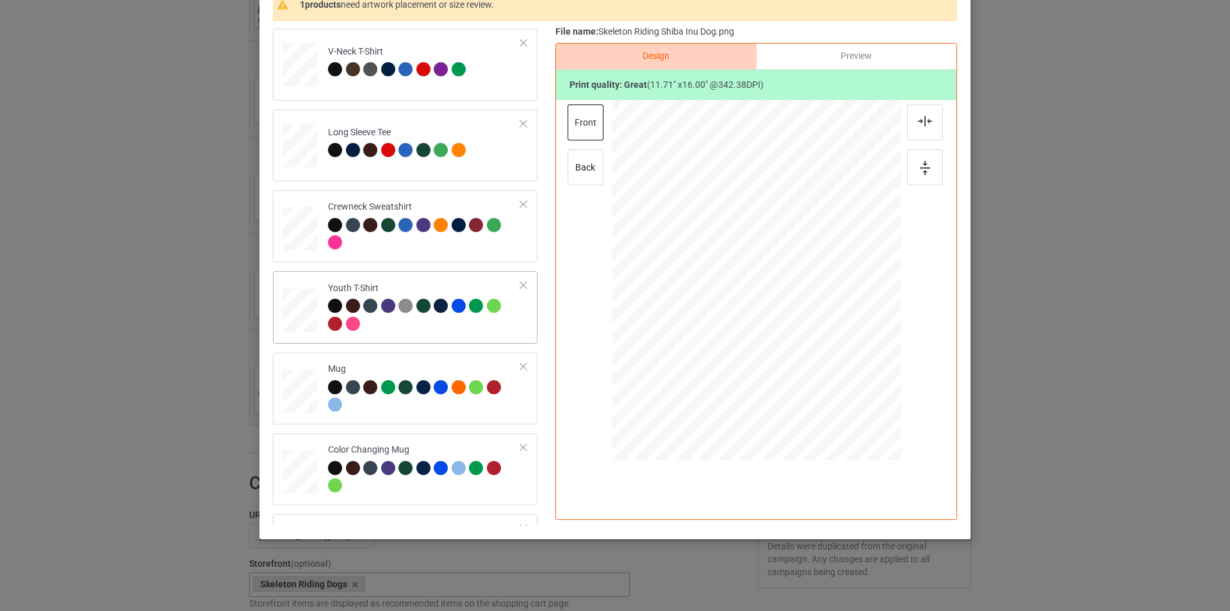
scroll to position [381, 0]
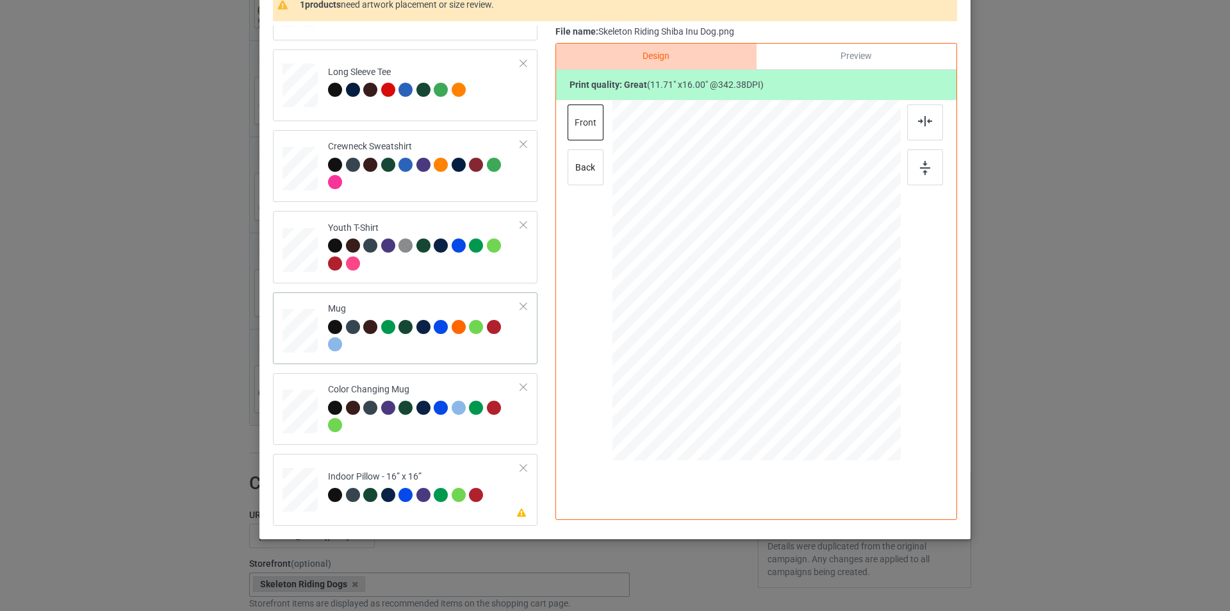
click at [429, 302] on div "Mug" at bounding box center [424, 326] width 193 height 48
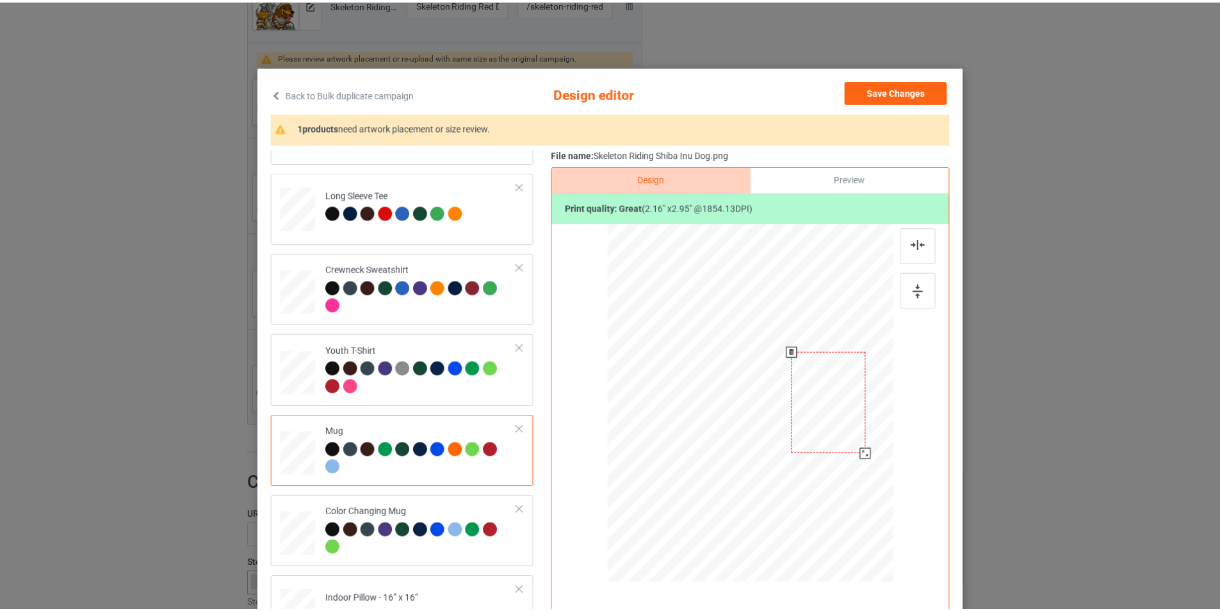
scroll to position [0, 0]
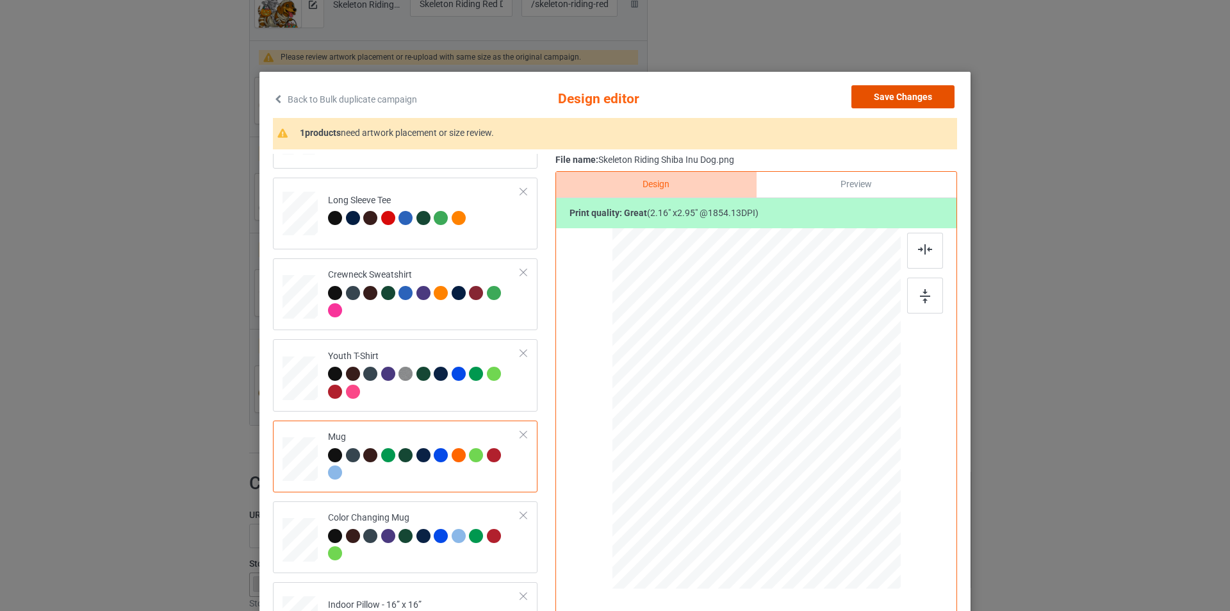
click at [887, 105] on button "Save Changes" at bounding box center [902, 96] width 103 height 23
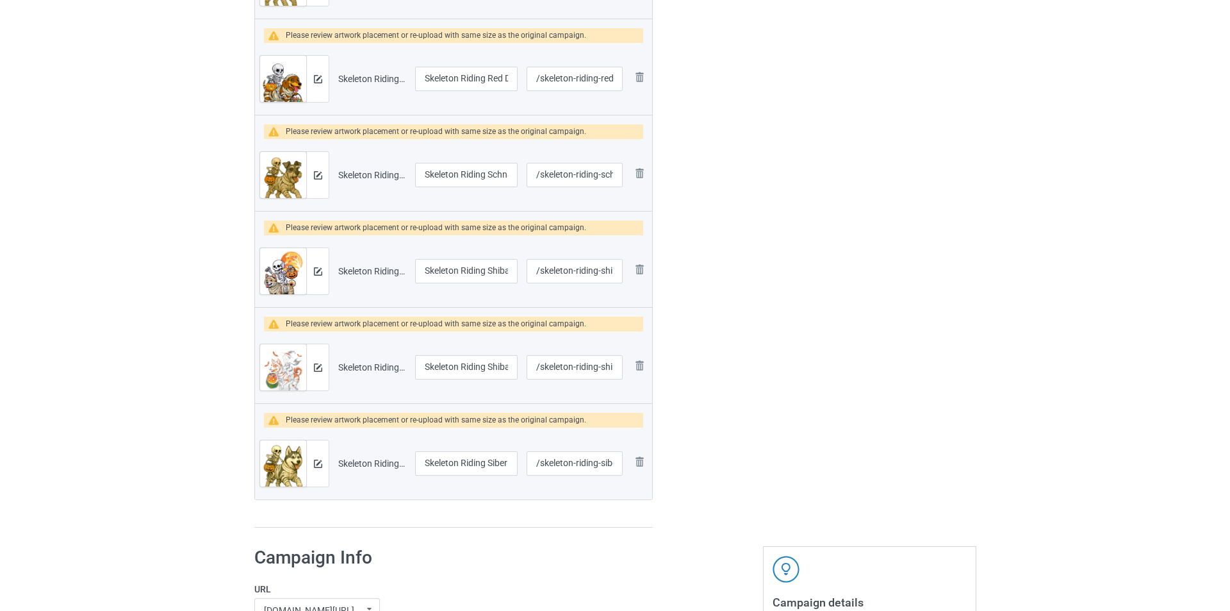
scroll to position [2306, 0]
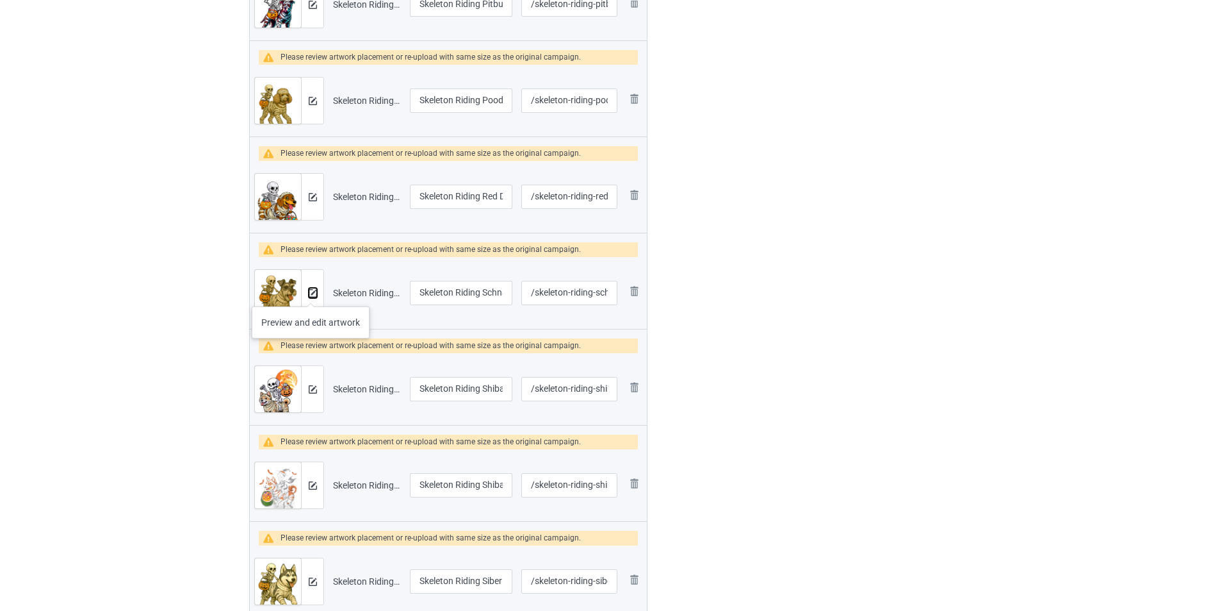
click at [311, 293] on img at bounding box center [313, 293] width 8 height 8
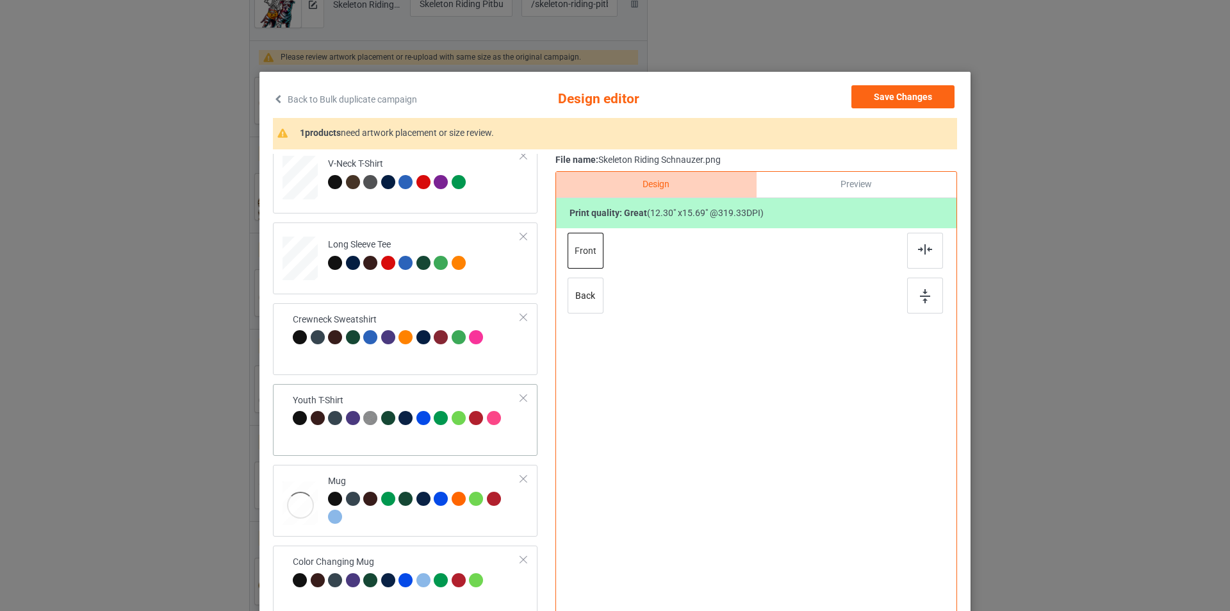
scroll to position [380, 0]
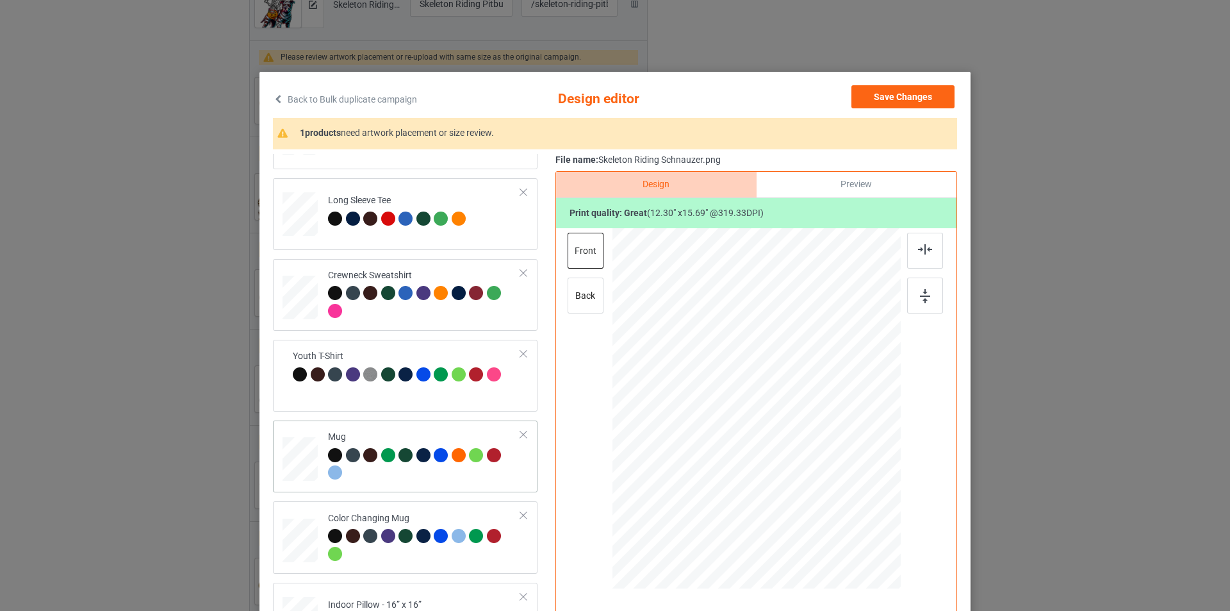
click at [439, 425] on div "Mug" at bounding box center [405, 456] width 265 height 72
click at [916, 92] on button "Save Changes" at bounding box center [902, 96] width 103 height 23
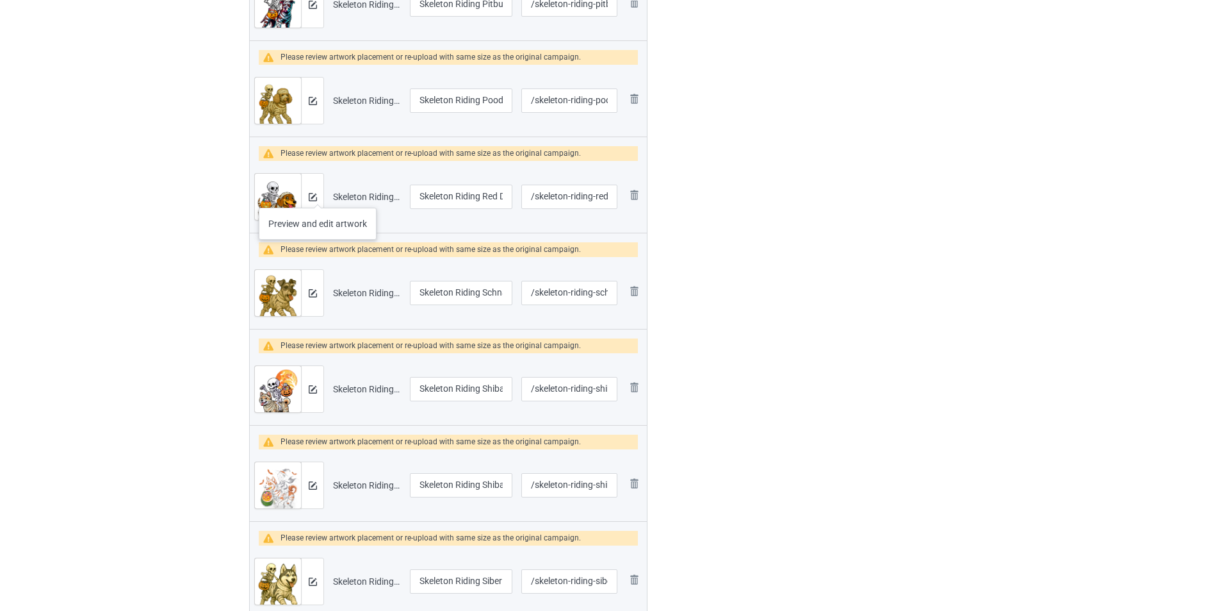
click at [318, 194] on div at bounding box center [312, 197] width 22 height 46
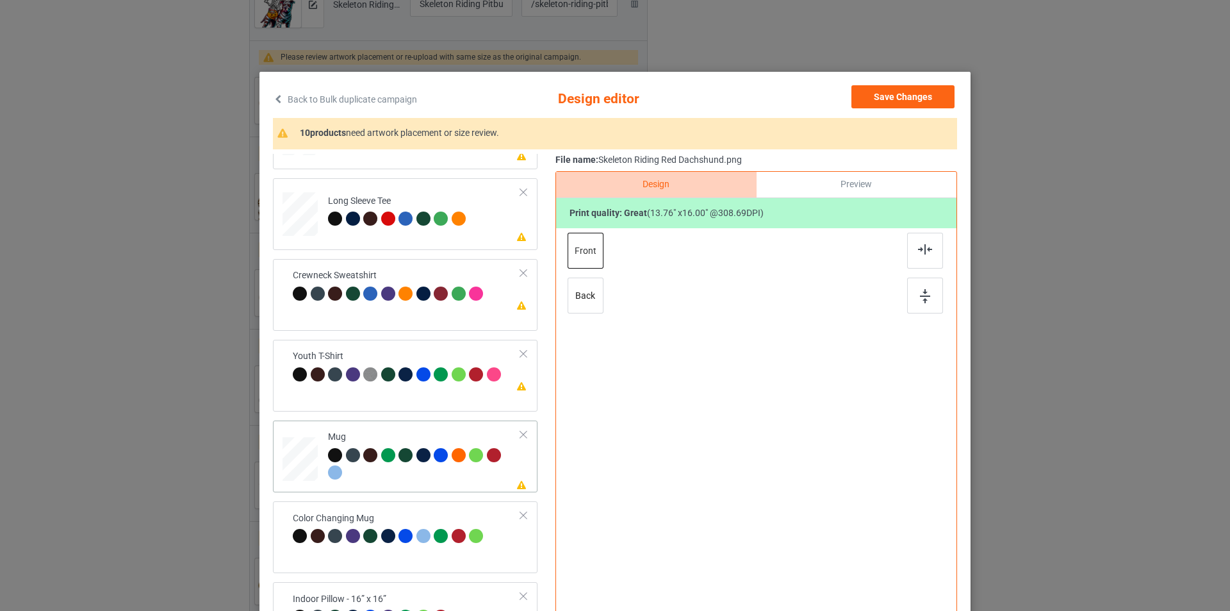
click at [473, 436] on div "Mug" at bounding box center [424, 455] width 193 height 48
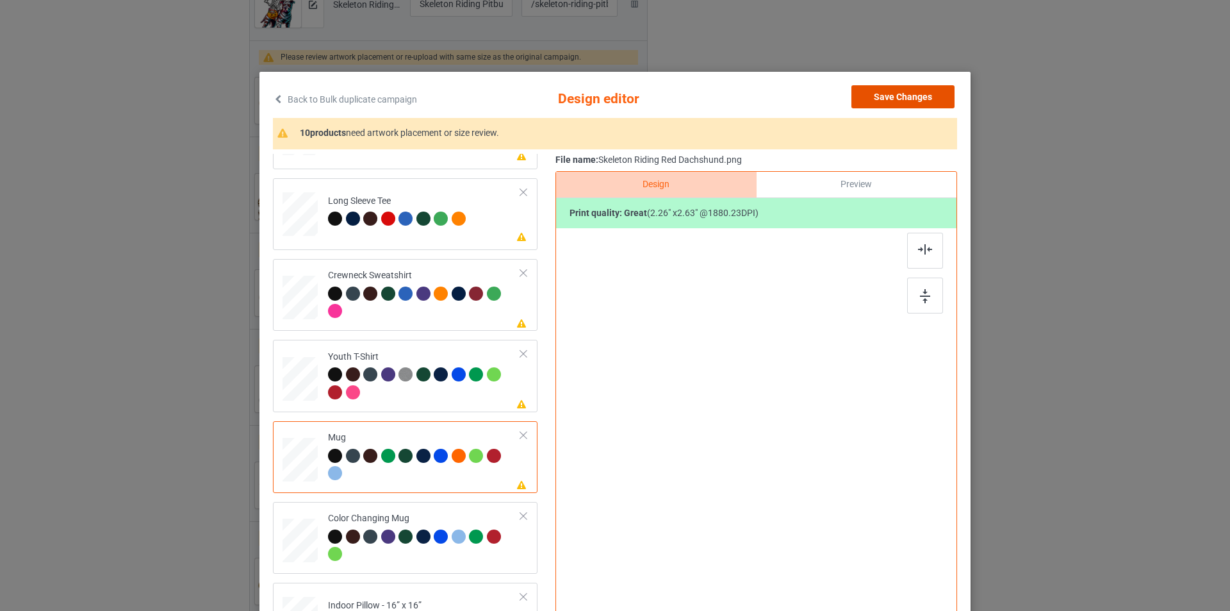
click at [895, 100] on button "Save Changes" at bounding box center [902, 96] width 103 height 23
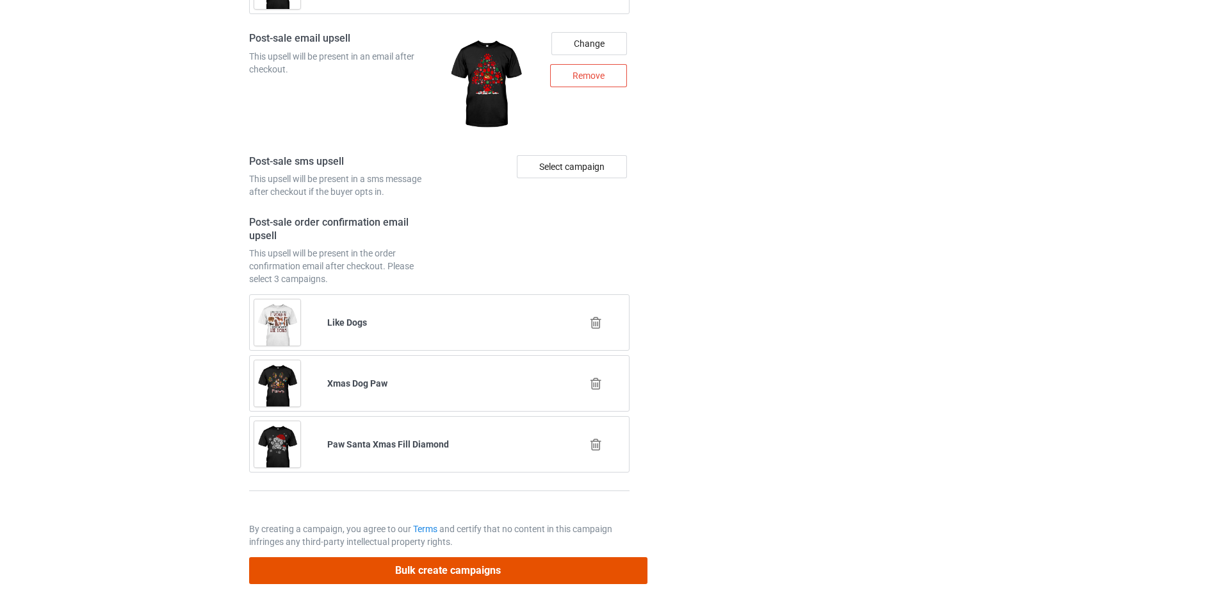
click at [556, 575] on button "Bulk create campaigns" at bounding box center [448, 570] width 398 height 26
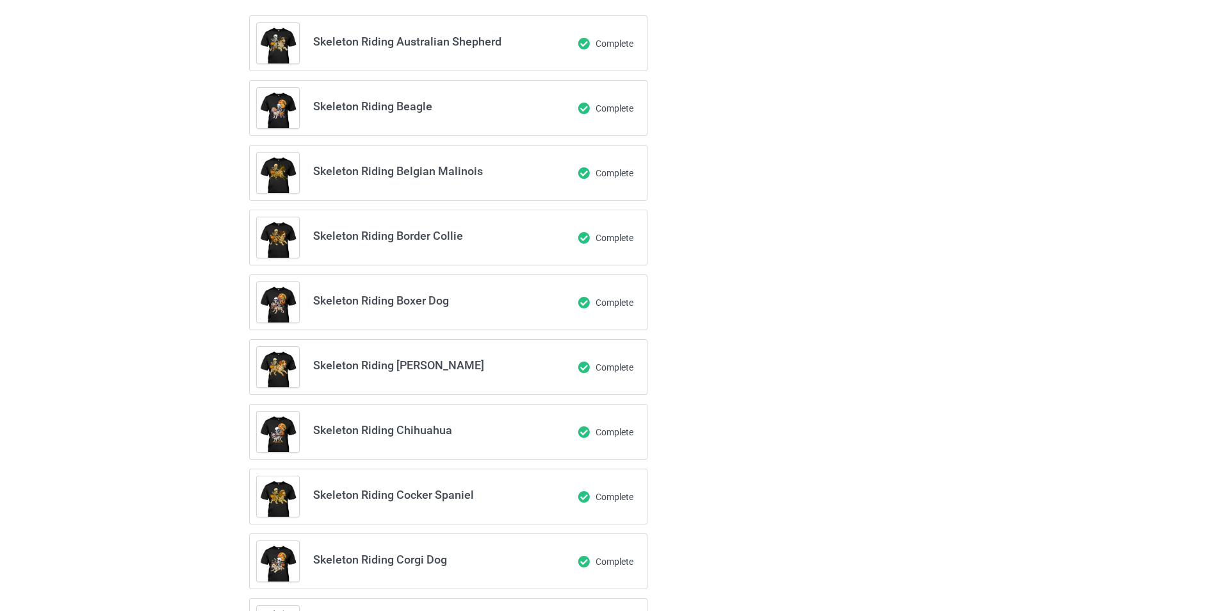
scroll to position [0, 0]
